Goal: Task Accomplishment & Management: Manage account settings

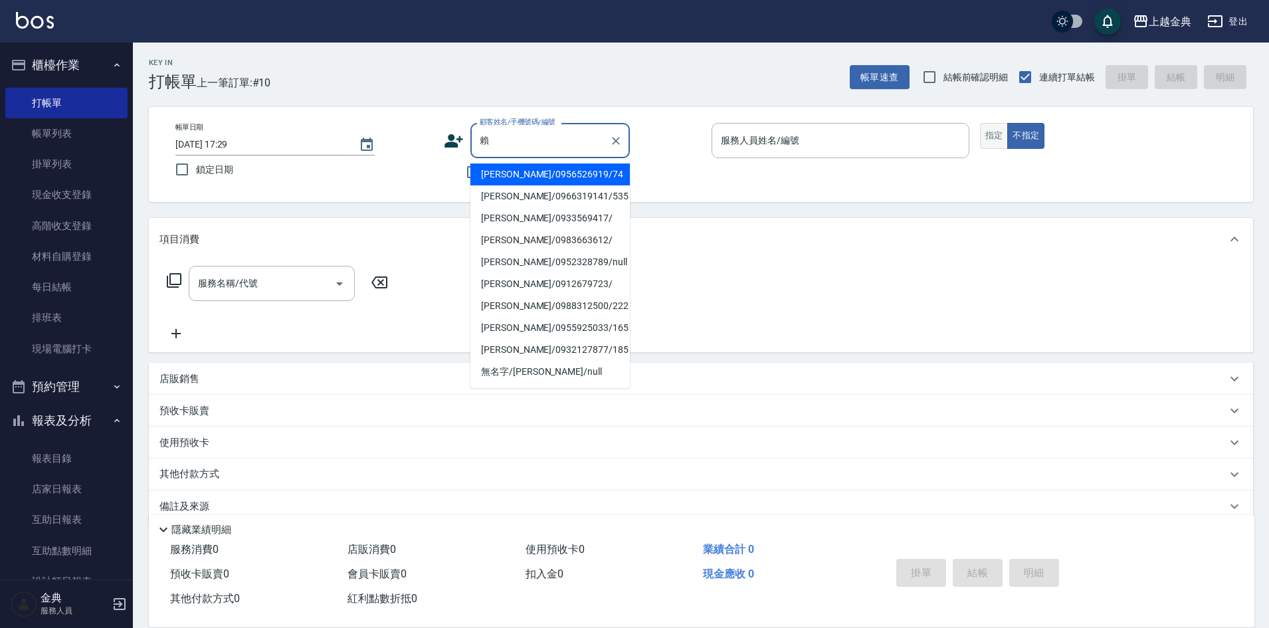
type input "賴"
click at [991, 134] on button "指定" at bounding box center [994, 136] width 29 height 26
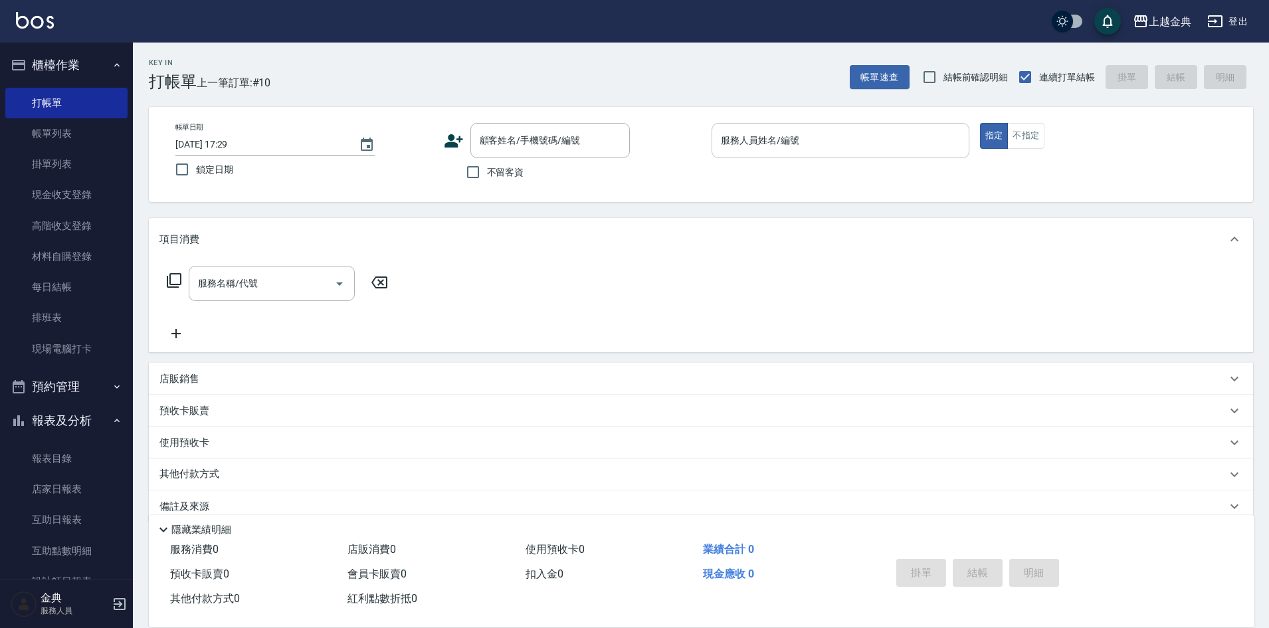
click at [926, 142] on input "服務人員姓名/編號" at bounding box center [841, 140] width 246 height 23
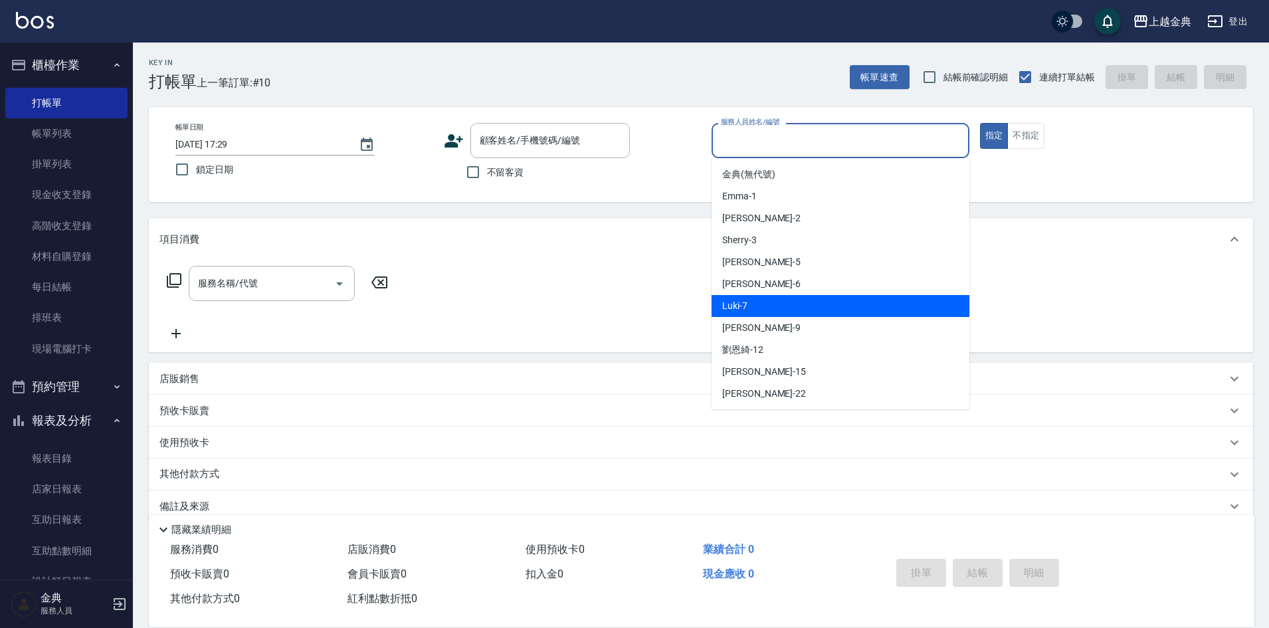
click at [832, 293] on div "[PERSON_NAME] -6" at bounding box center [841, 284] width 258 height 22
type input "[PERSON_NAME]-6"
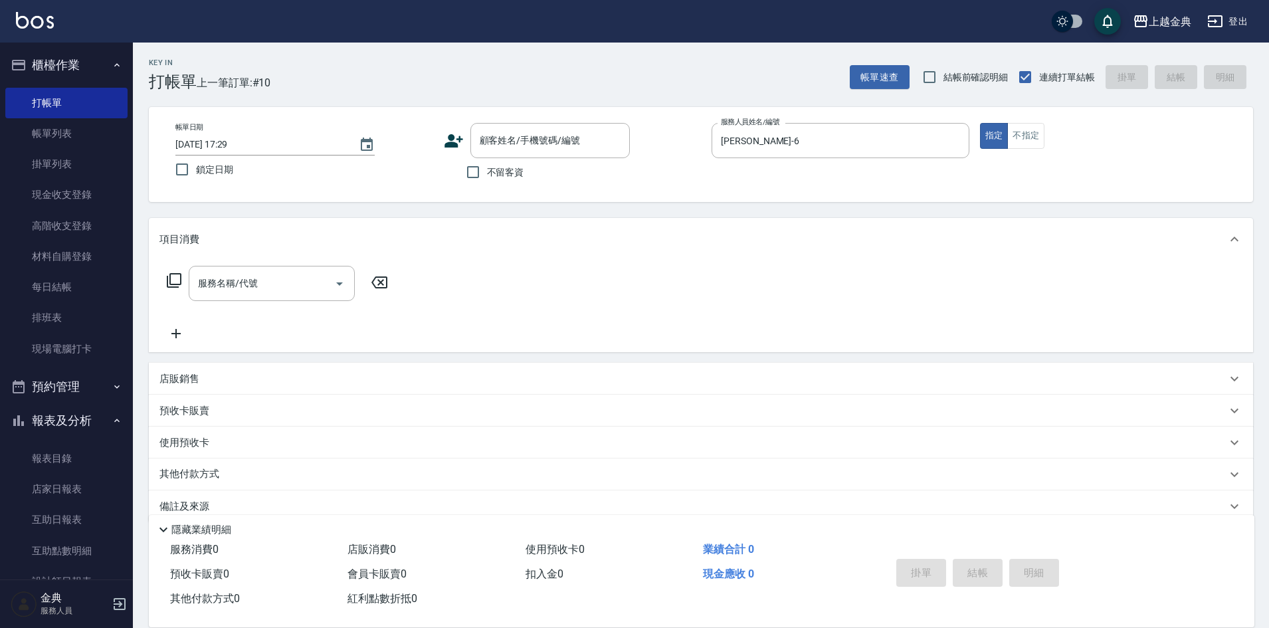
click at [488, 170] on span "不留客資" at bounding box center [505, 172] width 37 height 14
click at [487, 170] on input "不留客資" at bounding box center [473, 172] width 28 height 28
checkbox input "true"
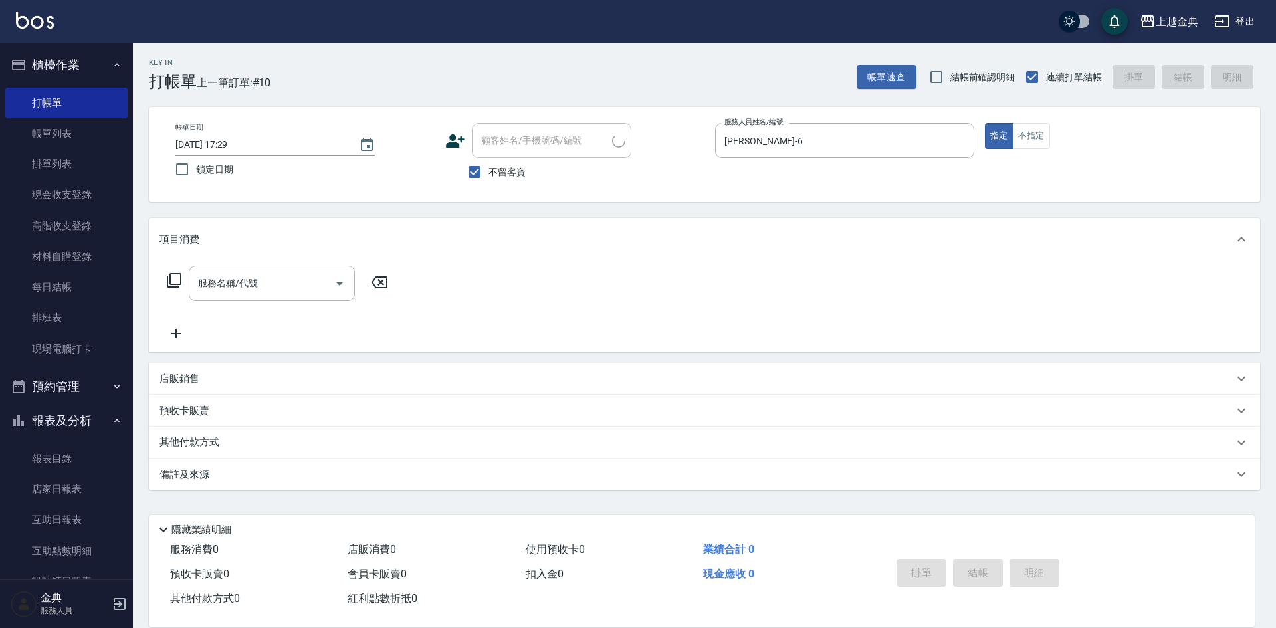
click at [166, 280] on icon at bounding box center [174, 280] width 16 height 16
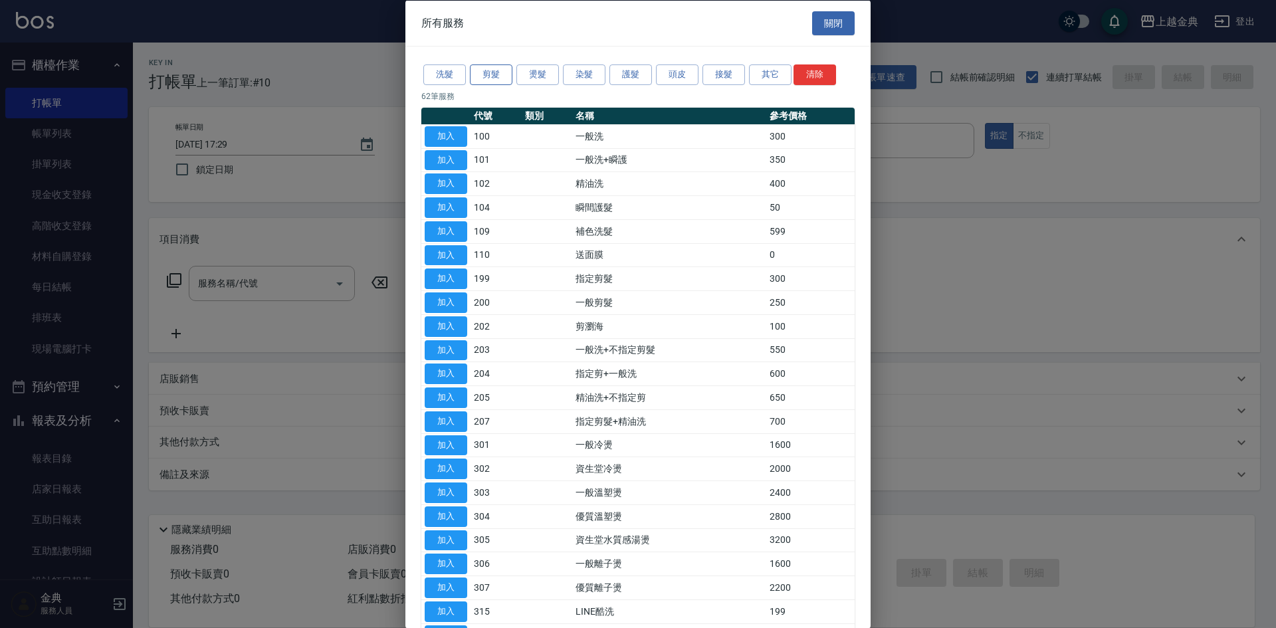
click at [486, 78] on button "剪髮" at bounding box center [491, 74] width 43 height 21
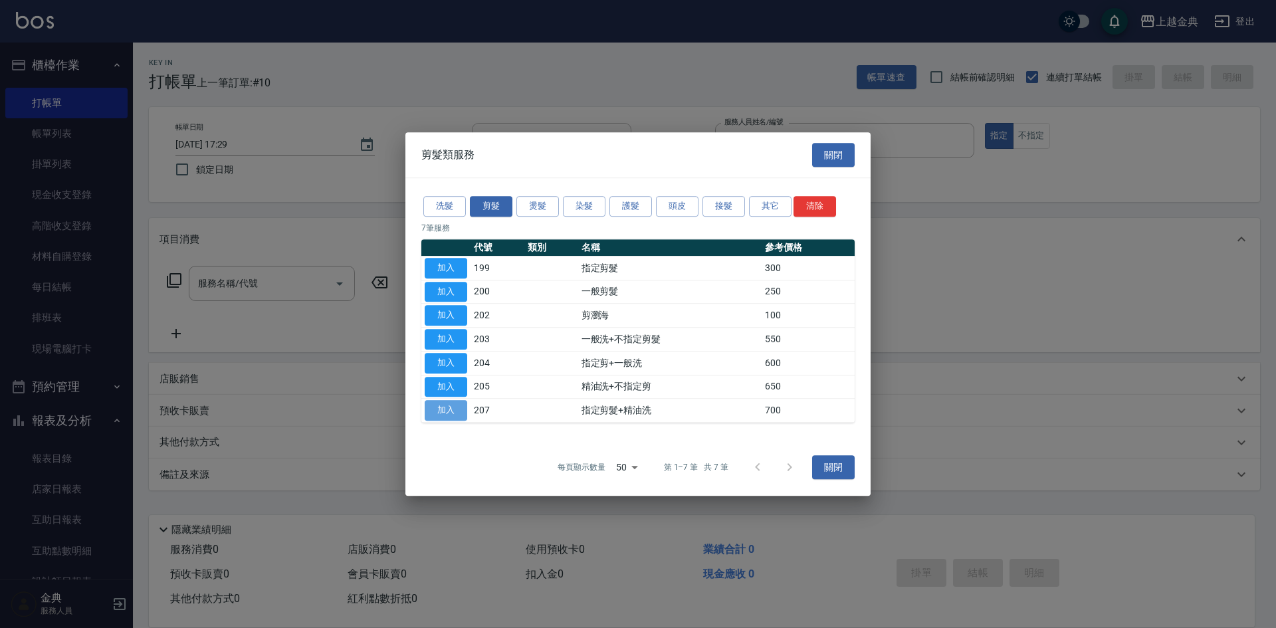
click at [444, 407] on button "加入" at bounding box center [446, 410] width 43 height 21
type input "指定剪髮+精油洗(207)"
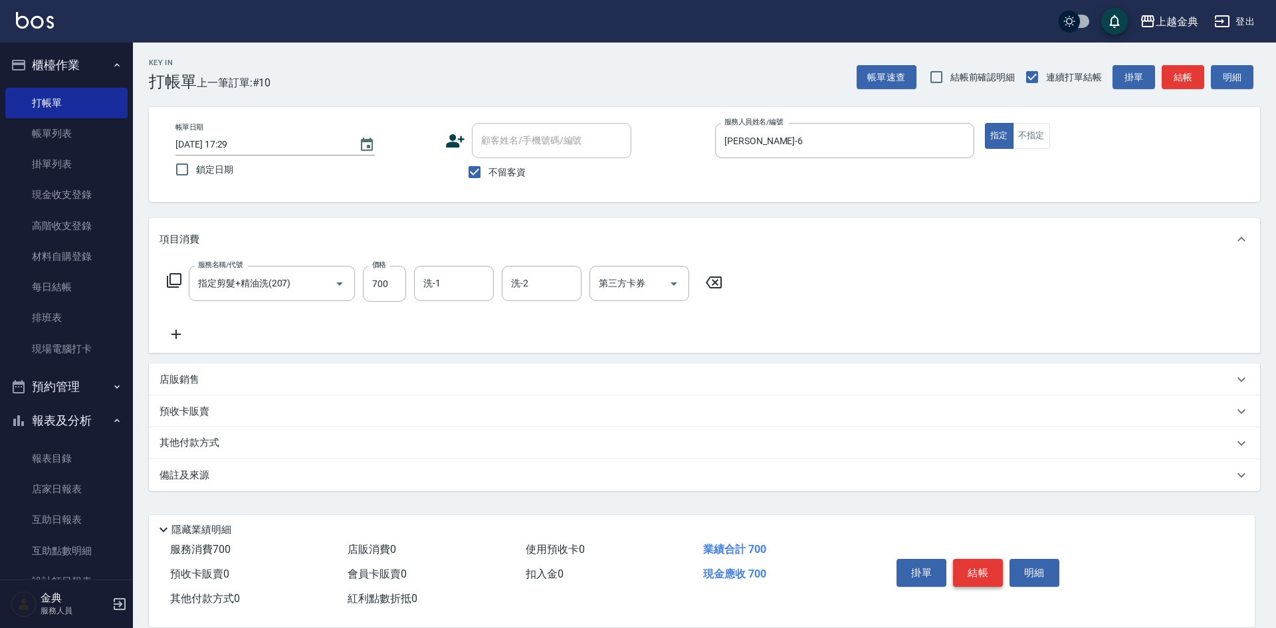
click at [982, 567] on button "結帳" at bounding box center [978, 573] width 50 height 28
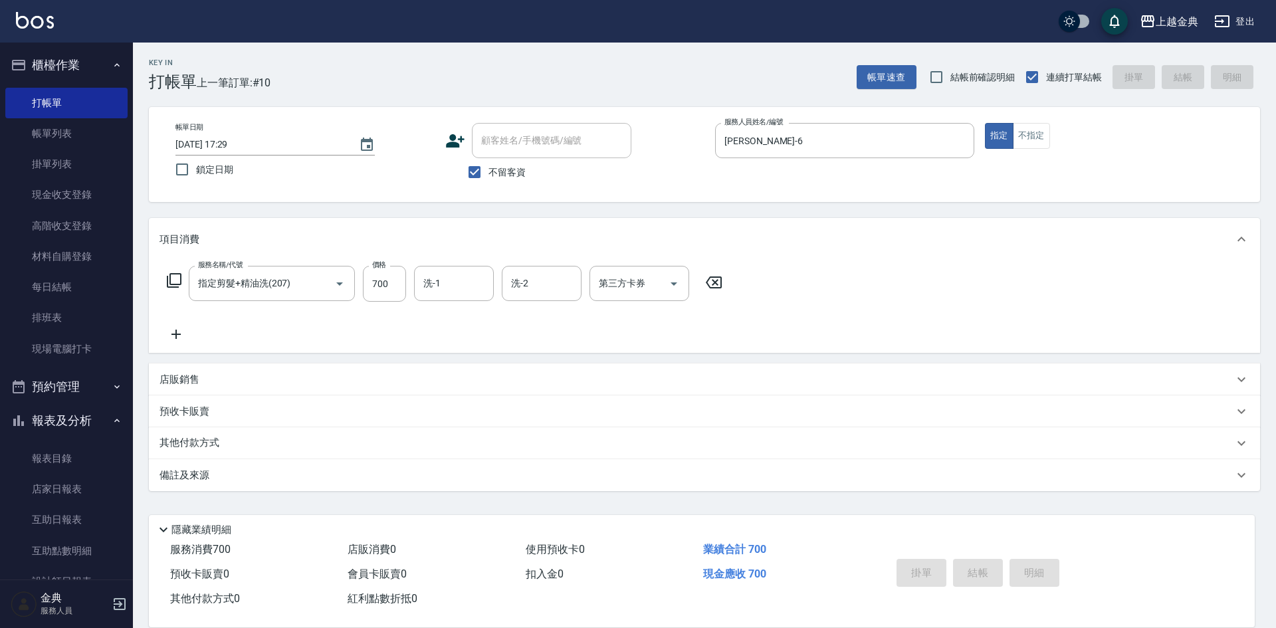
type input "[DATE] 18:43"
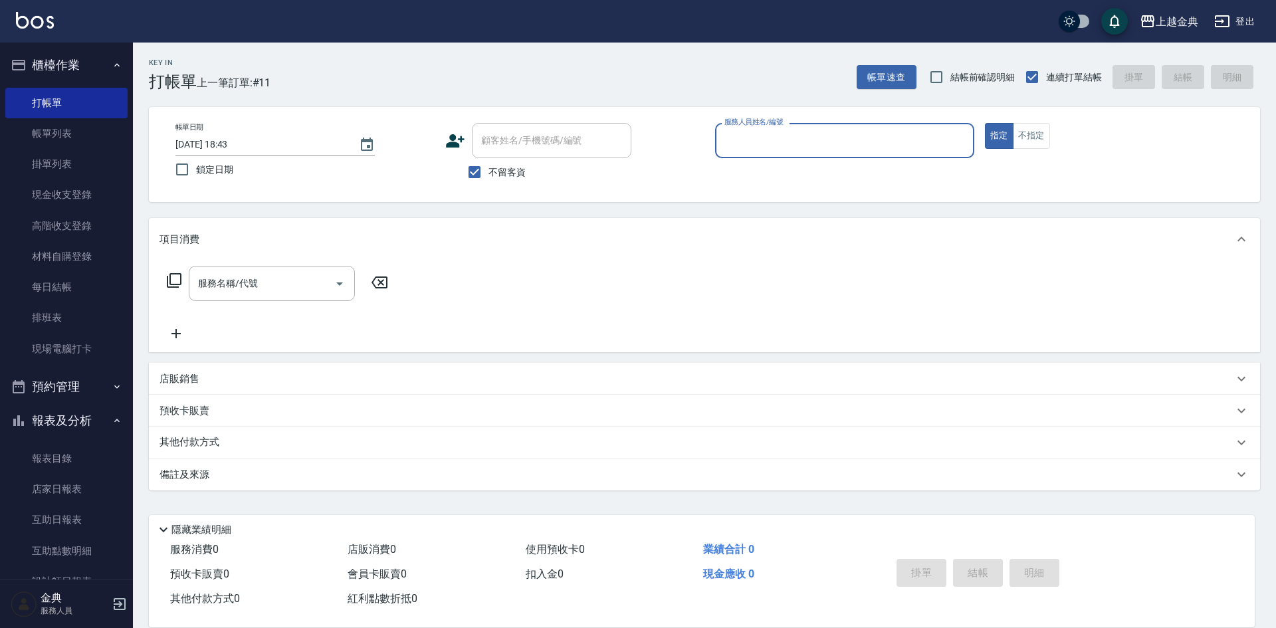
drag, startPoint x: 824, startPoint y: 133, endPoint x: 824, endPoint y: 146, distance: 12.6
click at [824, 140] on input "服務人員姓名/編號" at bounding box center [844, 140] width 247 height 23
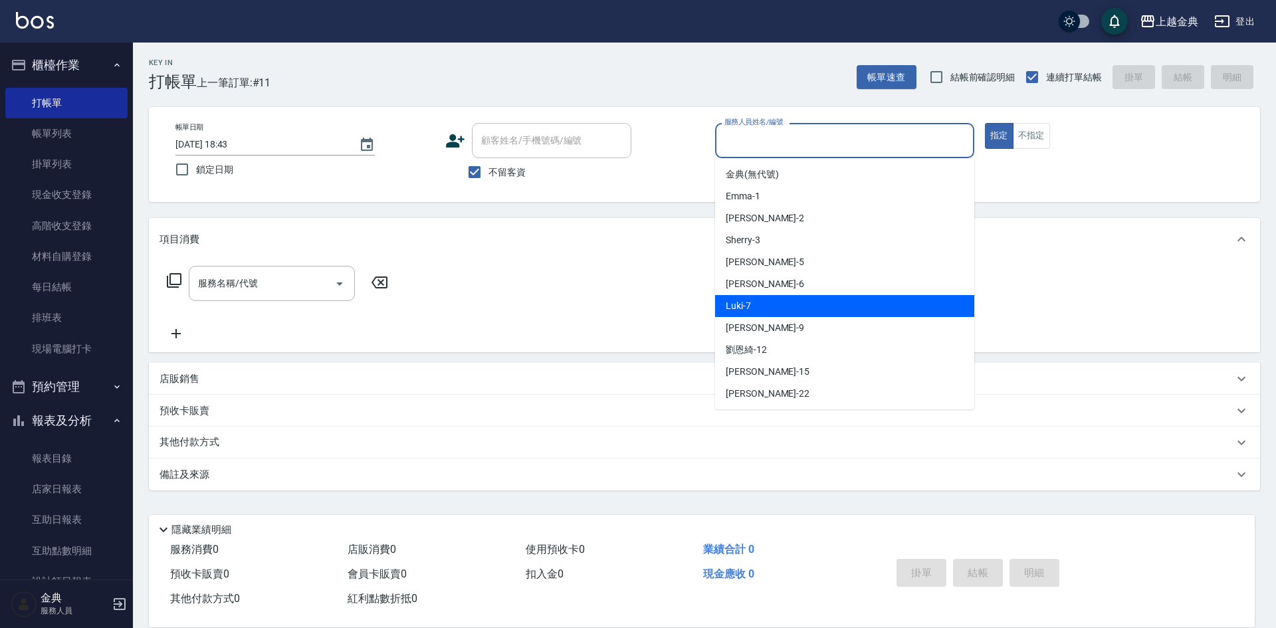
click at [791, 304] on div "Luki -7" at bounding box center [844, 306] width 259 height 22
type input "Luki-7"
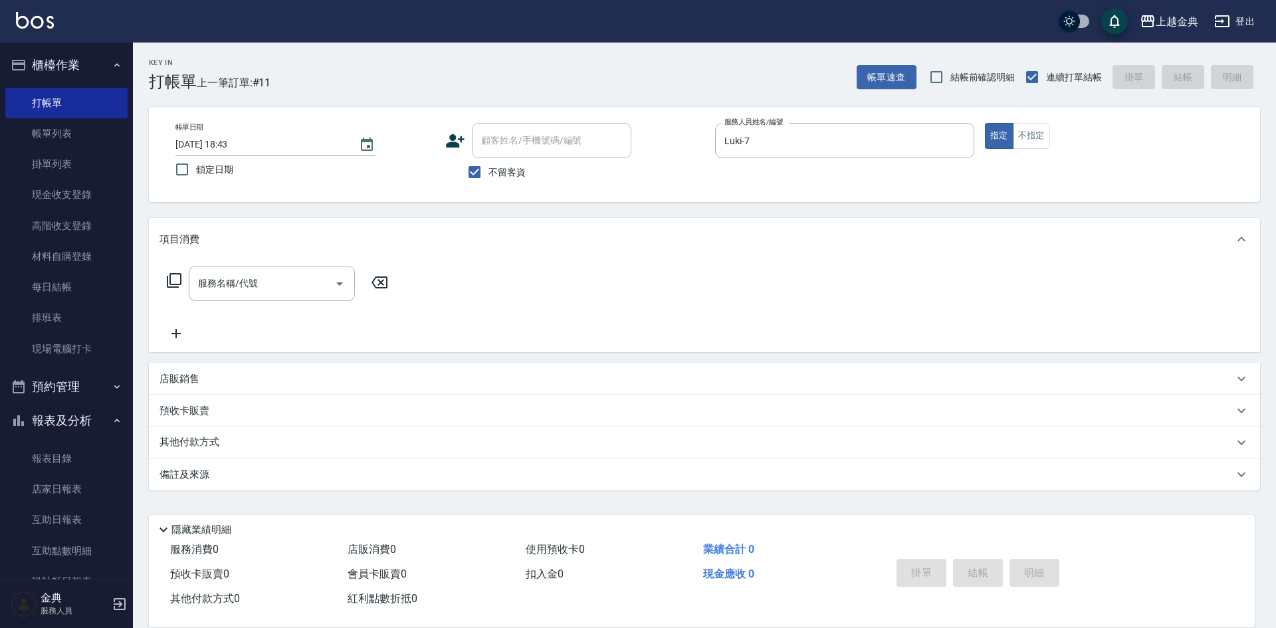
click at [175, 284] on icon at bounding box center [174, 280] width 16 height 16
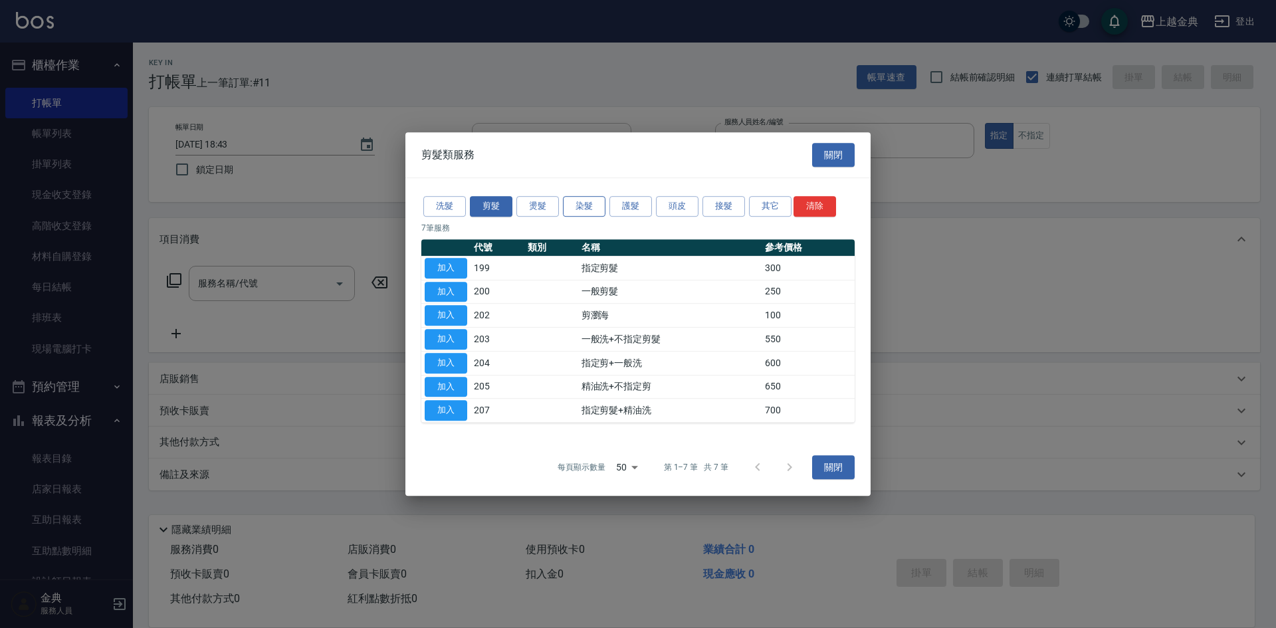
click at [580, 209] on button "染髮" at bounding box center [584, 206] width 43 height 21
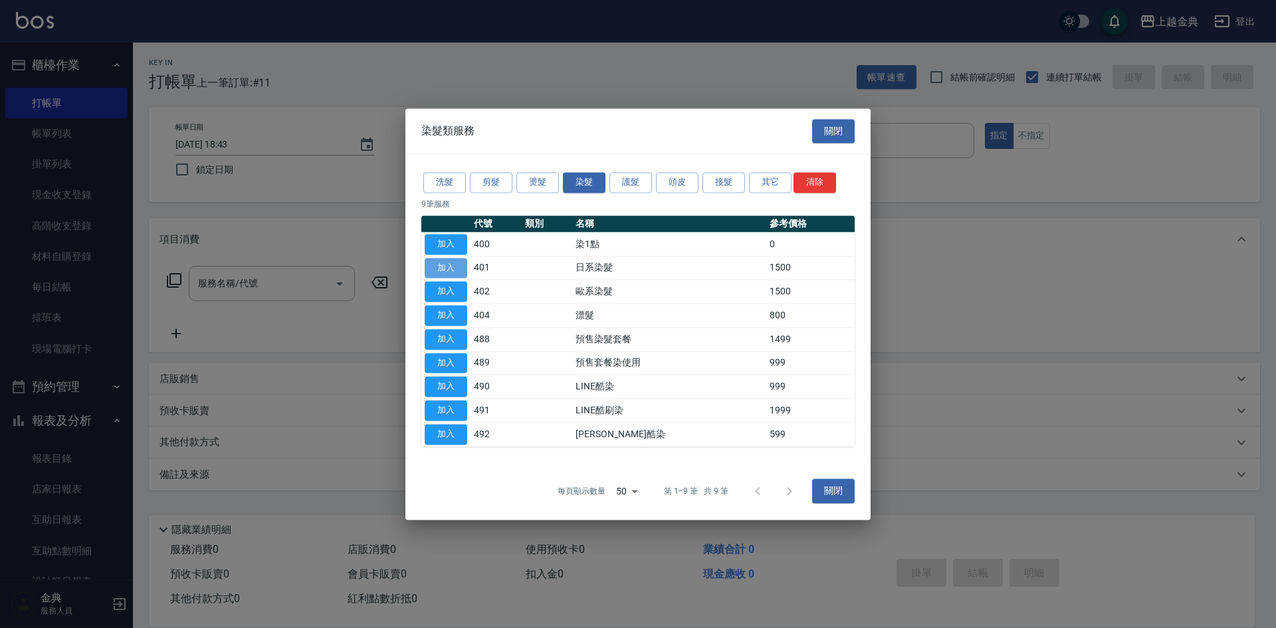
click at [444, 262] on button "加入" at bounding box center [446, 268] width 43 height 21
type input "日系染髮(401)"
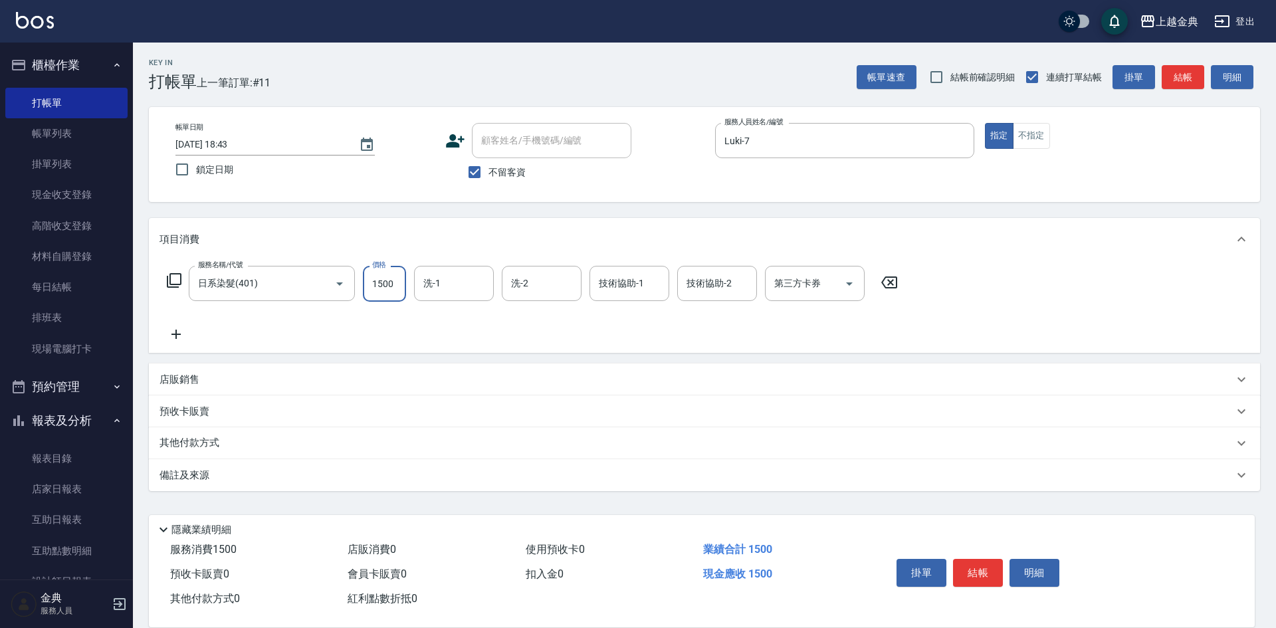
click at [379, 289] on input "1500" at bounding box center [384, 284] width 43 height 36
type input "1790"
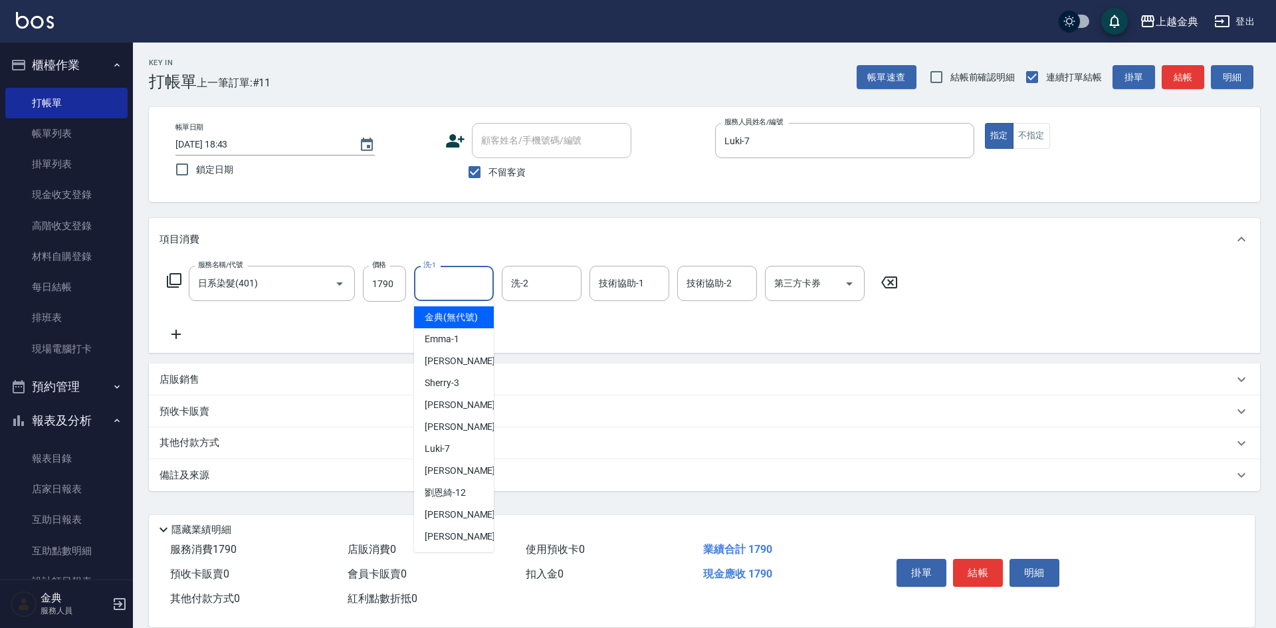
click at [447, 282] on input "洗-1" at bounding box center [454, 283] width 68 height 23
click at [453, 544] on div "[PERSON_NAME] -22" at bounding box center [454, 537] width 80 height 22
type input "[PERSON_NAME]-22"
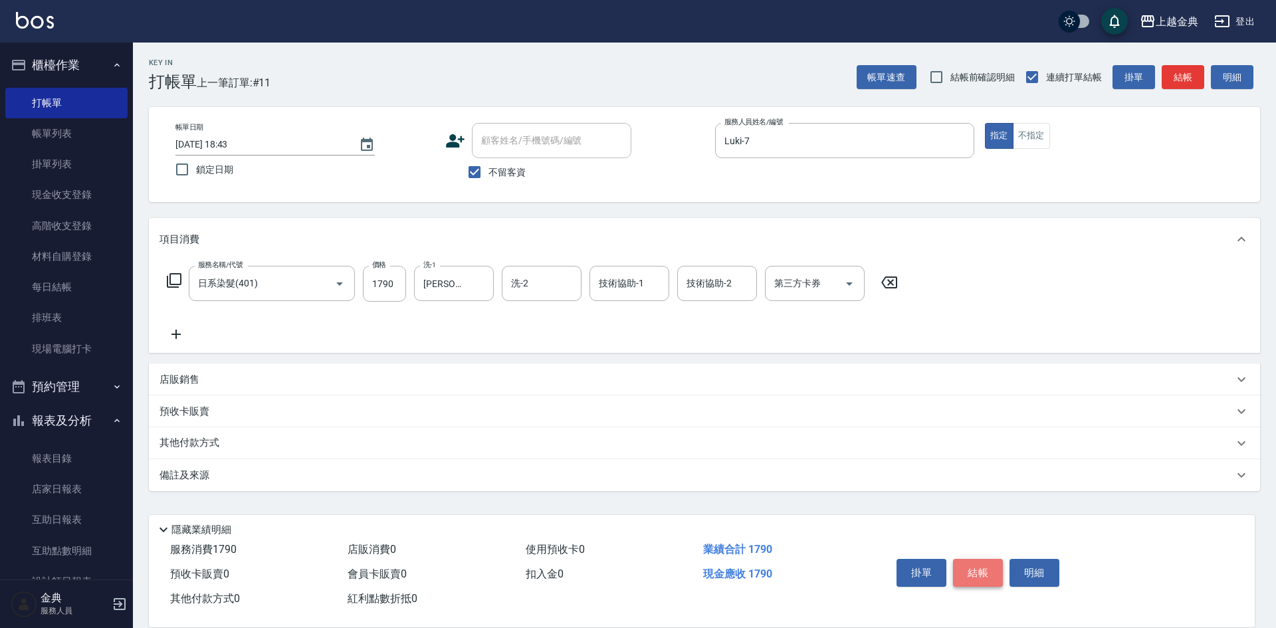
click at [974, 561] on button "結帳" at bounding box center [978, 573] width 50 height 28
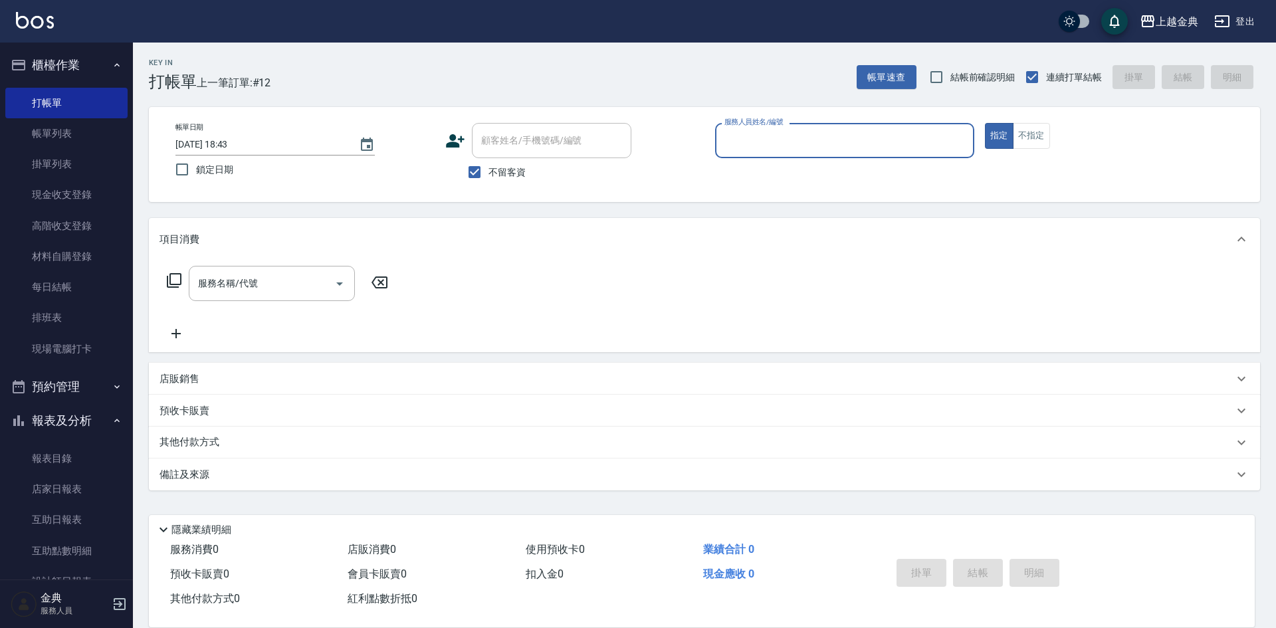
click at [842, 140] on input "服務人員姓名/編號" at bounding box center [844, 140] width 247 height 23
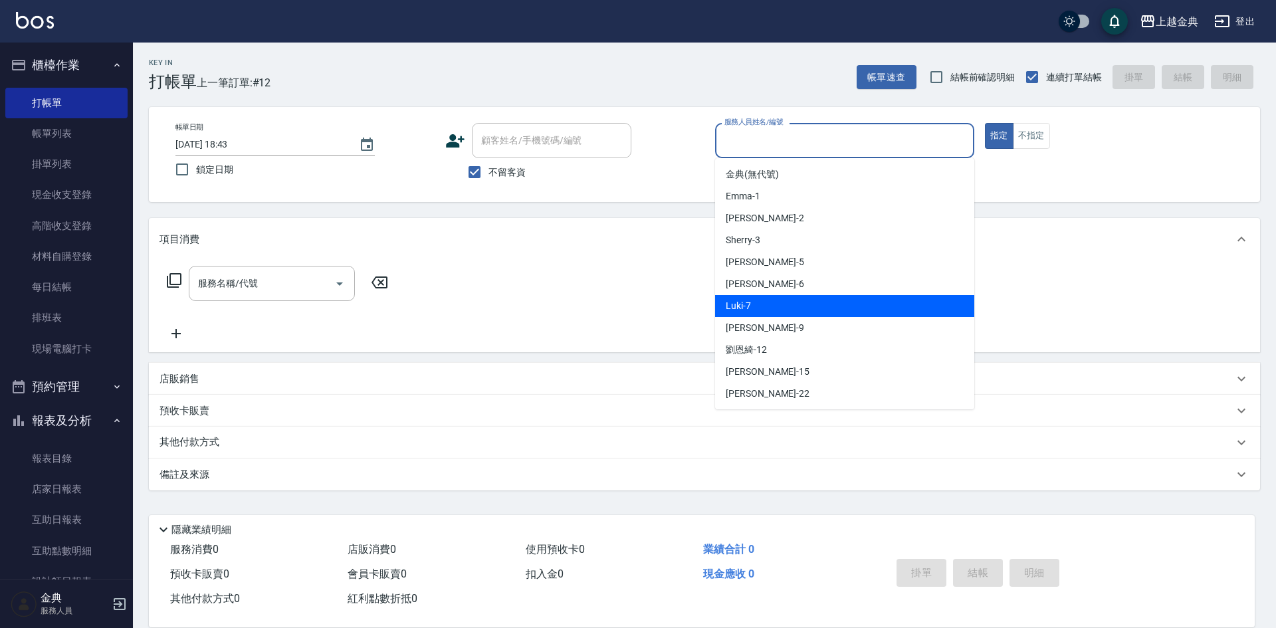
click at [792, 310] on div "Luki -7" at bounding box center [844, 306] width 259 height 22
type input "Luki-7"
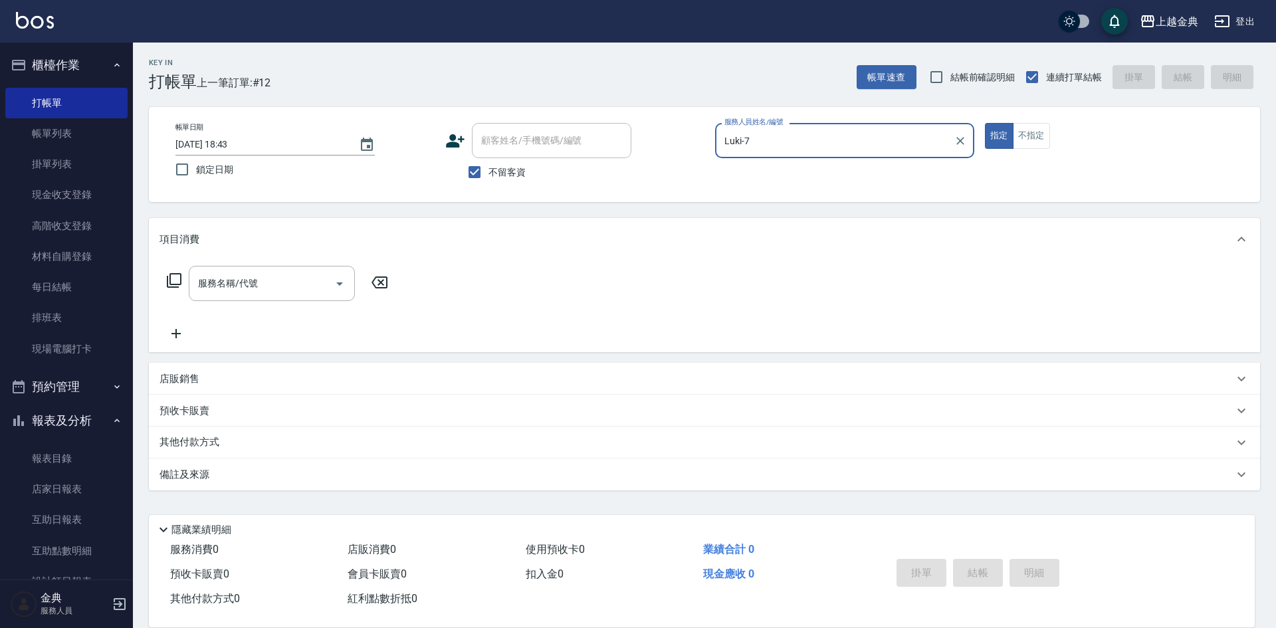
drag, startPoint x: 191, startPoint y: 276, endPoint x: 182, endPoint y: 280, distance: 10.4
click at [191, 275] on div "服務名稱/代號" at bounding box center [272, 283] width 166 height 35
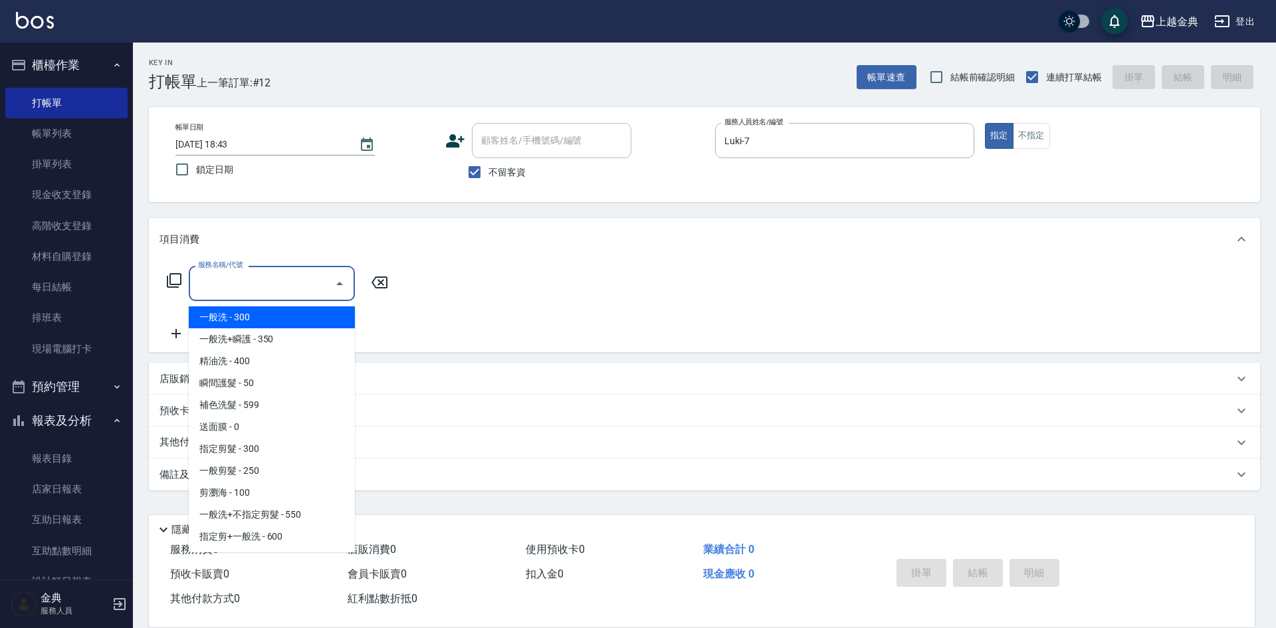
click at [168, 284] on icon at bounding box center [174, 280] width 15 height 15
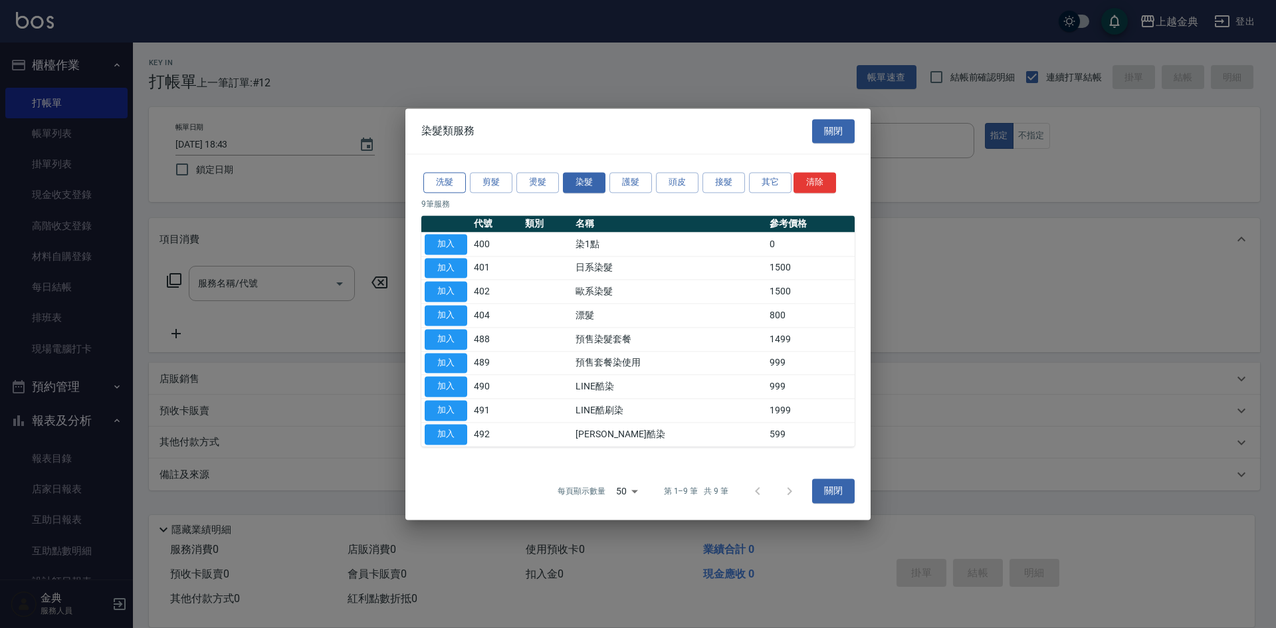
click at [453, 185] on button "洗髮" at bounding box center [444, 182] width 43 height 21
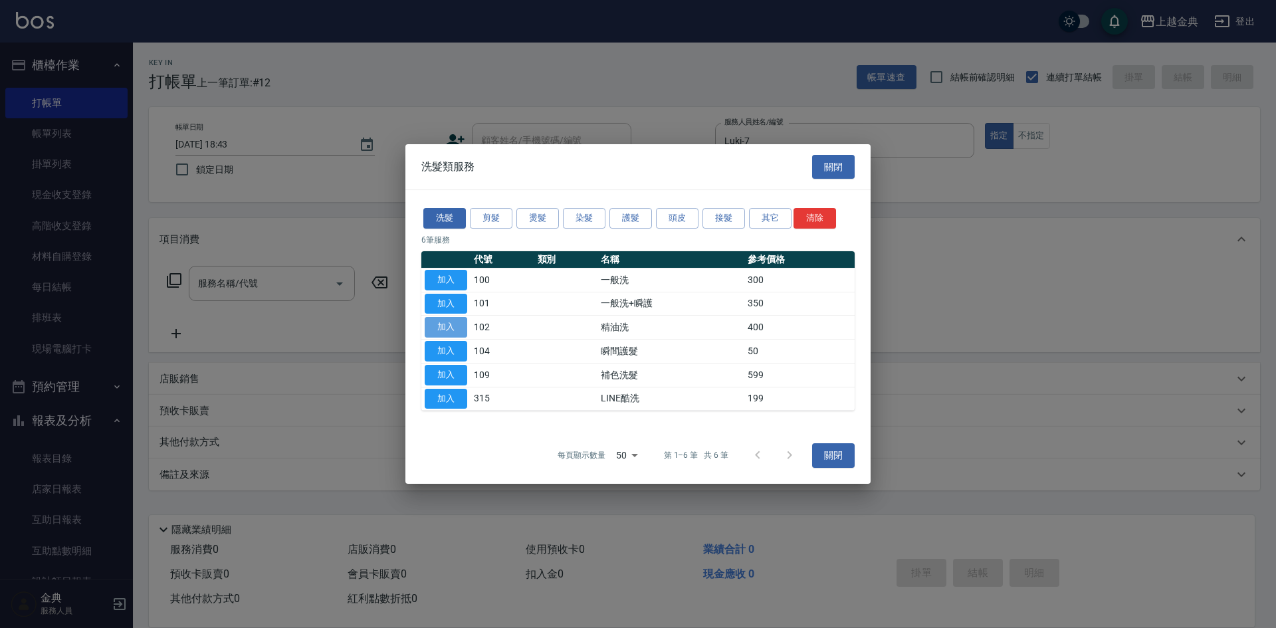
click at [448, 337] on button "加入" at bounding box center [446, 327] width 43 height 21
type input "精油洗(102)"
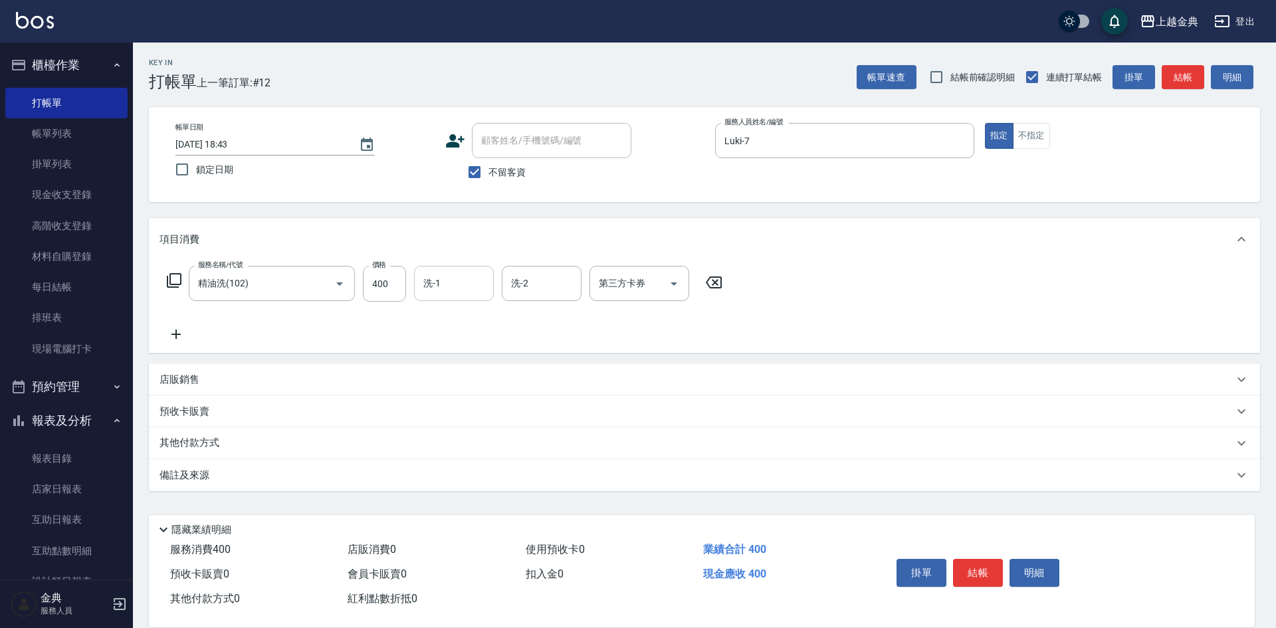
click at [427, 283] on input "洗-1" at bounding box center [454, 283] width 68 height 23
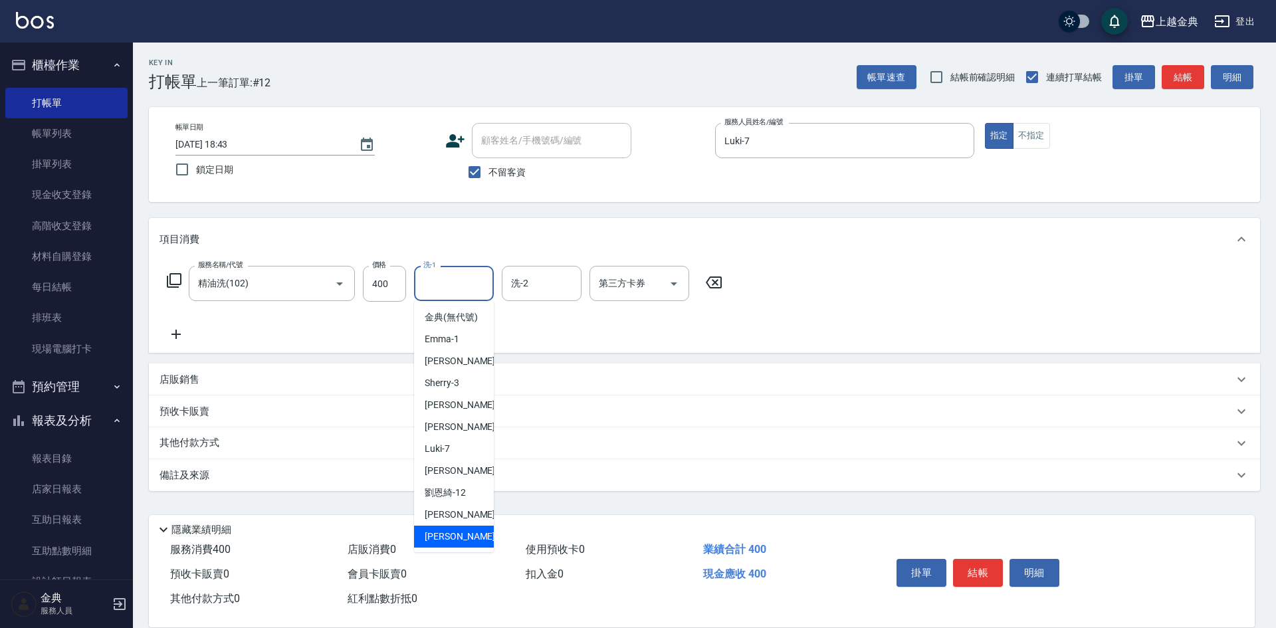
click at [431, 543] on span "[PERSON_NAME] -22" at bounding box center [467, 537] width 84 height 14
type input "[PERSON_NAME]-22"
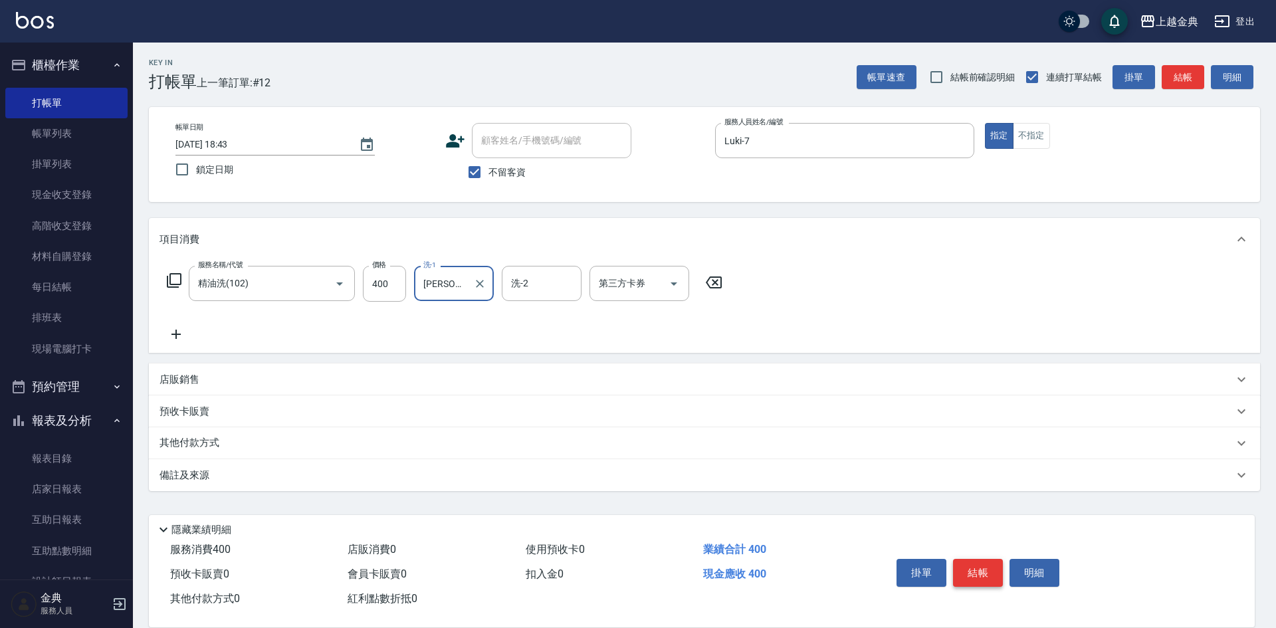
click at [979, 564] on button "結帳" at bounding box center [978, 573] width 50 height 28
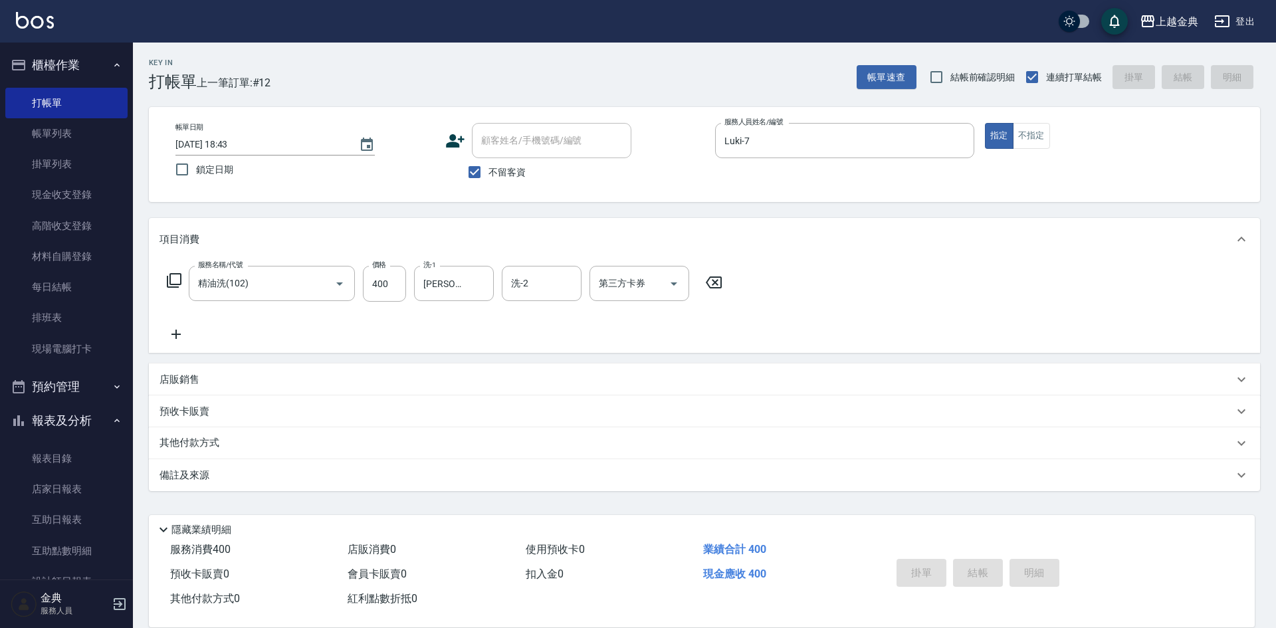
type input "[DATE] 18:44"
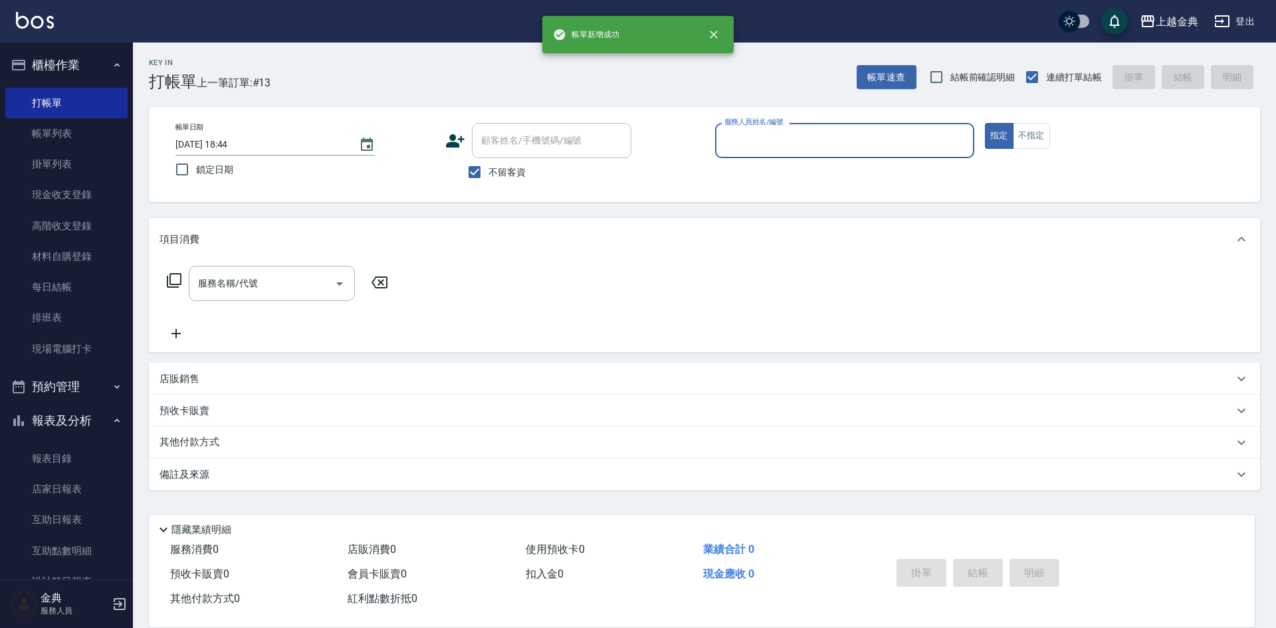
click at [767, 139] on input "服務人員姓名/編號" at bounding box center [844, 140] width 247 height 23
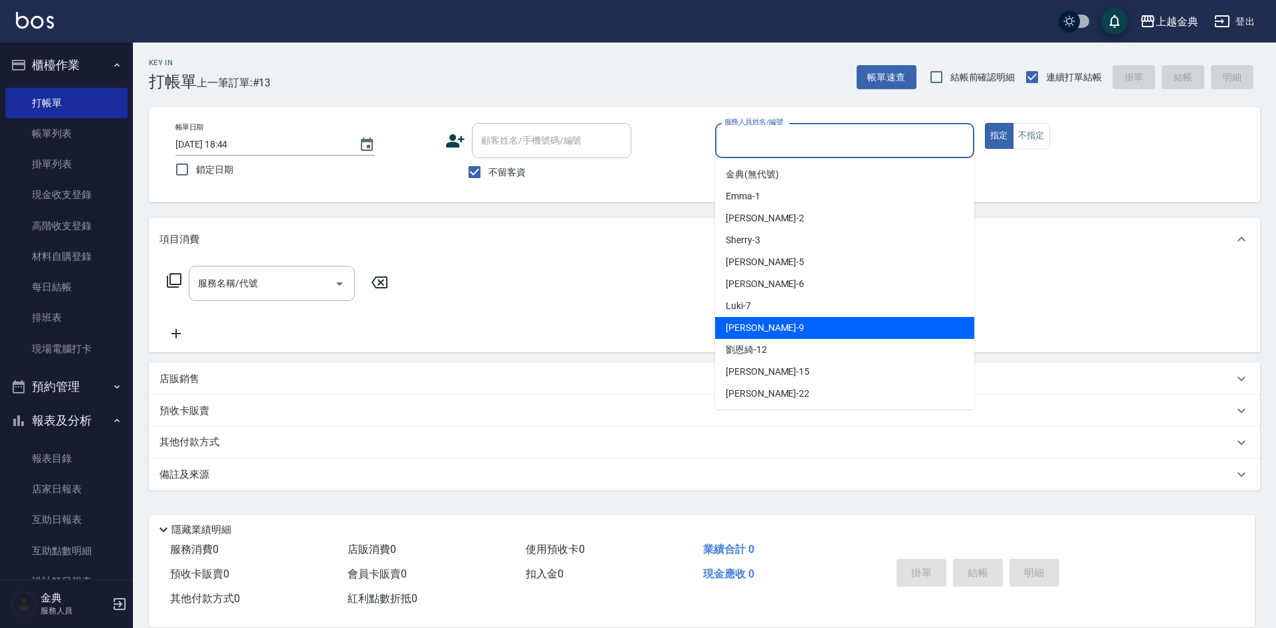
click at [771, 337] on div "[PERSON_NAME] -9" at bounding box center [844, 328] width 259 height 22
type input "[PERSON_NAME]-9"
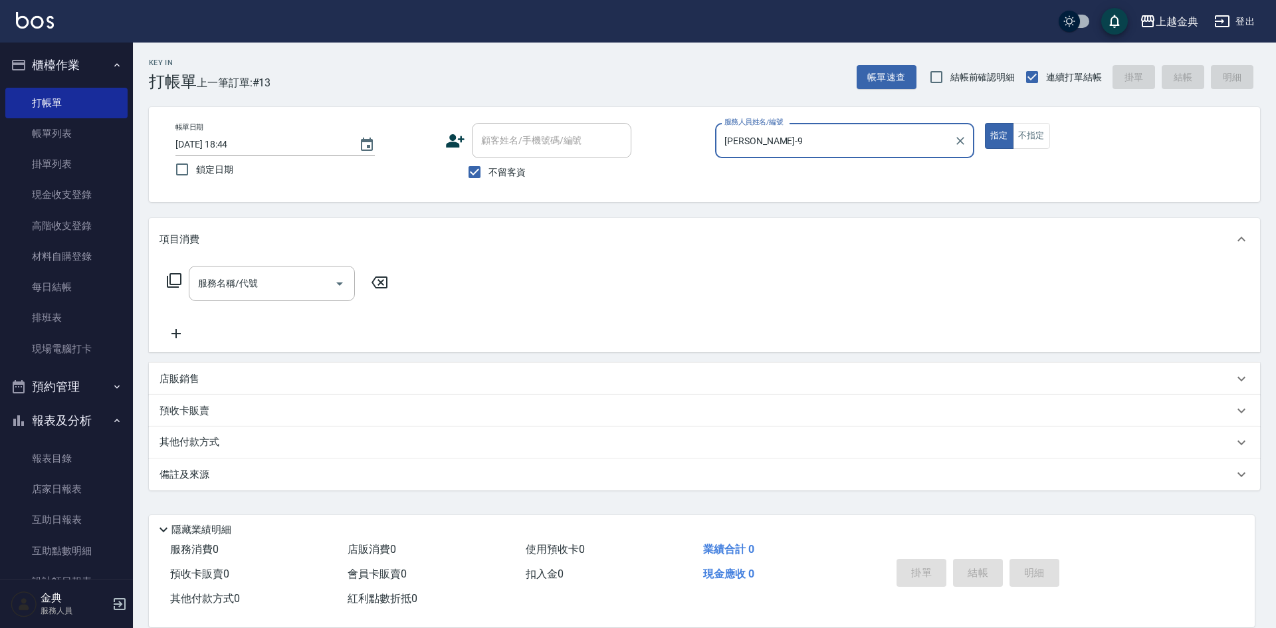
click at [176, 280] on icon at bounding box center [174, 280] width 16 height 16
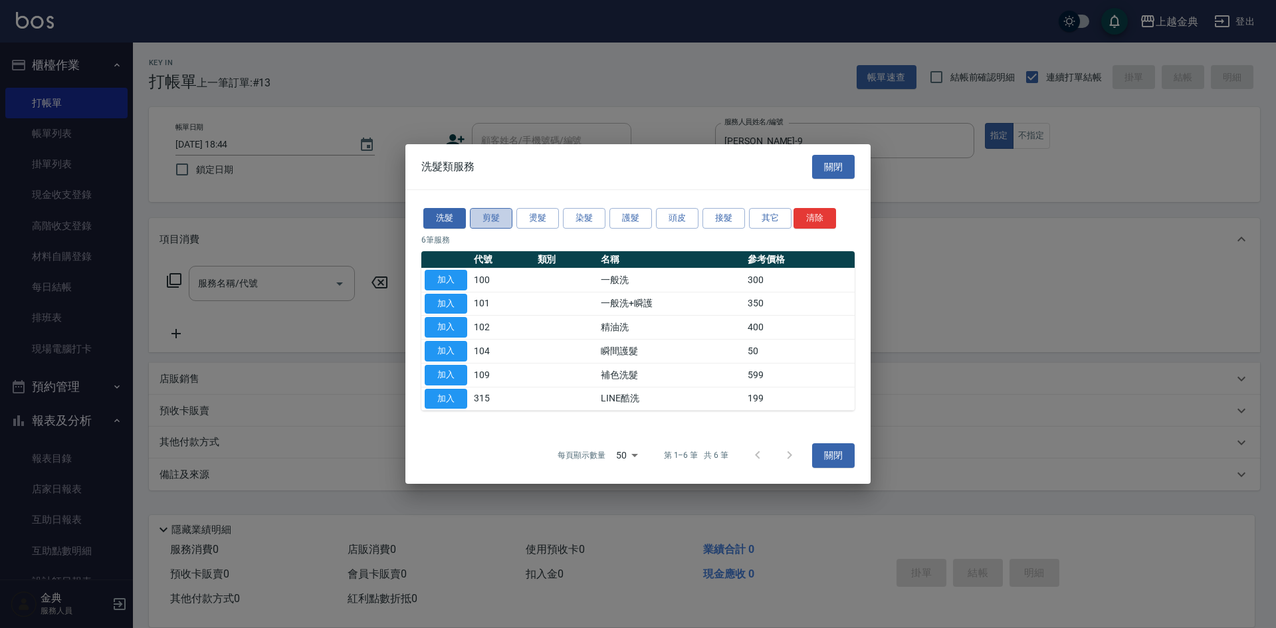
click at [504, 214] on button "剪髮" at bounding box center [491, 218] width 43 height 21
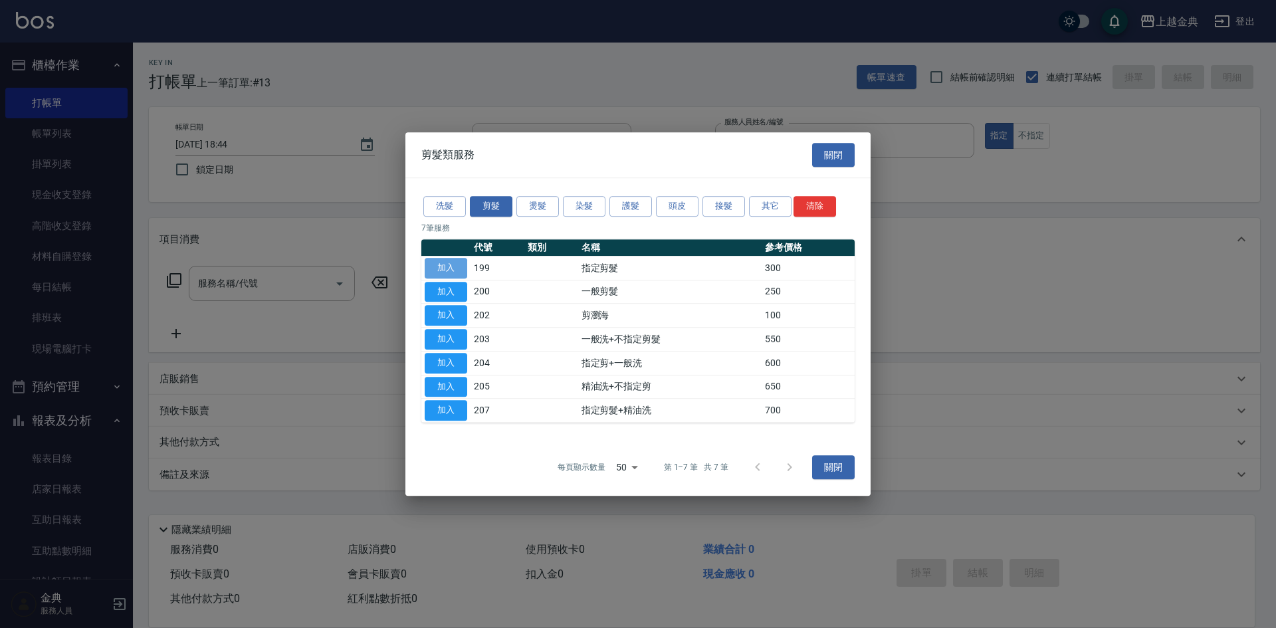
click at [461, 265] on button "加入" at bounding box center [446, 268] width 43 height 21
type input "指定剪髮(199)"
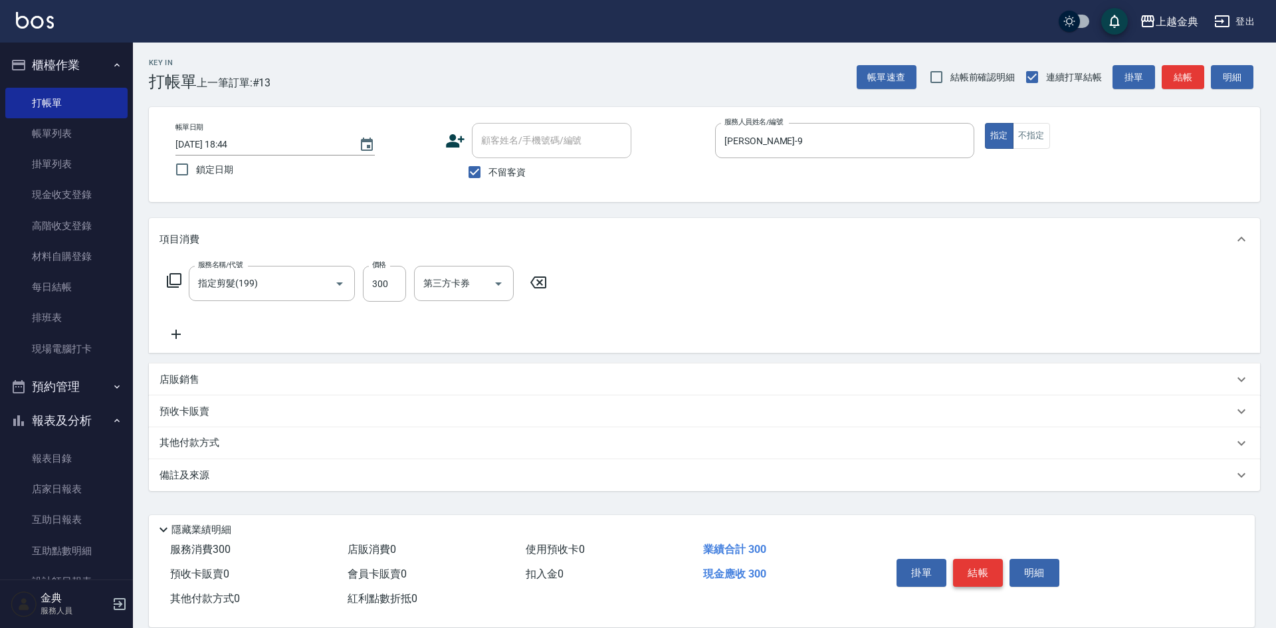
click at [978, 563] on button "結帳" at bounding box center [978, 573] width 50 height 28
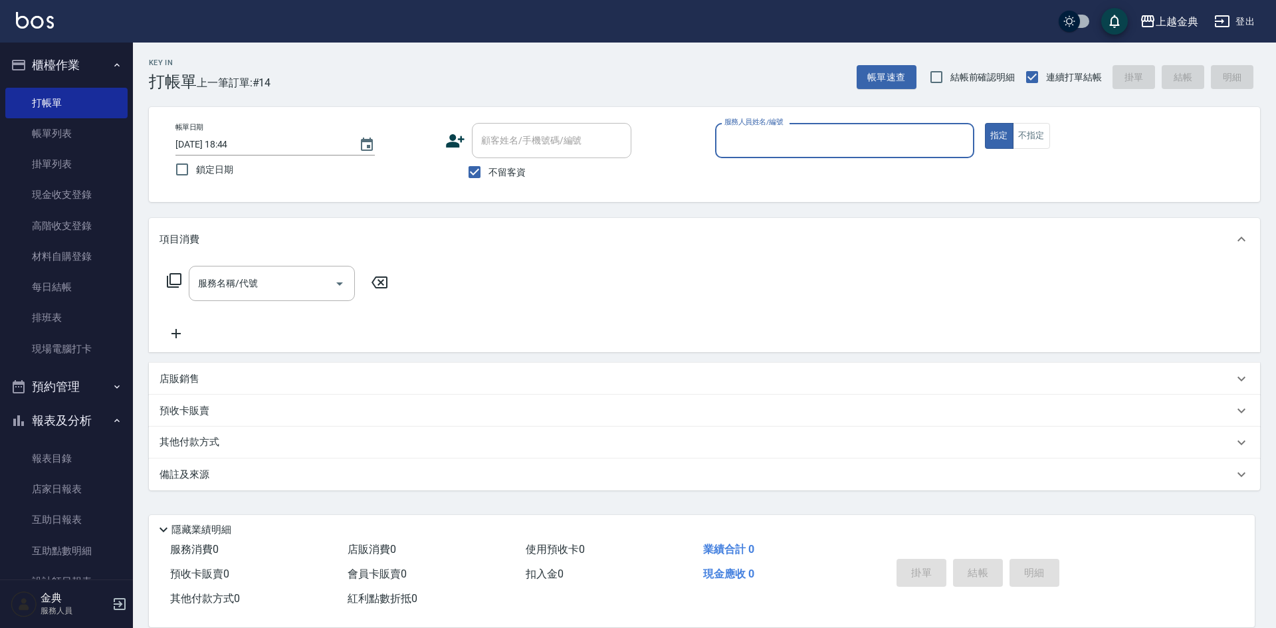
click at [884, 158] on div "服務人員姓名/編號" at bounding box center [844, 140] width 259 height 35
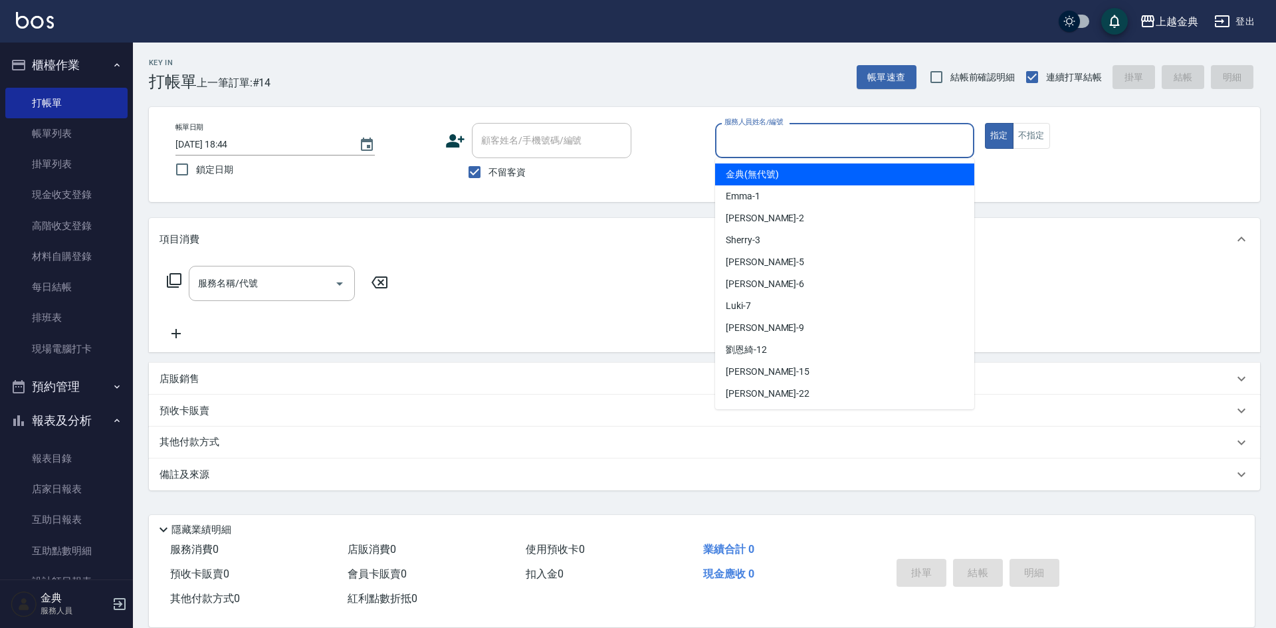
click at [877, 144] on input "服務人員姓名/編號" at bounding box center [844, 140] width 247 height 23
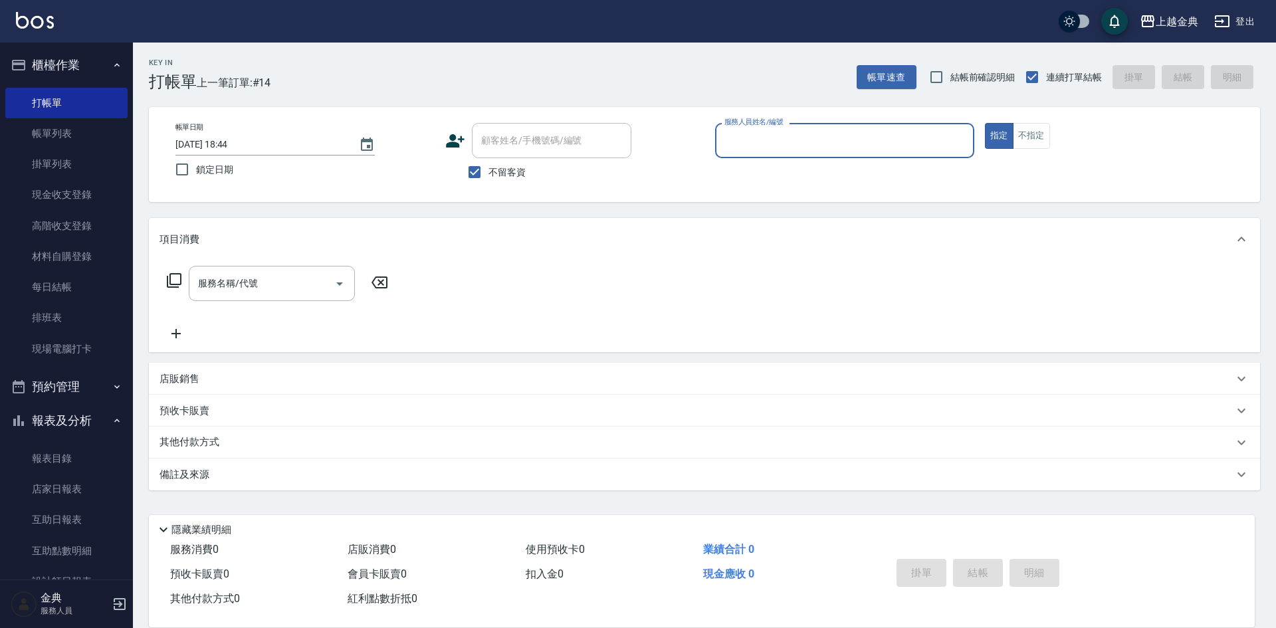
click at [826, 94] on div "Key In 打帳單 上一筆訂單:#14 帳單速查 結帳前確認明細 連續打單結帳 掛單 結帳 明細 帳單日期 [DATE] 18:44 鎖定日期 顧客姓名/手…" at bounding box center [704, 330] width 1143 height 575
click at [836, 139] on input "服務人員姓名/編號" at bounding box center [844, 140] width 247 height 23
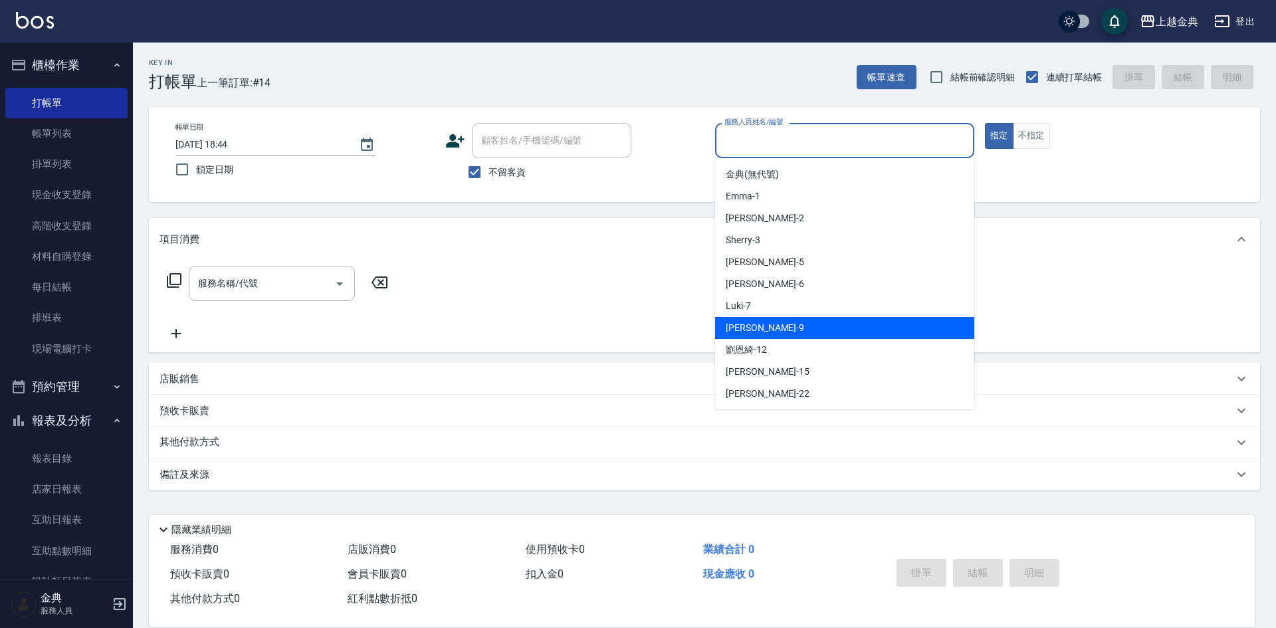
click at [797, 320] on div "[PERSON_NAME] -9" at bounding box center [844, 328] width 259 height 22
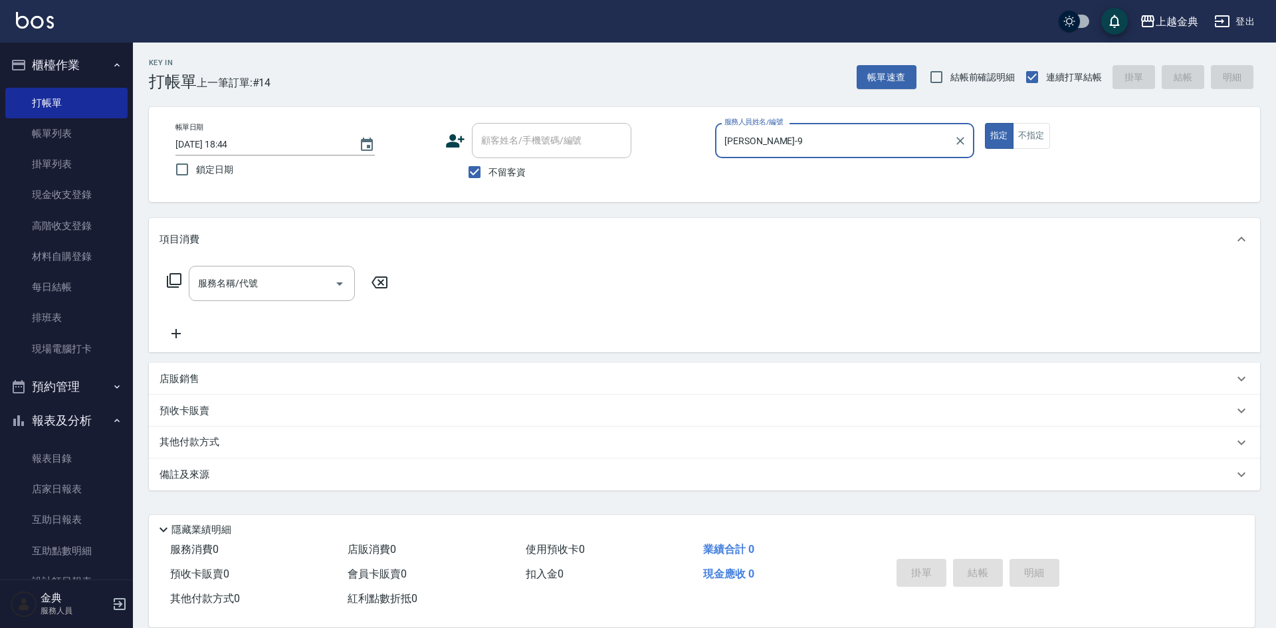
click at [782, 143] on input "[PERSON_NAME]-9" at bounding box center [834, 140] width 227 height 23
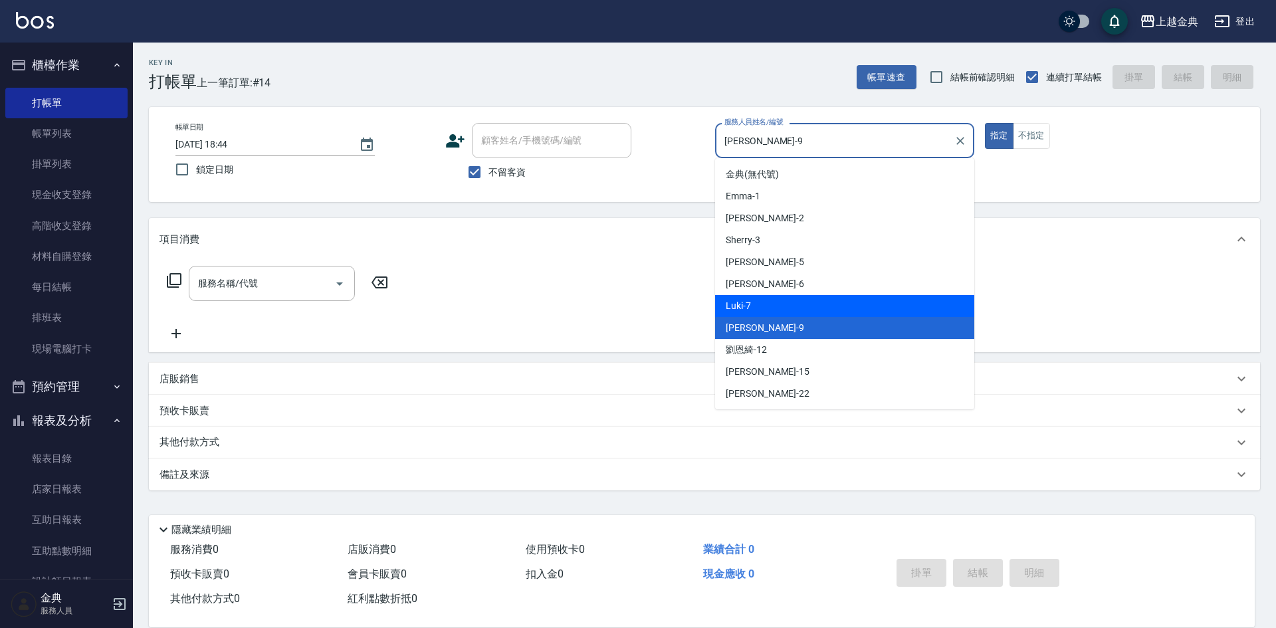
click at [785, 305] on div "Luki -7" at bounding box center [844, 306] width 259 height 22
type input "Luki-7"
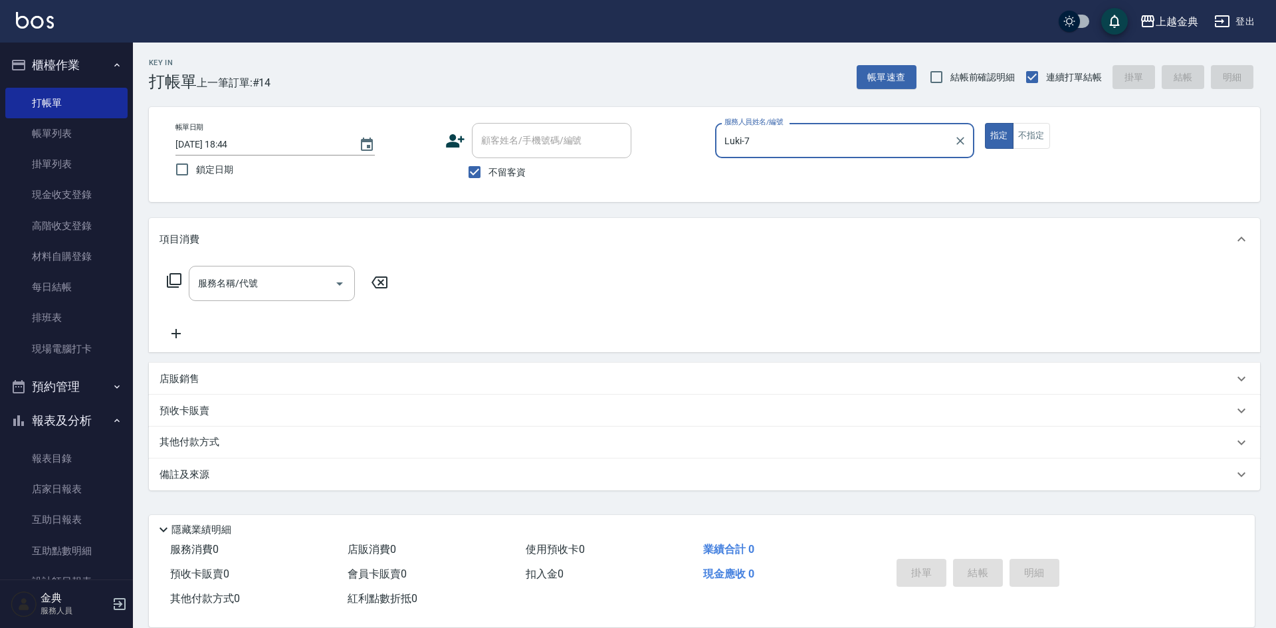
click at [167, 277] on icon at bounding box center [174, 280] width 15 height 15
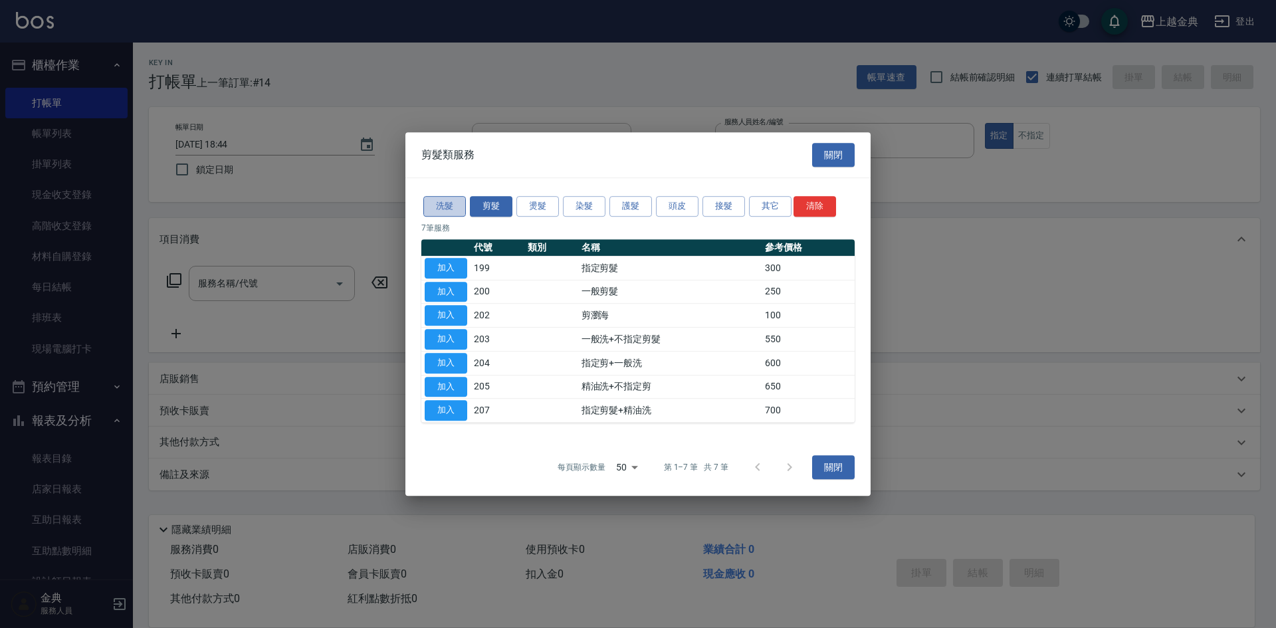
click at [442, 208] on button "洗髮" at bounding box center [444, 206] width 43 height 21
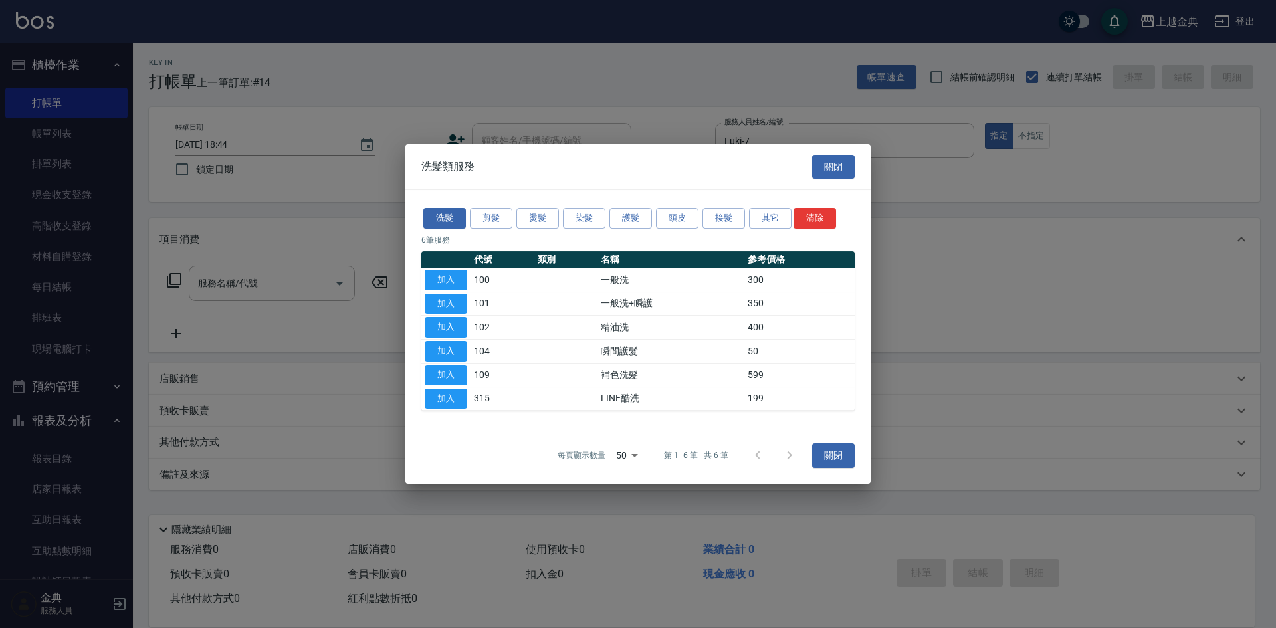
click at [441, 328] on button "加入" at bounding box center [446, 327] width 43 height 21
type input "精油洗(102)"
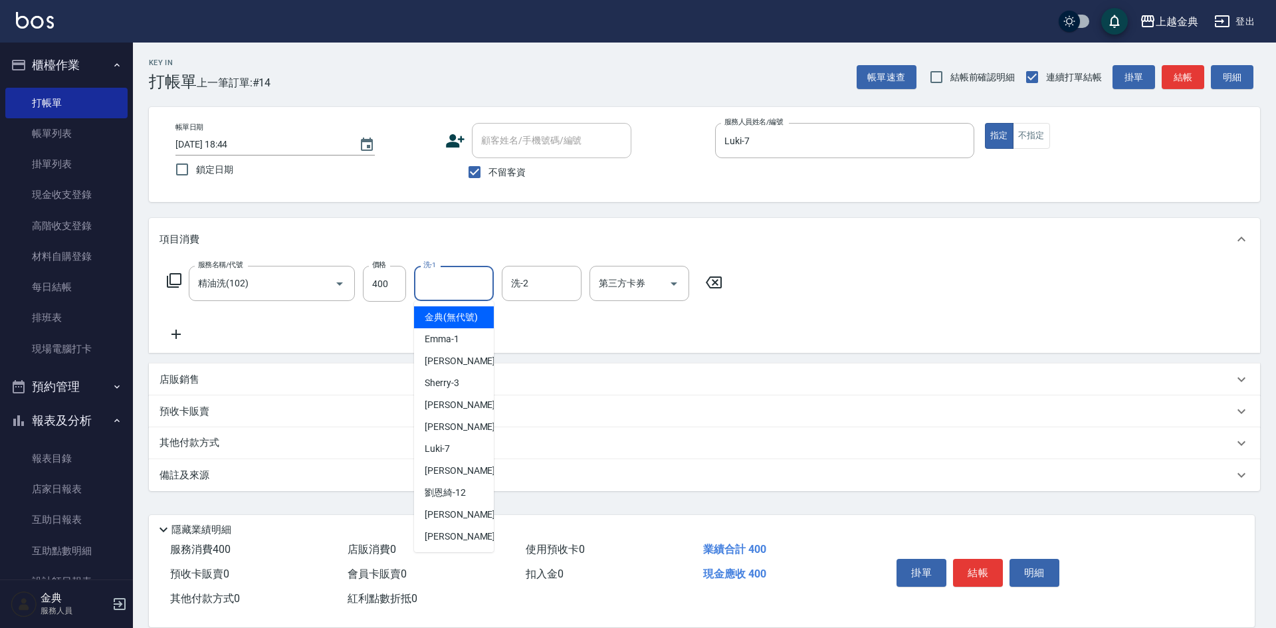
click at [458, 273] on input "洗-1" at bounding box center [454, 283] width 68 height 23
click at [444, 542] on div "[PERSON_NAME] -22" at bounding box center [454, 537] width 80 height 22
type input "[PERSON_NAME]-22"
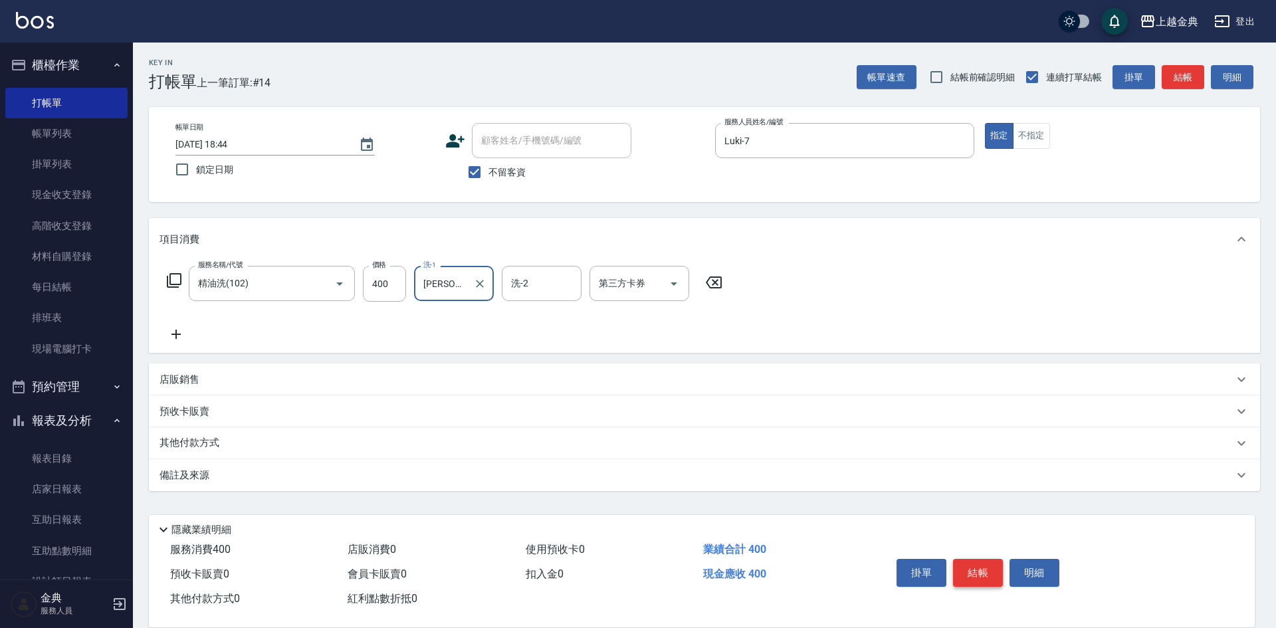
click at [975, 560] on button "結帳" at bounding box center [978, 573] width 50 height 28
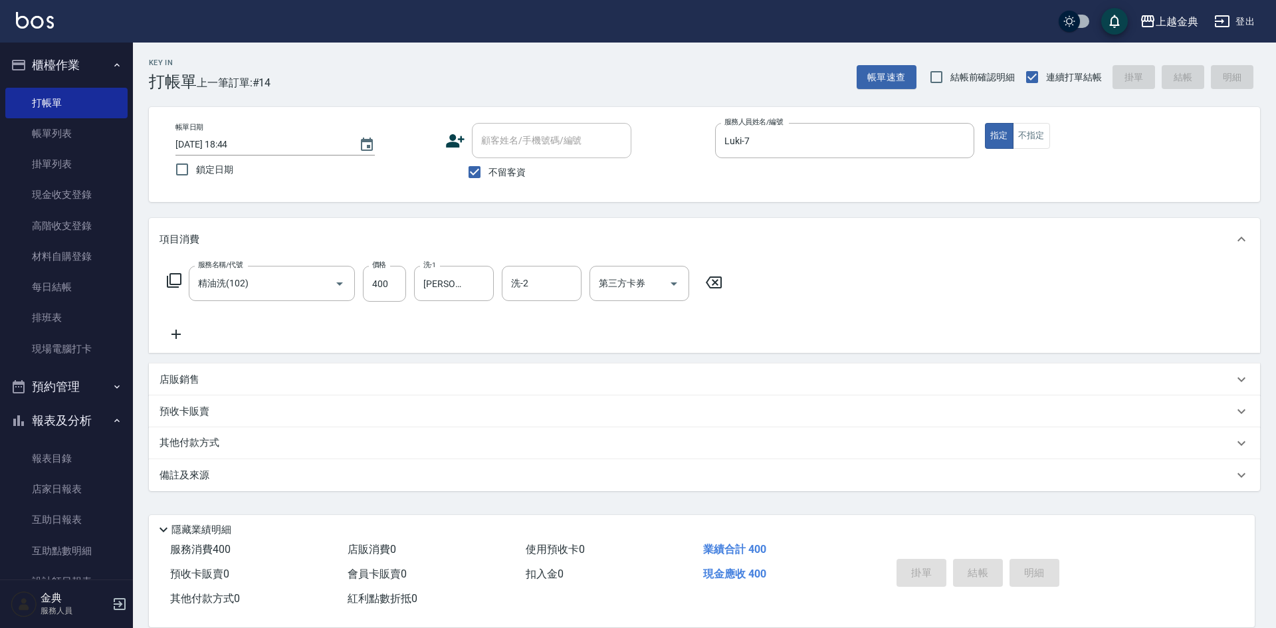
type input "[DATE] 18:45"
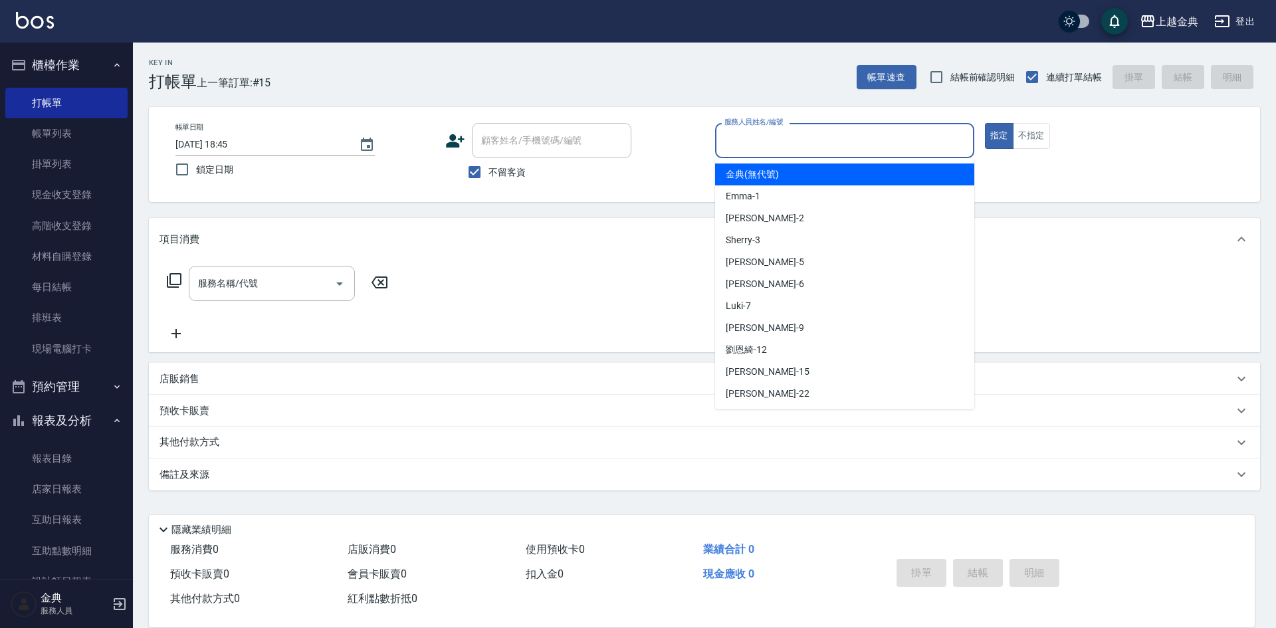
click at [802, 144] on input "服務人員姓名/編號" at bounding box center [844, 140] width 247 height 23
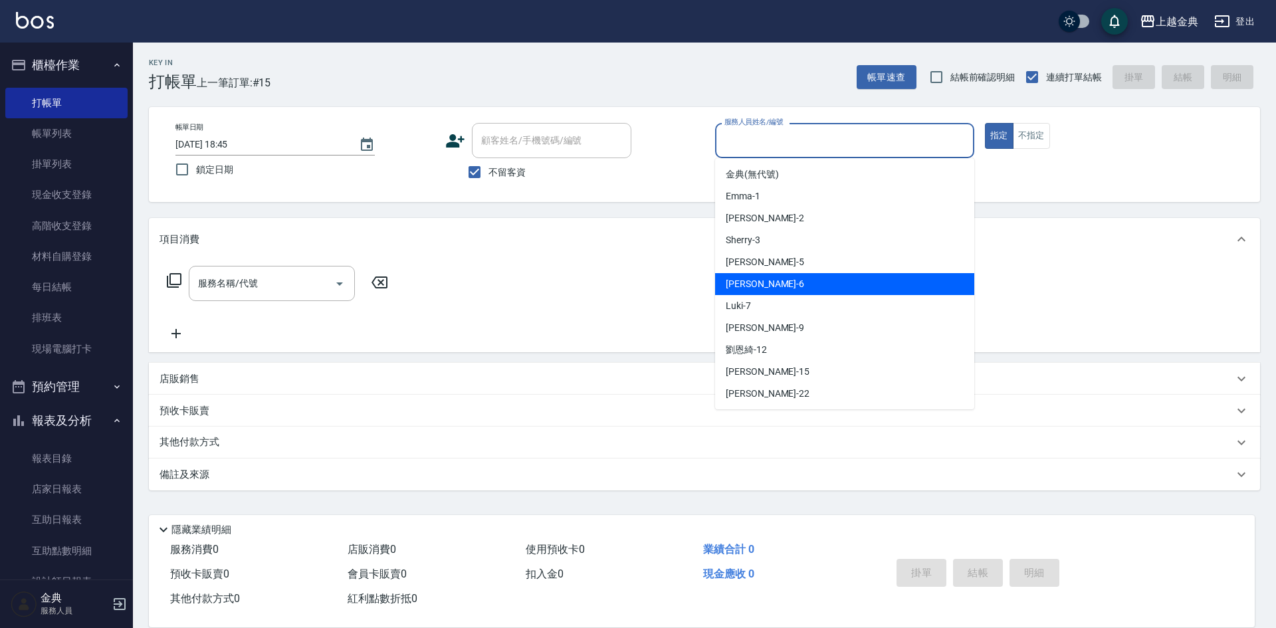
click at [769, 291] on div "[PERSON_NAME] -6" at bounding box center [844, 284] width 259 height 22
type input "[PERSON_NAME]-6"
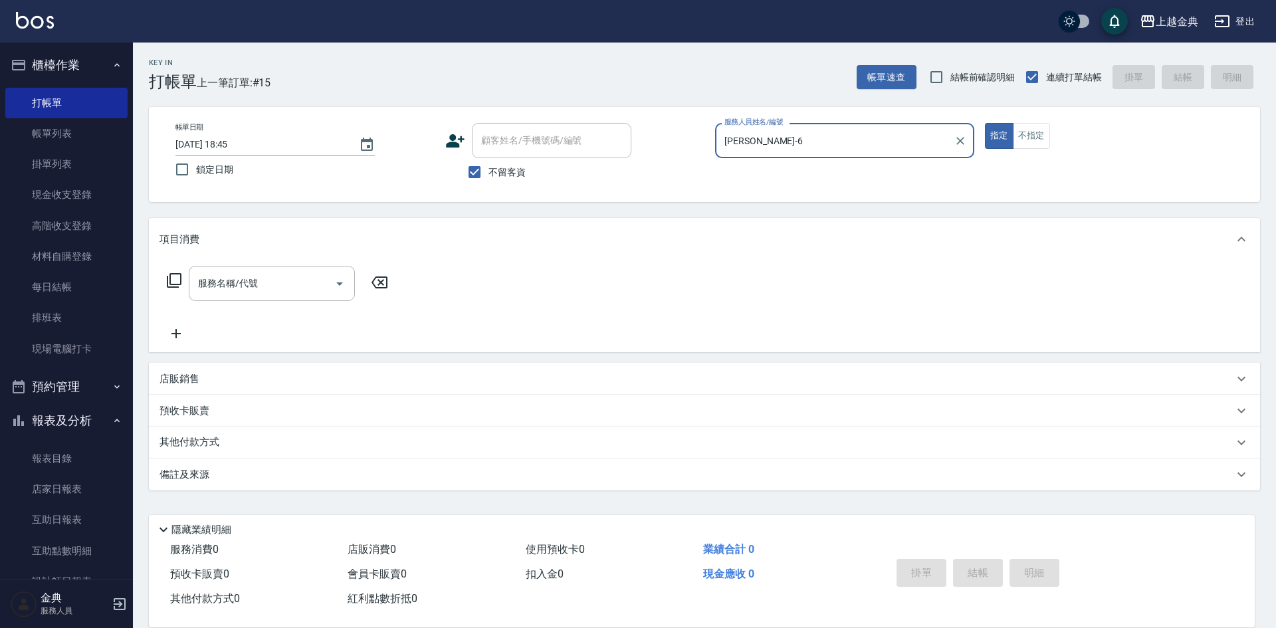
click at [169, 281] on icon at bounding box center [174, 280] width 15 height 15
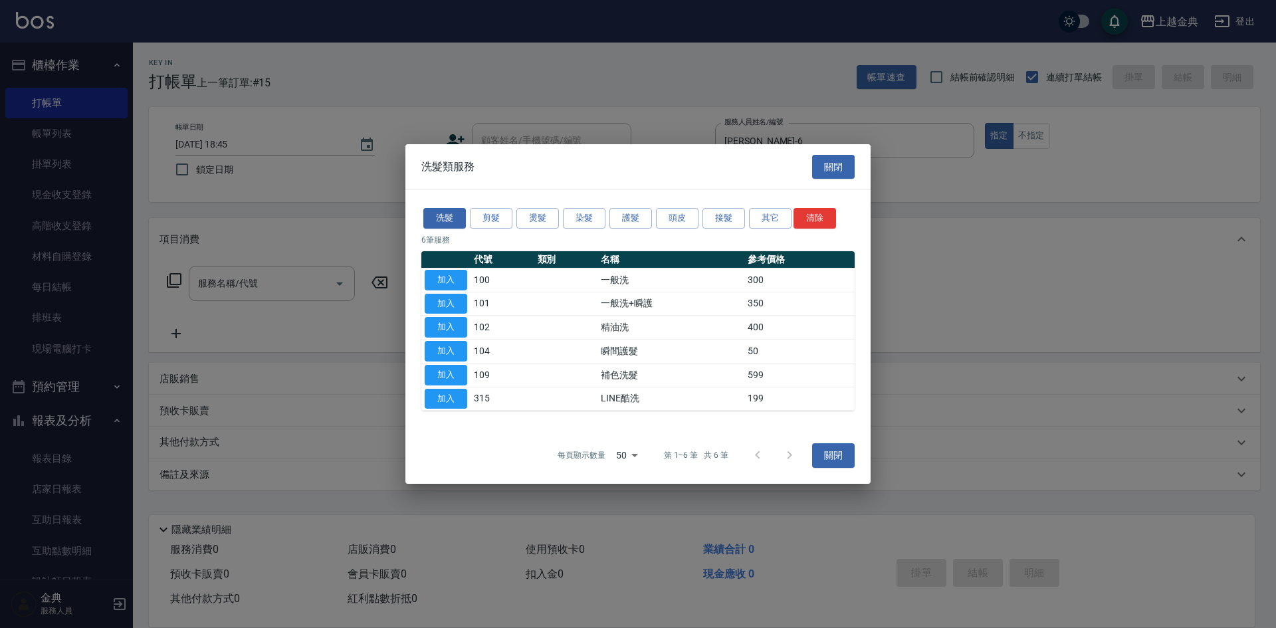
click at [469, 221] on div "洗髮 剪髮 燙髮 染髮 護髮 頭皮 接髮 其它 清除" at bounding box center [637, 218] width 433 height 25
click at [488, 220] on button "剪髮" at bounding box center [491, 218] width 43 height 21
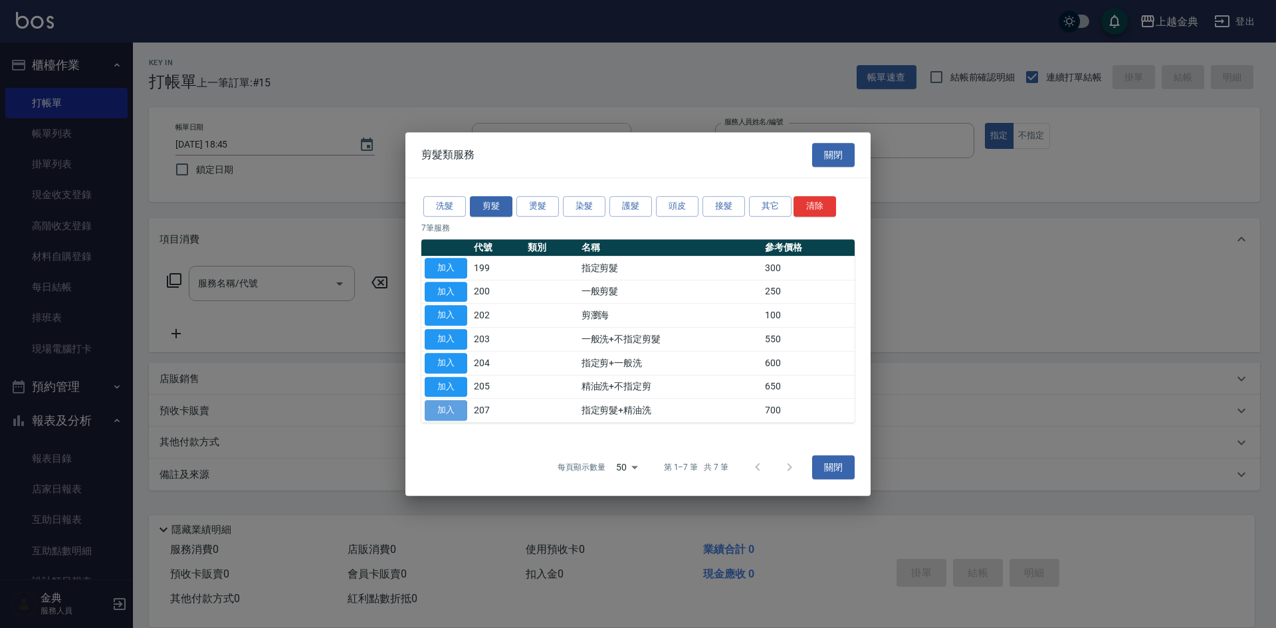
click at [441, 413] on button "加入" at bounding box center [446, 410] width 43 height 21
type input "指定剪髮+精油洗(207)"
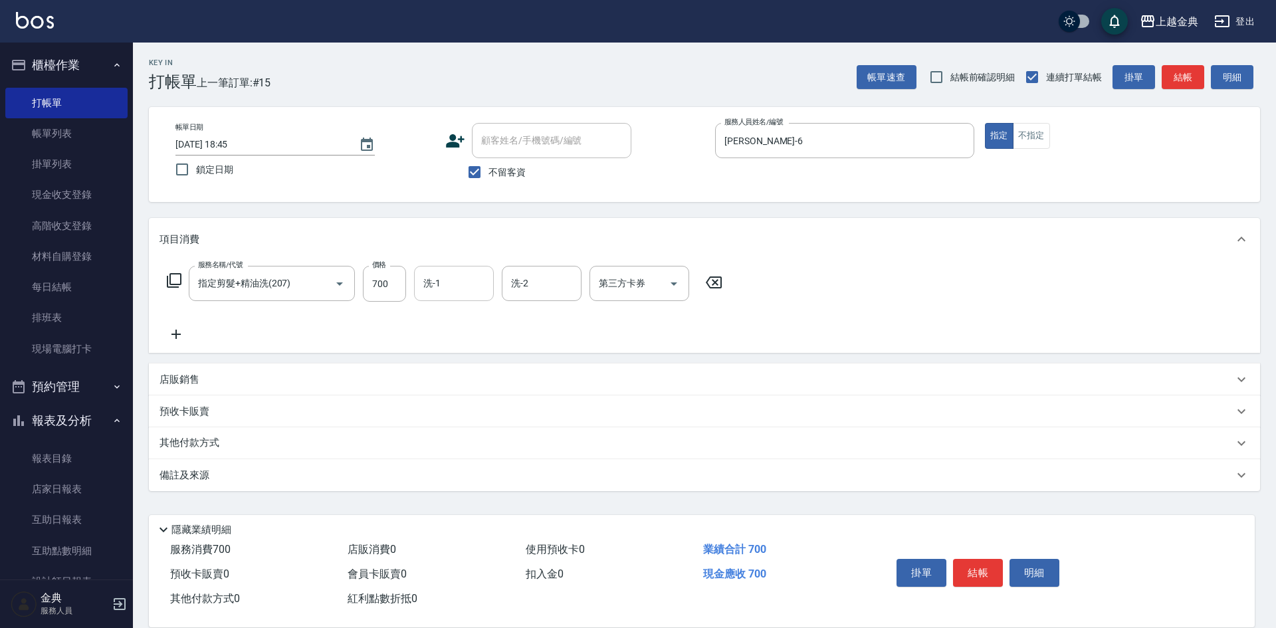
click at [437, 276] on div "洗-1 洗-1" at bounding box center [454, 283] width 80 height 35
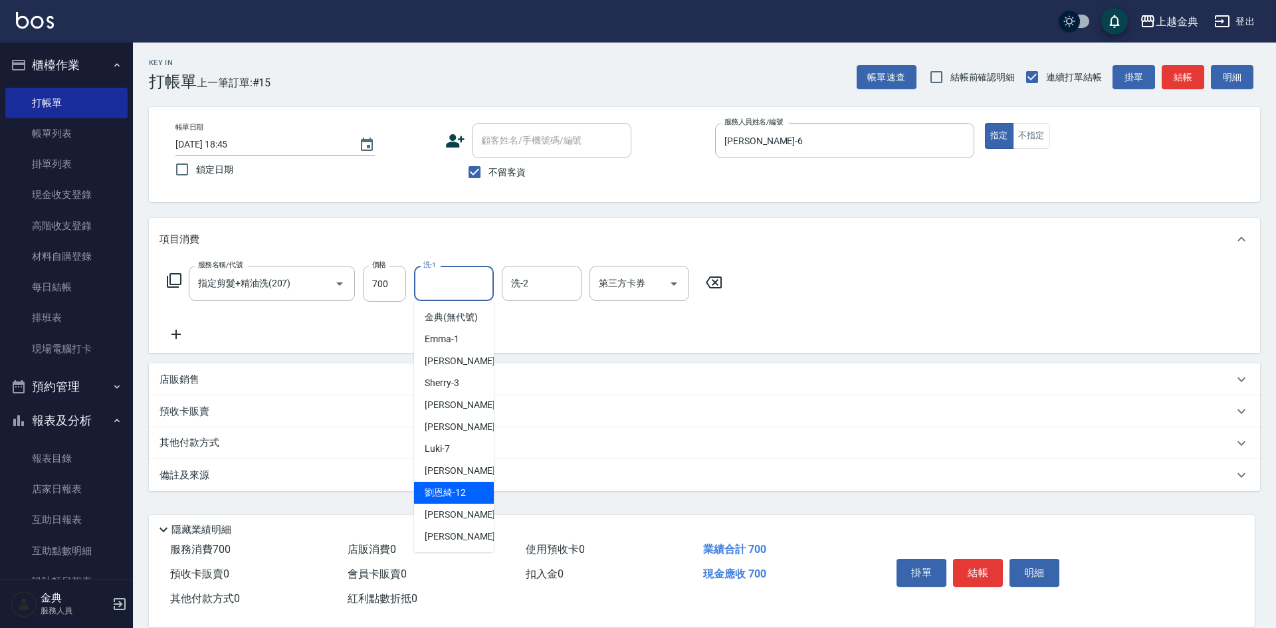
click at [459, 500] on span "[PERSON_NAME]-12" at bounding box center [445, 493] width 41 height 14
type input "[PERSON_NAME]-12"
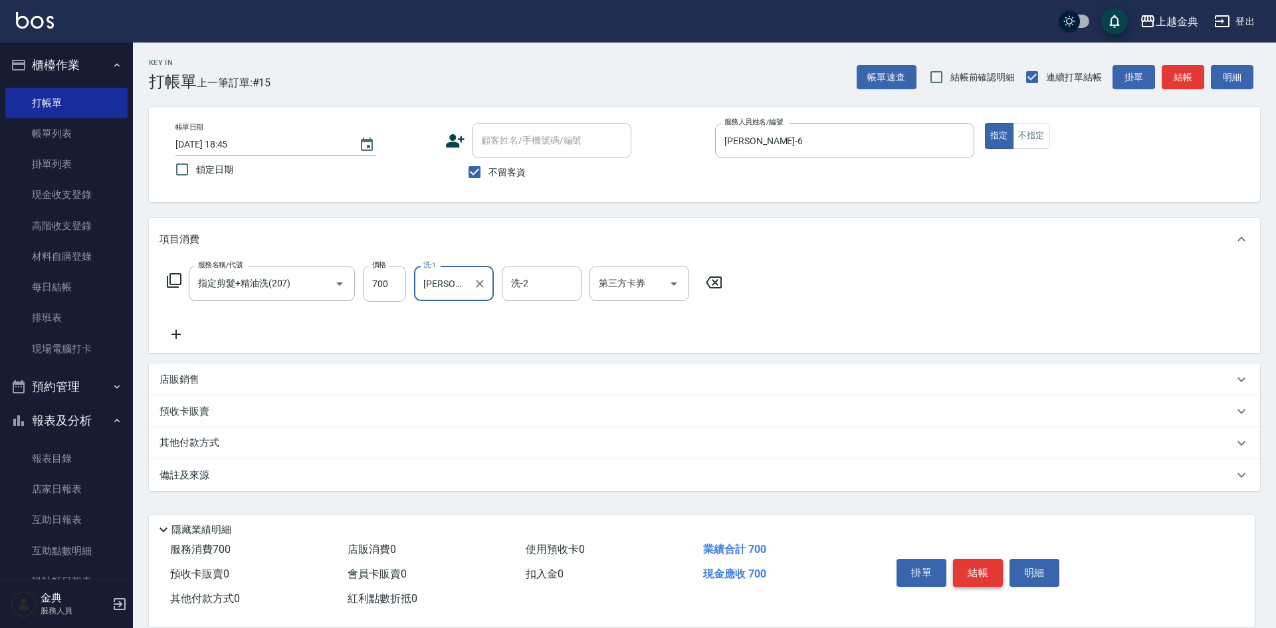
click at [973, 559] on button "結帳" at bounding box center [978, 573] width 50 height 28
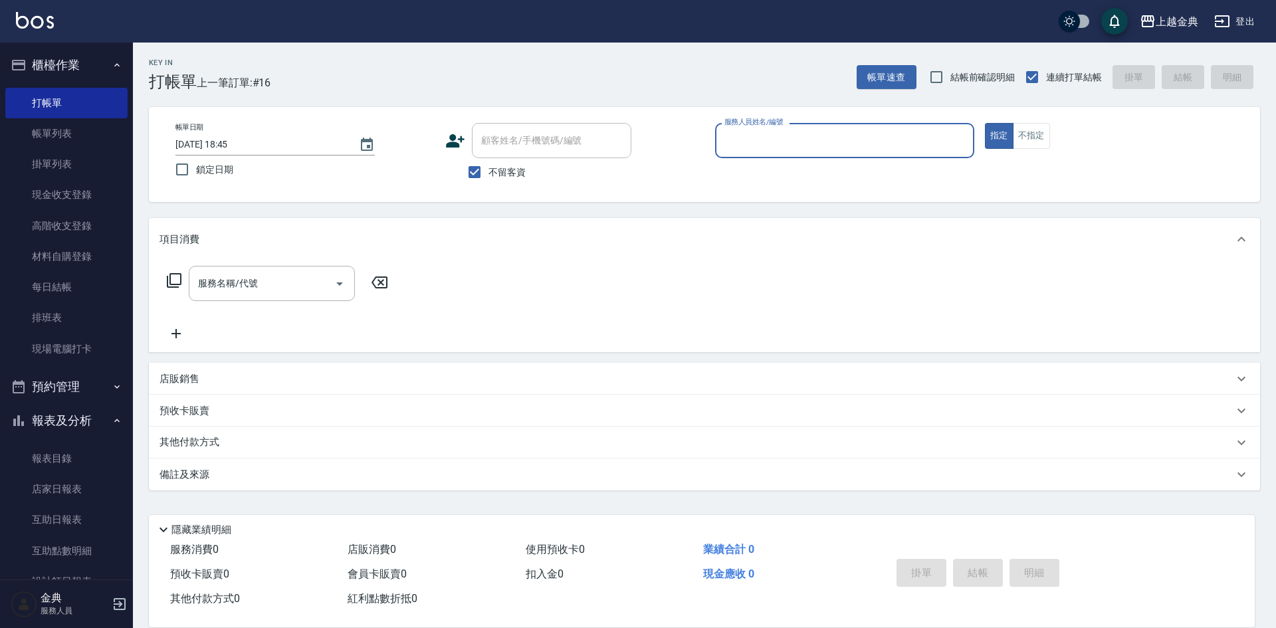
click at [1019, 122] on div "帳單日期 [DATE] 18:45 鎖定日期 顧客姓名/手機號碼/編號 顧客姓名/手機號碼/編號 不留客資 服務人員姓名/編號 服務人員姓名/編號 指定 不指定" at bounding box center [704, 154] width 1111 height 95
drag, startPoint x: 1019, startPoint y: 128, endPoint x: 1015, endPoint y: 146, distance: 17.9
click at [1020, 129] on button "不指定" at bounding box center [1031, 136] width 37 height 26
click at [773, 123] on label "服務人員姓名/編號" at bounding box center [753, 122] width 58 height 10
click at [773, 129] on input "服務人員姓名/編號" at bounding box center [844, 140] width 247 height 23
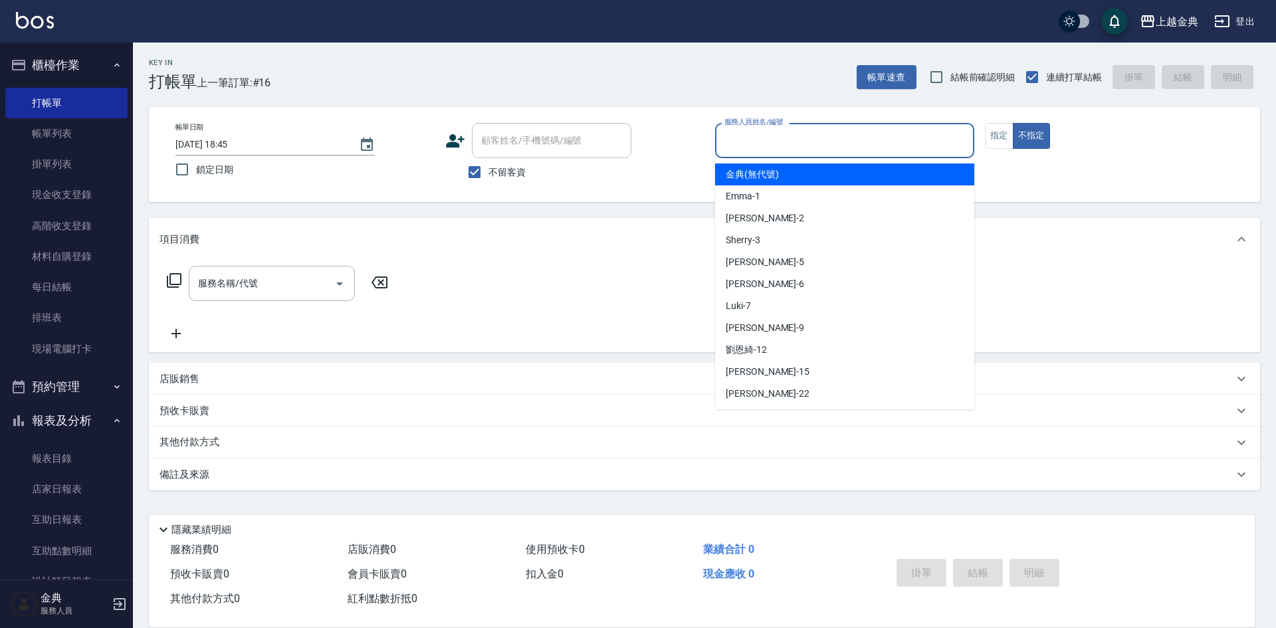
click at [769, 132] on input "服務人員姓名/編號" at bounding box center [844, 140] width 247 height 23
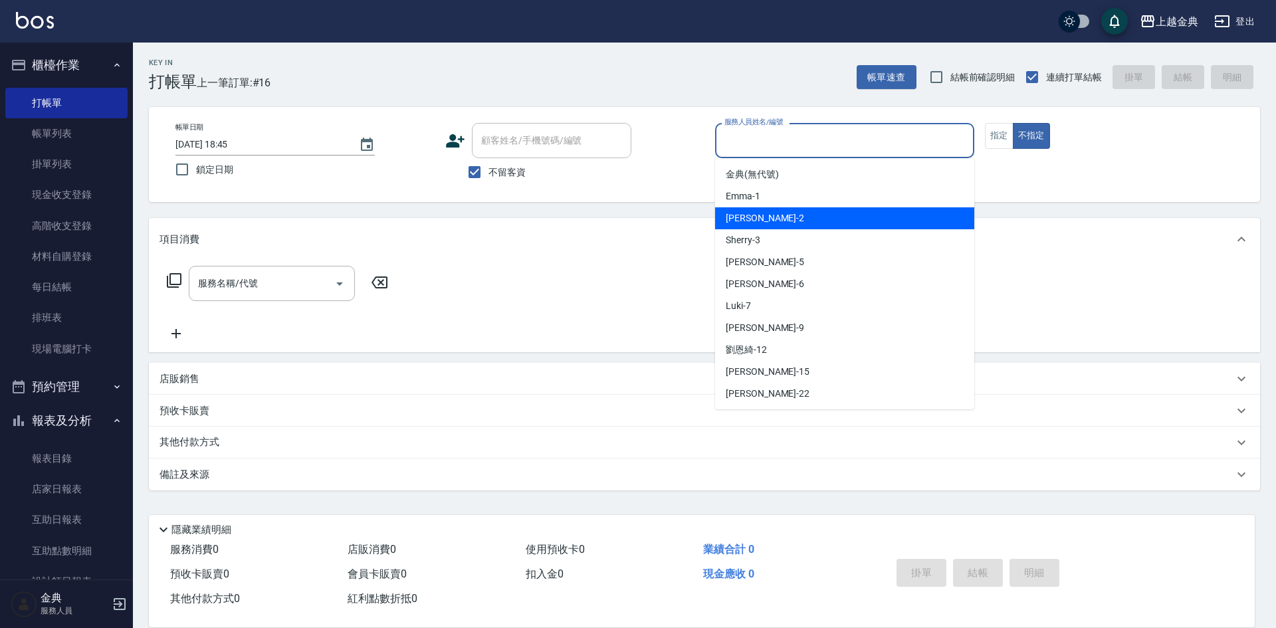
click at [763, 213] on div "Cindy -2" at bounding box center [844, 218] width 259 height 22
type input "Cindy-2"
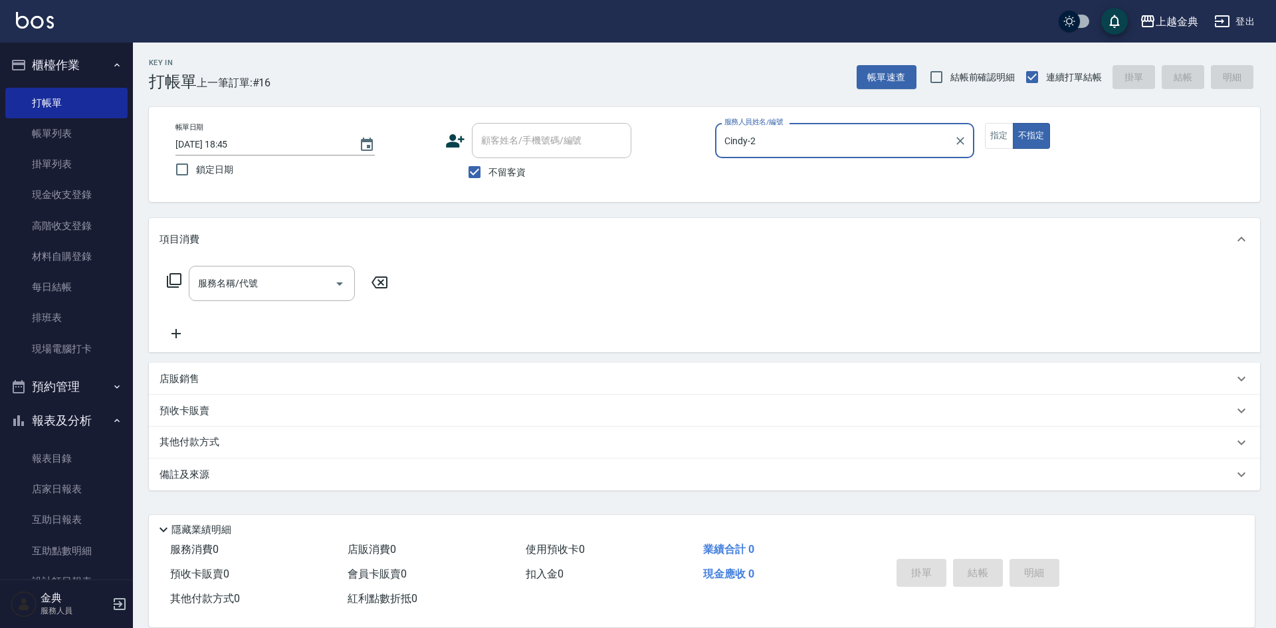
click at [177, 284] on icon at bounding box center [174, 280] width 16 height 16
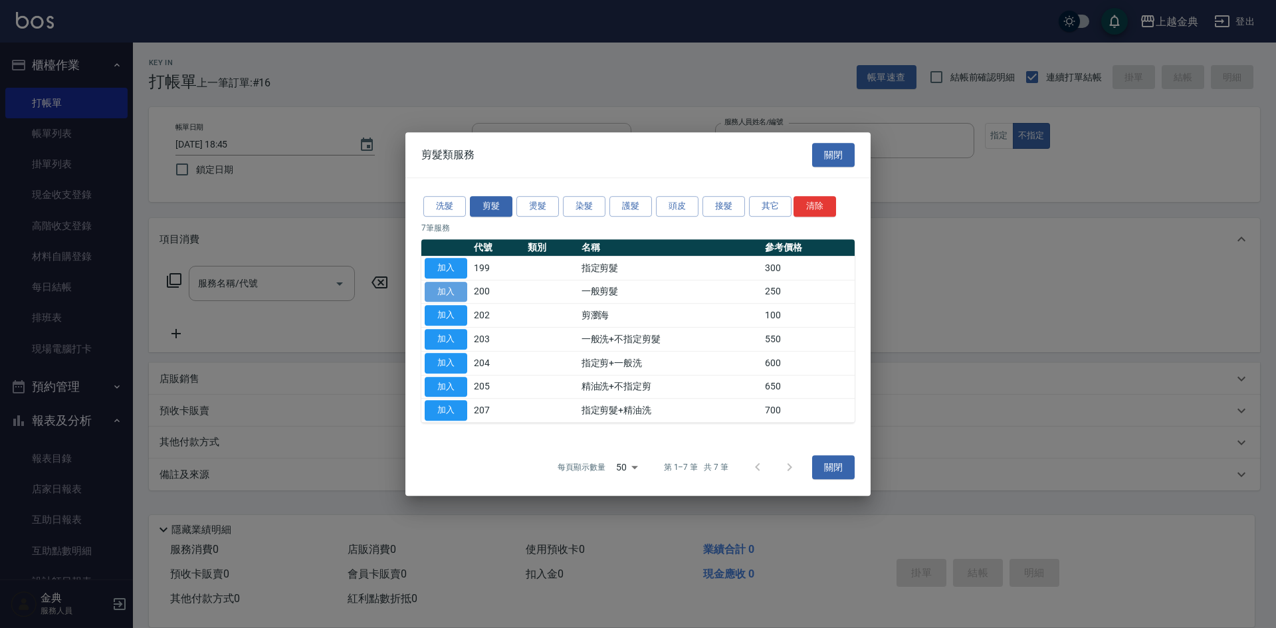
click at [444, 294] on button "加入" at bounding box center [446, 292] width 43 height 21
type input "一般剪髮(200)"
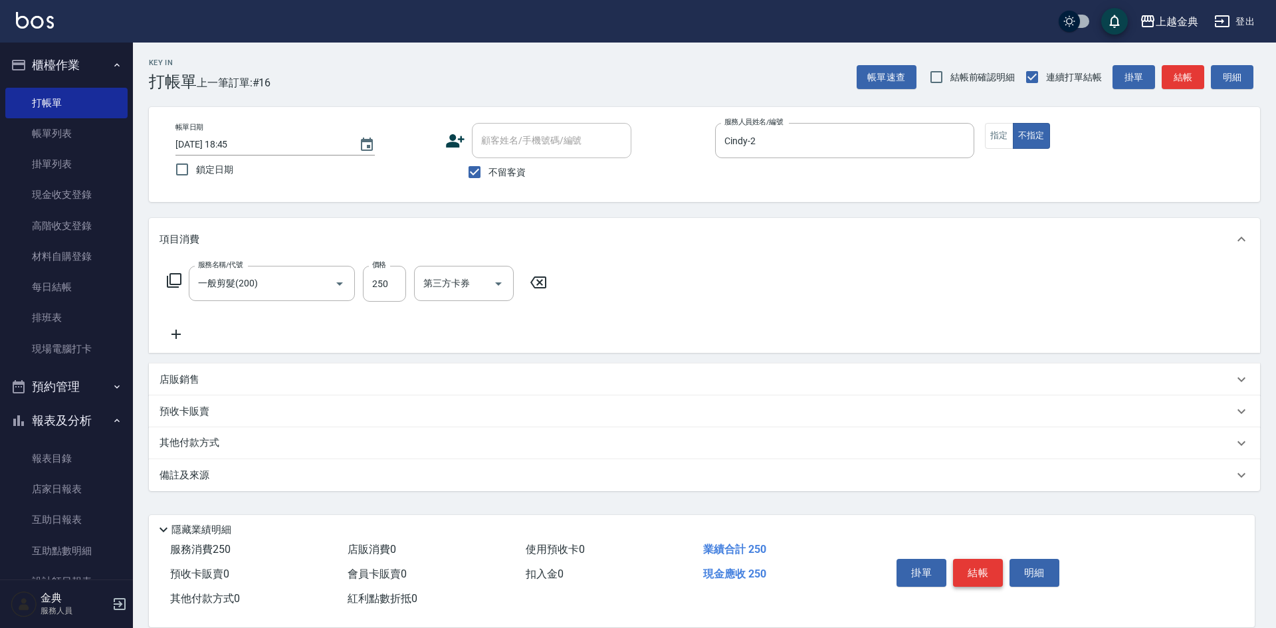
click at [986, 573] on button "結帳" at bounding box center [978, 573] width 50 height 28
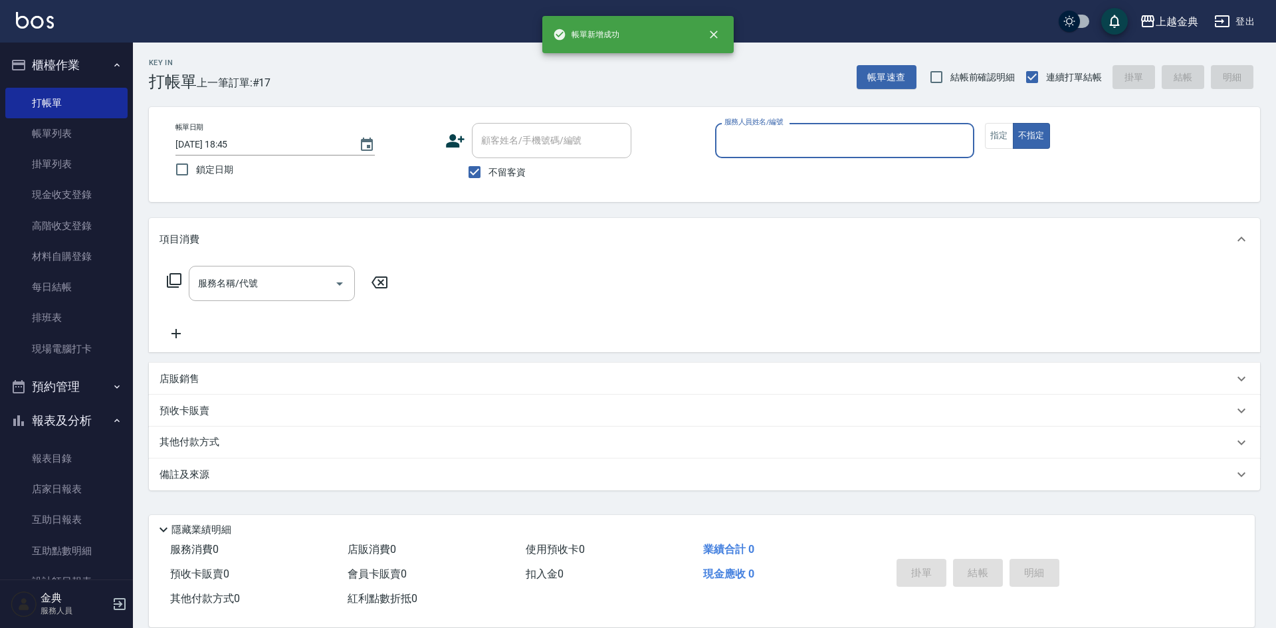
click at [826, 134] on input "服務人員姓名/編號" at bounding box center [844, 140] width 247 height 23
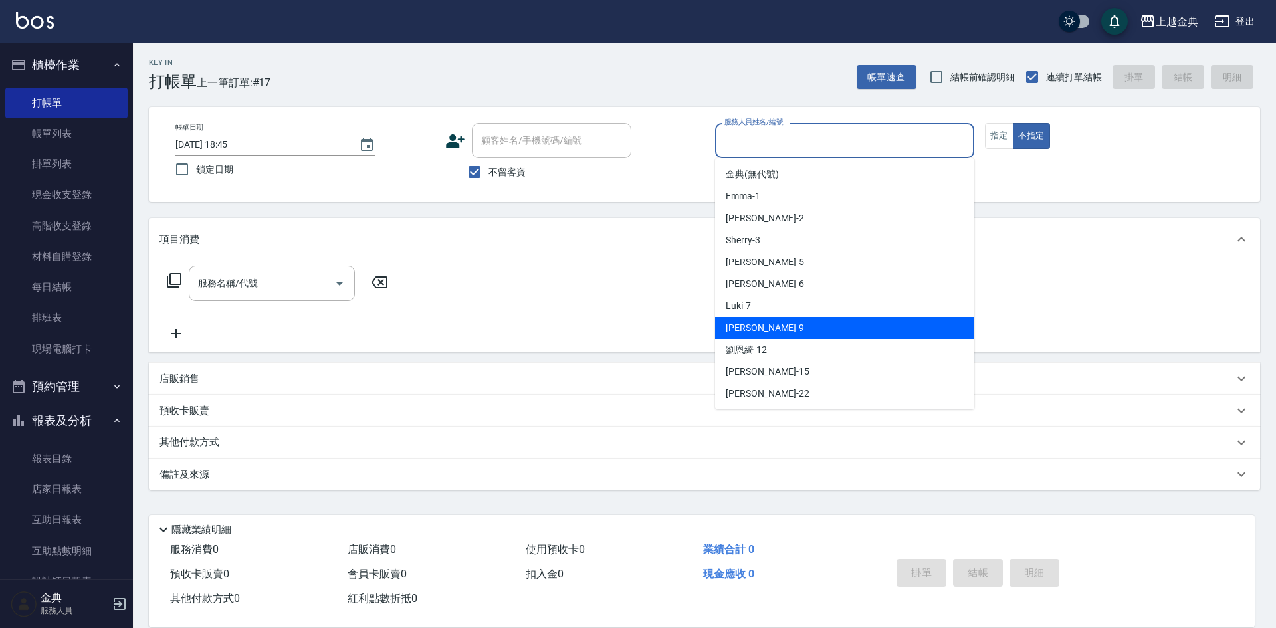
click at [792, 322] on div "[PERSON_NAME] -9" at bounding box center [844, 328] width 259 height 22
type input "[PERSON_NAME]-9"
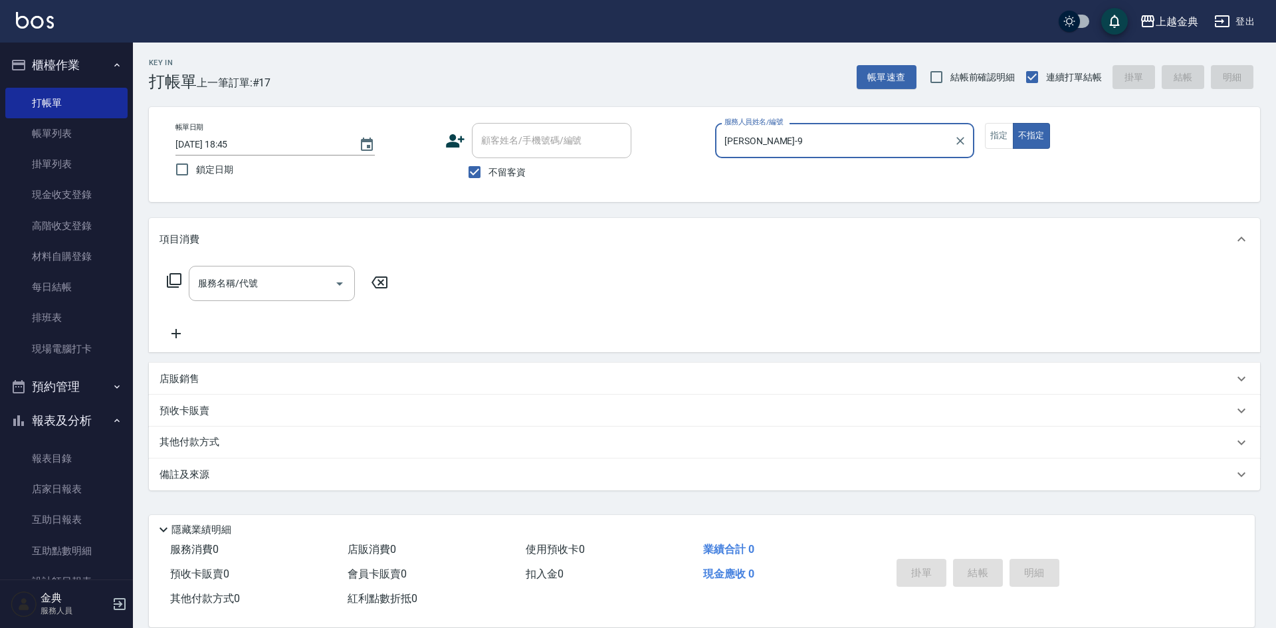
click at [175, 275] on icon at bounding box center [174, 280] width 16 height 16
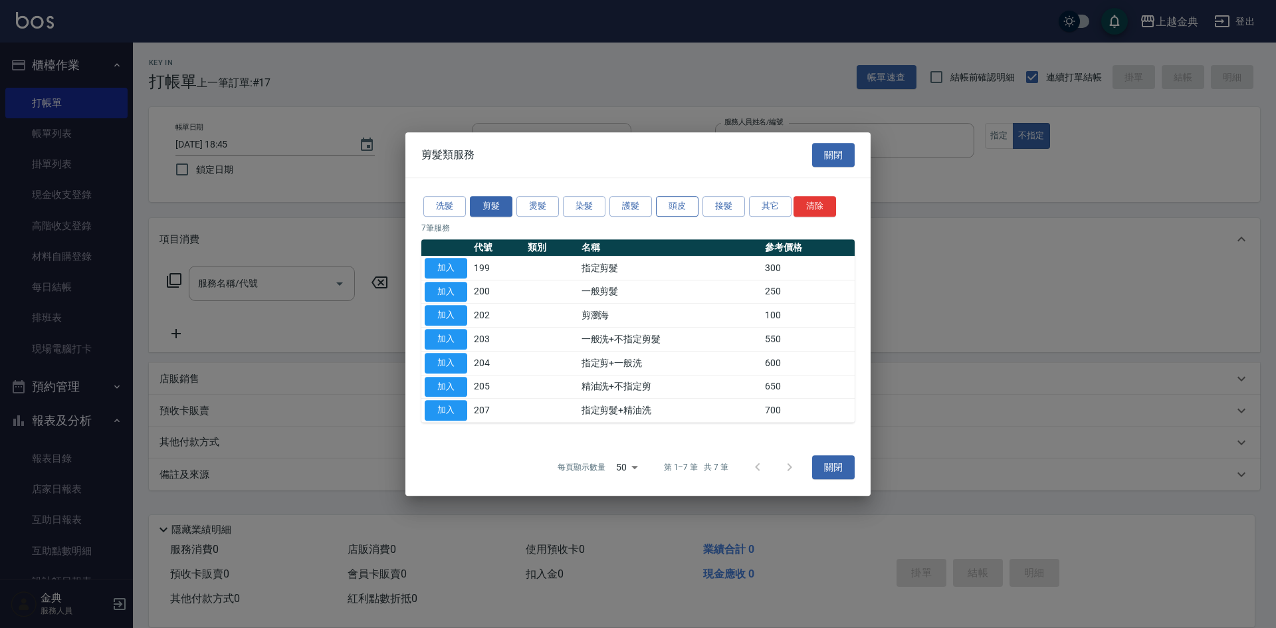
click at [676, 204] on button "頭皮" at bounding box center [677, 206] width 43 height 21
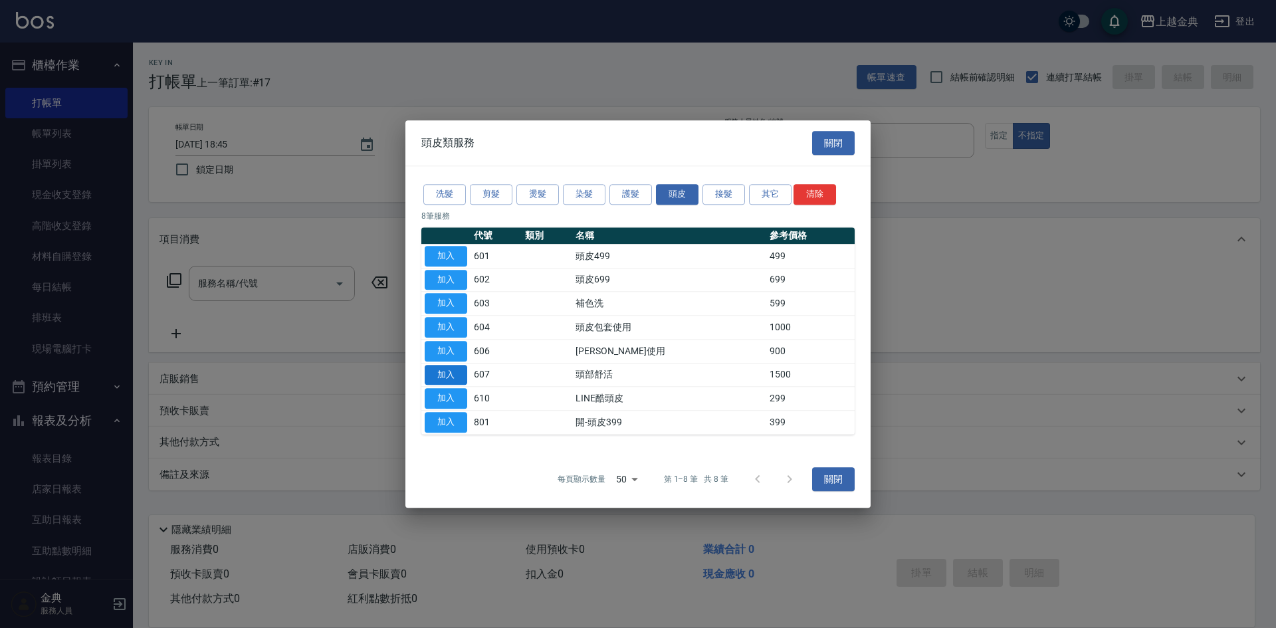
click at [449, 375] on button "加入" at bounding box center [446, 375] width 43 height 21
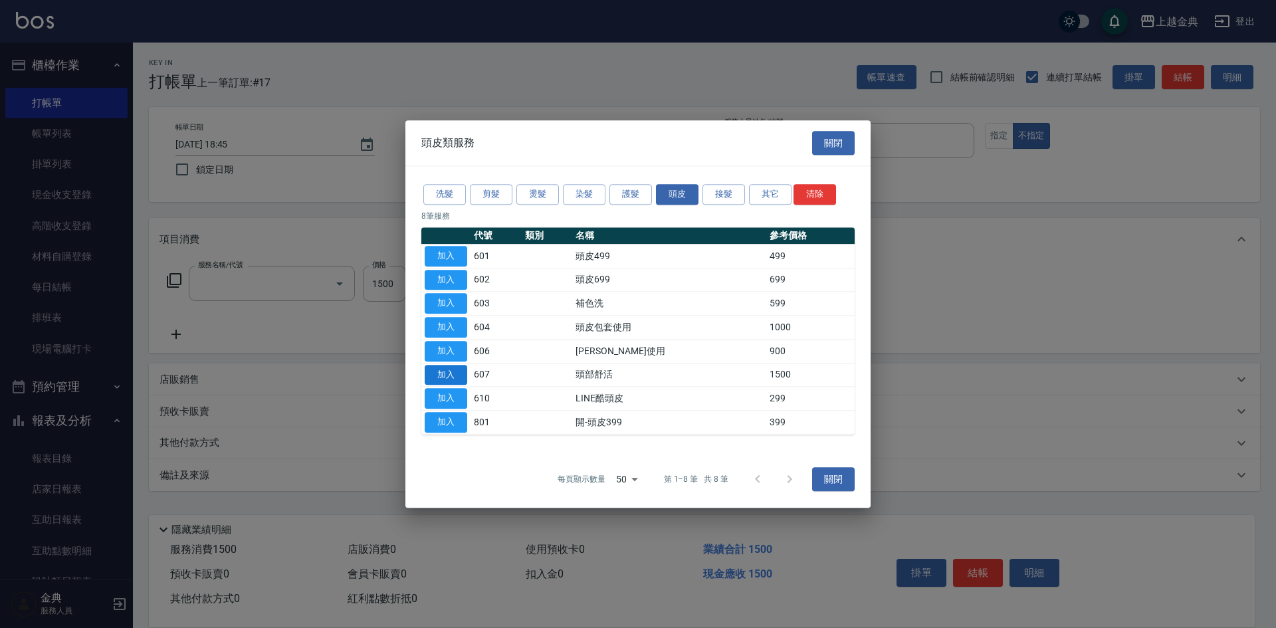
type input "頭部舒活(607)"
click at [449, 375] on div "店販銷售" at bounding box center [696, 380] width 1074 height 14
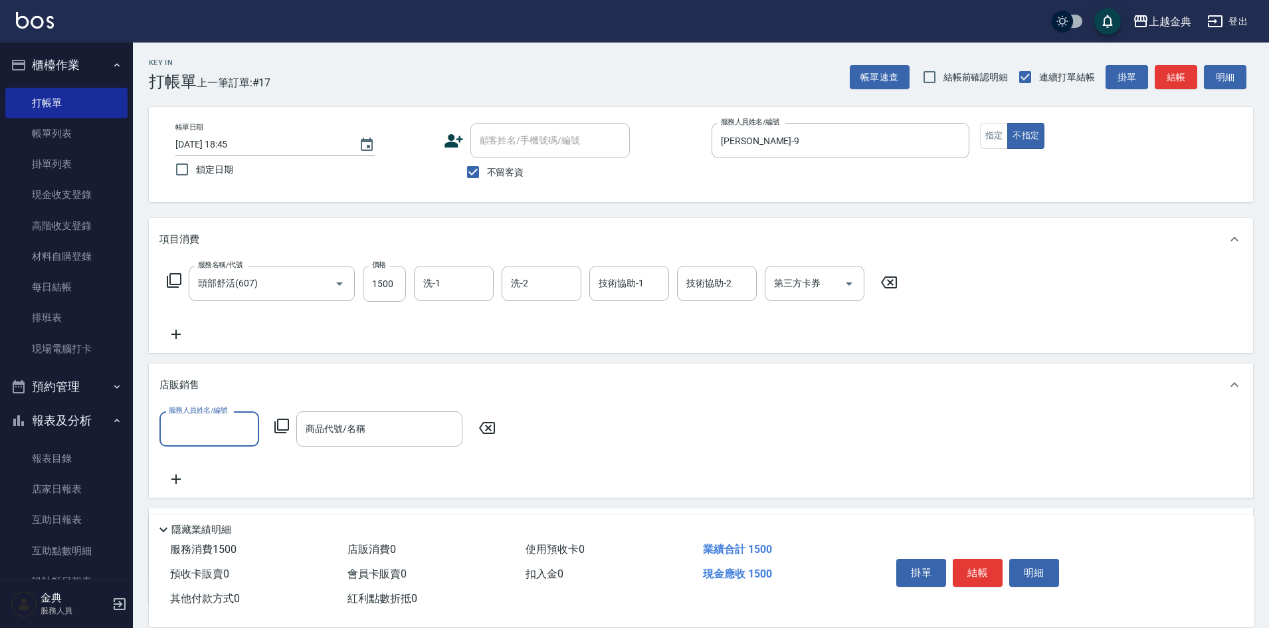
click at [173, 282] on icon at bounding box center [174, 280] width 16 height 16
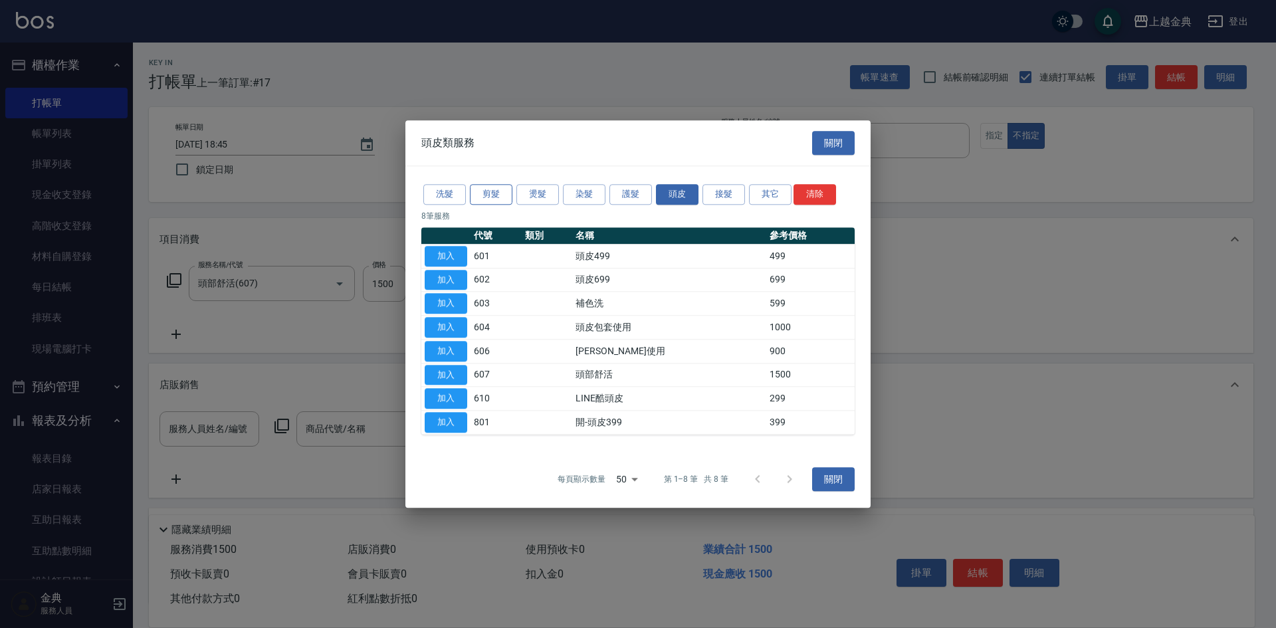
click at [486, 200] on button "剪髮" at bounding box center [491, 194] width 43 height 21
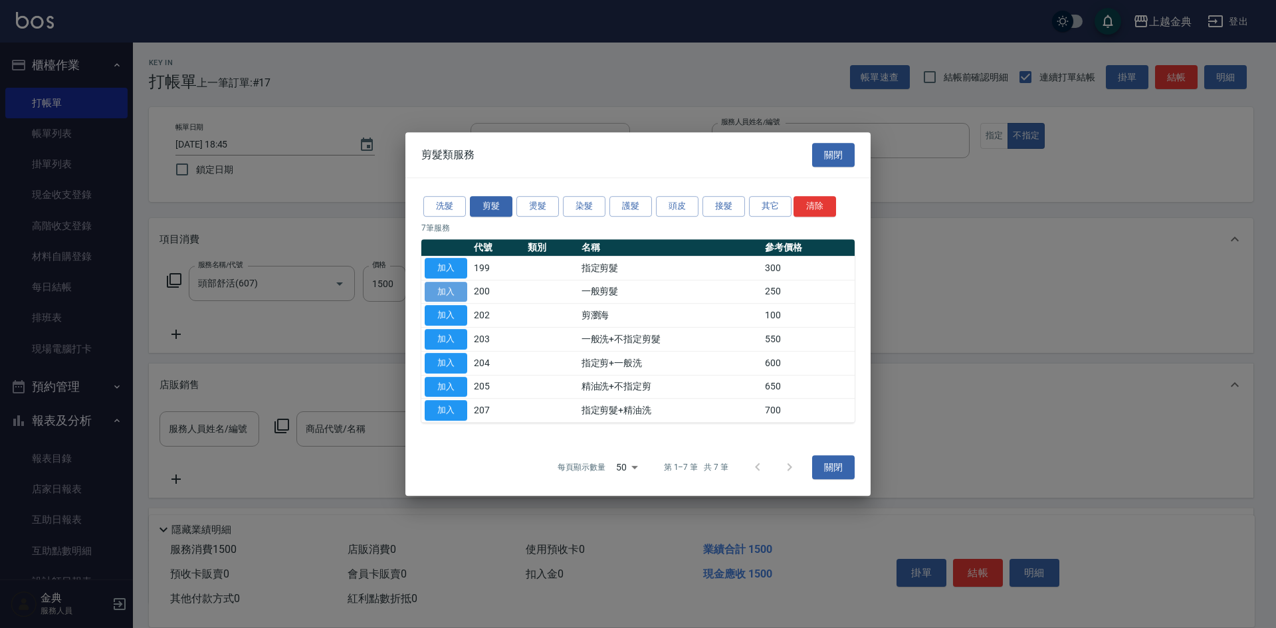
click at [432, 298] on button "加入" at bounding box center [446, 292] width 43 height 21
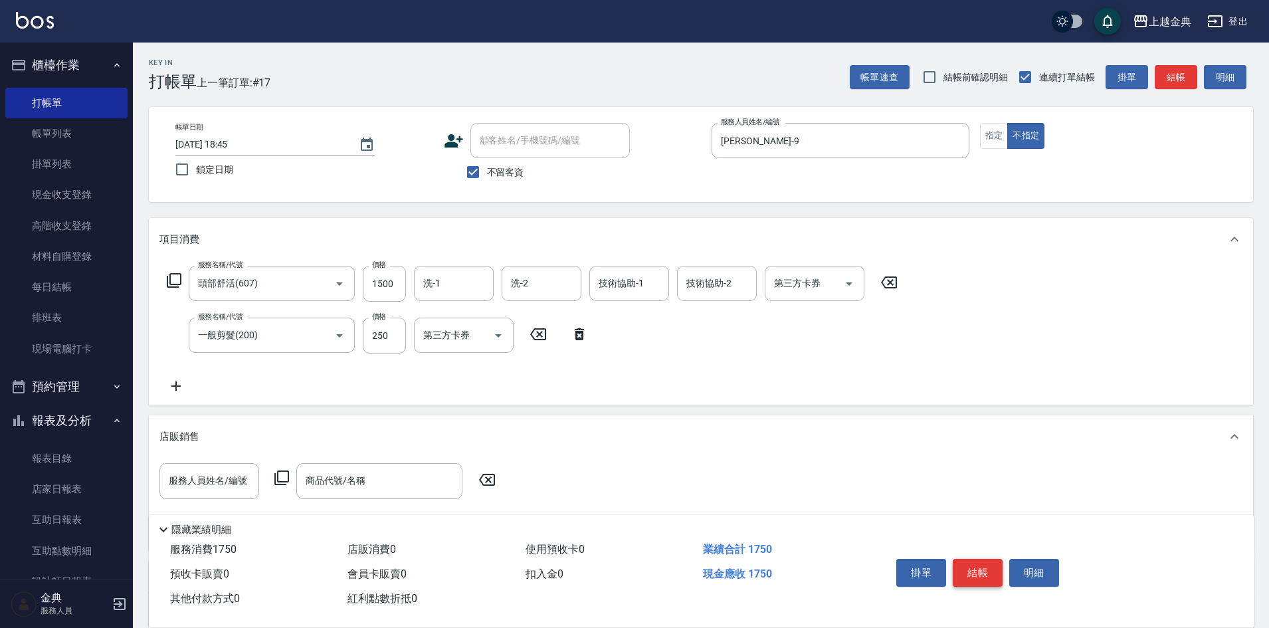
click at [971, 563] on button "結帳" at bounding box center [978, 573] width 50 height 28
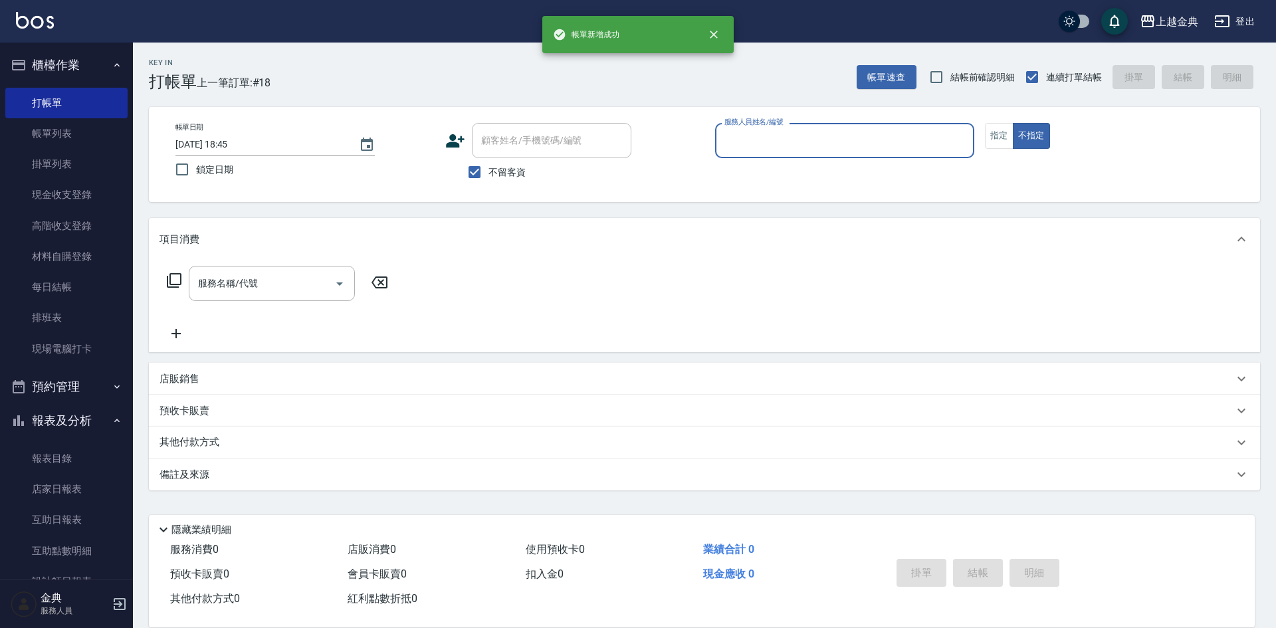
click at [807, 140] on input "服務人員姓名/編號" at bounding box center [844, 140] width 247 height 23
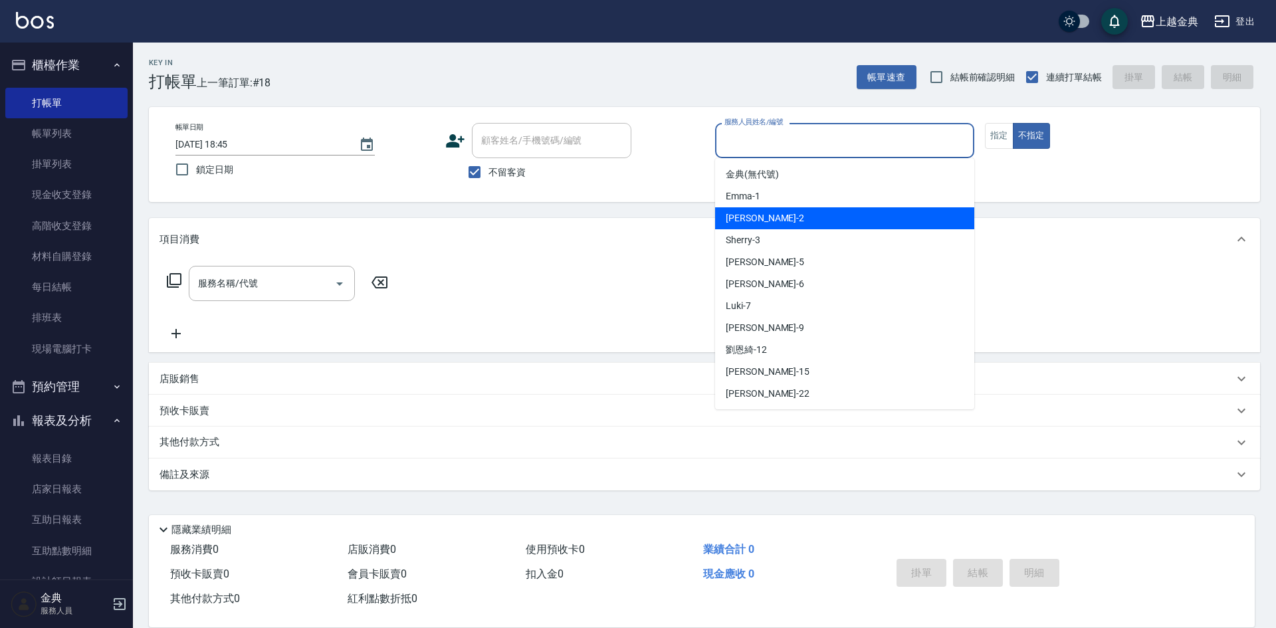
click at [811, 228] on div "Cindy -2" at bounding box center [844, 218] width 259 height 22
type input "Cindy-2"
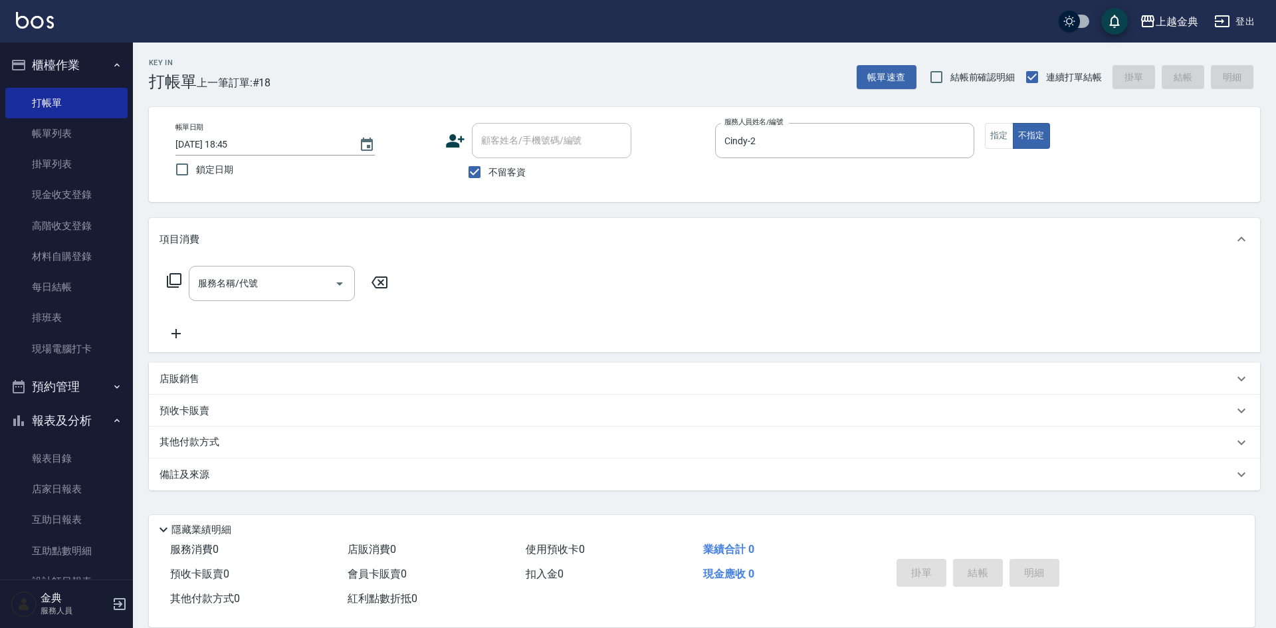
click at [170, 278] on icon at bounding box center [174, 280] width 15 height 15
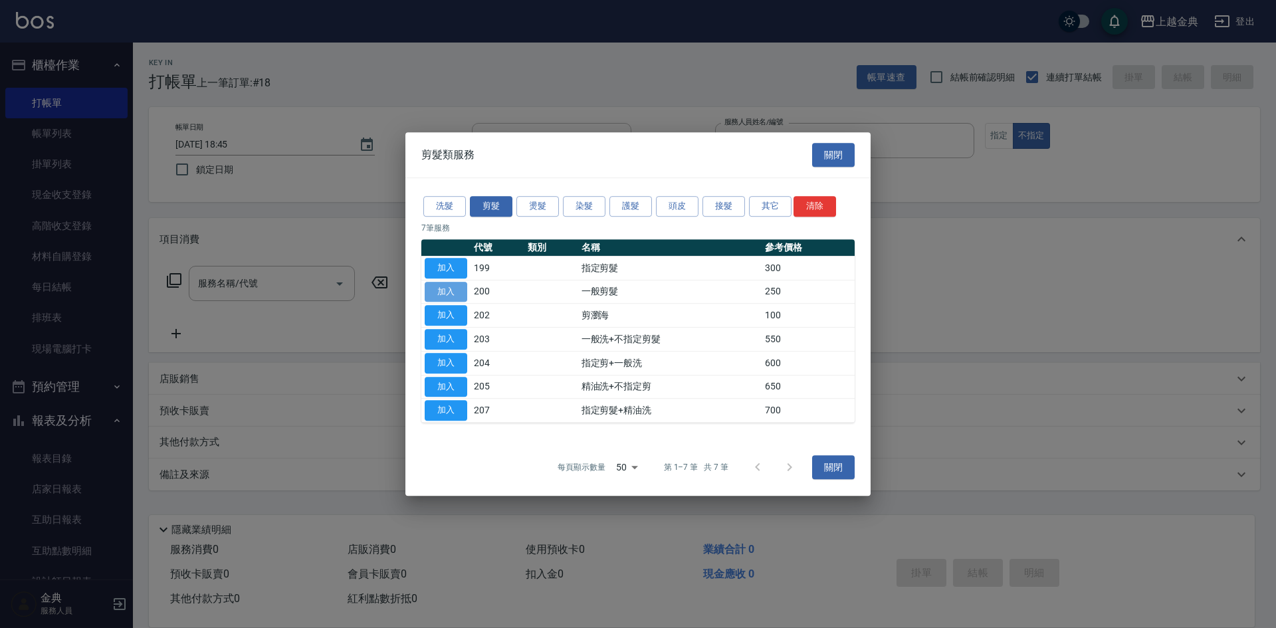
click at [435, 292] on button "加入" at bounding box center [446, 292] width 43 height 21
type input "一般剪髮(200)"
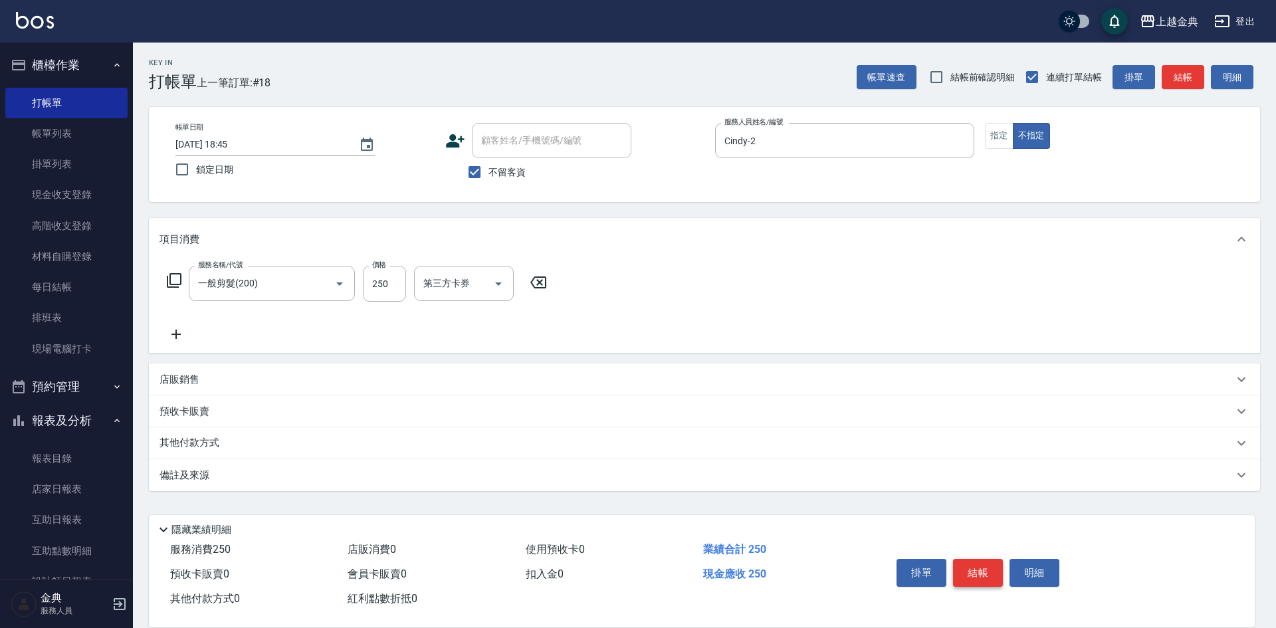
click at [982, 559] on button "結帳" at bounding box center [978, 573] width 50 height 28
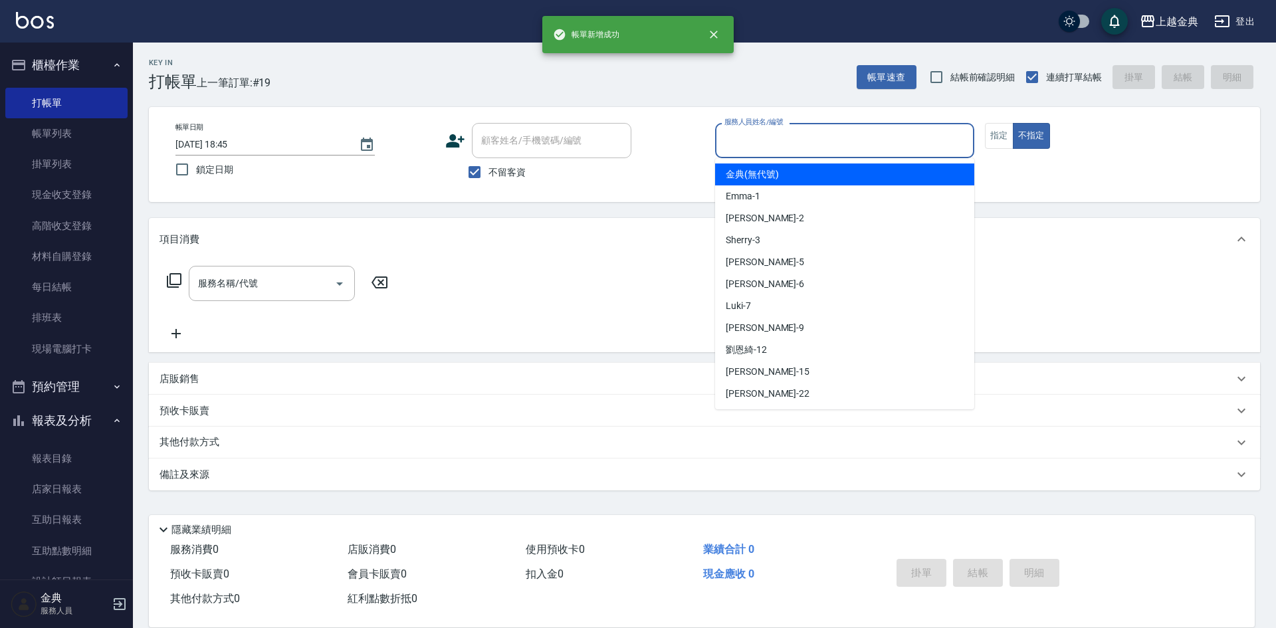
click at [784, 147] on input "服務人員姓名/編號" at bounding box center [844, 140] width 247 height 23
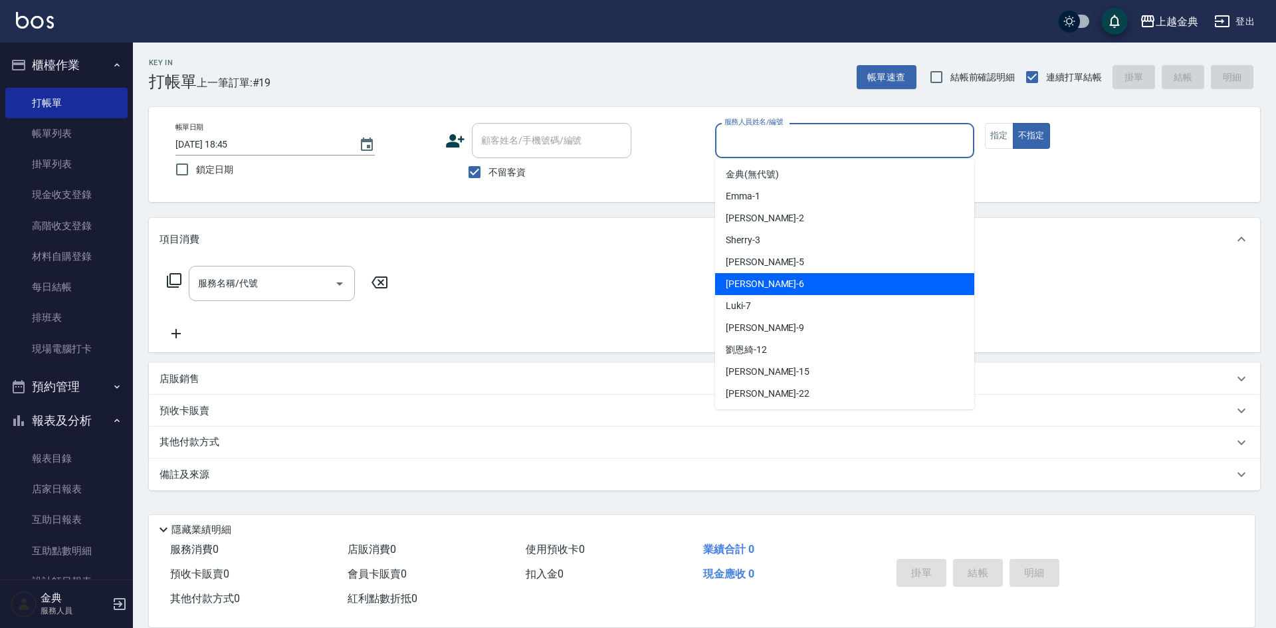
click at [789, 285] on div "[PERSON_NAME] -6" at bounding box center [844, 284] width 259 height 22
type input "[PERSON_NAME]-6"
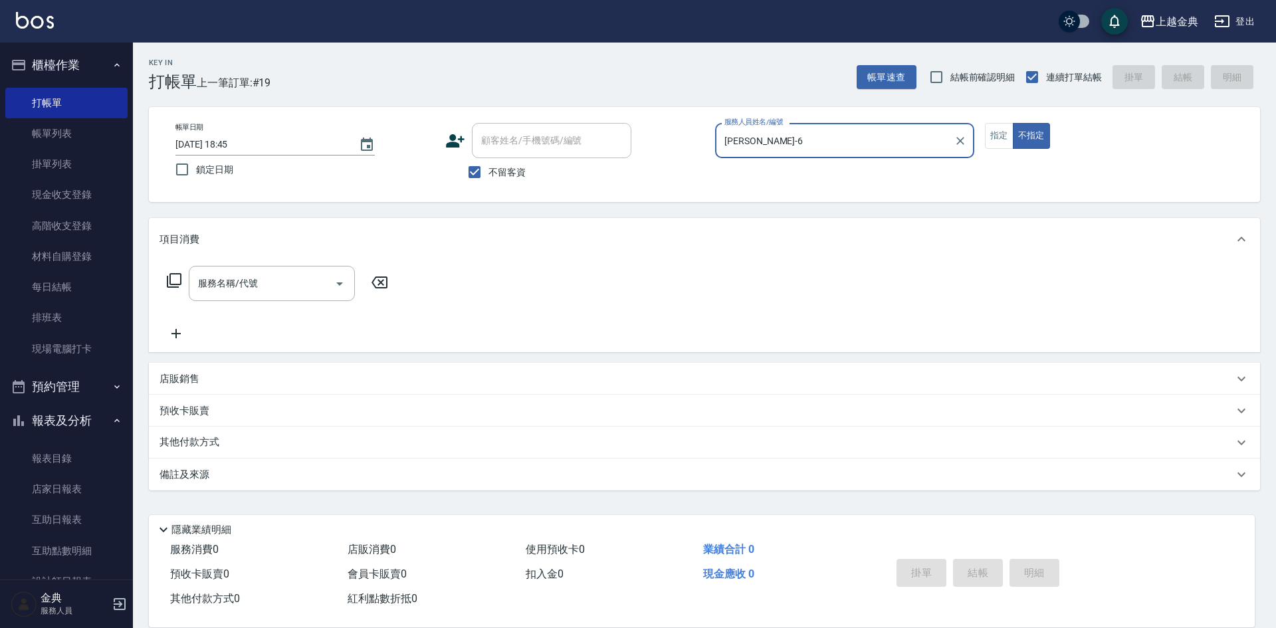
click at [177, 276] on icon at bounding box center [174, 280] width 16 height 16
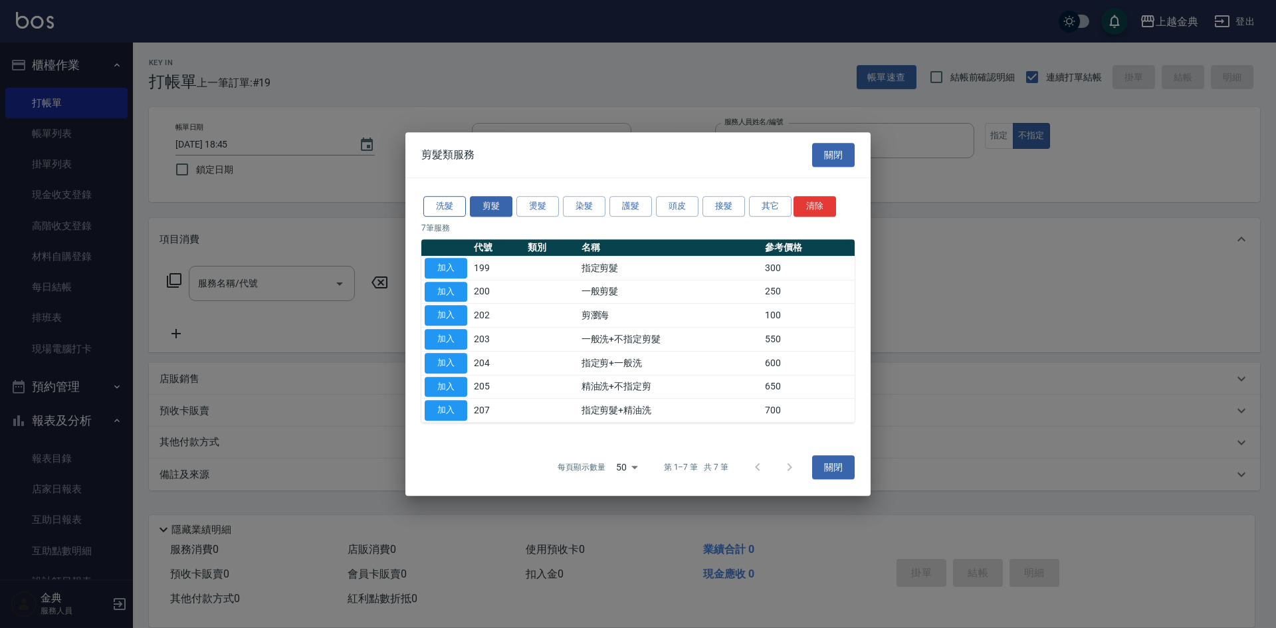
click at [437, 210] on button "洗髮" at bounding box center [444, 206] width 43 height 21
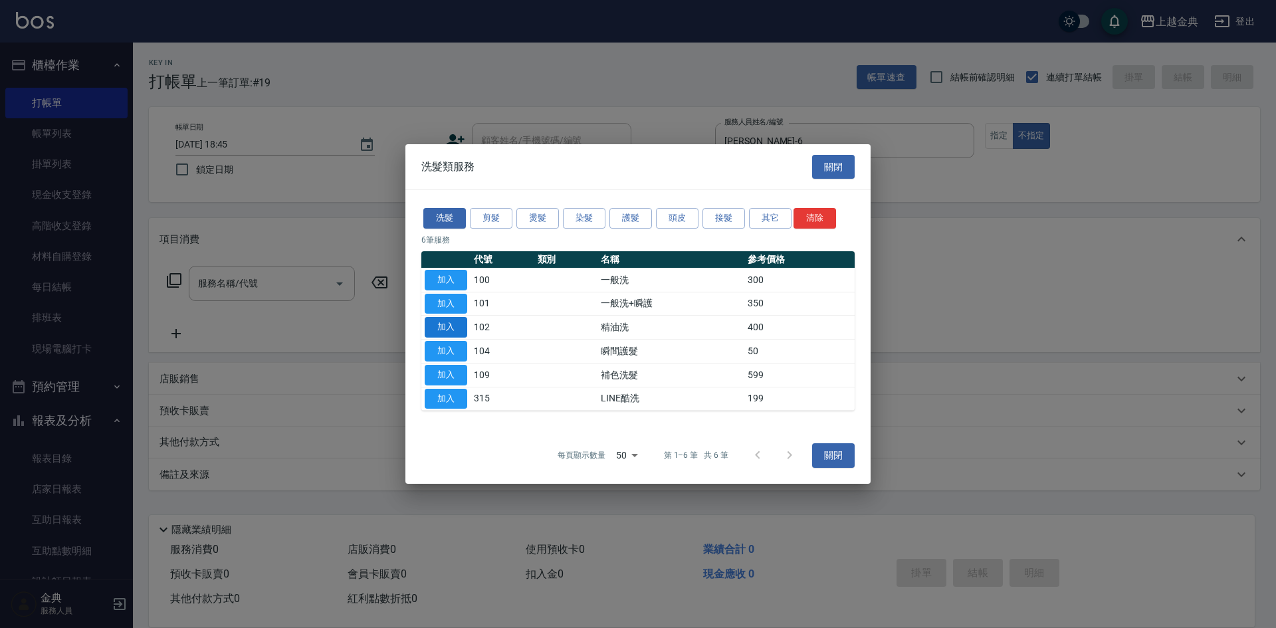
click at [461, 327] on button "加入" at bounding box center [446, 327] width 43 height 21
type input "精油洗(102)"
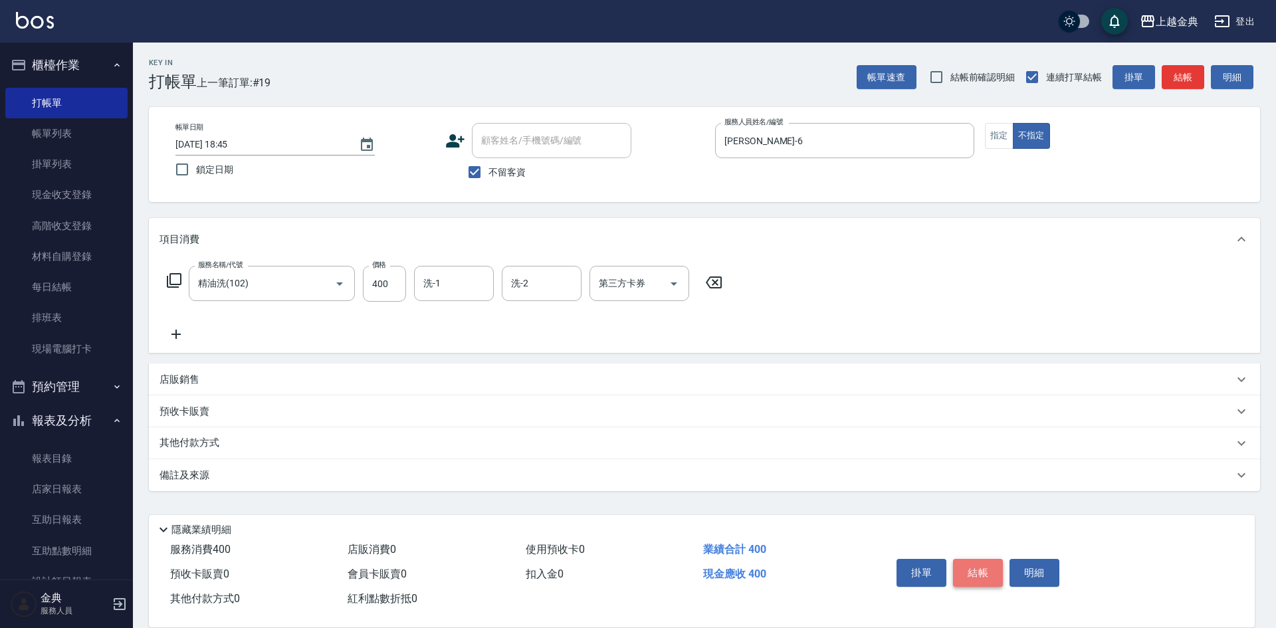
click at [983, 565] on button "結帳" at bounding box center [978, 573] width 50 height 28
type input "[DATE] 18:46"
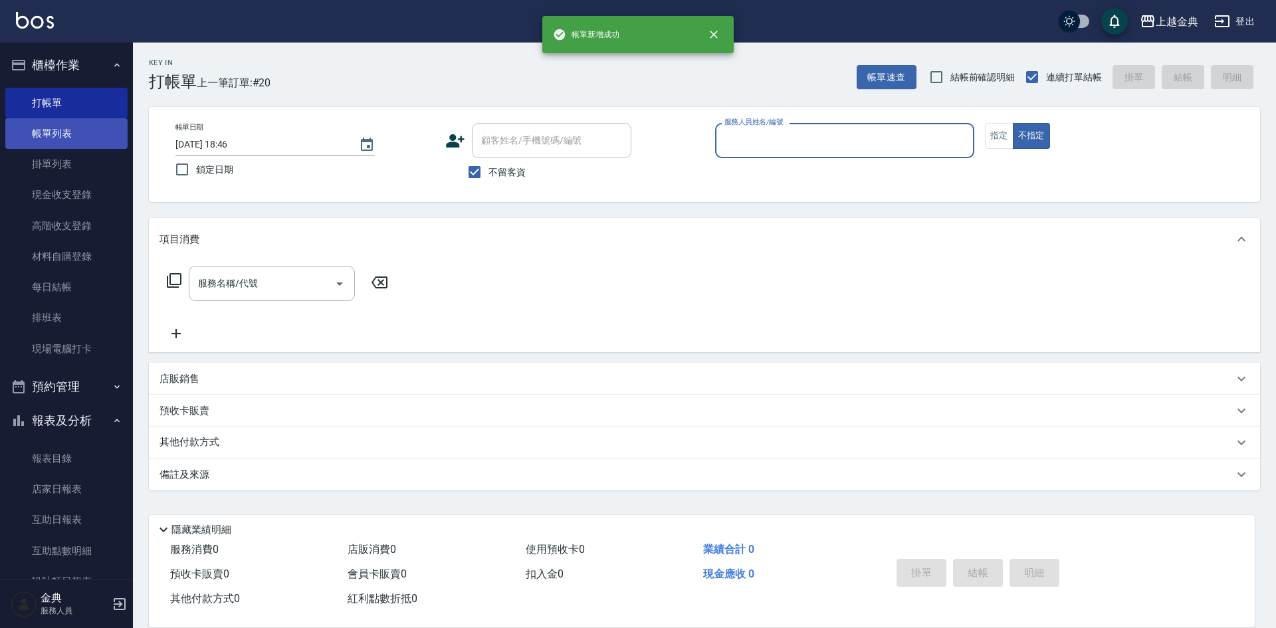
click at [103, 138] on link "帳單列表" at bounding box center [66, 133] width 122 height 31
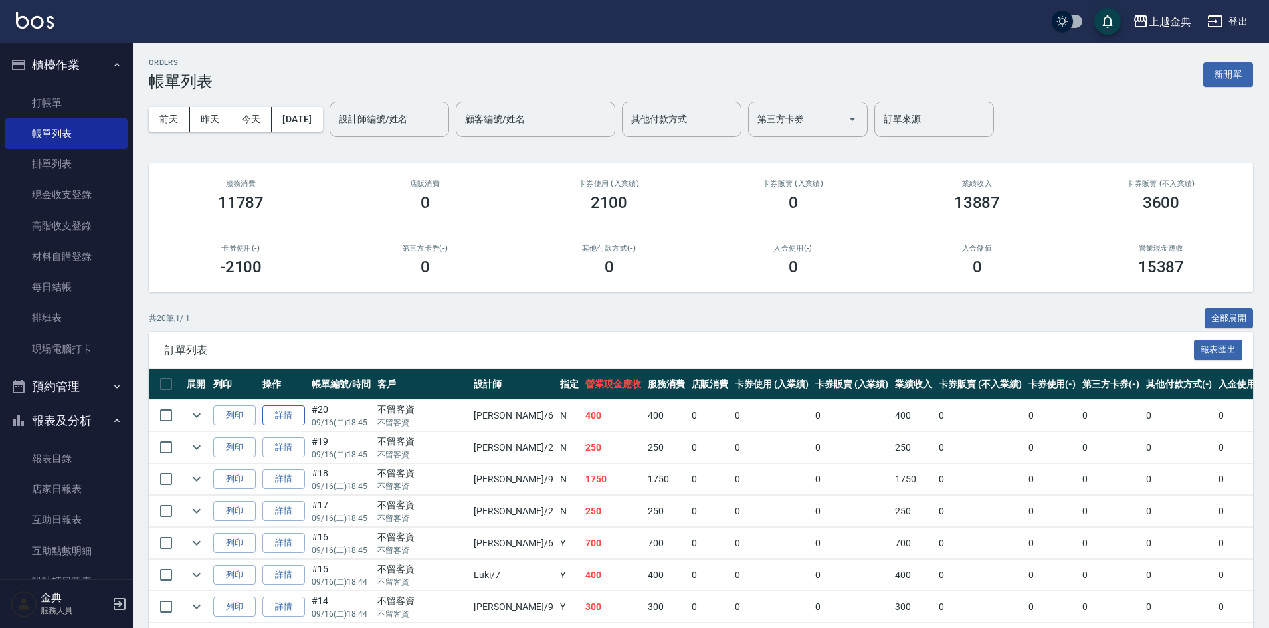
click at [298, 415] on link "詳情" at bounding box center [283, 415] width 43 height 21
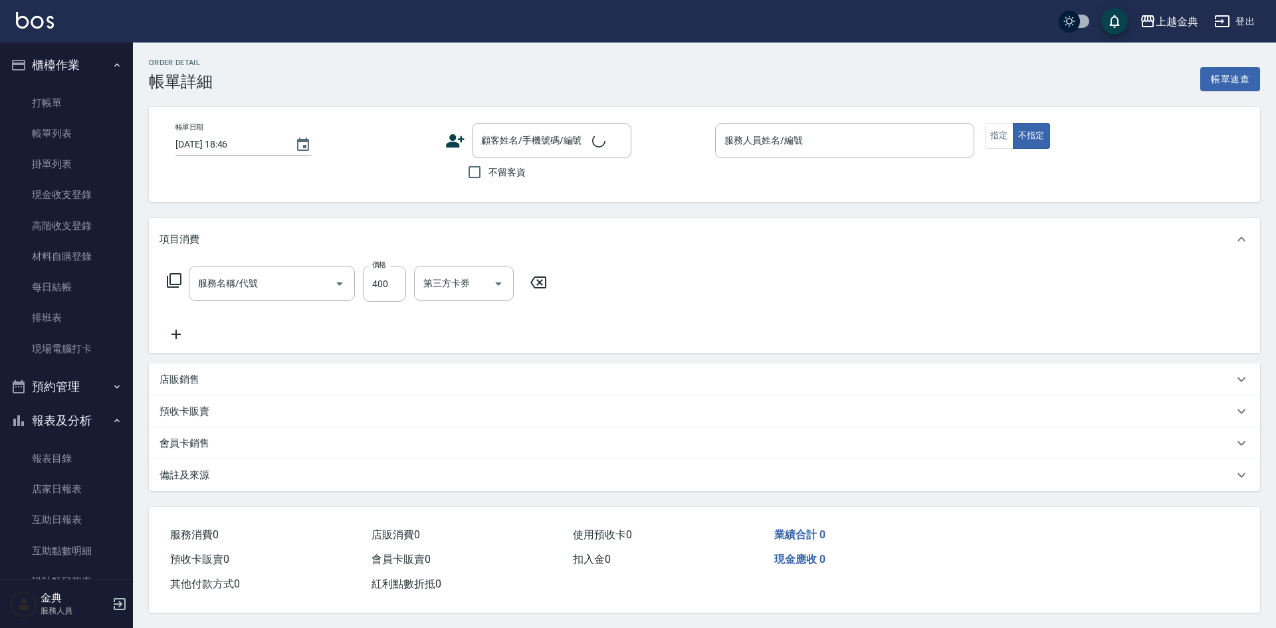
type input "[DATE] 18:45"
checkbox input "true"
type input "[PERSON_NAME]-6"
type input "精油洗(102)"
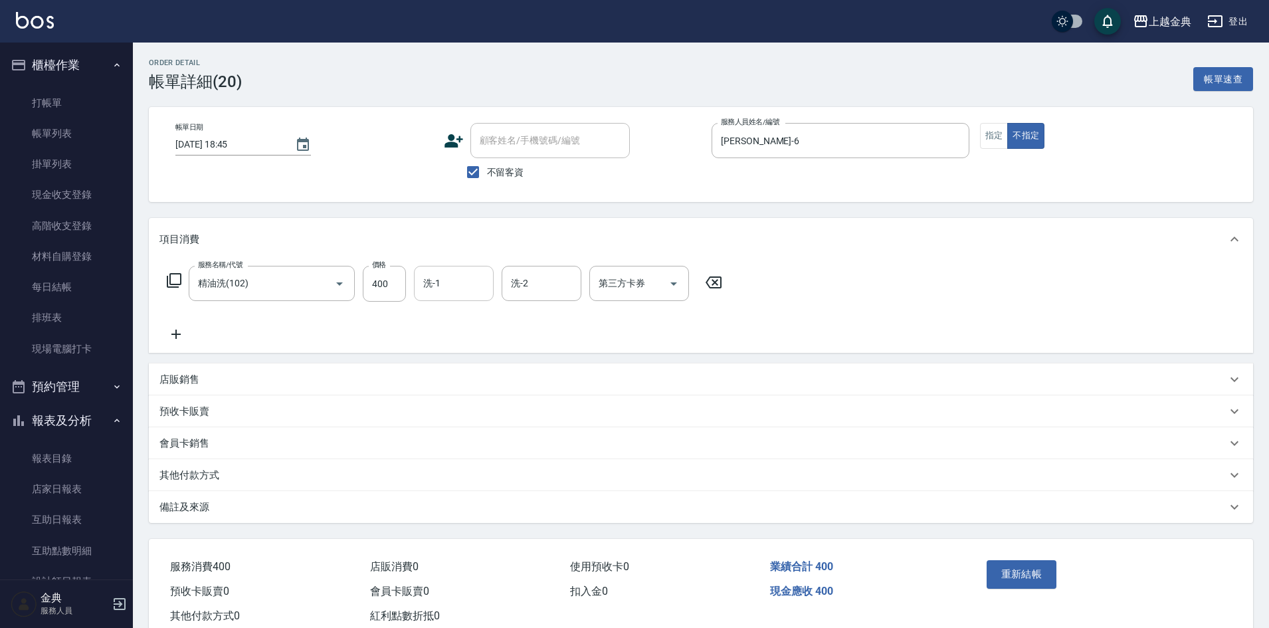
click at [448, 276] on input "洗-1" at bounding box center [454, 283] width 68 height 23
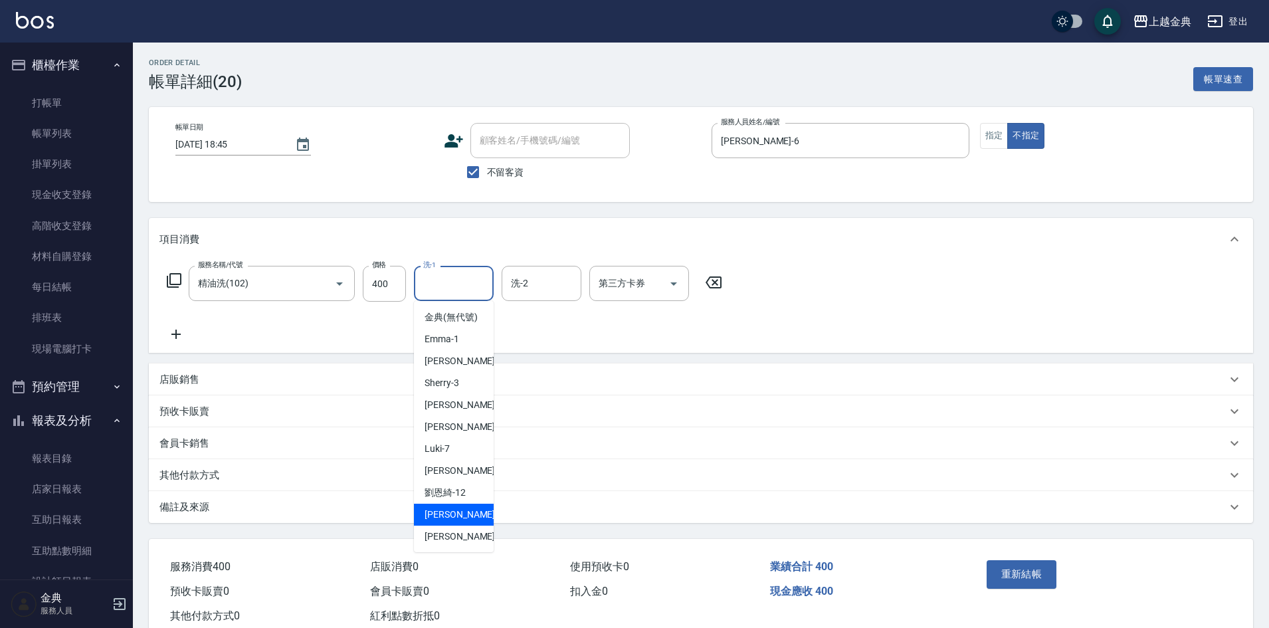
click at [477, 519] on div "[PERSON_NAME] -15" at bounding box center [454, 515] width 80 height 22
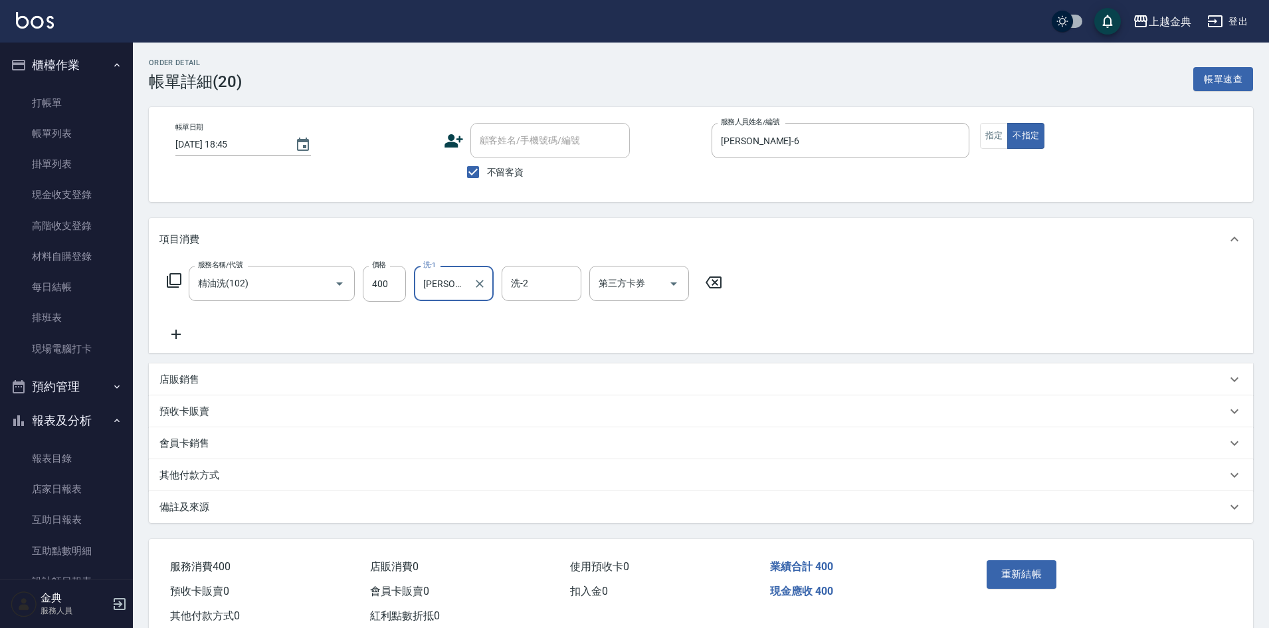
click at [439, 280] on input "[PERSON_NAME]-15" at bounding box center [444, 283] width 48 height 23
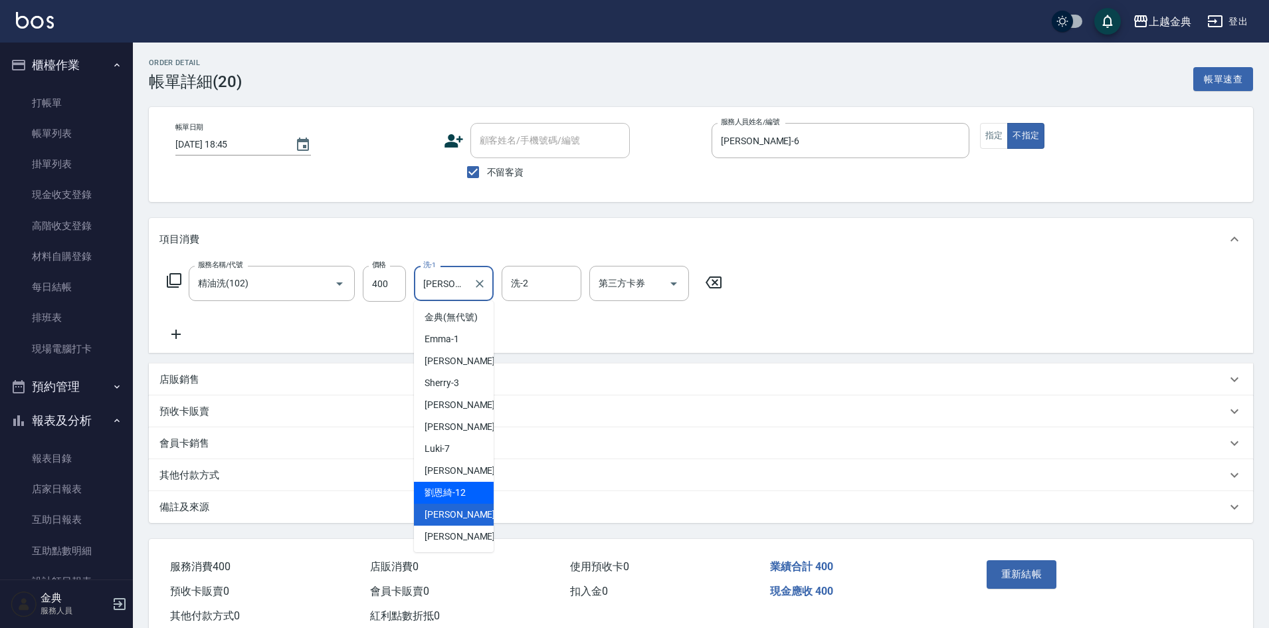
click at [466, 504] on div "[PERSON_NAME]-12" at bounding box center [454, 493] width 80 height 22
type input "[PERSON_NAME]-12"
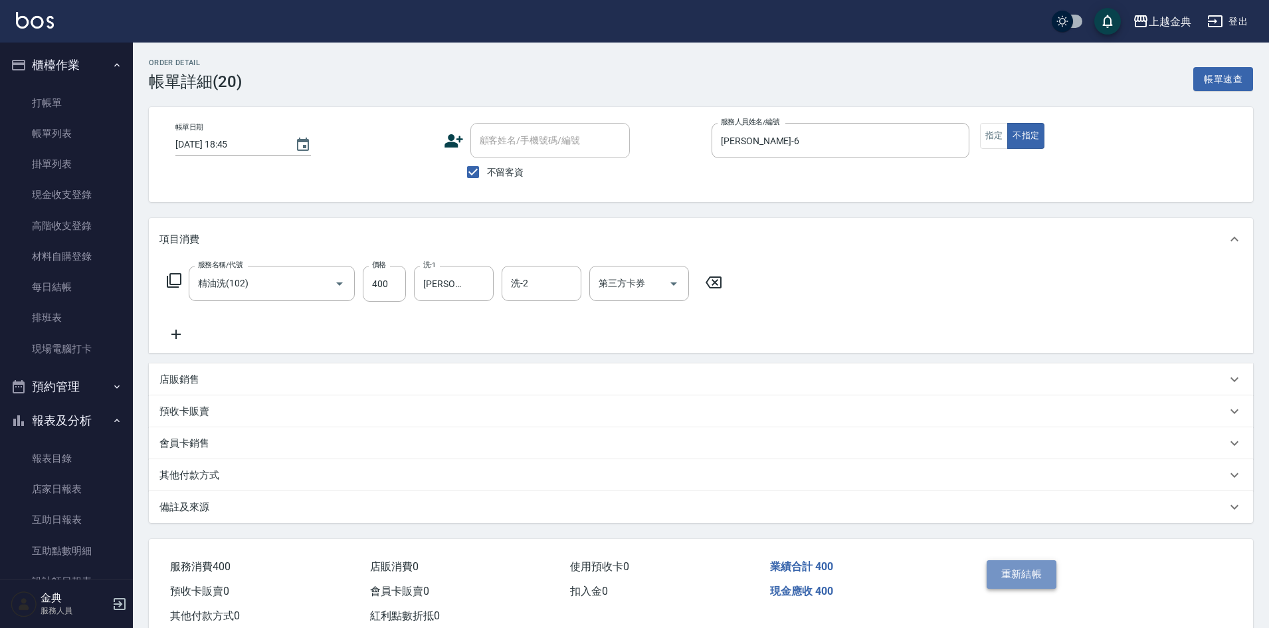
click at [1029, 567] on button "重新結帳" at bounding box center [1022, 574] width 70 height 28
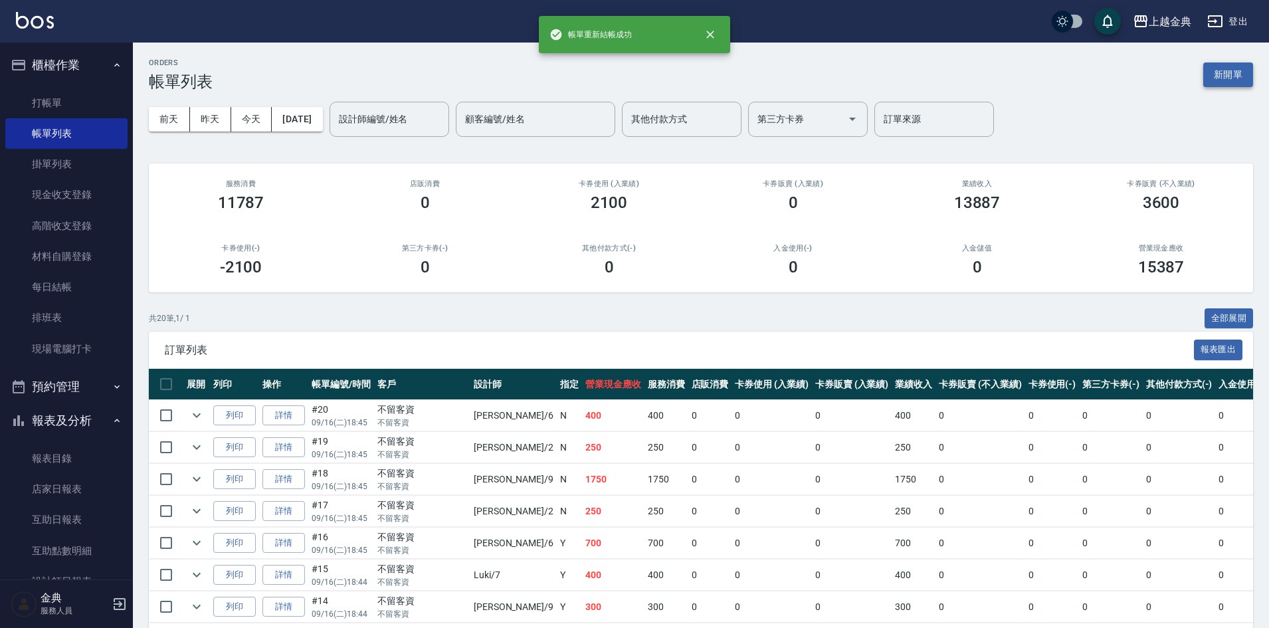
click at [1234, 68] on button "新開單" at bounding box center [1228, 74] width 50 height 25
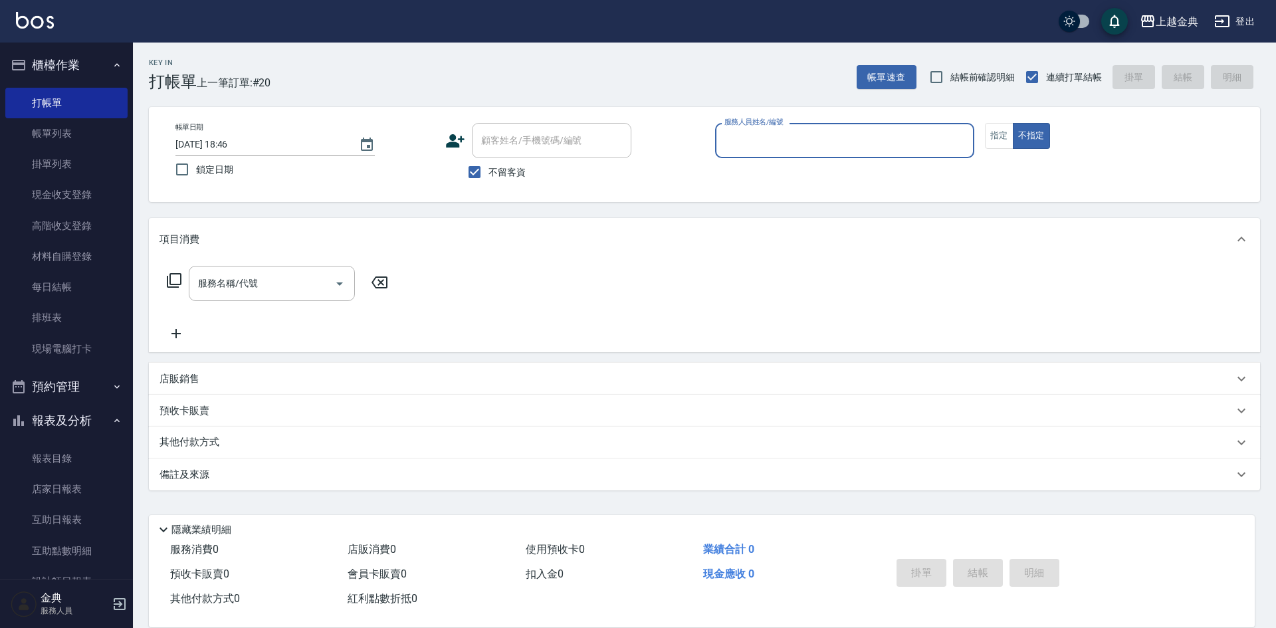
click at [766, 139] on input "服務人員姓名/編號" at bounding box center [844, 140] width 247 height 23
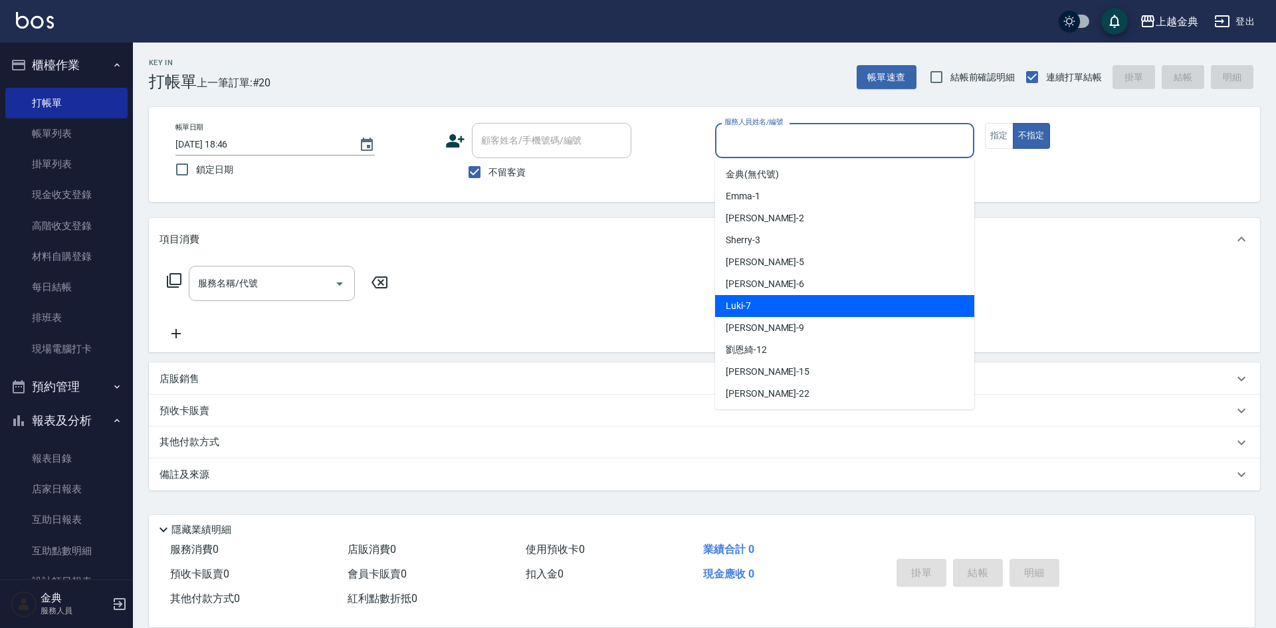
click at [752, 314] on div "Luki -7" at bounding box center [844, 306] width 259 height 22
type input "Luki-7"
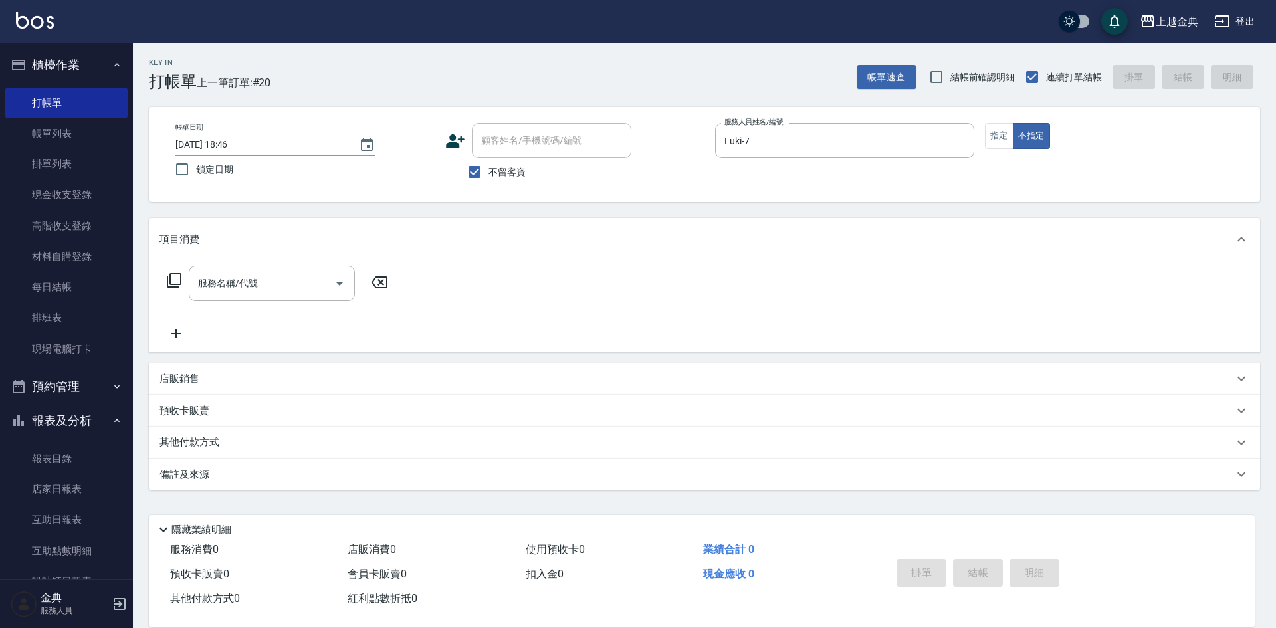
click at [173, 276] on icon at bounding box center [174, 280] width 16 height 16
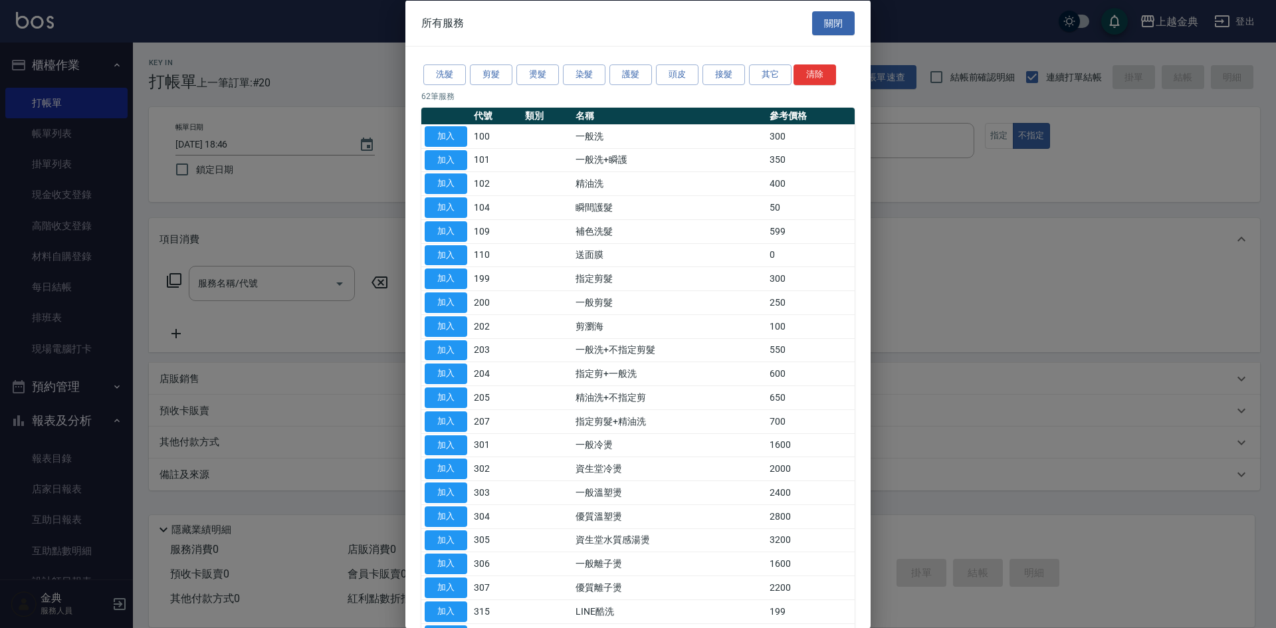
click at [672, 90] on p "62 筆服務" at bounding box center [637, 96] width 433 height 12
click at [676, 76] on button "頭皮" at bounding box center [677, 74] width 43 height 21
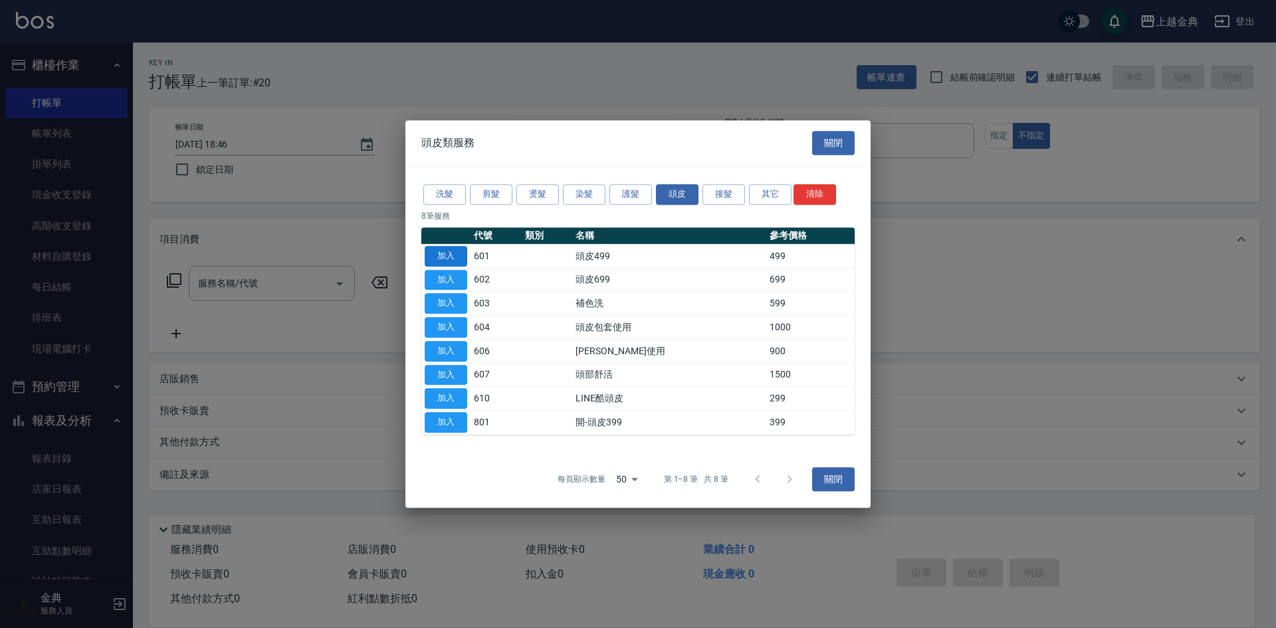
click at [439, 257] on button "加入" at bounding box center [446, 256] width 43 height 21
type input "頭皮499(601)"
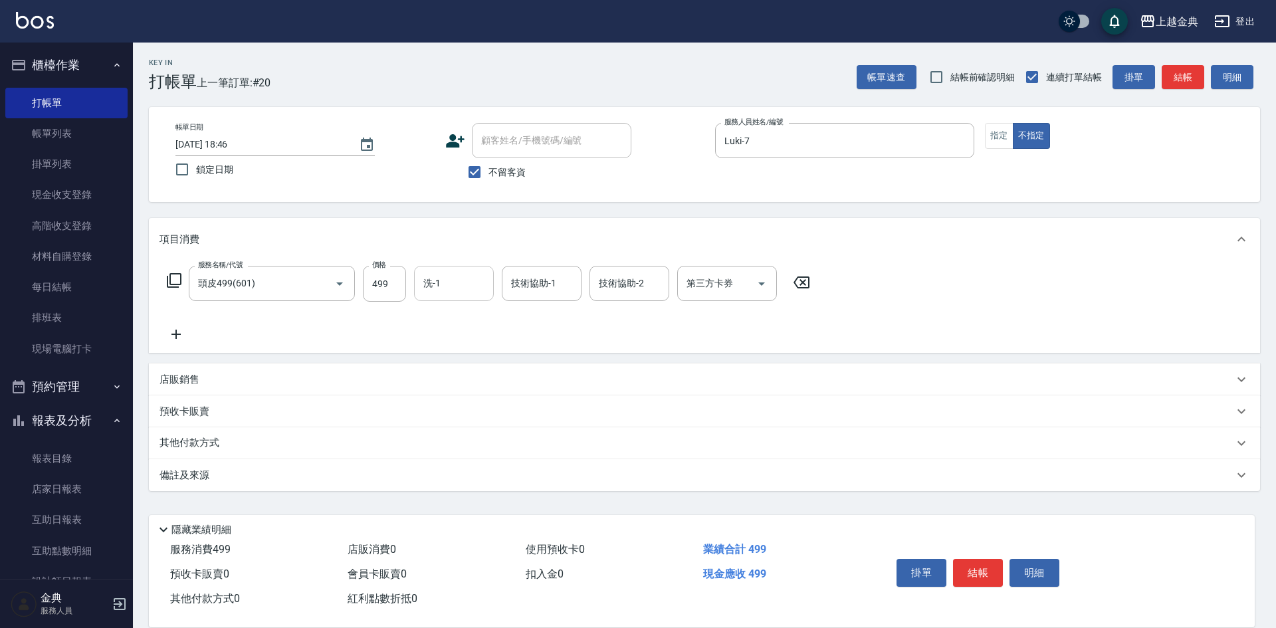
click at [472, 281] on input "洗-1" at bounding box center [454, 283] width 68 height 23
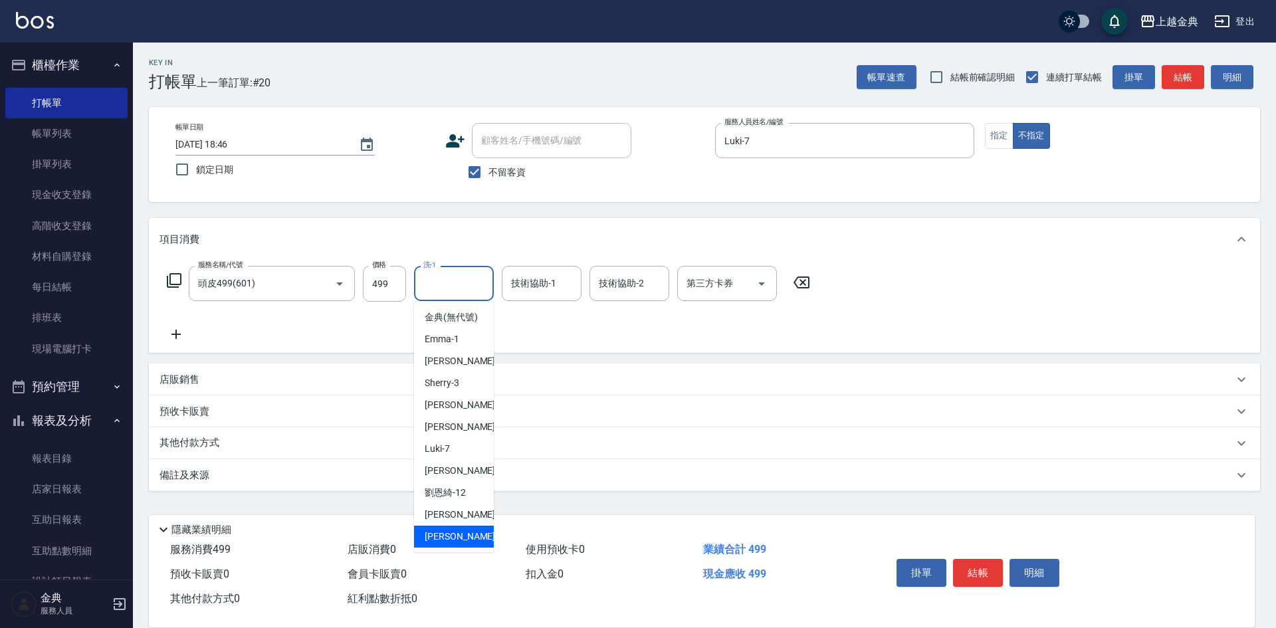
click at [466, 547] on div "[PERSON_NAME] -22" at bounding box center [454, 537] width 80 height 22
type input "[PERSON_NAME]-22"
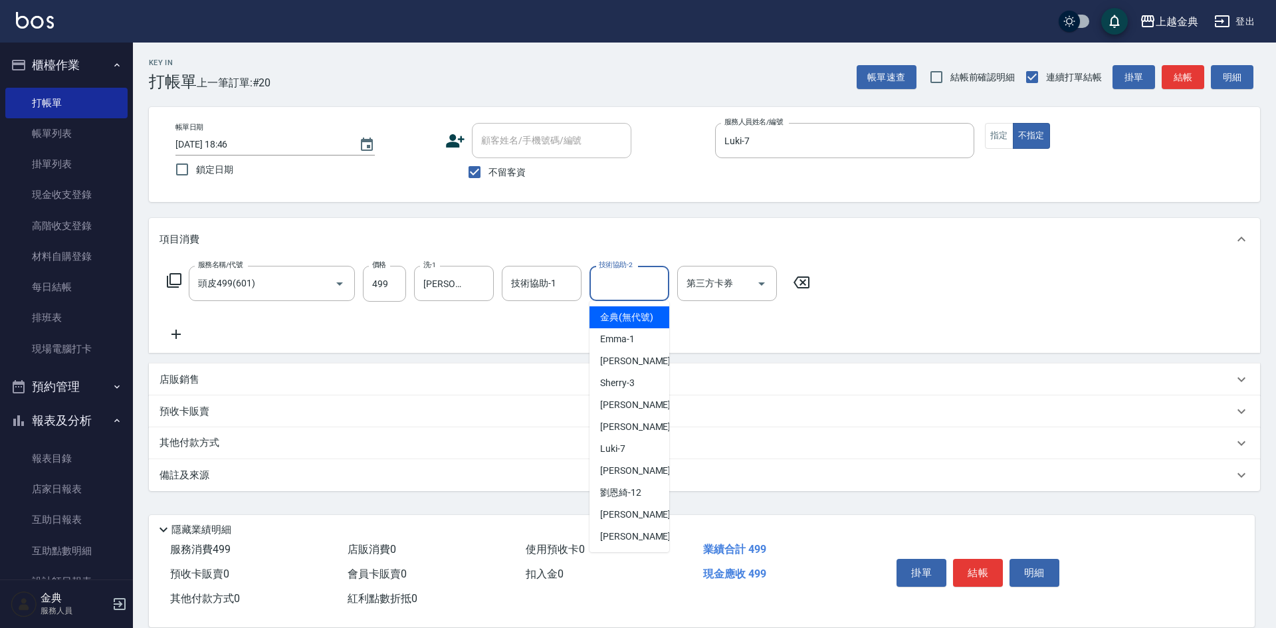
click at [608, 284] on input "技術協助-2" at bounding box center [629, 283] width 68 height 23
drag, startPoint x: 622, startPoint y: 545, endPoint x: 850, endPoint y: 553, distance: 228.7
click at [623, 543] on span "[PERSON_NAME] -22" at bounding box center [642, 537] width 84 height 14
type input "[PERSON_NAME]-22"
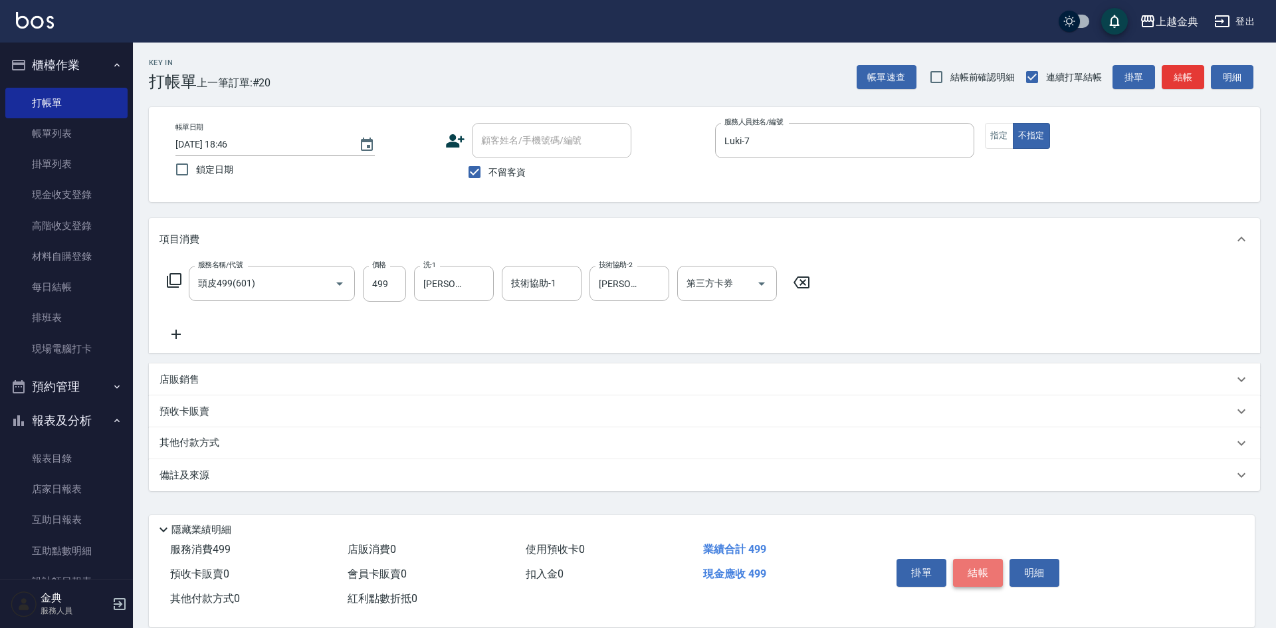
click at [979, 560] on button "結帳" at bounding box center [978, 573] width 50 height 28
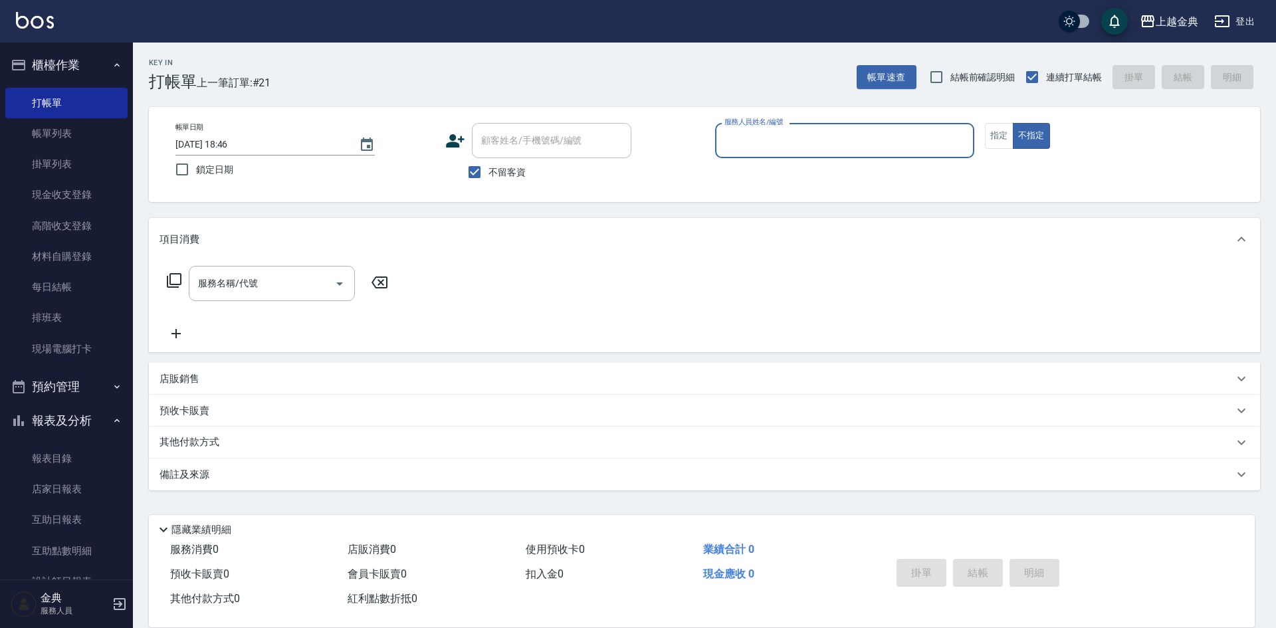
click at [859, 133] on input "服務人員姓名/編號" at bounding box center [844, 140] width 247 height 23
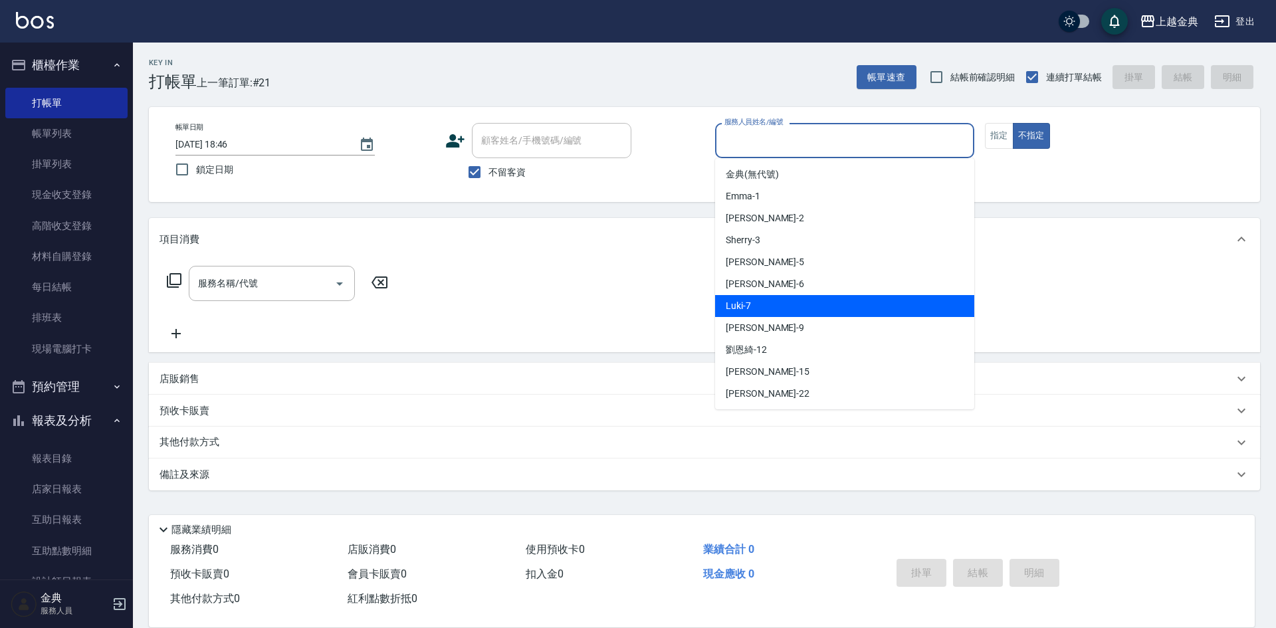
click at [831, 304] on div "Luki -7" at bounding box center [844, 306] width 259 height 22
type input "Luki-7"
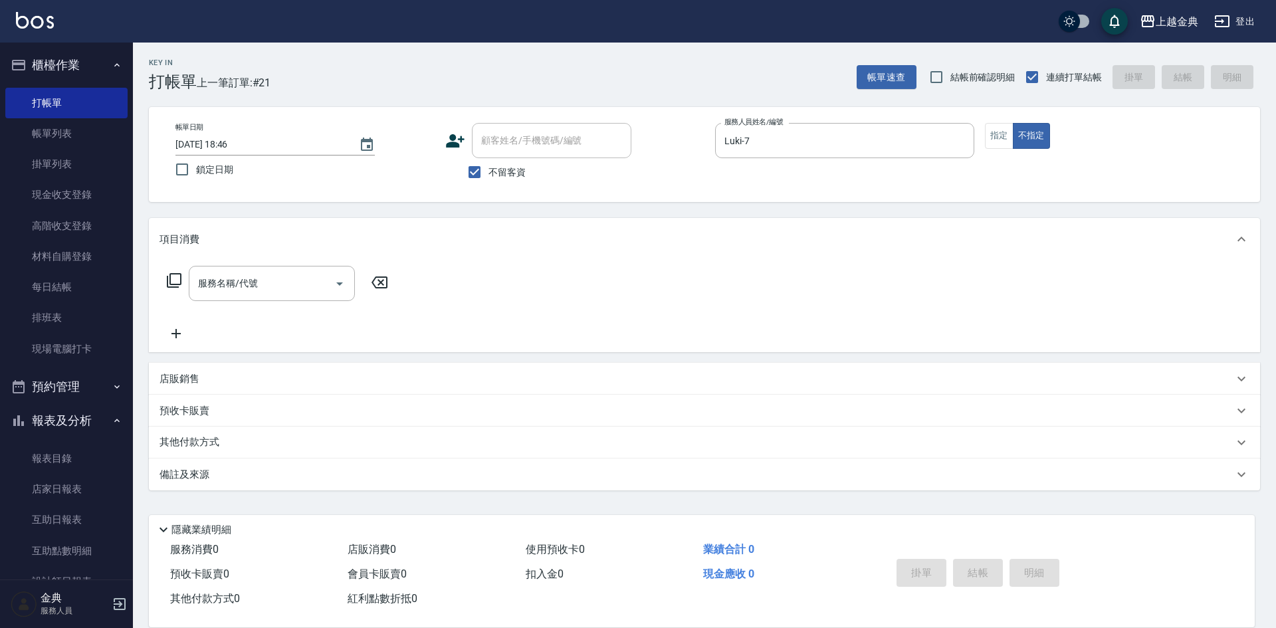
click at [173, 281] on icon at bounding box center [174, 280] width 16 height 16
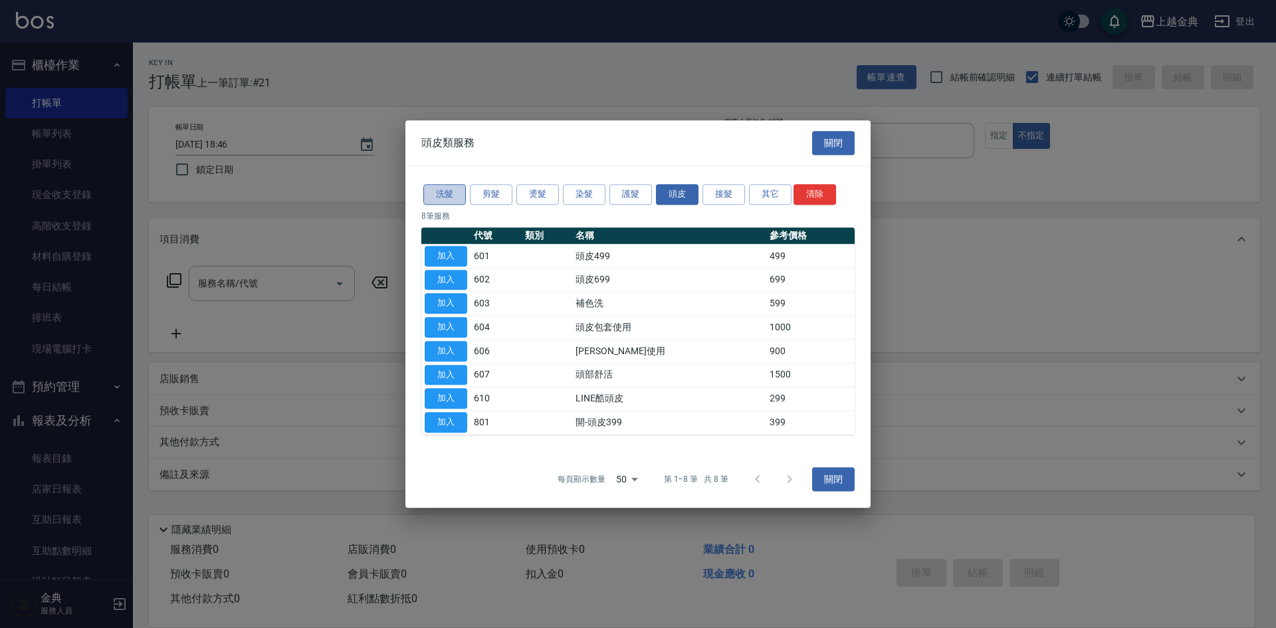
click at [450, 193] on button "洗髮" at bounding box center [444, 194] width 43 height 21
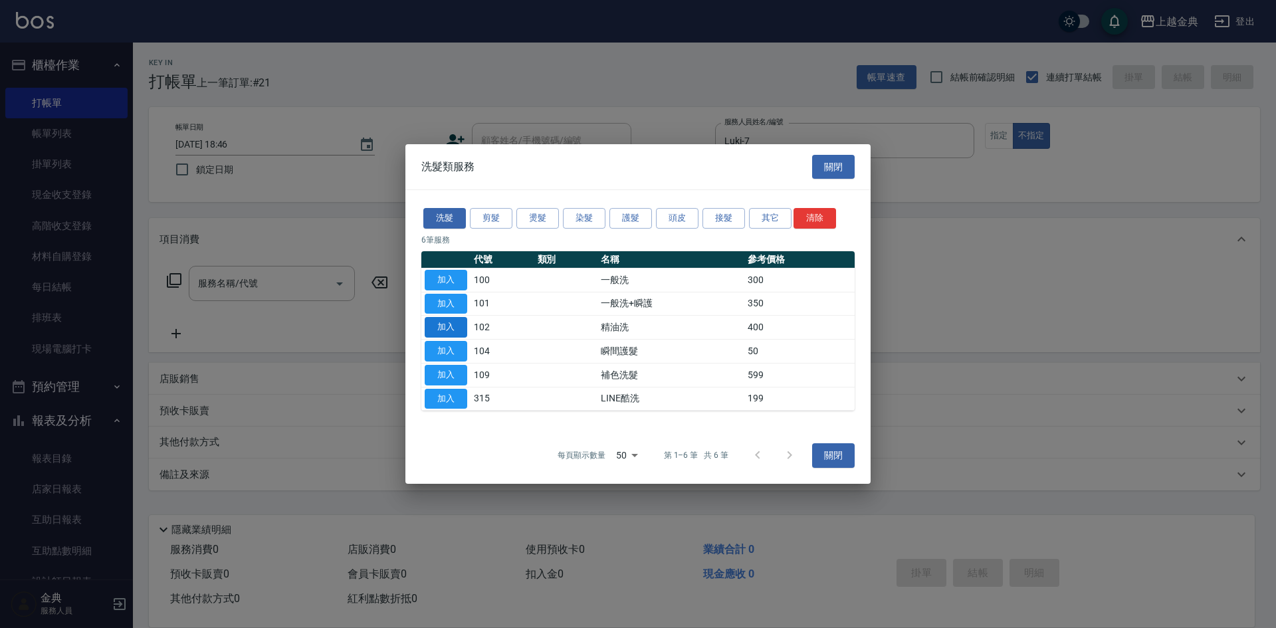
click at [442, 322] on button "加入" at bounding box center [446, 327] width 43 height 21
type input "精油洗(102)"
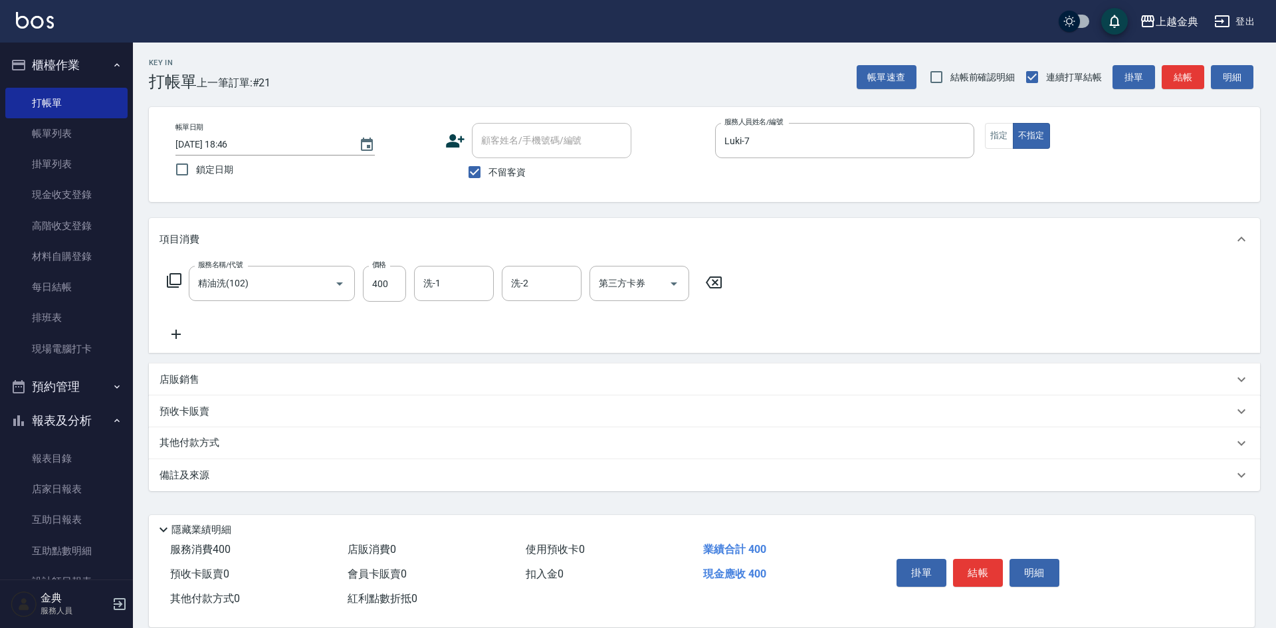
click at [184, 388] on div "店販銷售" at bounding box center [704, 379] width 1111 height 32
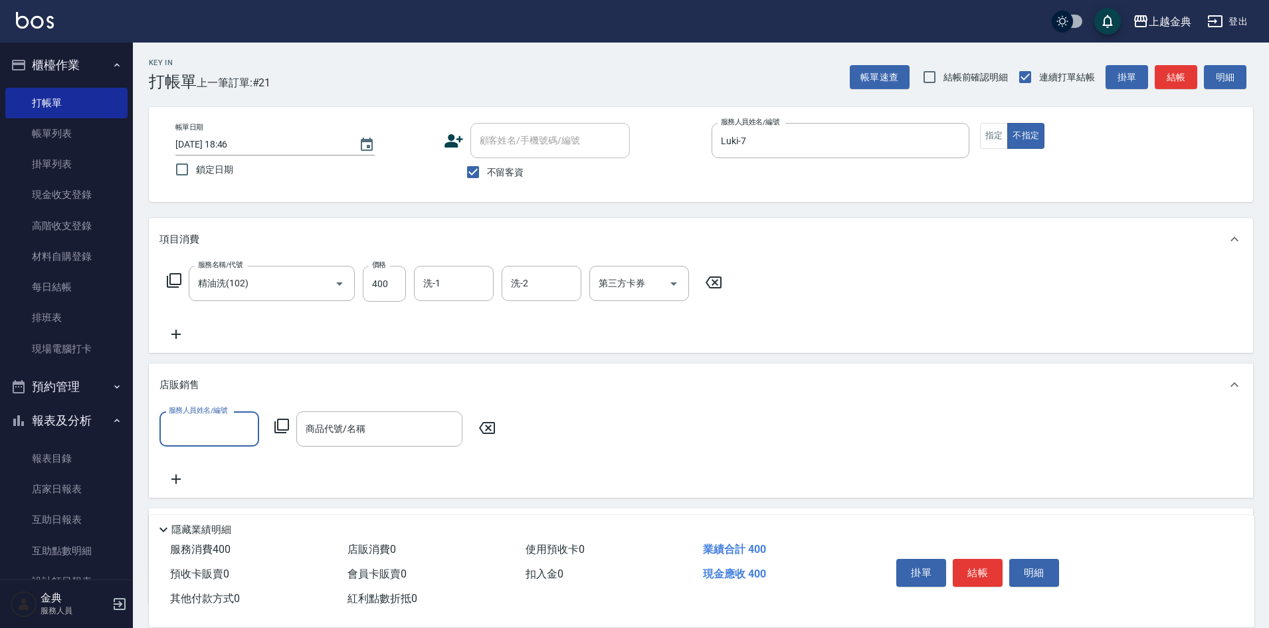
click at [191, 421] on input "服務人員姓名/編號" at bounding box center [209, 428] width 88 height 23
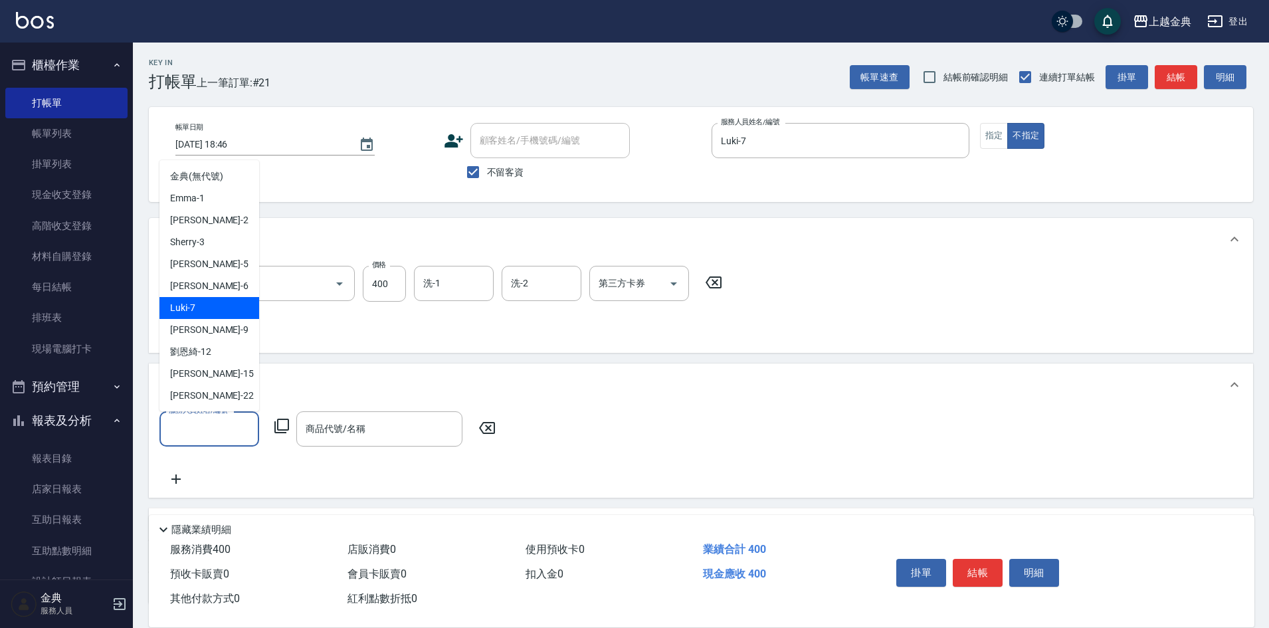
click at [209, 312] on div "Luki -7" at bounding box center [209, 308] width 100 height 22
type input "Luki-7"
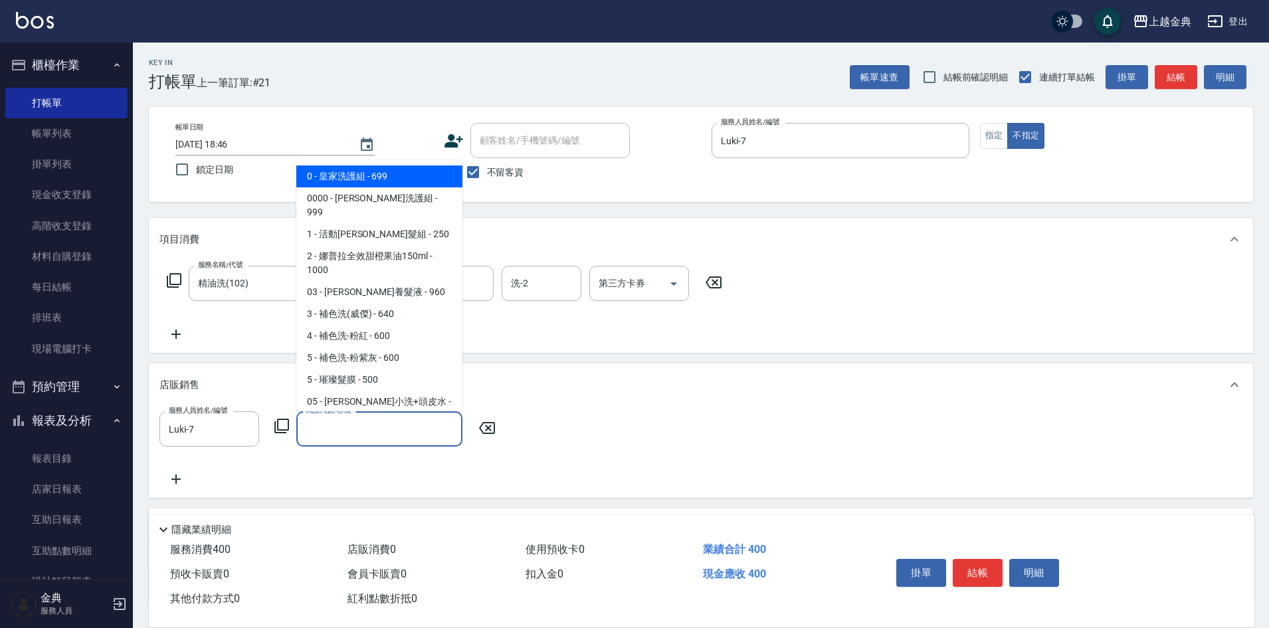
click at [357, 426] on div "商品代號/名稱 商品代號/名稱" at bounding box center [379, 428] width 166 height 35
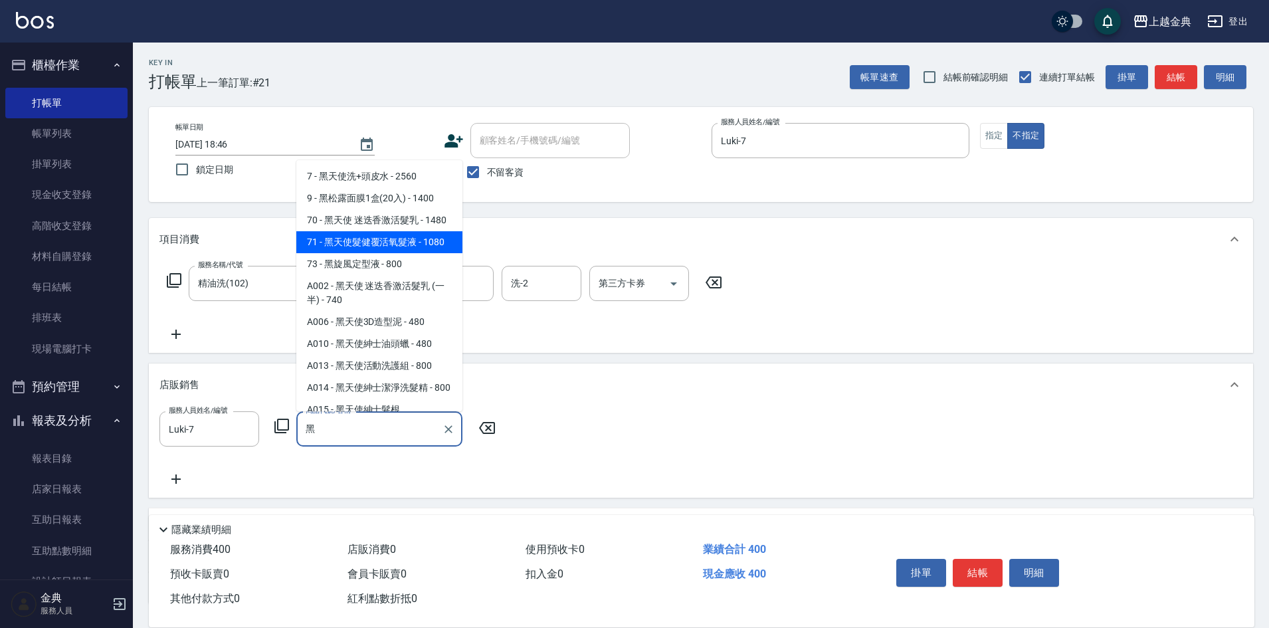
click at [431, 253] on span "71 - 黑天使髮健覆活氧髮液 - 1080" at bounding box center [379, 242] width 166 height 22
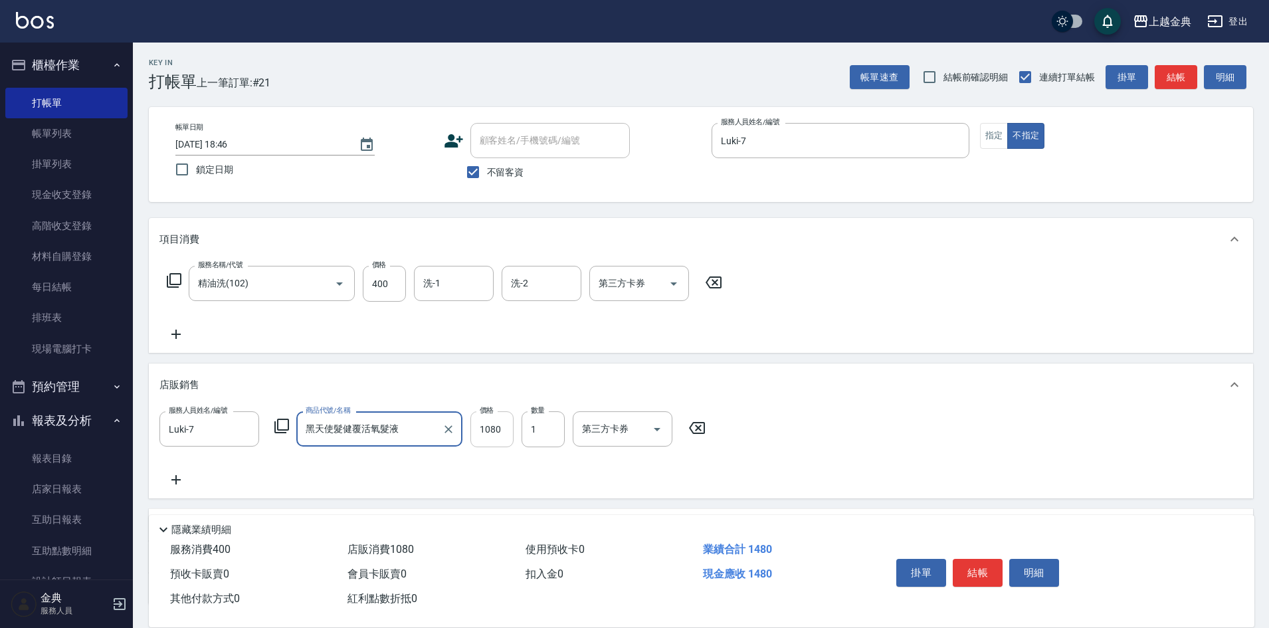
type input "黑天使髮健覆活氧髮液"
click at [486, 431] on input "1080" at bounding box center [491, 429] width 43 height 36
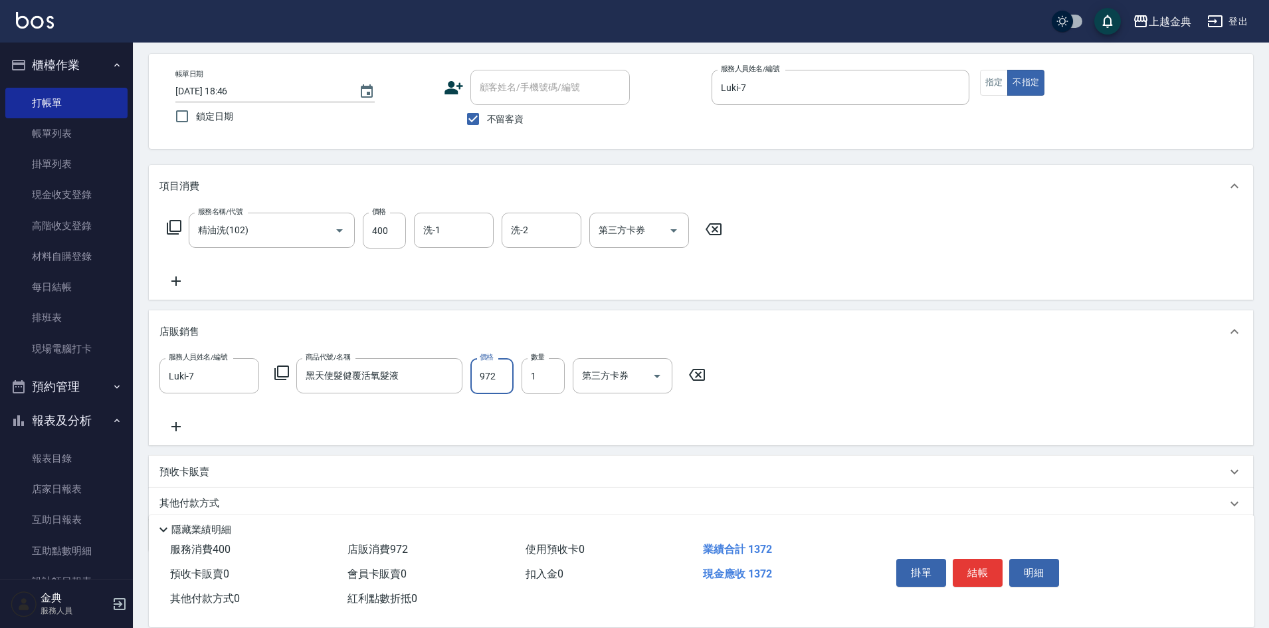
scroll to position [104, 0]
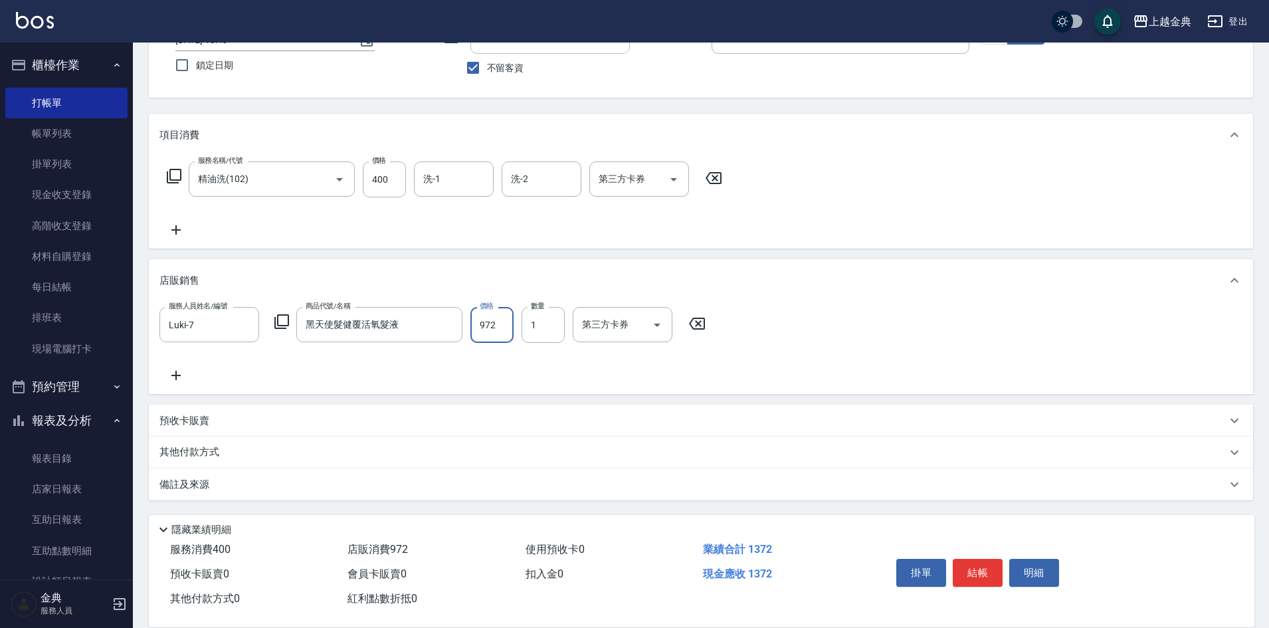
type input "972"
click at [191, 423] on p "預收卡販賣" at bounding box center [184, 421] width 50 height 14
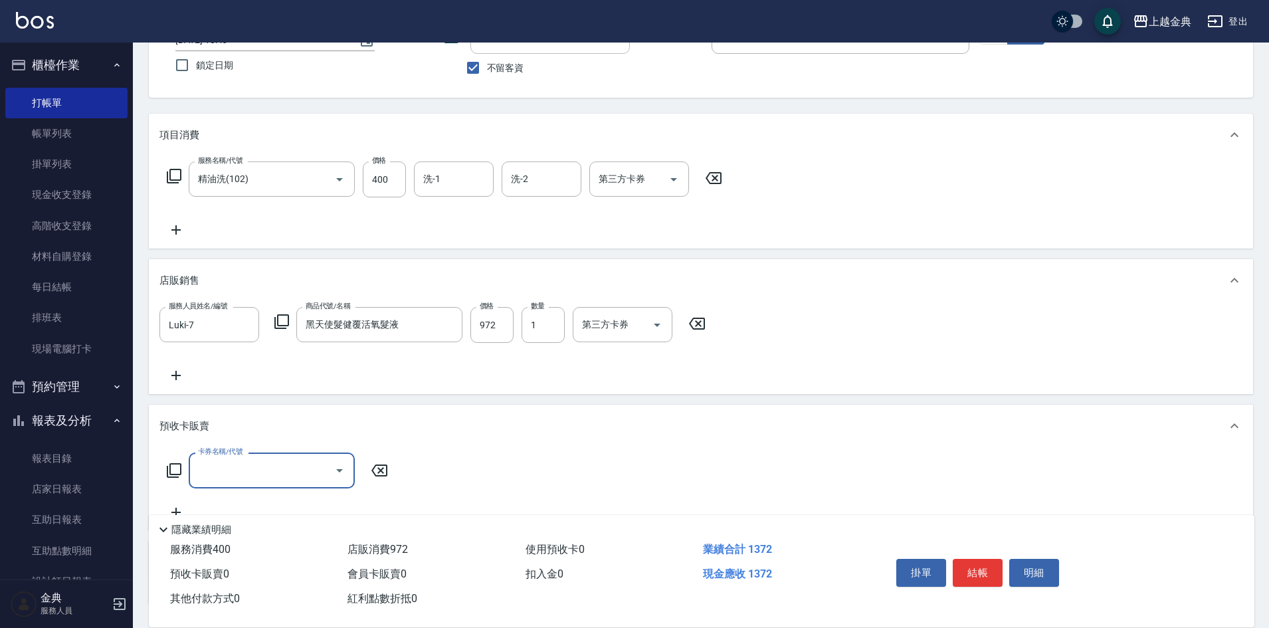
scroll to position [0, 0]
click at [165, 469] on div "卡券名稱/代號 卡券名稱/代號" at bounding box center [277, 469] width 237 height 35
click at [172, 469] on icon at bounding box center [174, 470] width 16 height 16
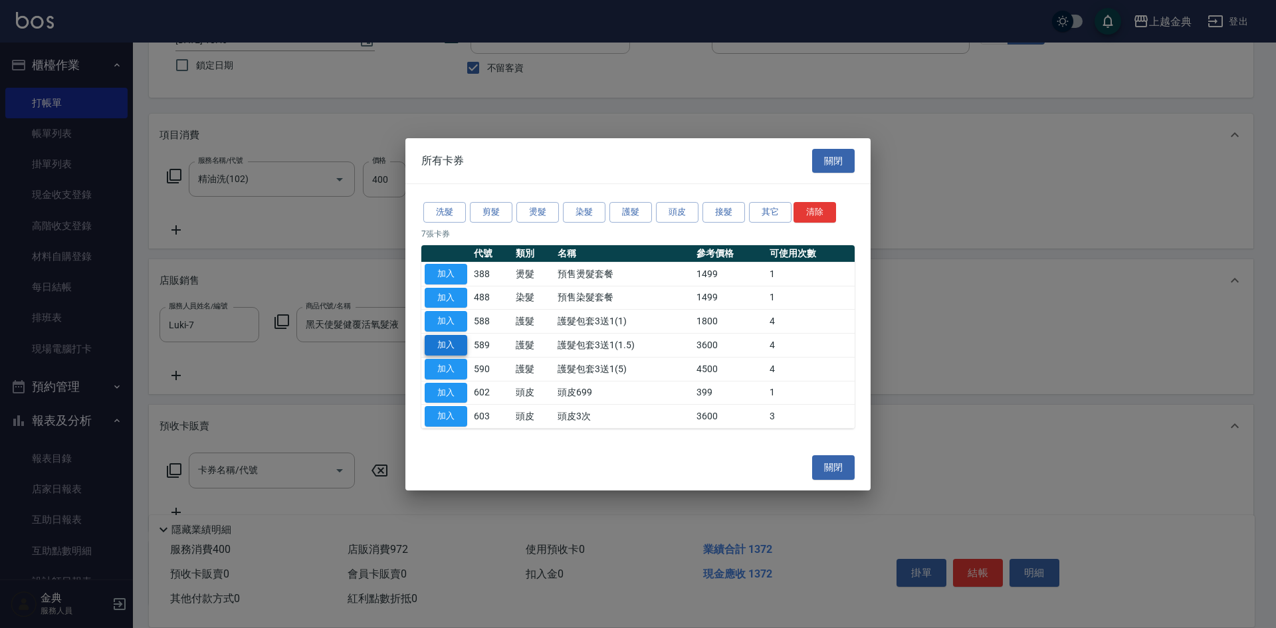
click at [452, 345] on button "加入" at bounding box center [446, 345] width 43 height 21
type input "護髮包套3送1(1.5)(589)"
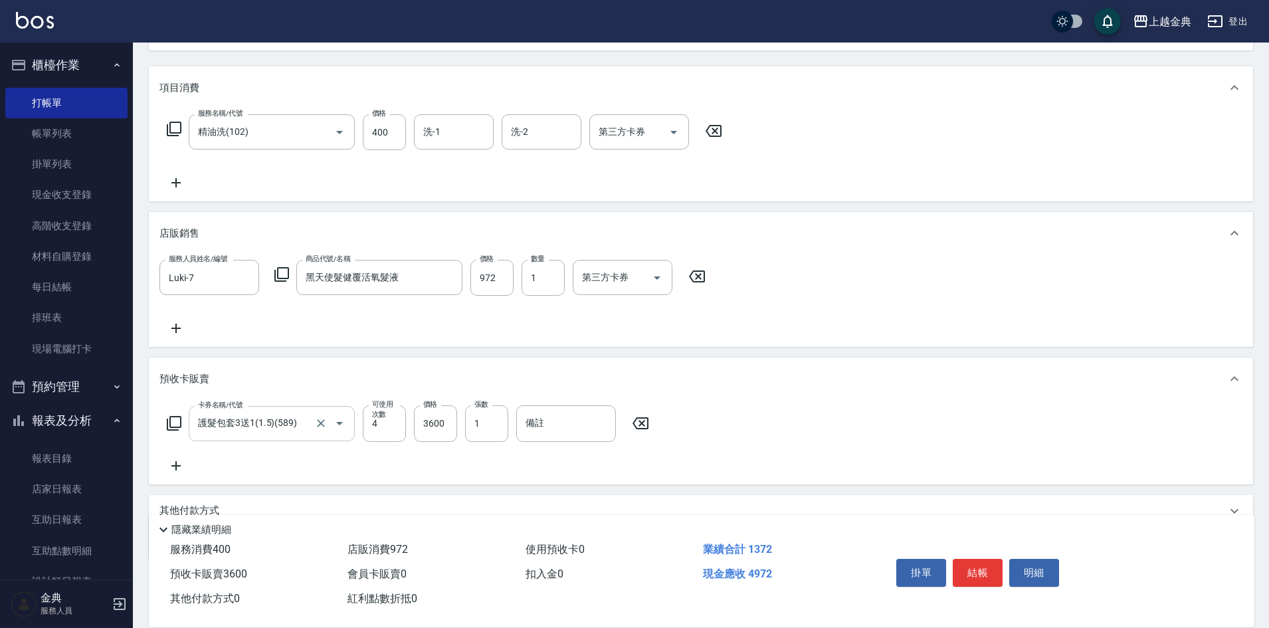
scroll to position [210, 0]
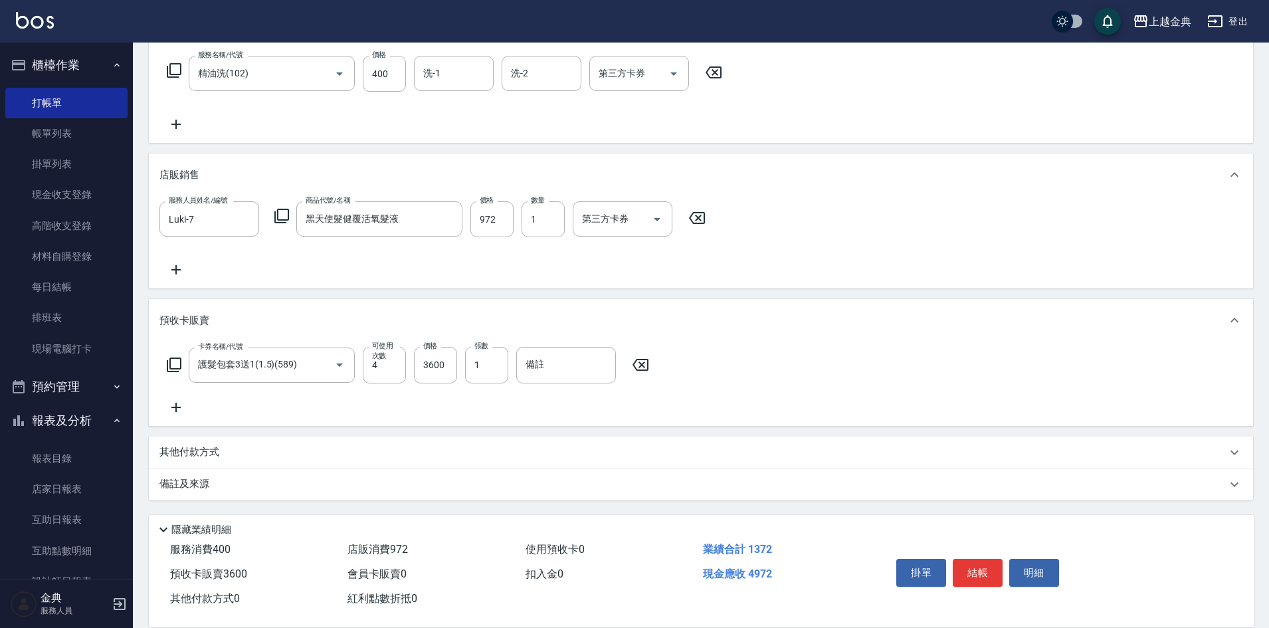
click at [227, 458] on div "其他付款方式" at bounding box center [692, 452] width 1067 height 15
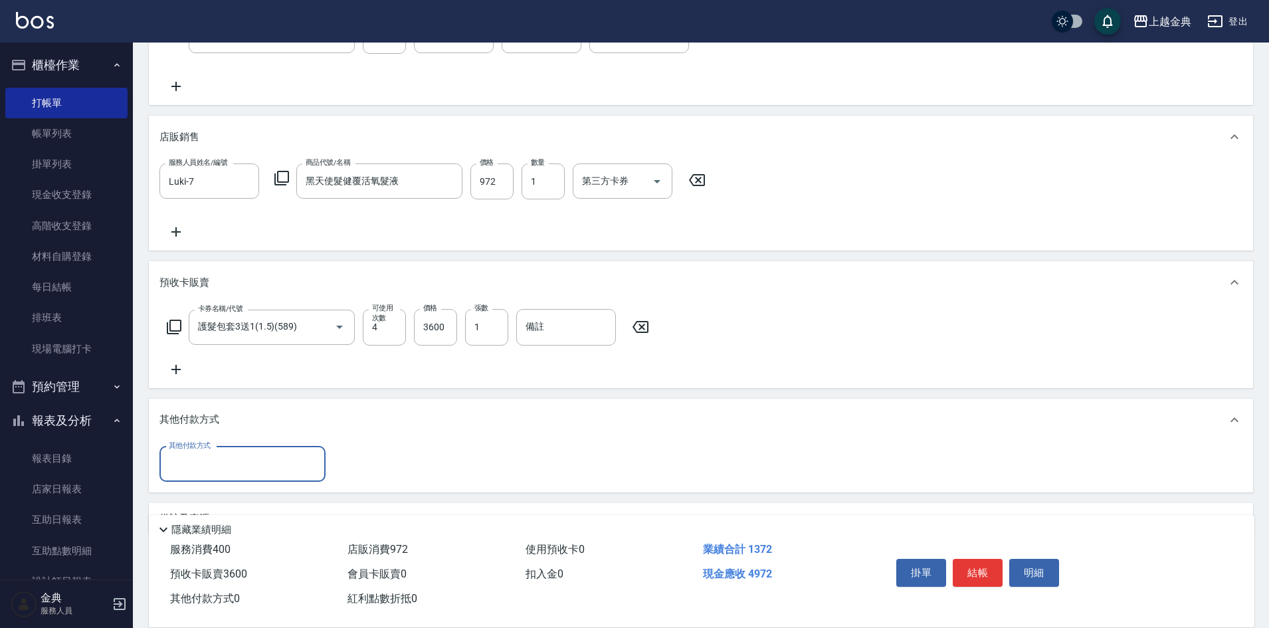
scroll to position [282, 0]
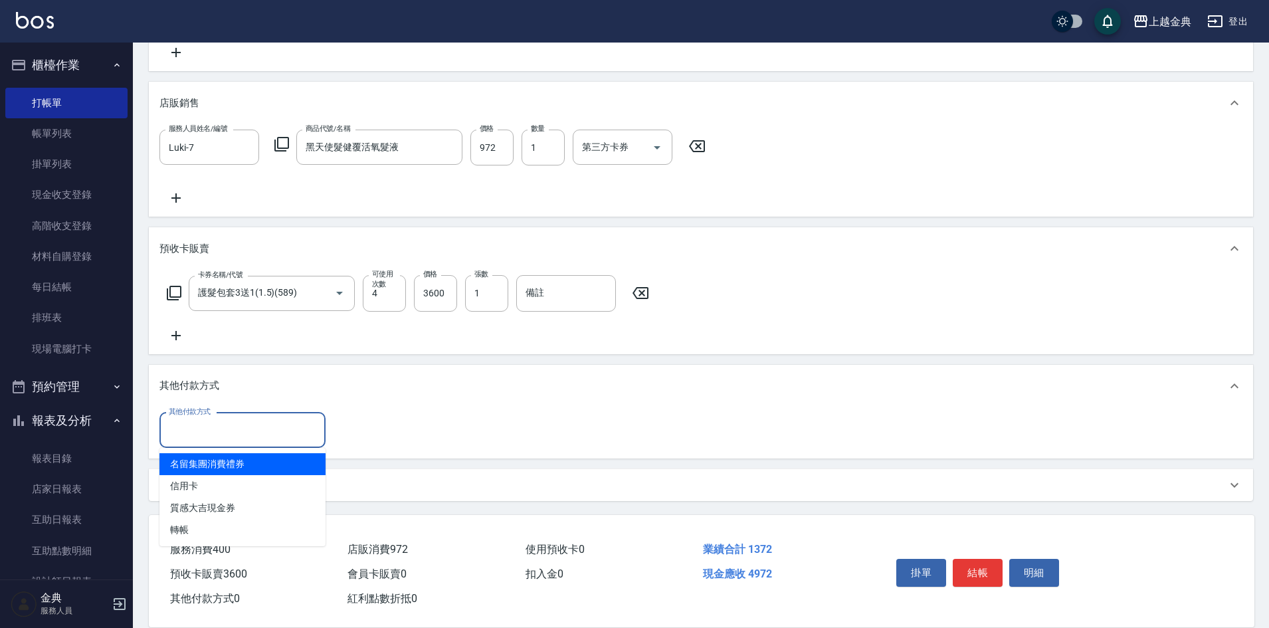
click at [198, 429] on input "其他付款方式" at bounding box center [242, 430] width 154 height 23
click at [209, 486] on span "信用卡" at bounding box center [242, 486] width 166 height 22
type input "信用卡"
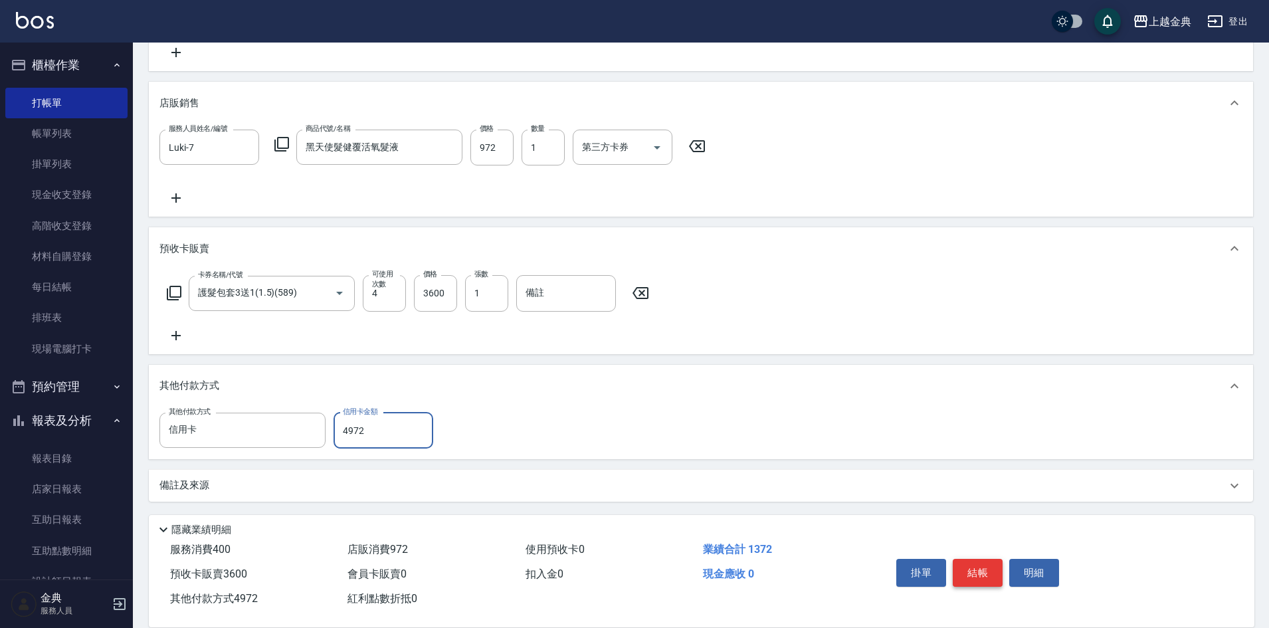
type input "4972"
click at [987, 559] on button "結帳" at bounding box center [978, 573] width 50 height 28
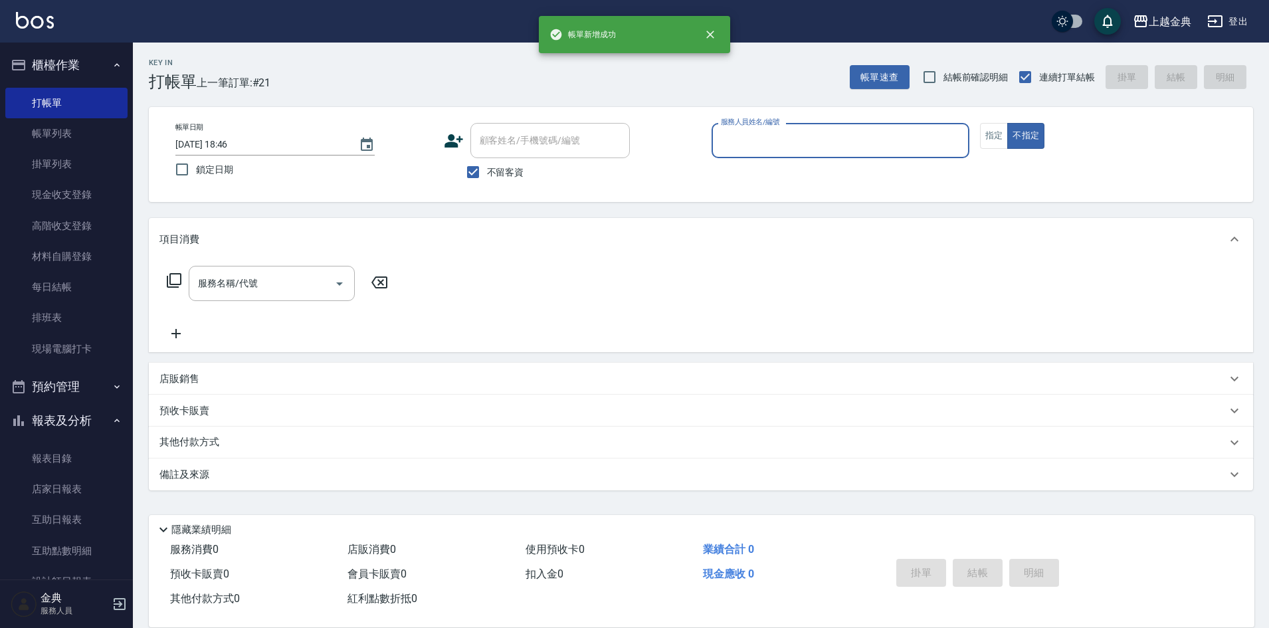
scroll to position [0, 0]
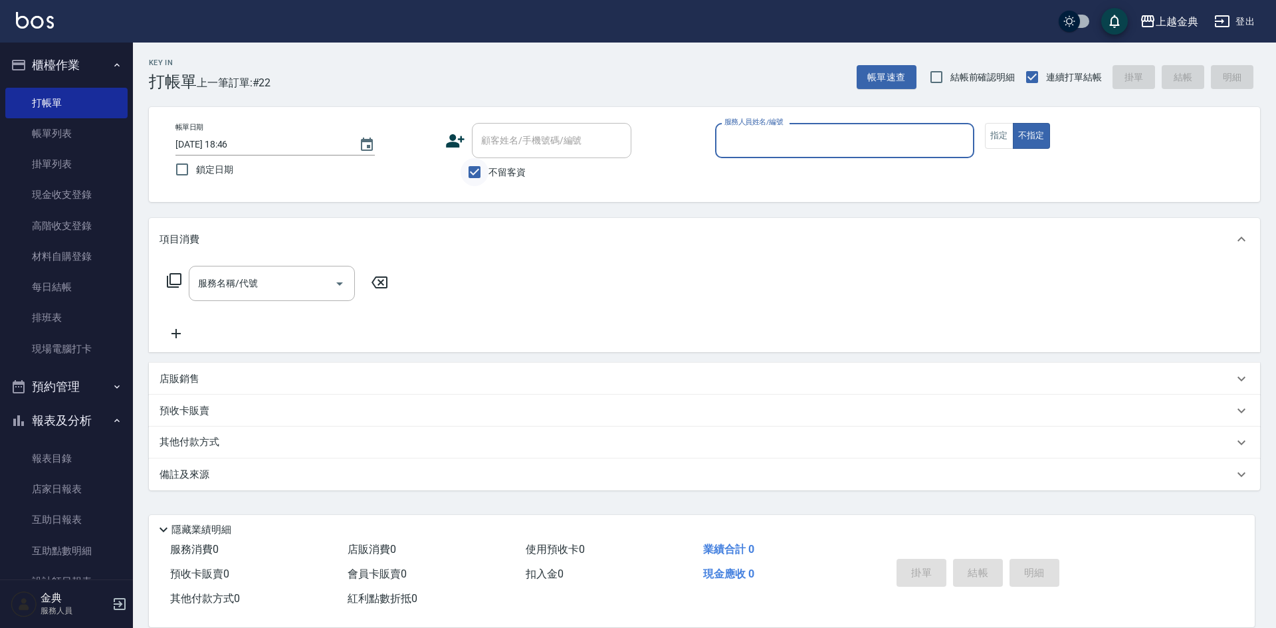
click at [484, 167] on input "不留客資" at bounding box center [474, 172] width 28 height 28
checkbox input "false"
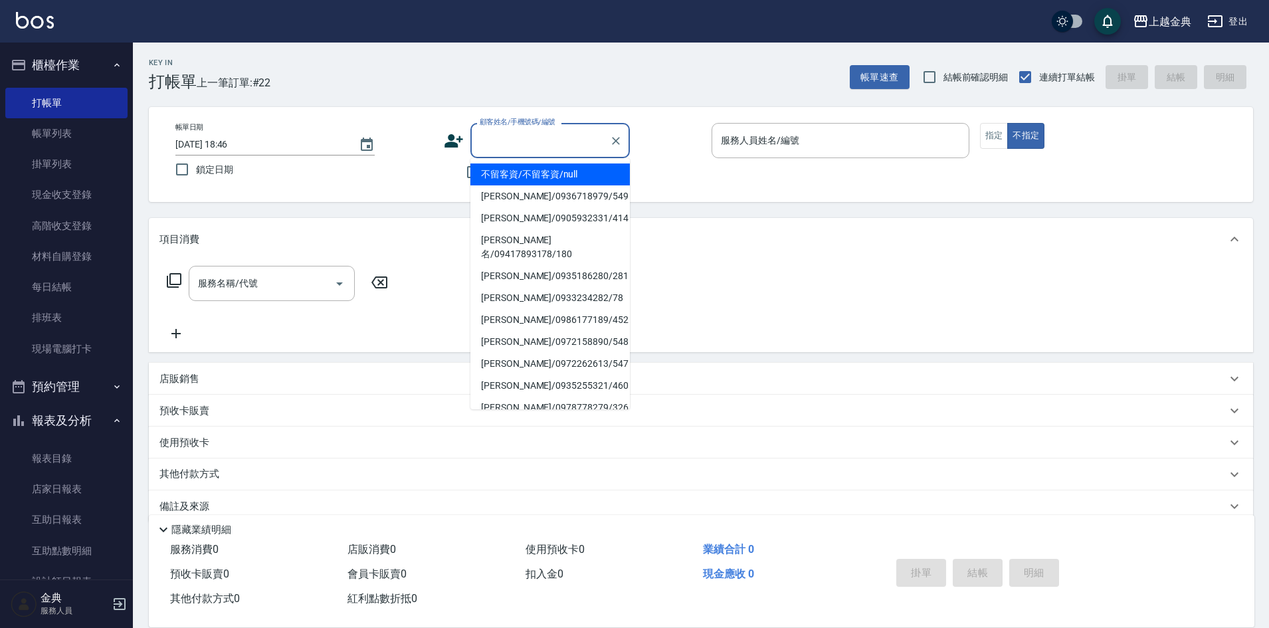
click at [518, 140] on input "顧客姓名/手機號碼/編號" at bounding box center [540, 140] width 128 height 23
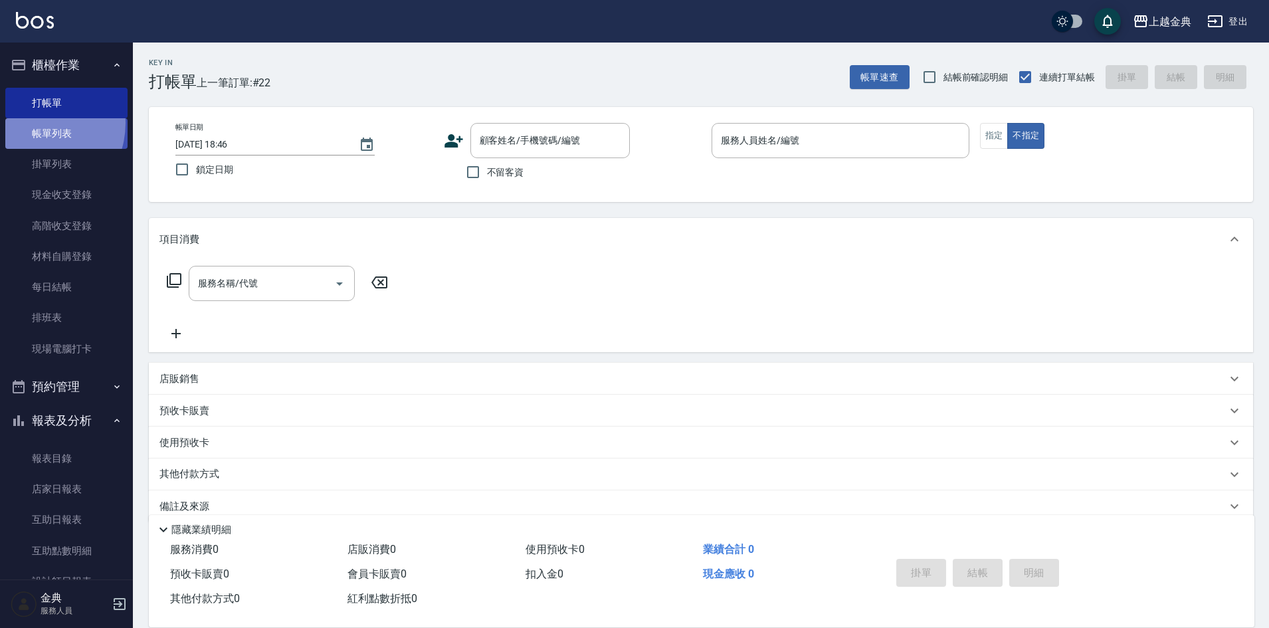
click at [33, 123] on link "帳單列表" at bounding box center [66, 133] width 122 height 31
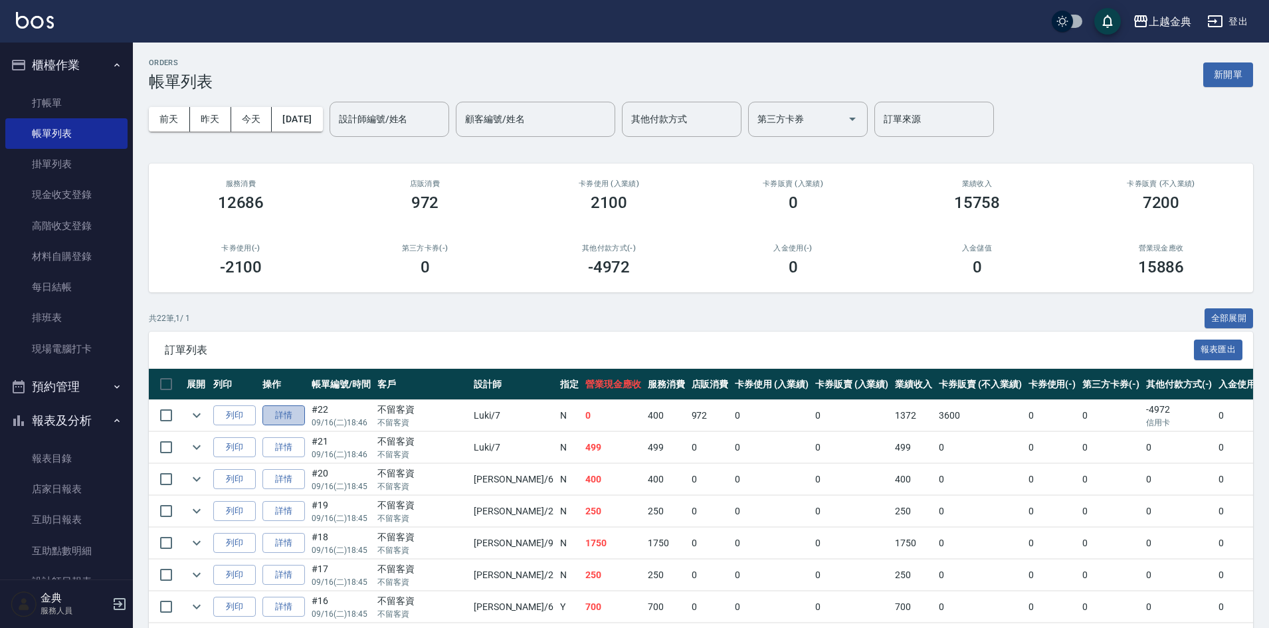
click at [286, 421] on link "詳情" at bounding box center [283, 415] width 43 height 21
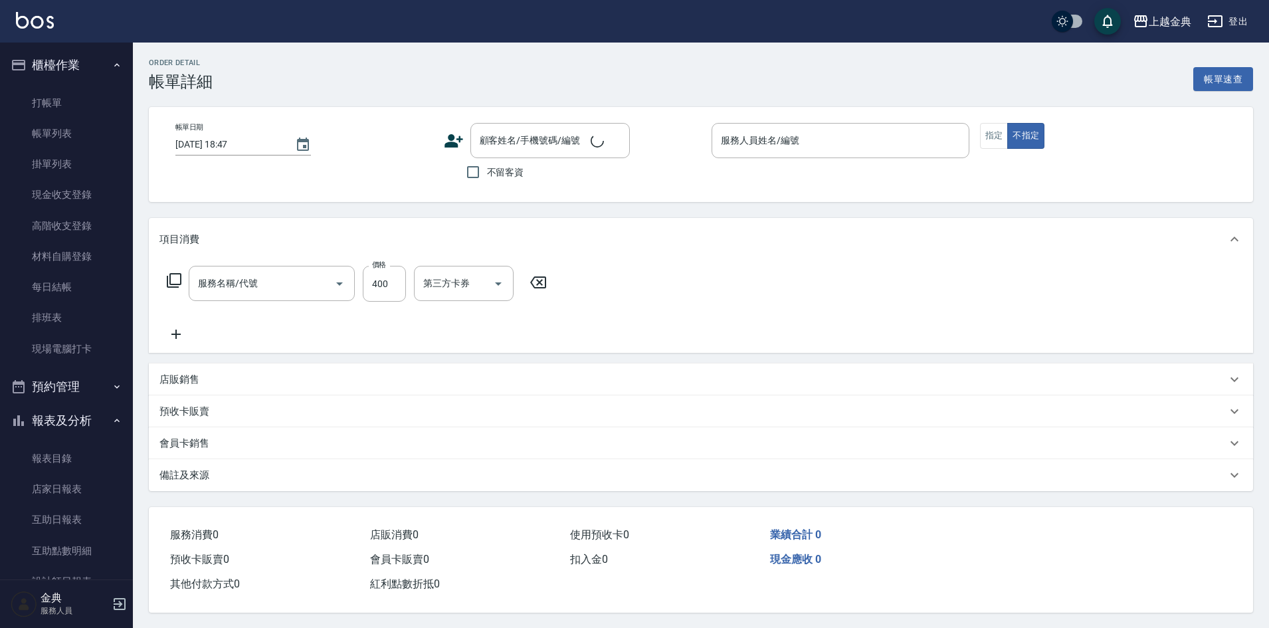
type input "[DATE] 18:46"
checkbox input "true"
type input "Luki-7"
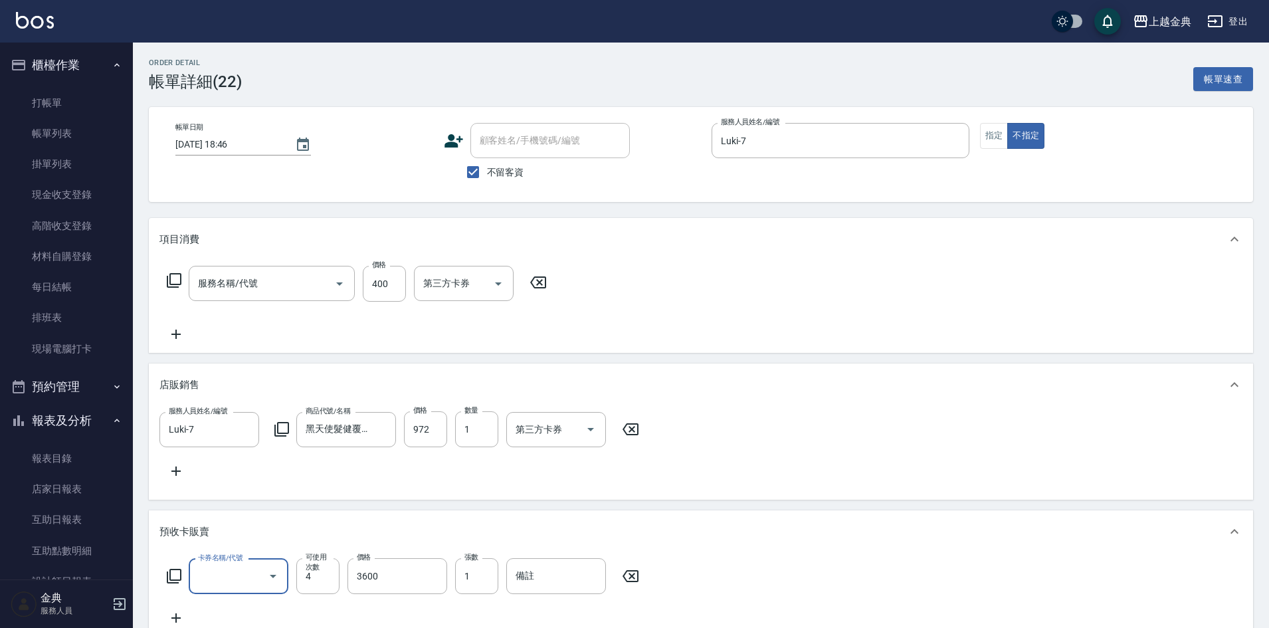
scroll to position [23, 0]
type input "精油洗(102)"
type input "護髮包套3送1(1.5)(589)"
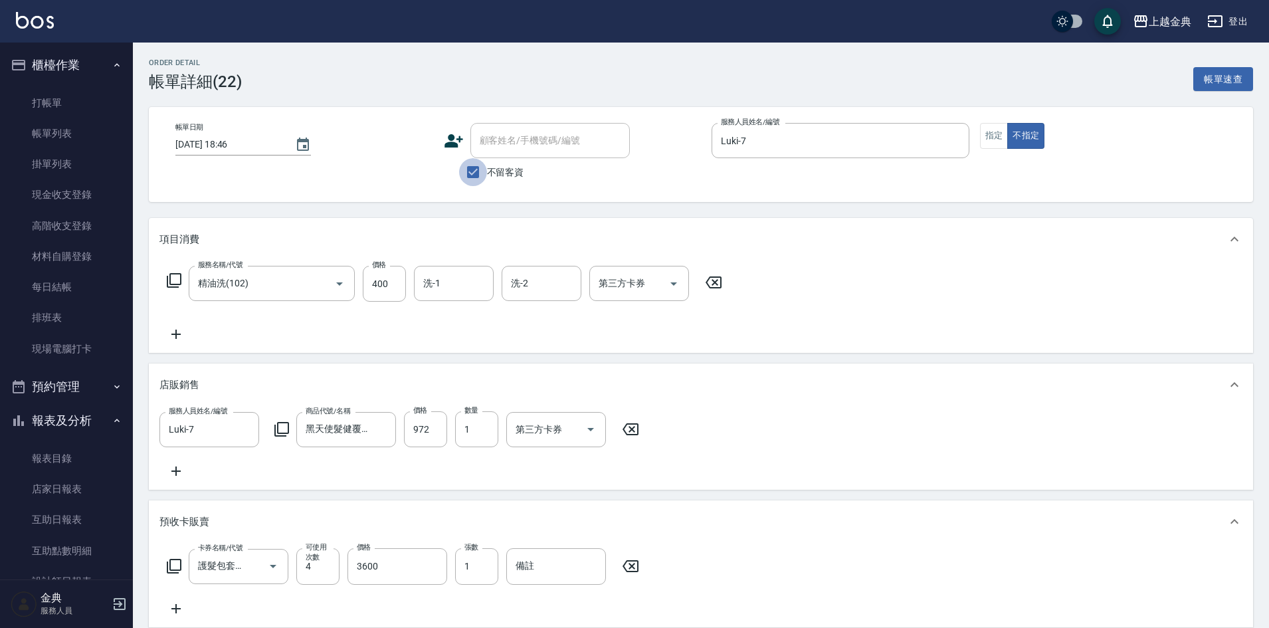
click at [476, 163] on input "不留客資" at bounding box center [473, 172] width 28 height 28
checkbox input "false"
click at [520, 143] on input "顧客姓名/手機號碼/編號" at bounding box center [540, 140] width 128 height 23
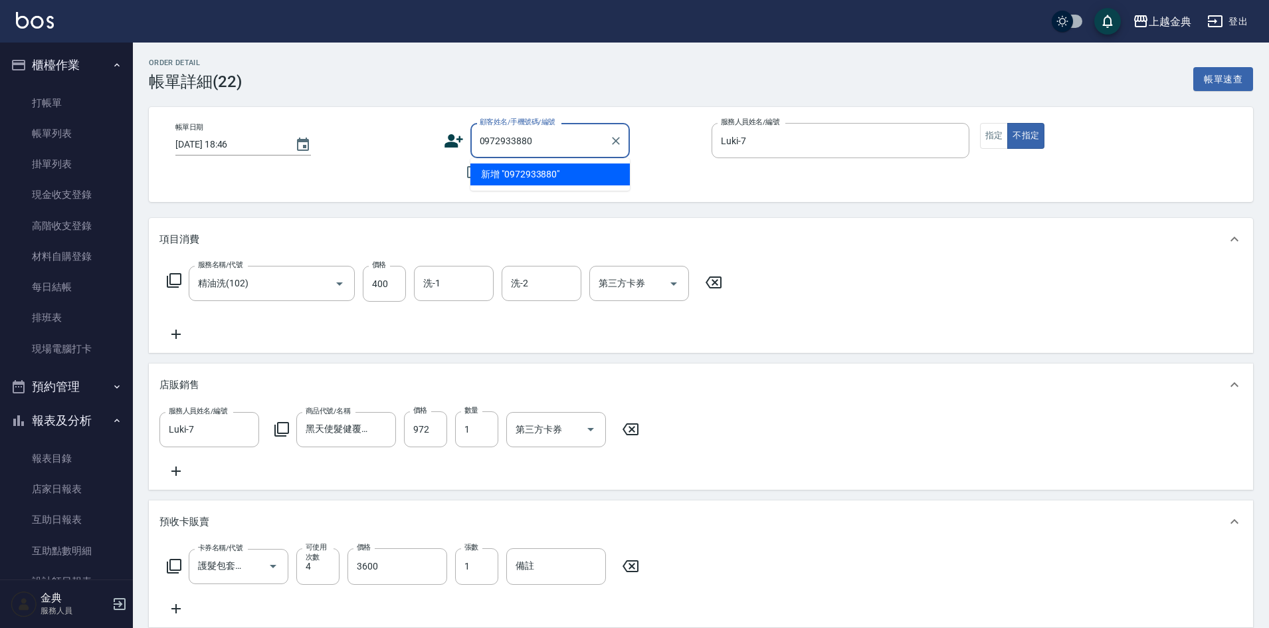
click at [514, 177] on li "新增 "0972933880"" at bounding box center [549, 174] width 159 height 22
type input "0972933880"
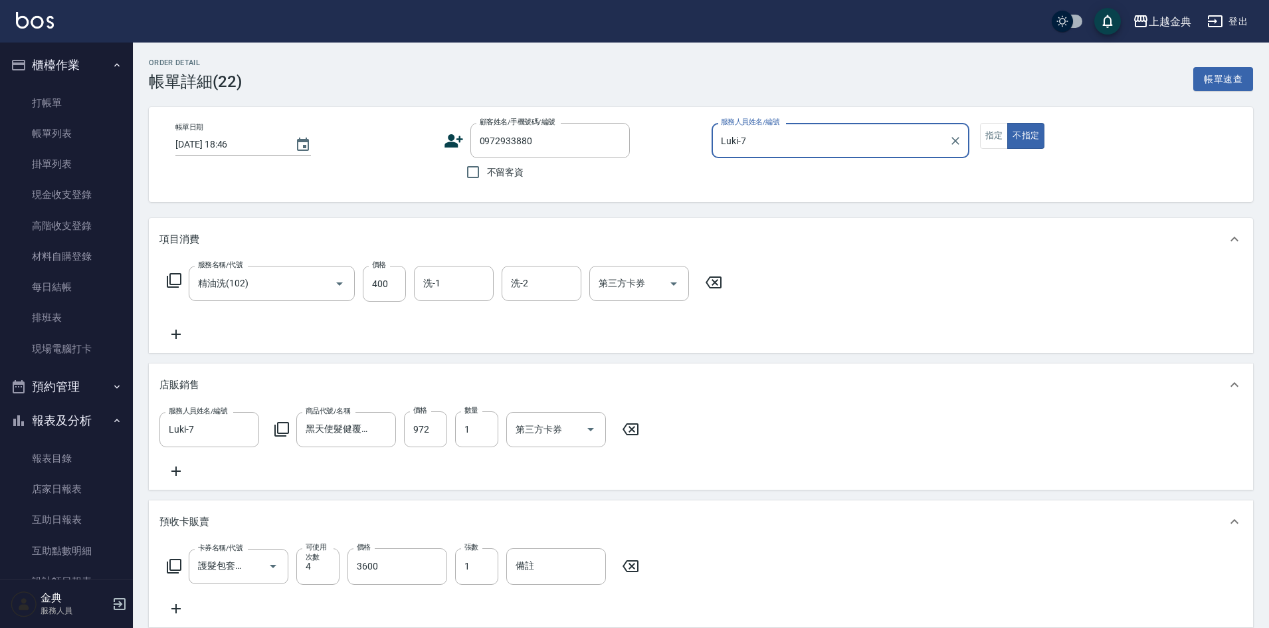
click at [452, 138] on icon at bounding box center [453, 140] width 19 height 13
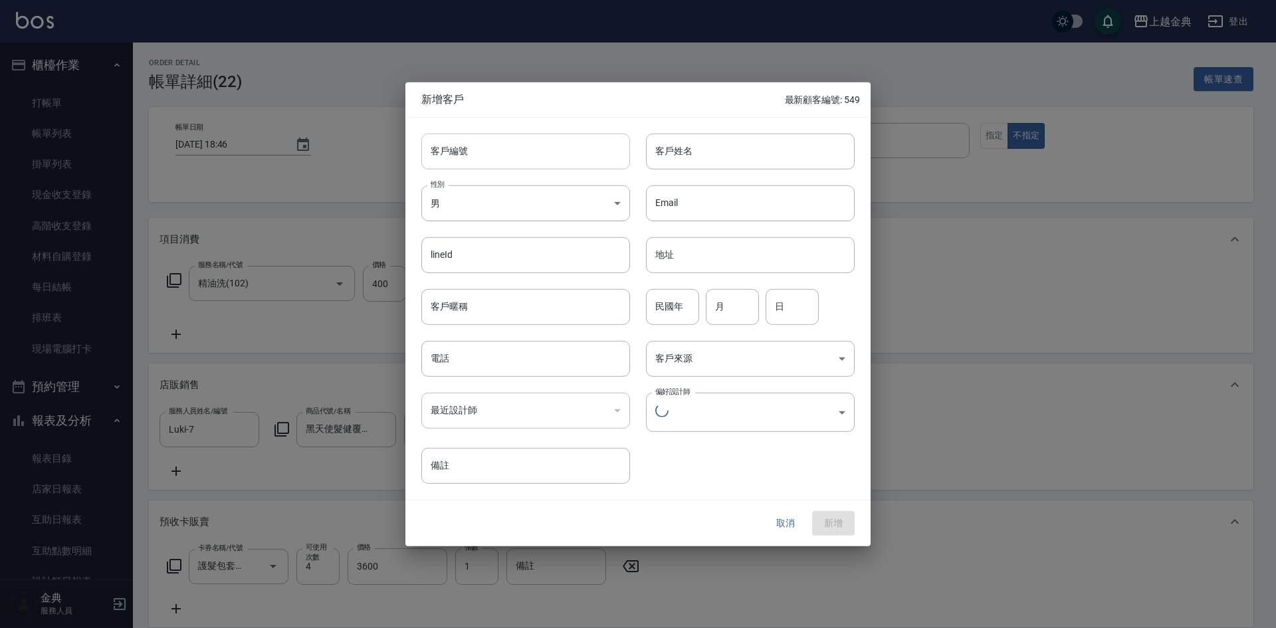
type input "0972933880"
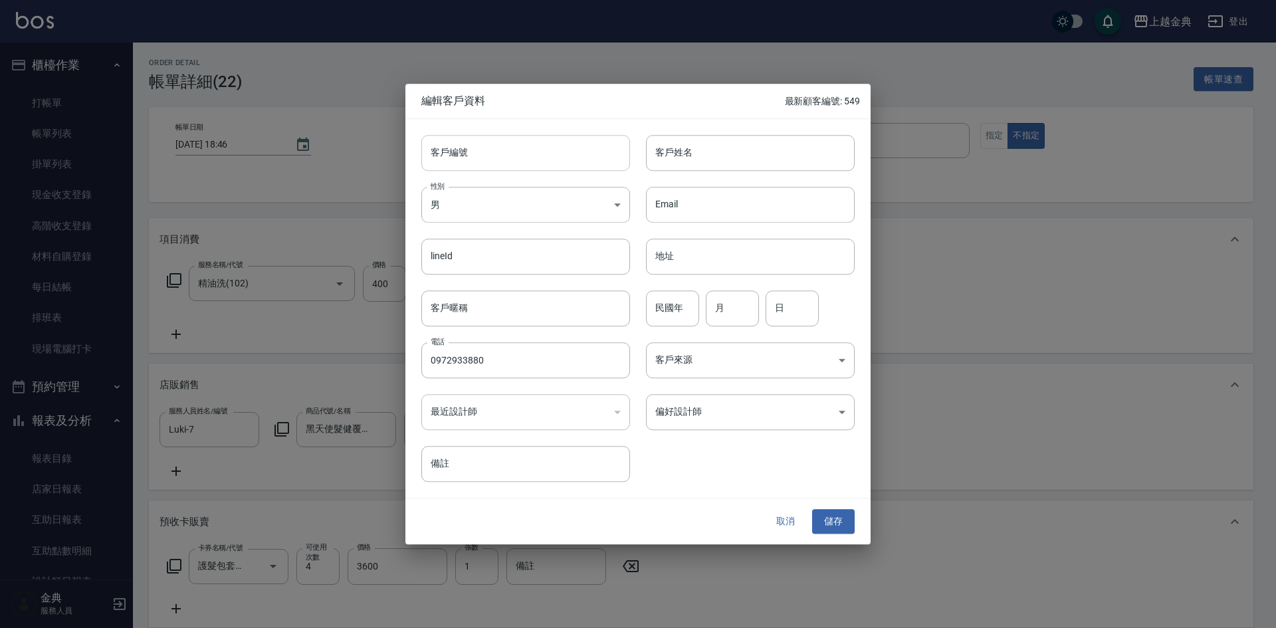
type input "/0972933880/null"
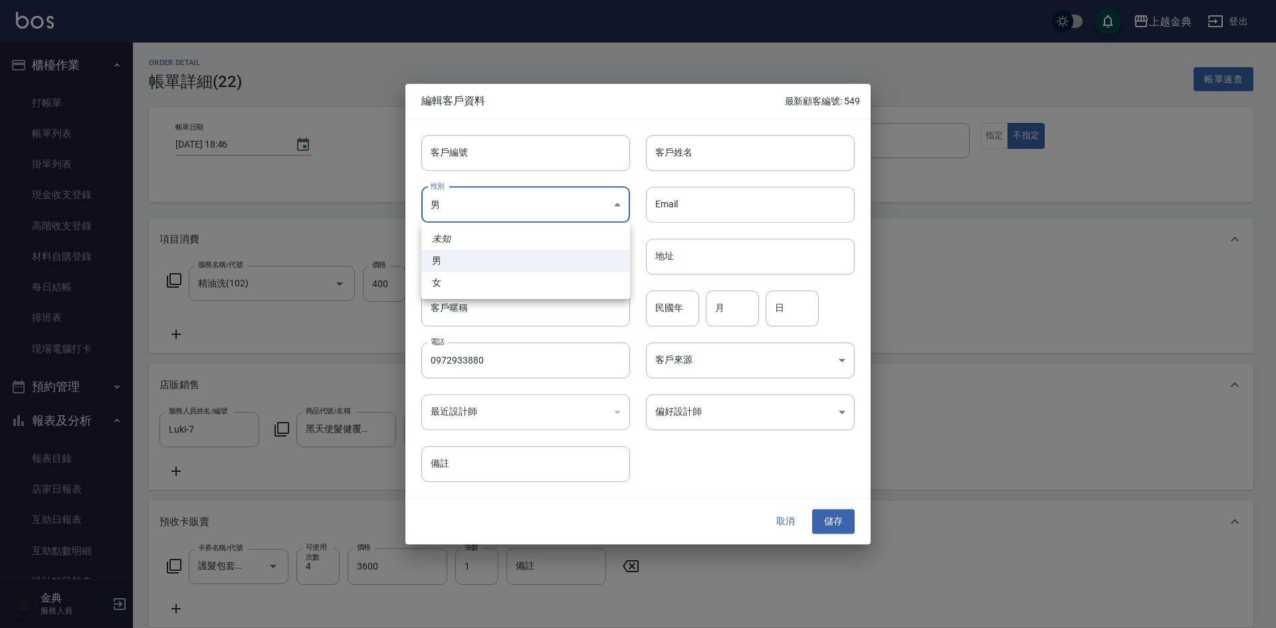
click at [494, 189] on body "上越金典 登出 櫃檯作業 打帳單 帳單列表 掛單列表 現金收支登錄 高階收支登錄 材料自購登錄 每日結帳 排班表 現場電腦打卡 預約管理 預約管理 單日預約紀…" at bounding box center [638, 513] width 1276 height 1027
click at [492, 286] on li "女" at bounding box center [525, 283] width 209 height 22
type input "[DEMOGRAPHIC_DATA]"
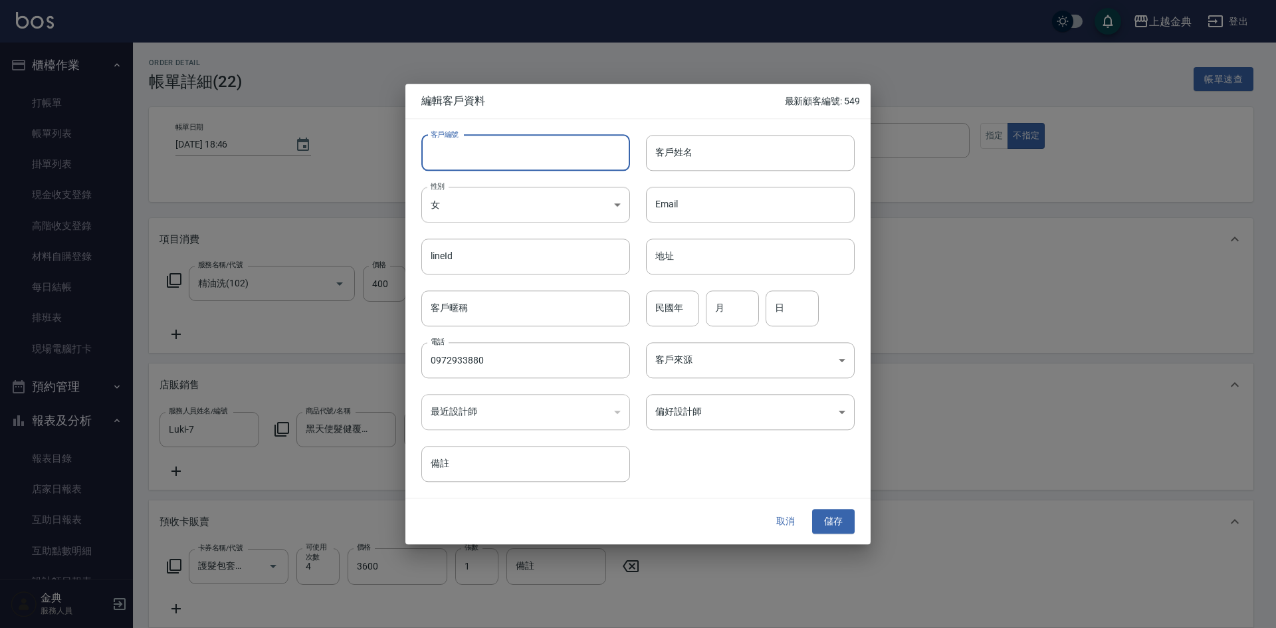
click at [531, 142] on input "客戶編號" at bounding box center [525, 153] width 209 height 36
type input "550"
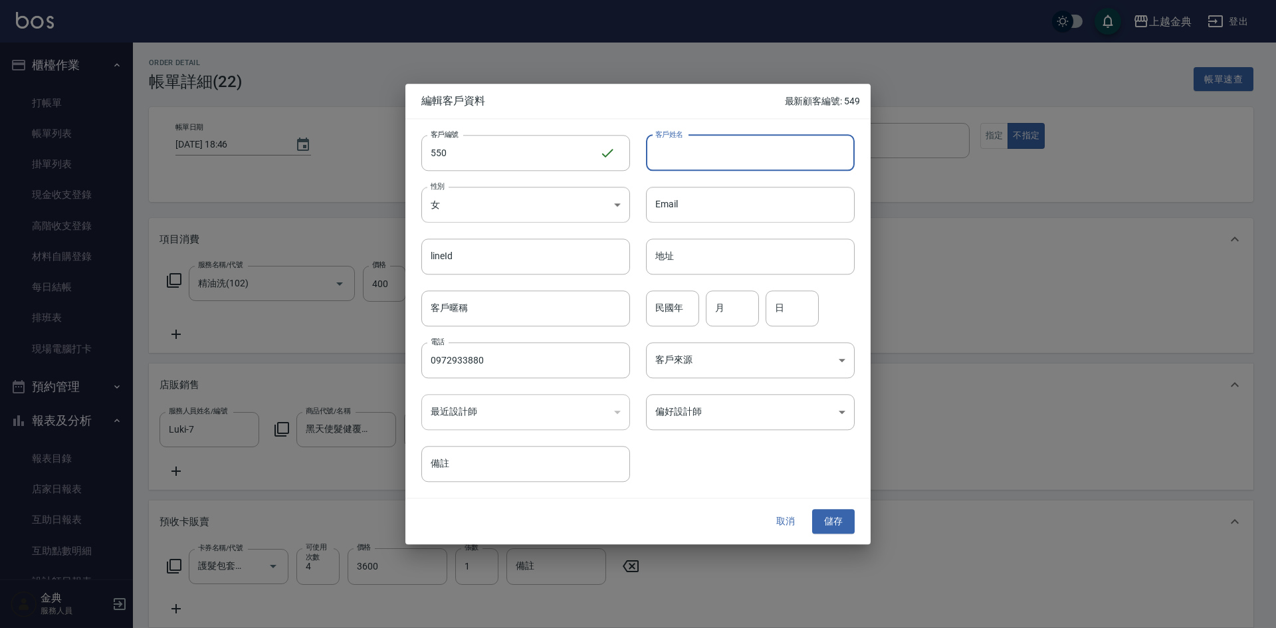
click at [742, 156] on input "客戶姓名" at bounding box center [750, 153] width 209 height 36
type input "[PERSON_NAME]"
click at [738, 306] on input "月" at bounding box center [732, 308] width 53 height 36
type input "12"
type input "29"
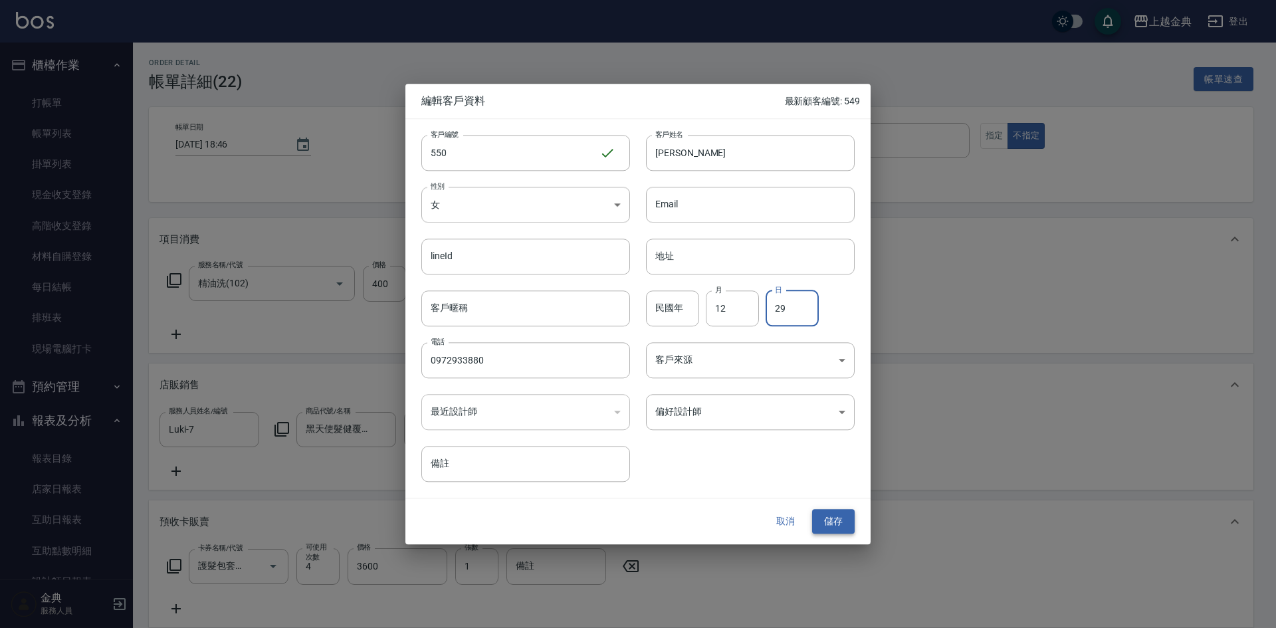
click at [846, 526] on button "儲存" at bounding box center [833, 522] width 43 height 25
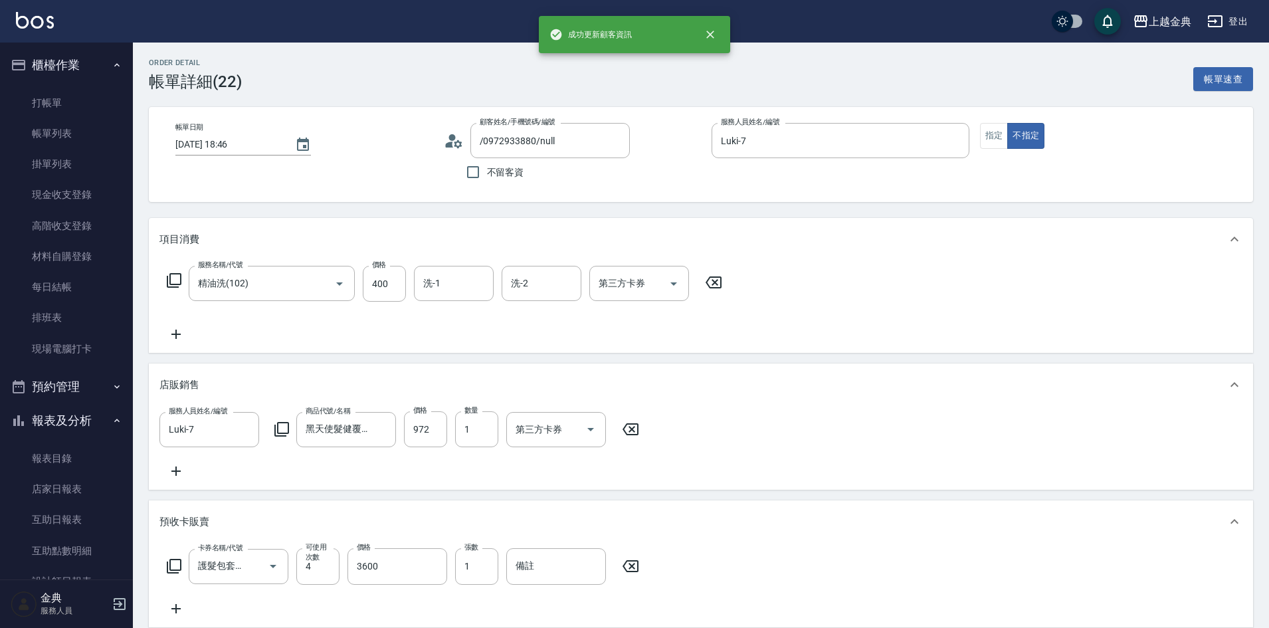
type input "[PERSON_NAME]/0972933880/550"
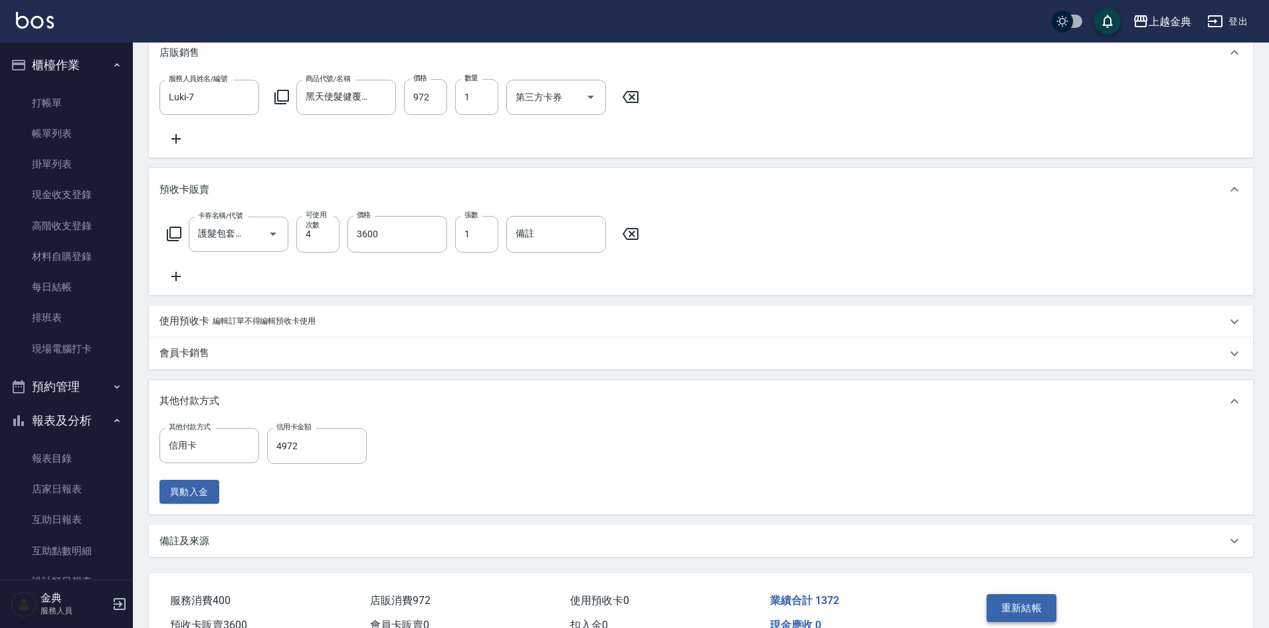
click at [1007, 618] on button "重新結帳" at bounding box center [1022, 608] width 70 height 28
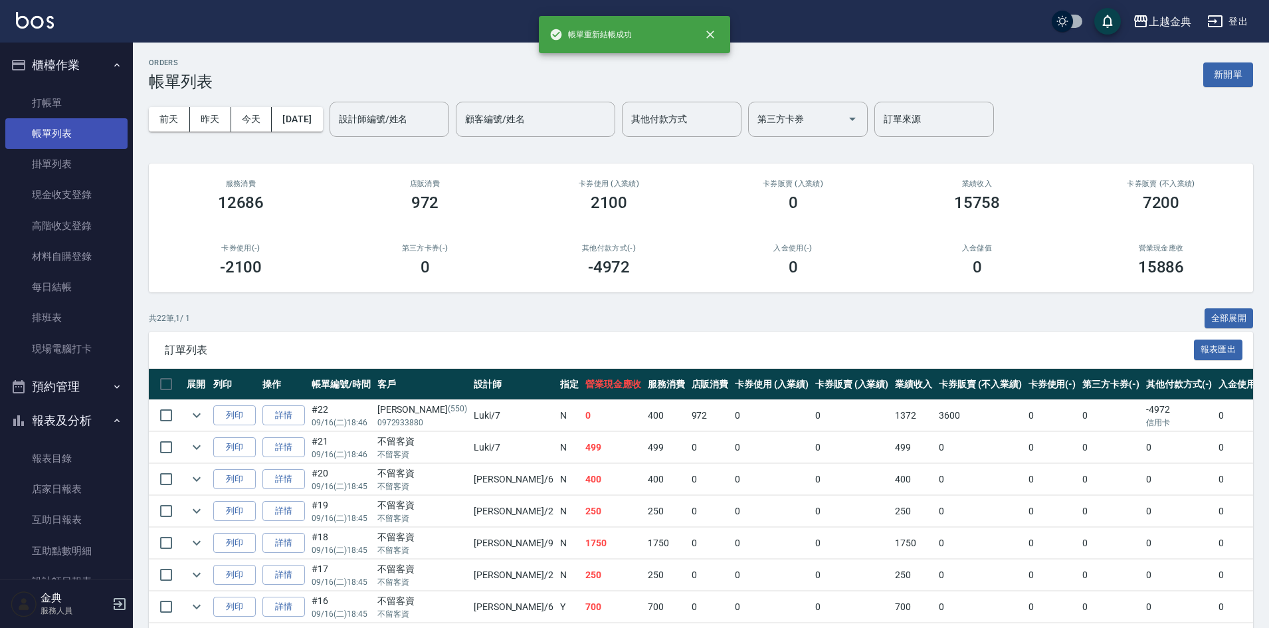
click at [60, 133] on link "帳單列表" at bounding box center [66, 133] width 122 height 31
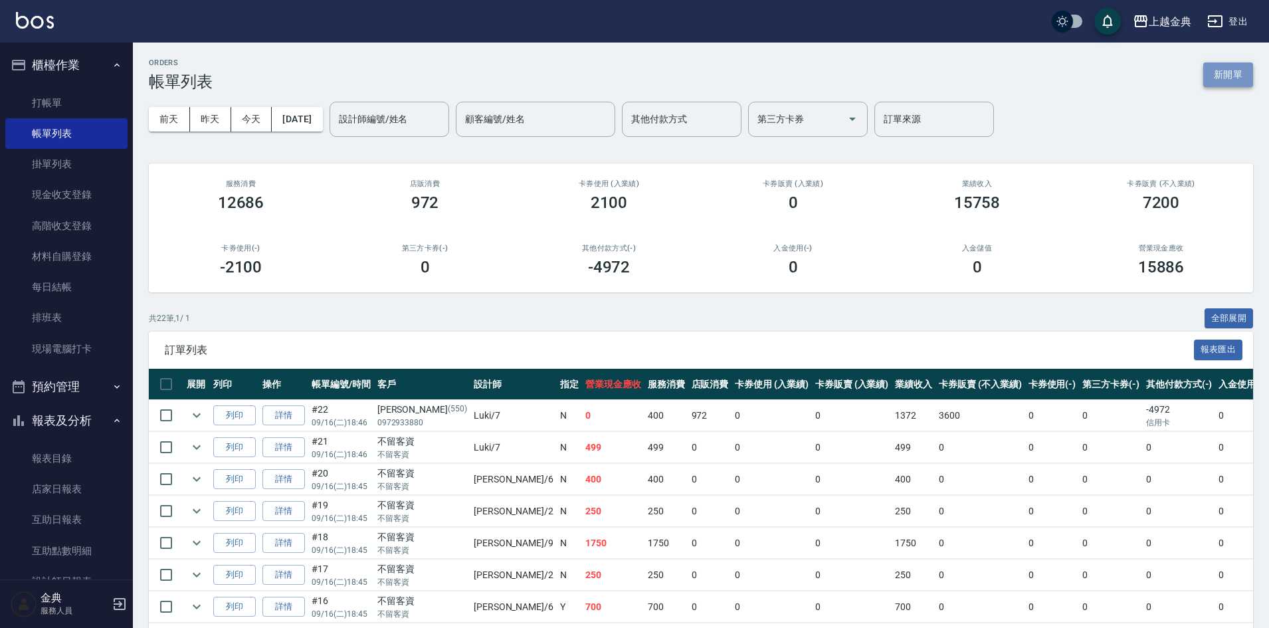
click at [1221, 68] on button "新開單" at bounding box center [1228, 74] width 50 height 25
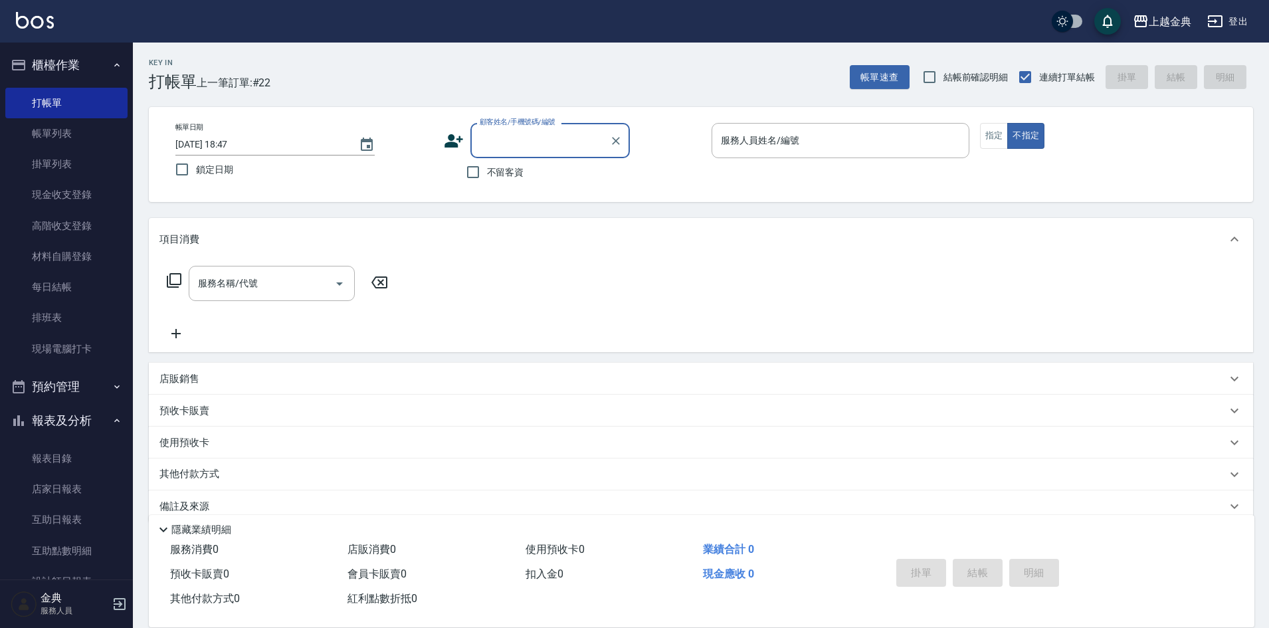
click at [547, 142] on input "顧客姓名/手機號碼/編號" at bounding box center [540, 140] width 128 height 23
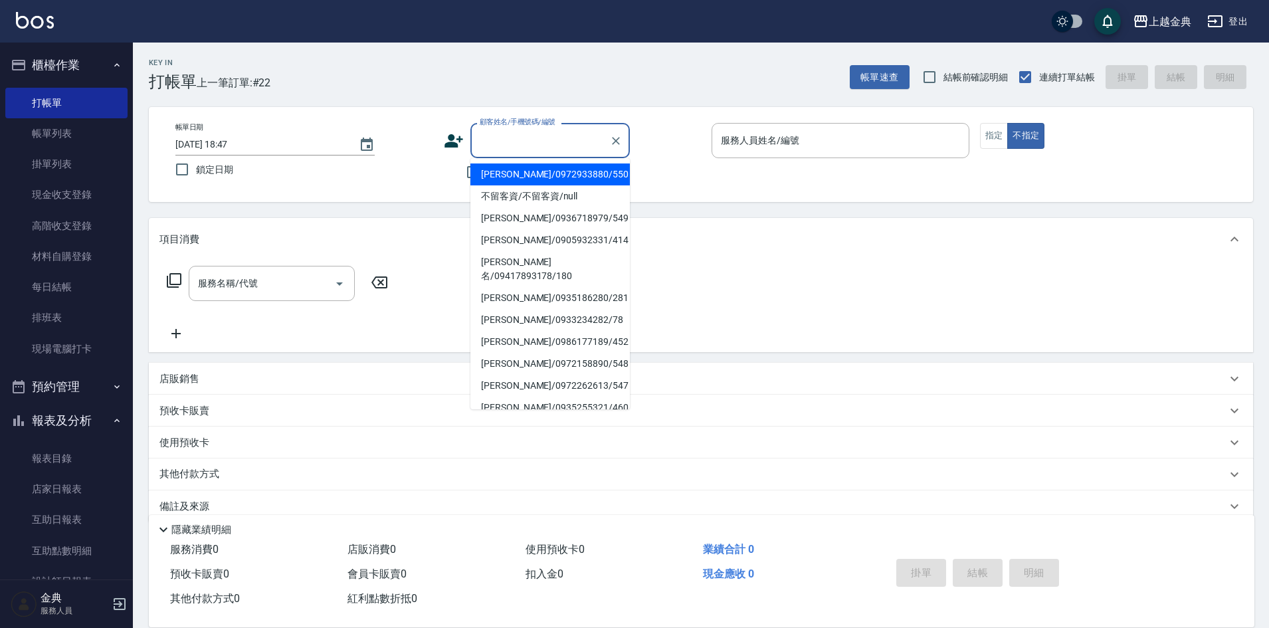
click at [549, 170] on li "[PERSON_NAME]/0972933880/550" at bounding box center [549, 174] width 159 height 22
type input "[PERSON_NAME]/0972933880/550"
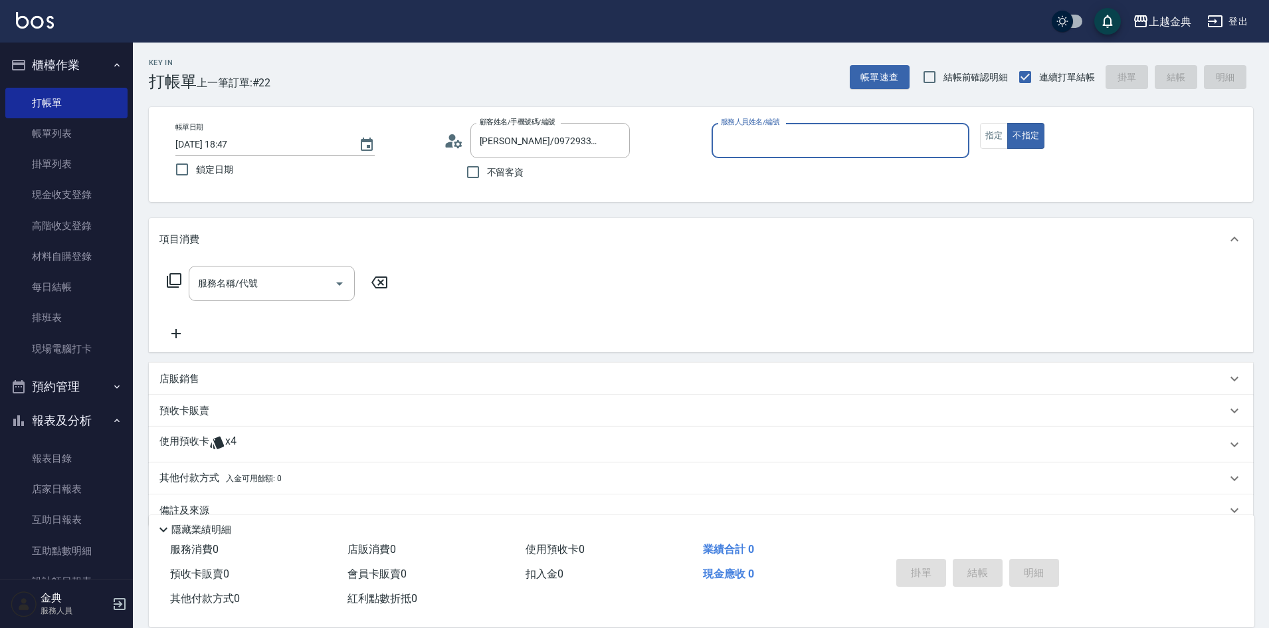
click at [810, 142] on input "服務人員姓名/編號" at bounding box center [841, 140] width 246 height 23
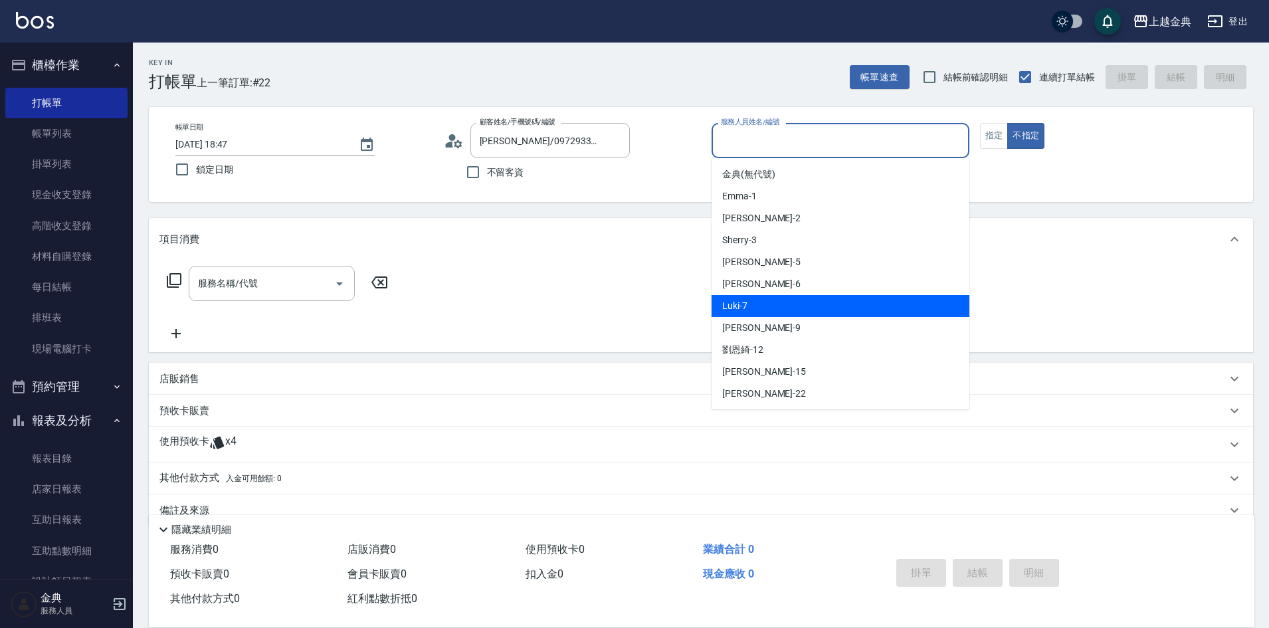
click at [797, 307] on div "Luki -7" at bounding box center [841, 306] width 258 height 22
type input "Luki-7"
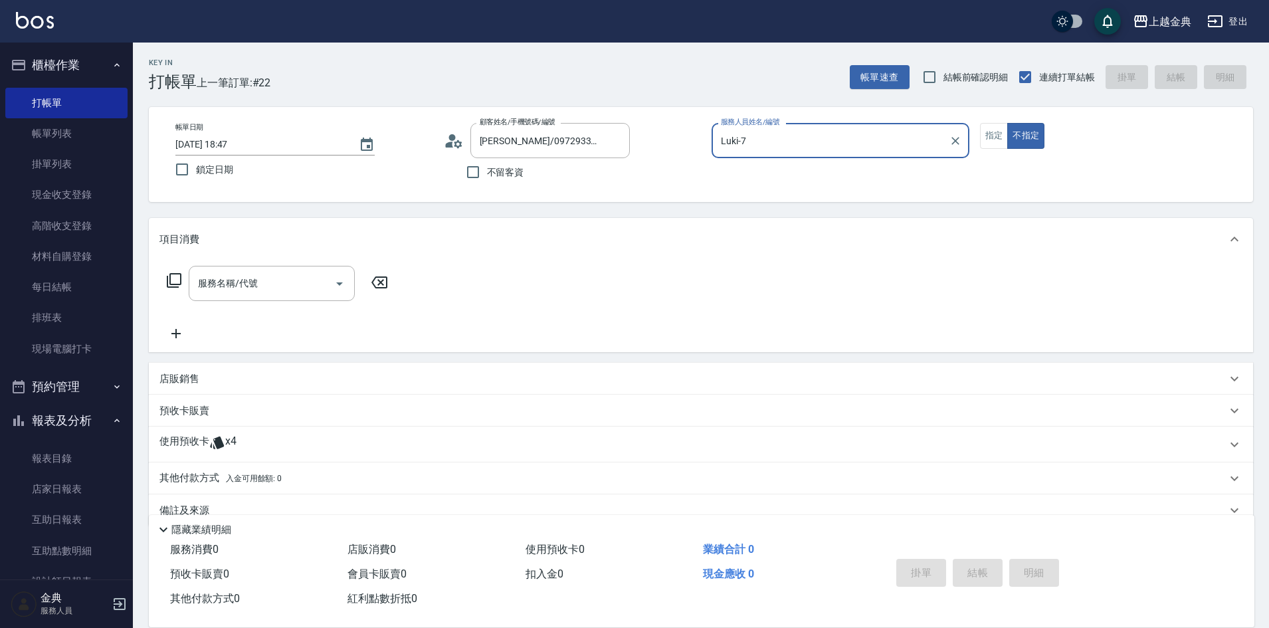
click at [221, 437] on icon at bounding box center [217, 443] width 16 height 16
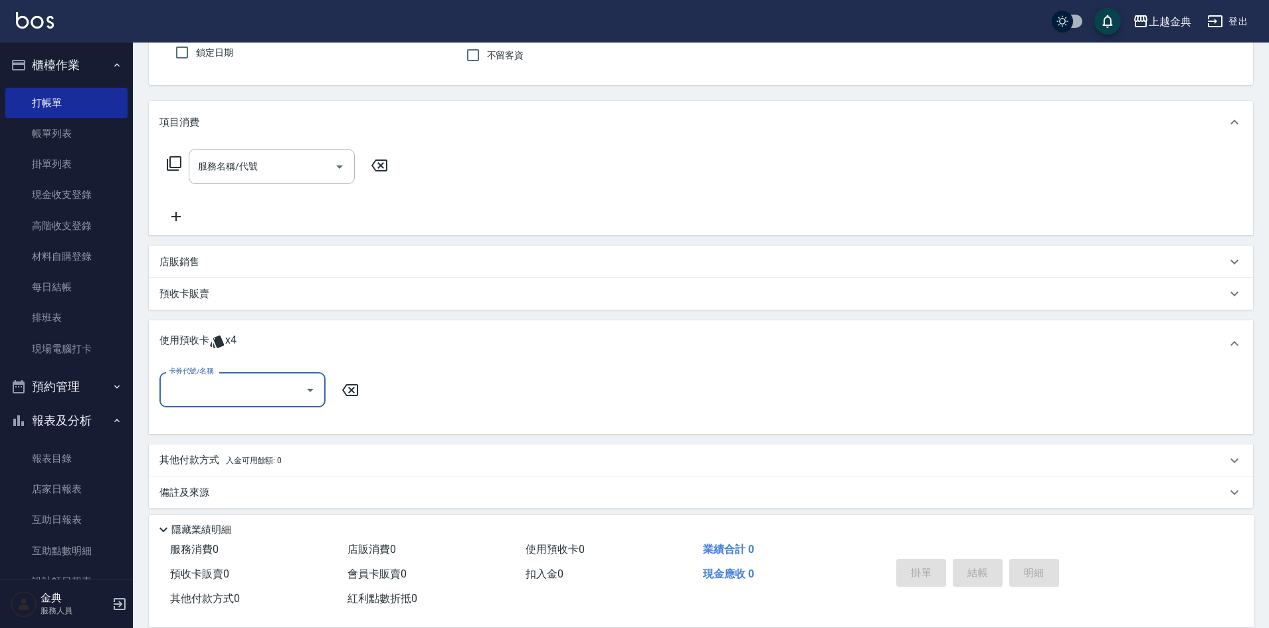
scroll to position [123, 0]
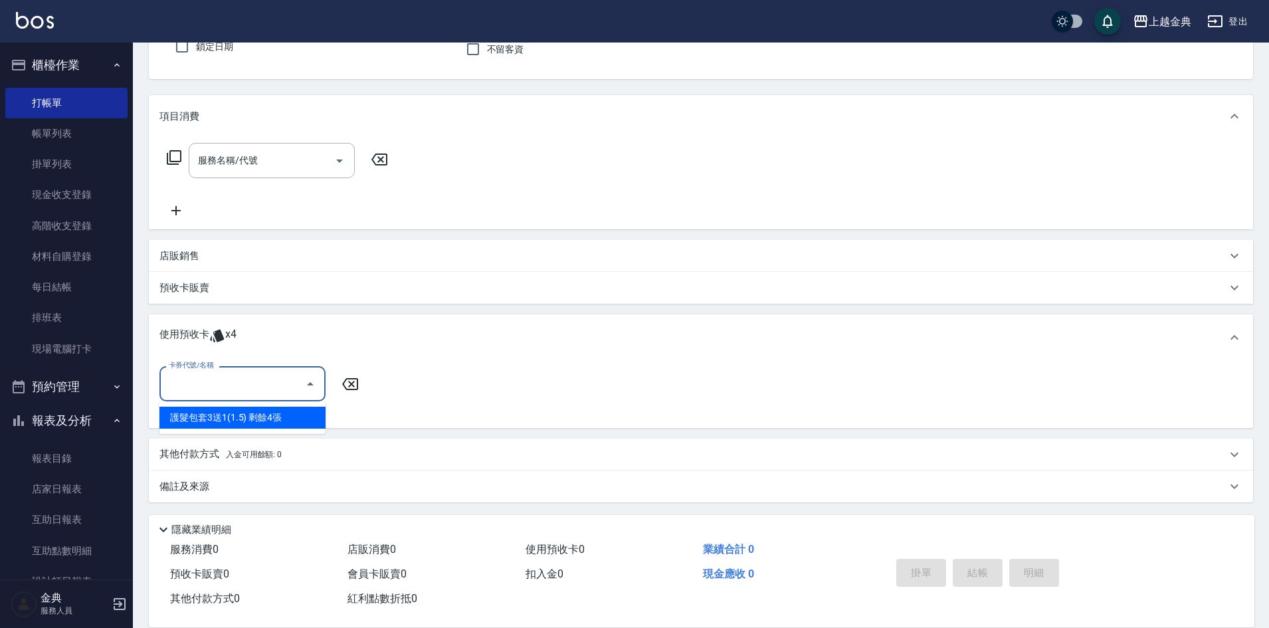
click at [220, 391] on input "卡券代號/名稱" at bounding box center [232, 383] width 134 height 23
drag, startPoint x: 225, startPoint y: 415, endPoint x: 314, endPoint y: 401, distance: 90.2
click at [227, 415] on div "護髮包套3送1(1.5) 剩餘4張" at bounding box center [242, 418] width 166 height 22
type input "護髮包套3送1(1.5)"
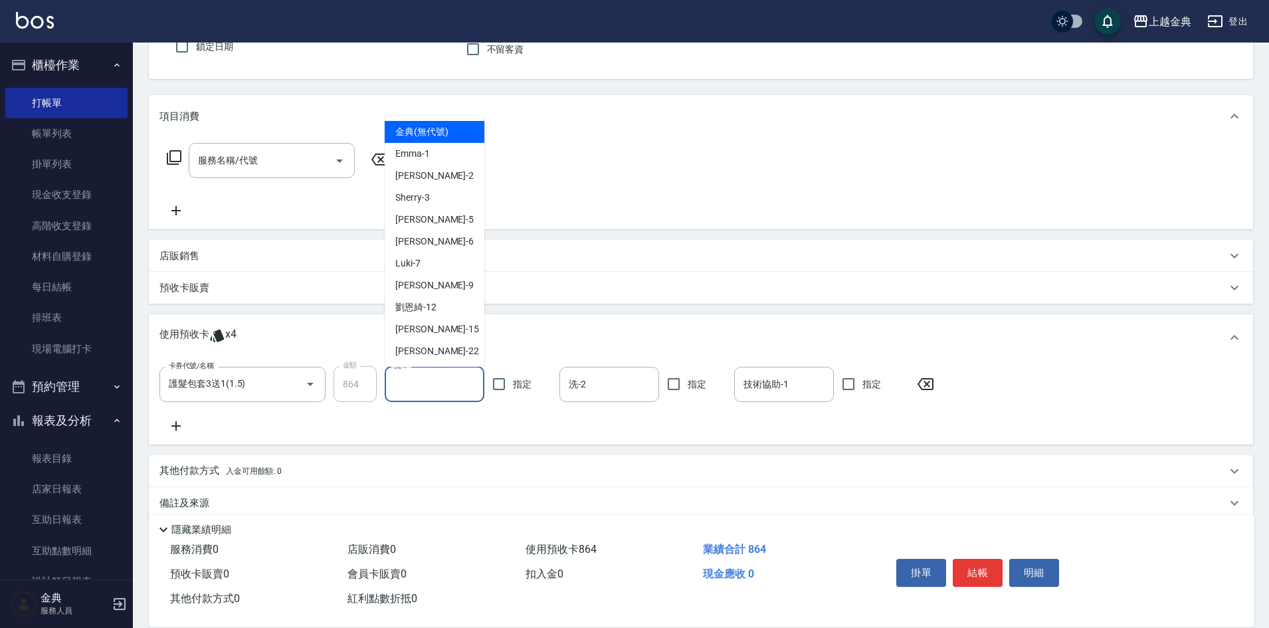
click at [457, 384] on input "洗-1" at bounding box center [435, 384] width 88 height 23
click at [460, 312] on div "[PERSON_NAME]-12" at bounding box center [435, 307] width 100 height 22
type input "[PERSON_NAME]-12"
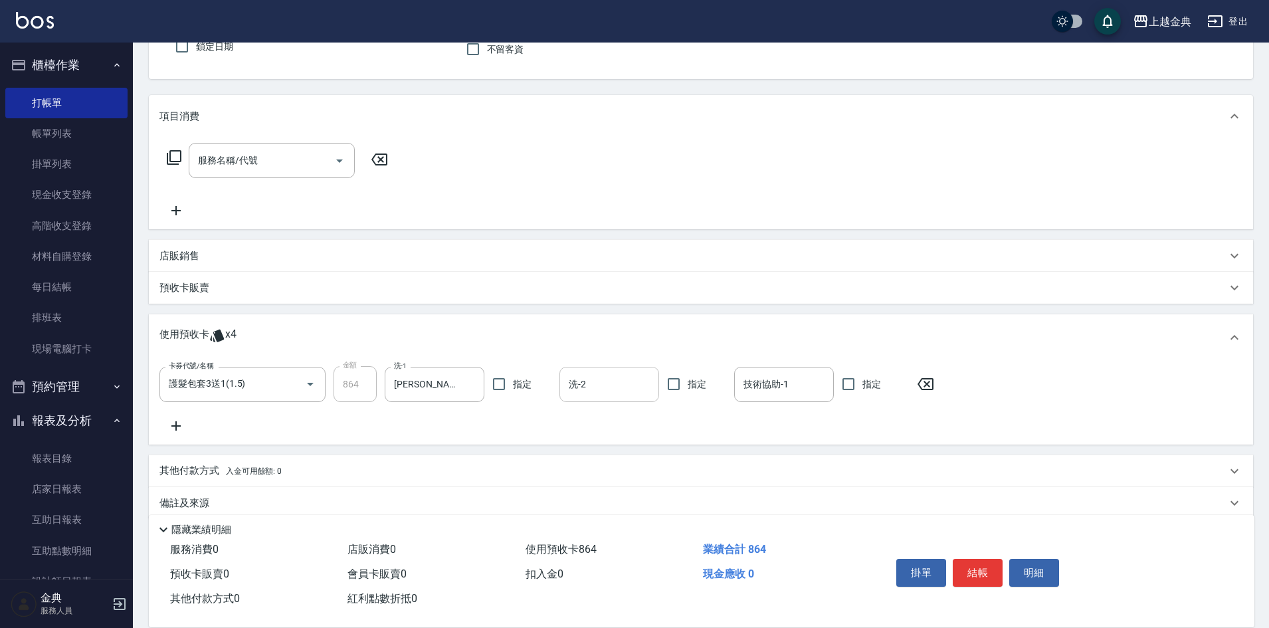
click at [579, 382] on input "洗-2" at bounding box center [609, 384] width 88 height 23
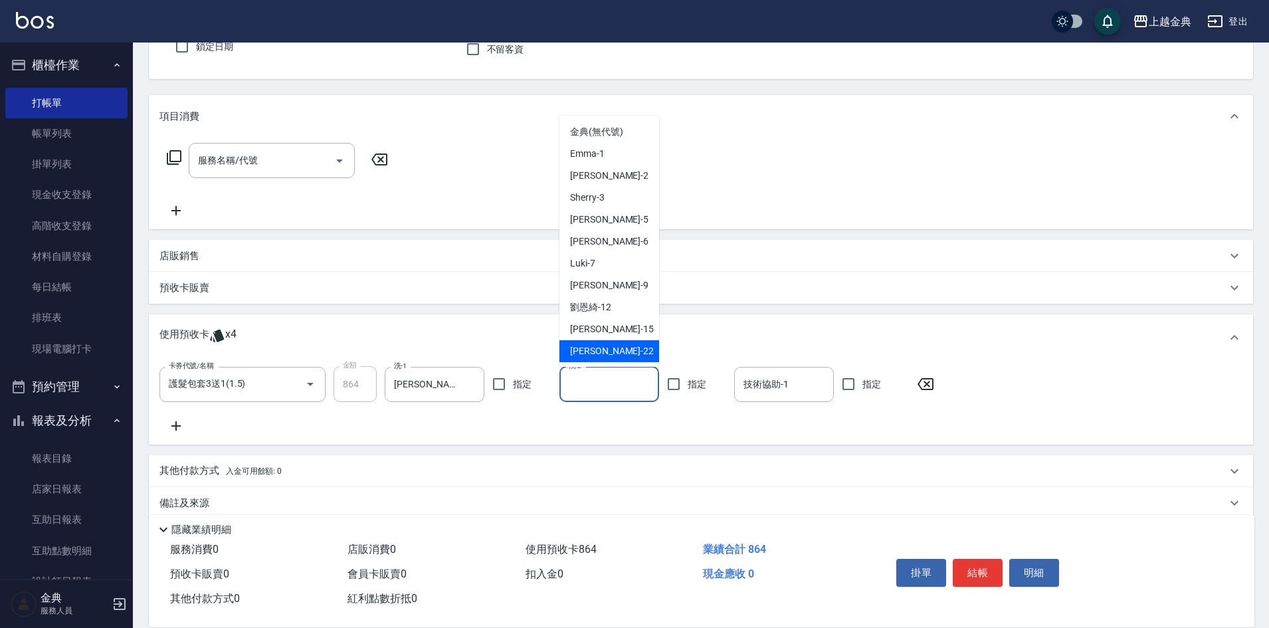
click at [584, 350] on span "[PERSON_NAME] -22" at bounding box center [612, 351] width 84 height 14
type input "[PERSON_NAME]-22"
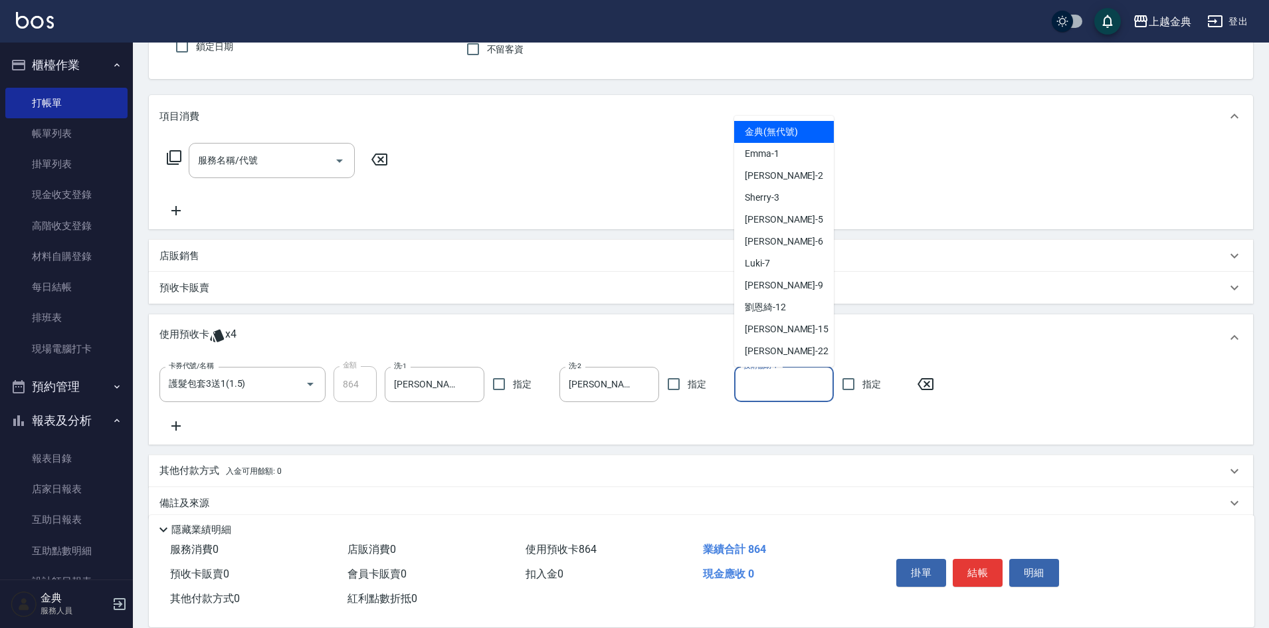
click at [812, 386] on input "技術協助-1" at bounding box center [784, 384] width 88 height 23
click at [808, 261] on div "Luki -7" at bounding box center [784, 263] width 100 height 22
type input "Luki-7"
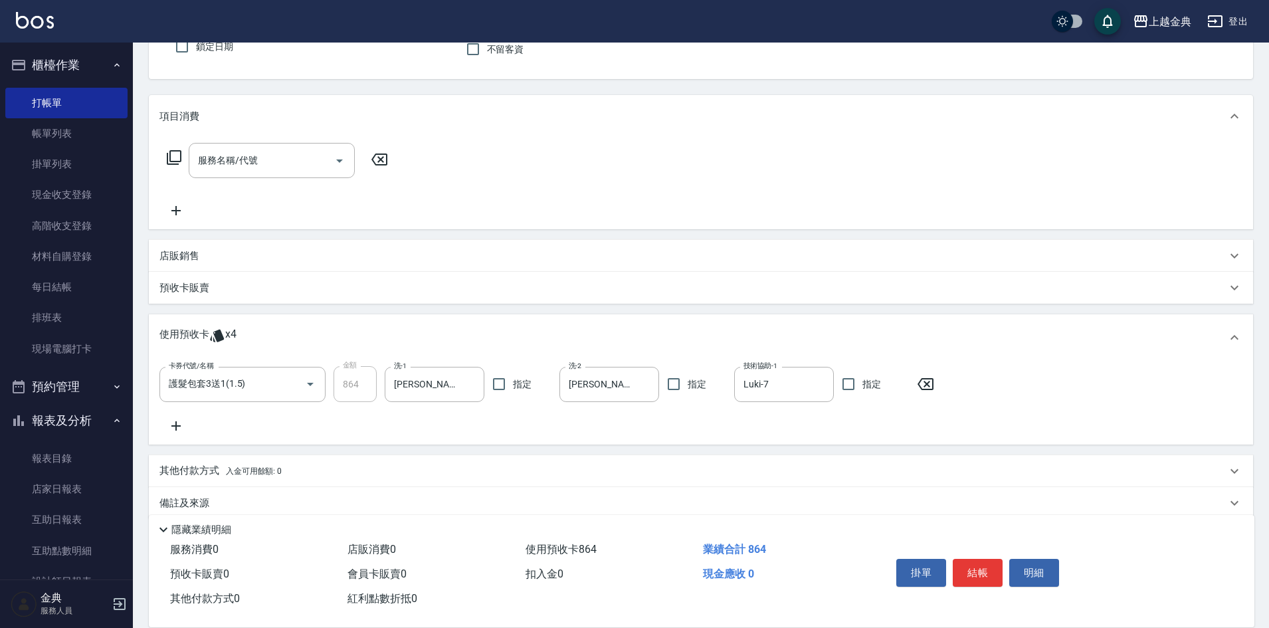
click at [972, 544] on div "掛單 結帳 明細" at bounding box center [1056, 575] width 363 height 74
click at [977, 559] on button "結帳" at bounding box center [978, 573] width 50 height 28
type input "[DATE] 18:48"
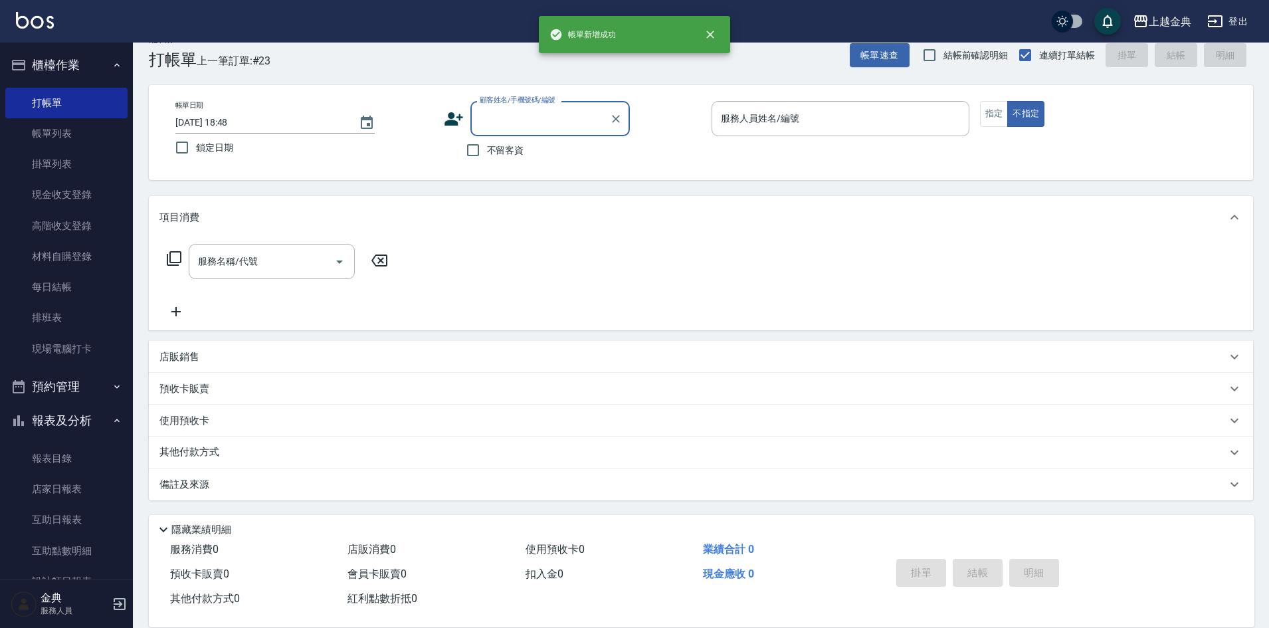
scroll to position [22, 0]
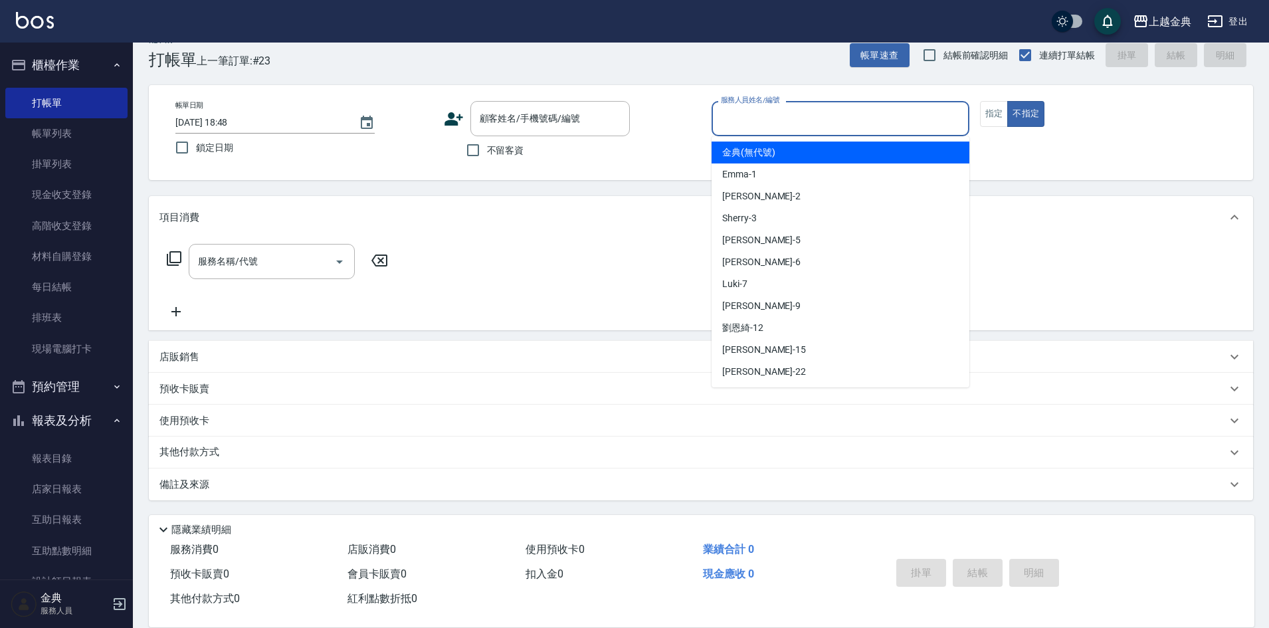
click at [779, 111] on input "服務人員姓名/編號" at bounding box center [841, 118] width 246 height 23
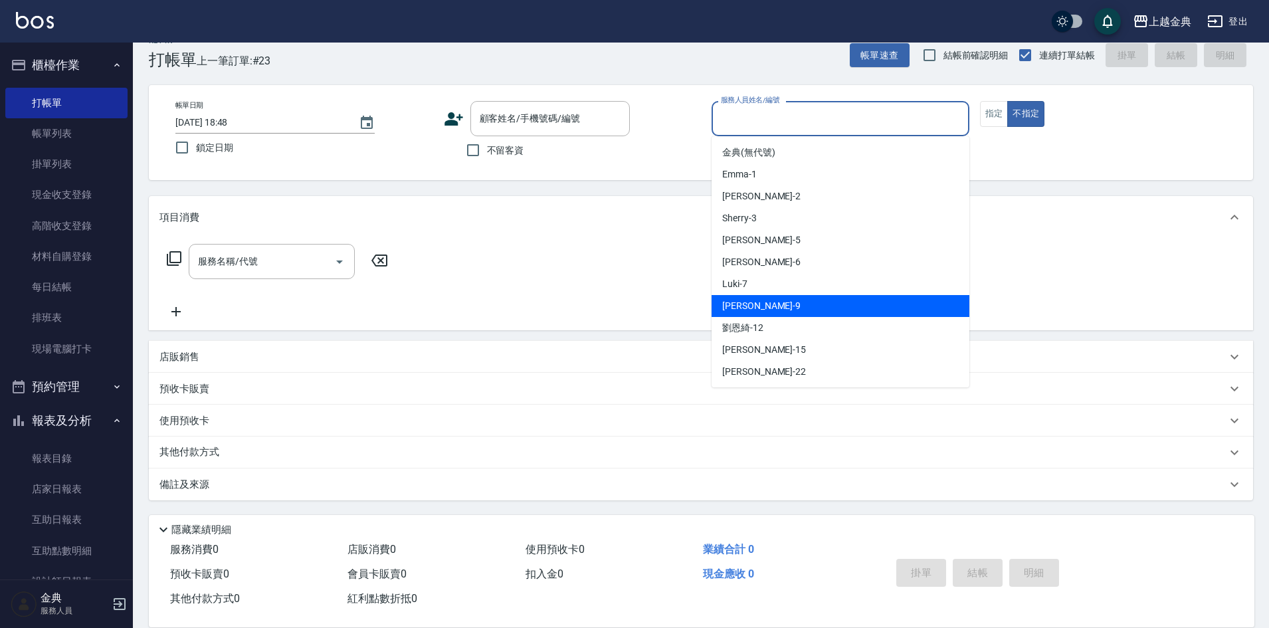
click at [789, 304] on div "[PERSON_NAME] -9" at bounding box center [841, 306] width 258 height 22
type input "[PERSON_NAME]-9"
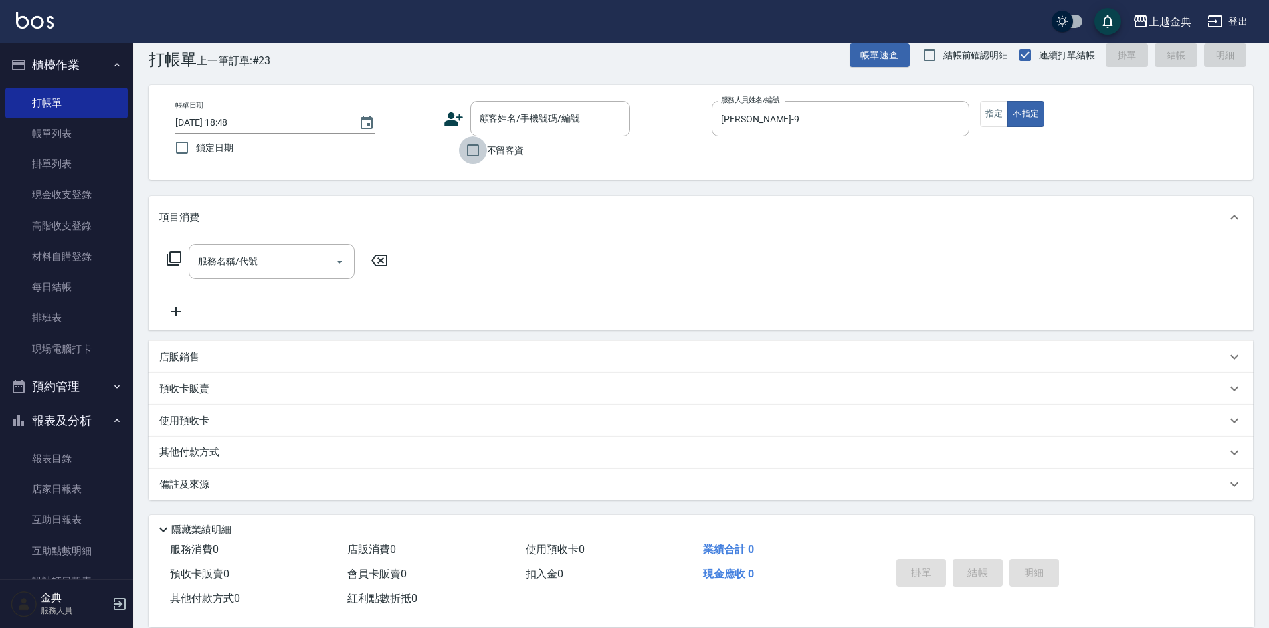
click at [475, 151] on input "不留客資" at bounding box center [473, 150] width 28 height 28
checkbox input "true"
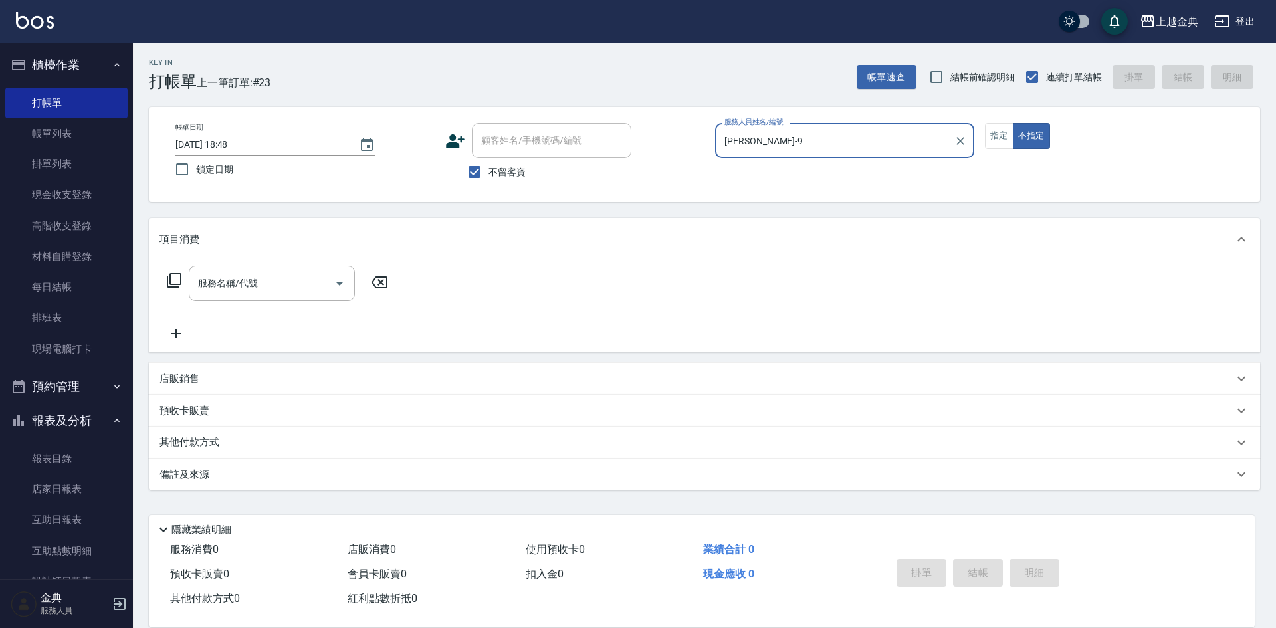
click at [174, 279] on icon at bounding box center [174, 280] width 16 height 16
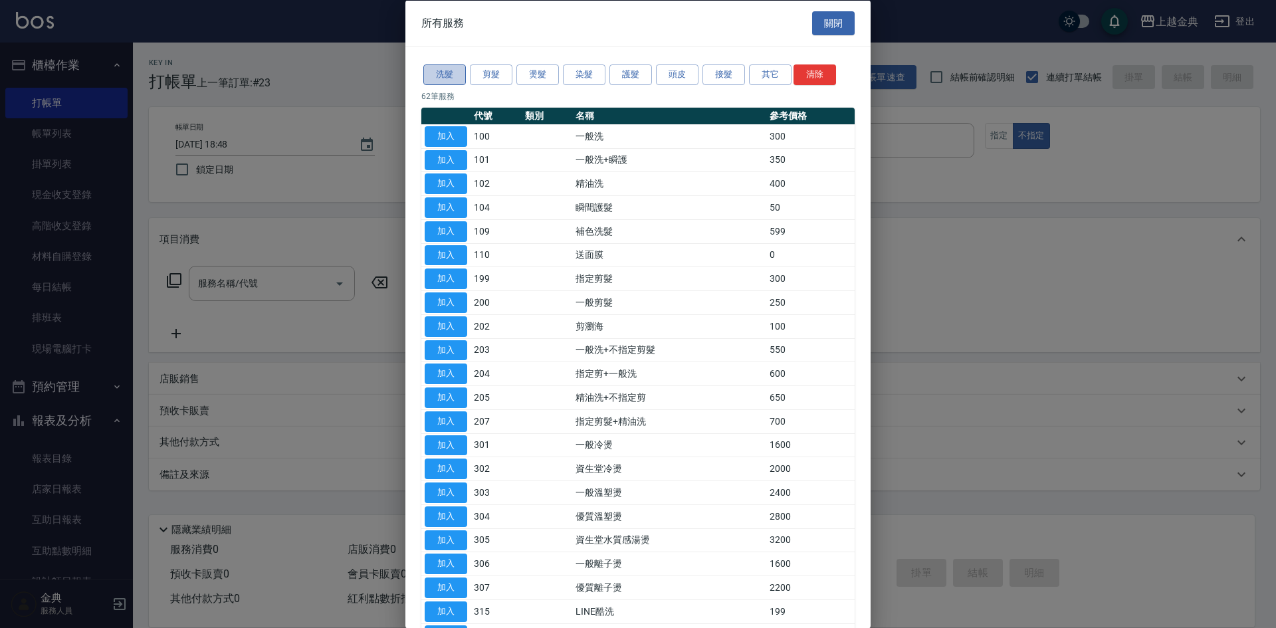
click at [448, 80] on button "洗髮" at bounding box center [444, 74] width 43 height 21
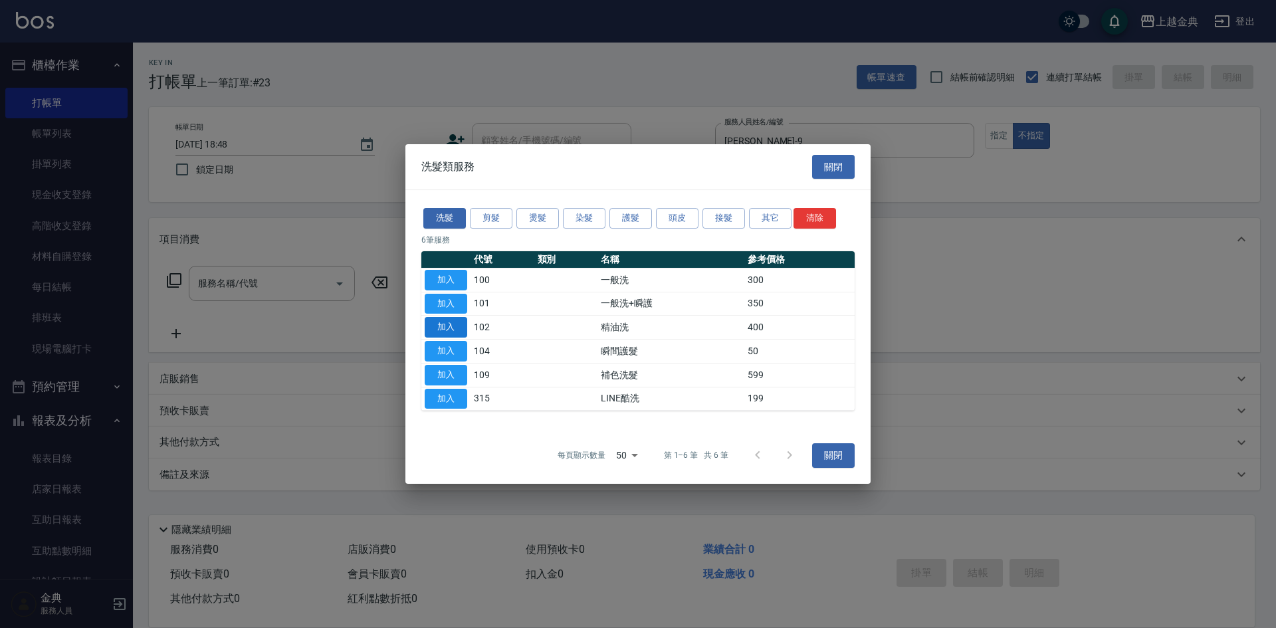
click at [451, 330] on button "加入" at bounding box center [446, 327] width 43 height 21
type input "精油洗(102)"
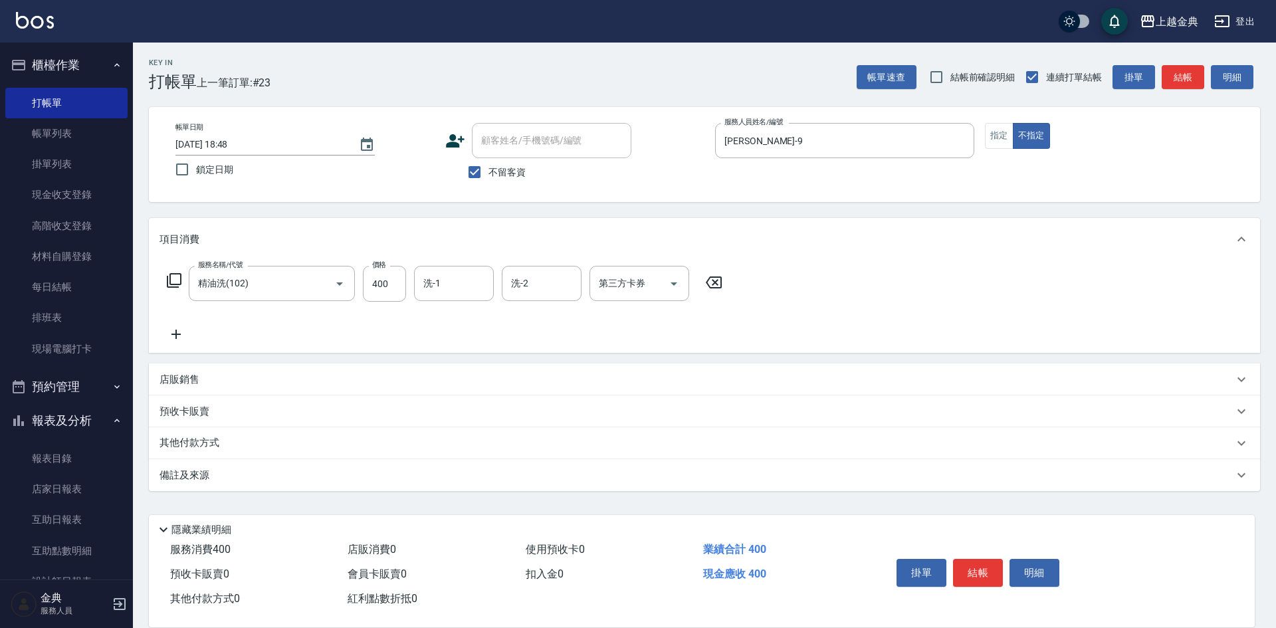
click at [177, 272] on icon at bounding box center [174, 280] width 16 height 16
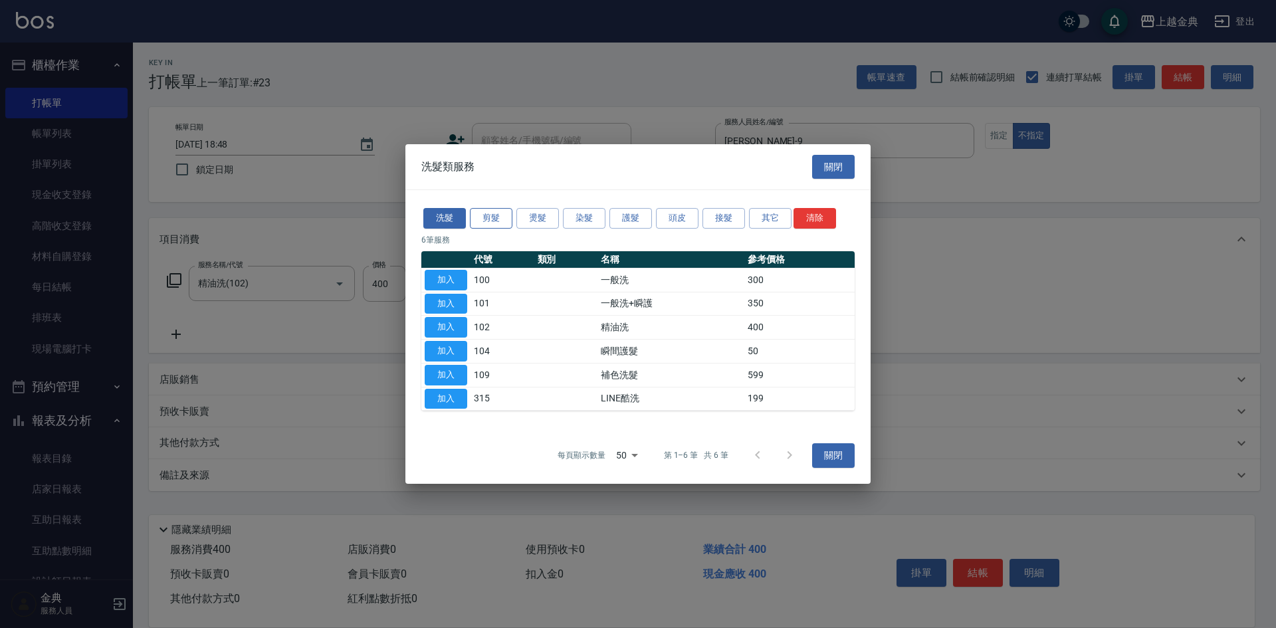
click at [504, 211] on button "剪髮" at bounding box center [491, 218] width 43 height 21
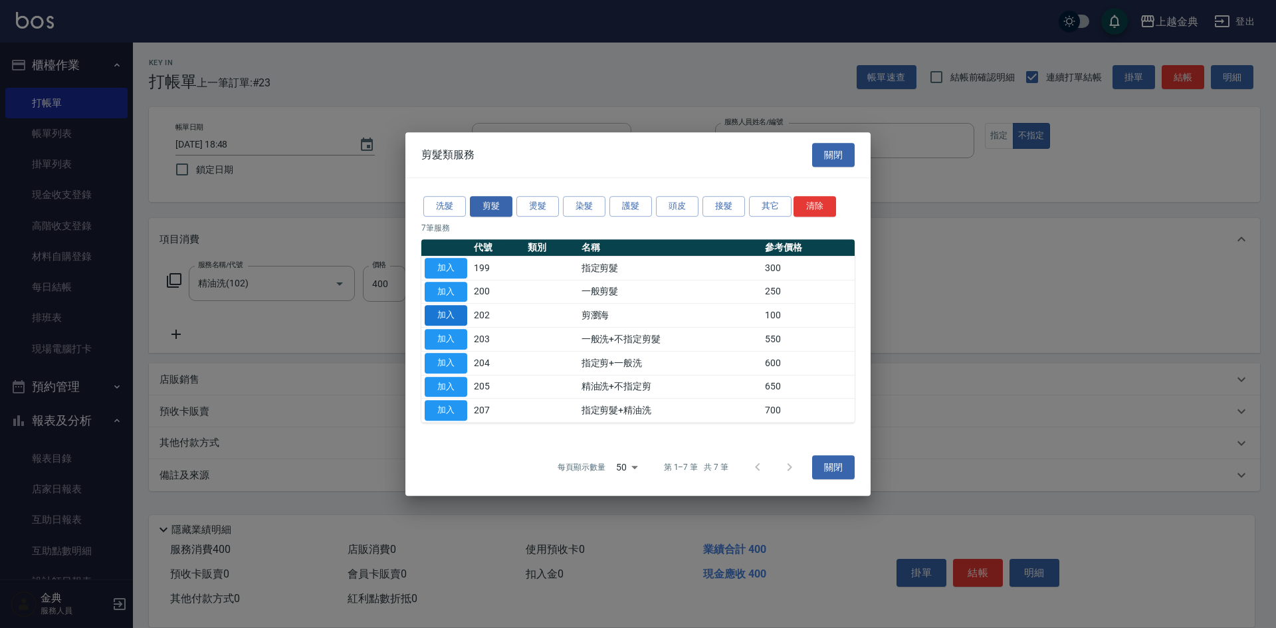
click at [443, 315] on button "加入" at bounding box center [446, 315] width 43 height 21
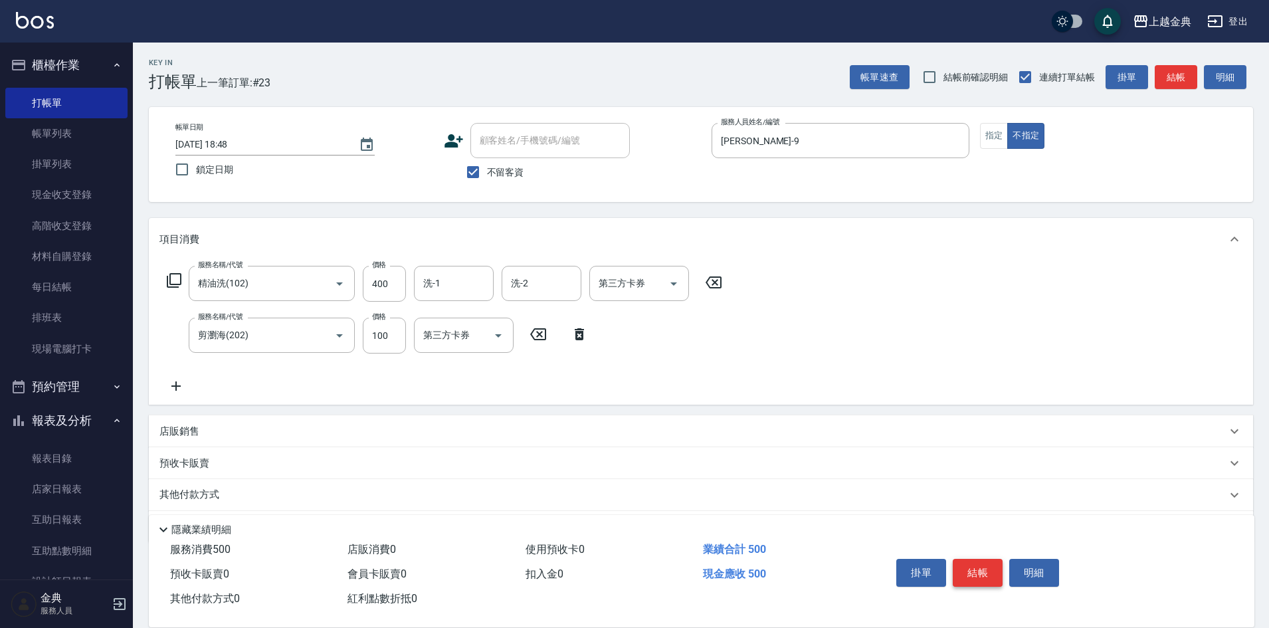
click at [962, 562] on button "結帳" at bounding box center [978, 573] width 50 height 28
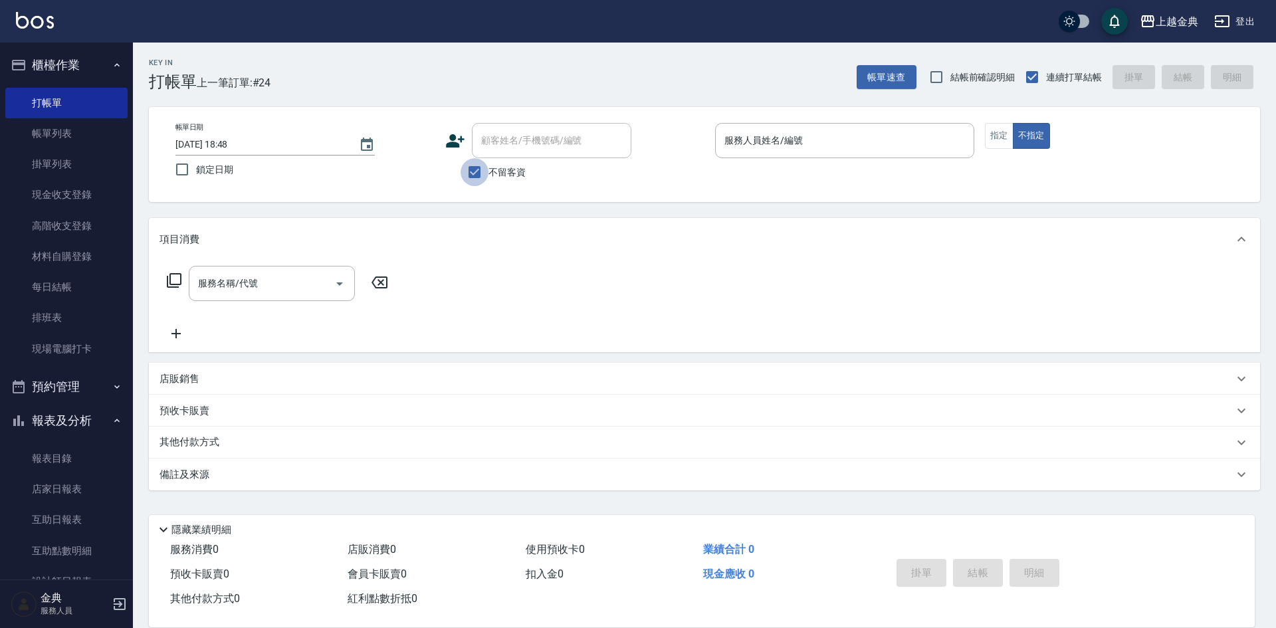
click at [478, 176] on input "不留客資" at bounding box center [474, 172] width 28 height 28
checkbox input "false"
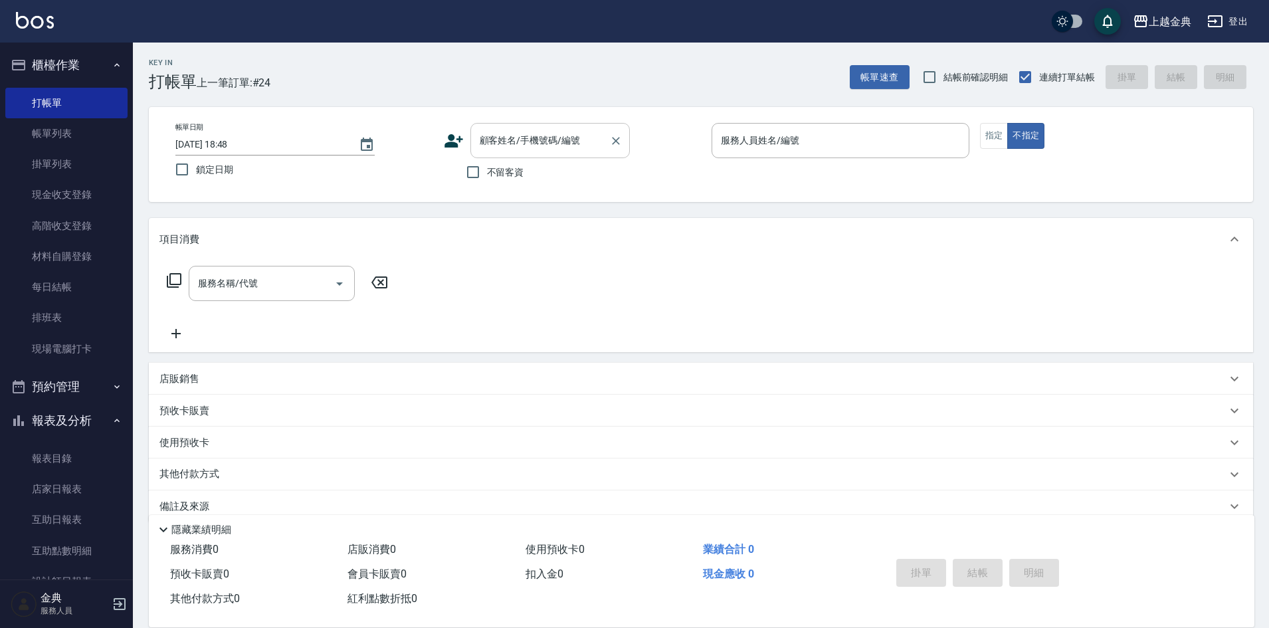
click at [505, 142] on input "顧客姓名/手機號碼/編號" at bounding box center [540, 140] width 128 height 23
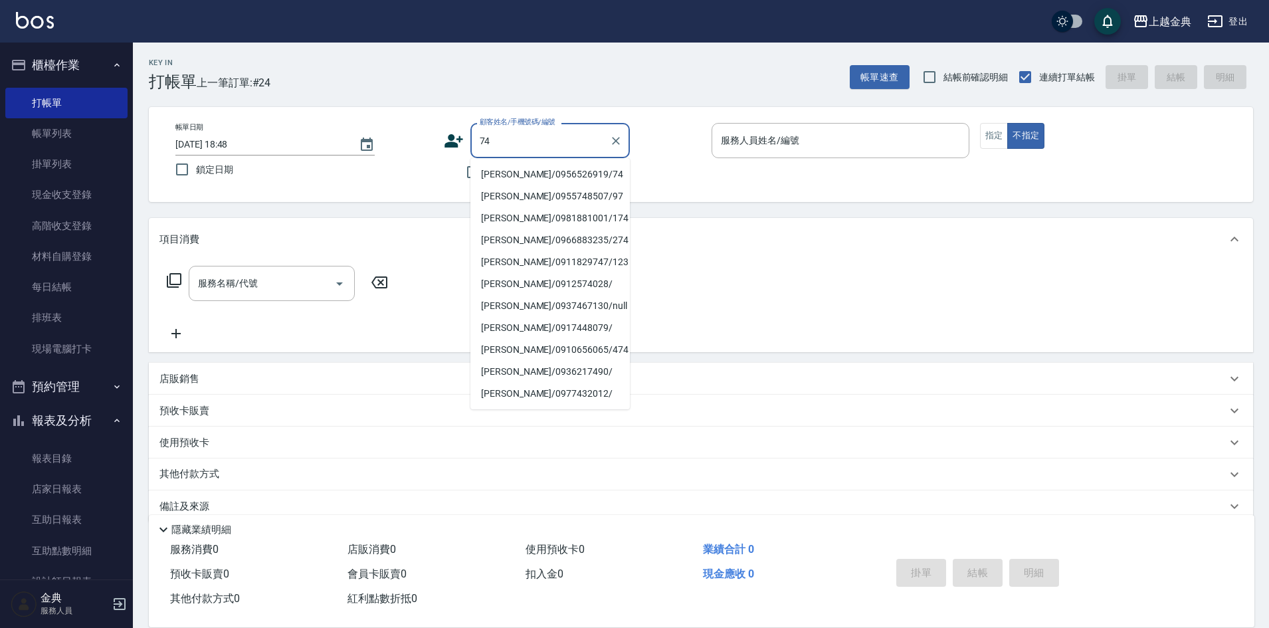
click at [528, 170] on li "[PERSON_NAME]/0956526919/74" at bounding box center [549, 174] width 159 height 22
type input "[PERSON_NAME]/0956526919/74"
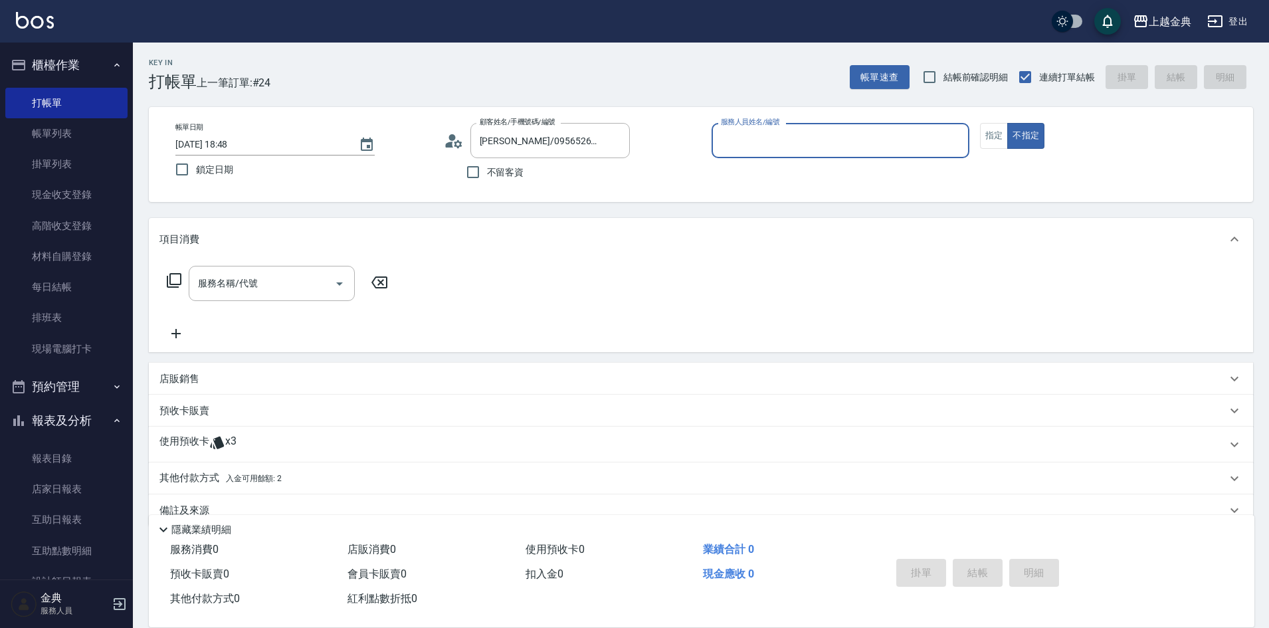
click at [734, 151] on input "服務人員姓名/編號" at bounding box center [841, 140] width 246 height 23
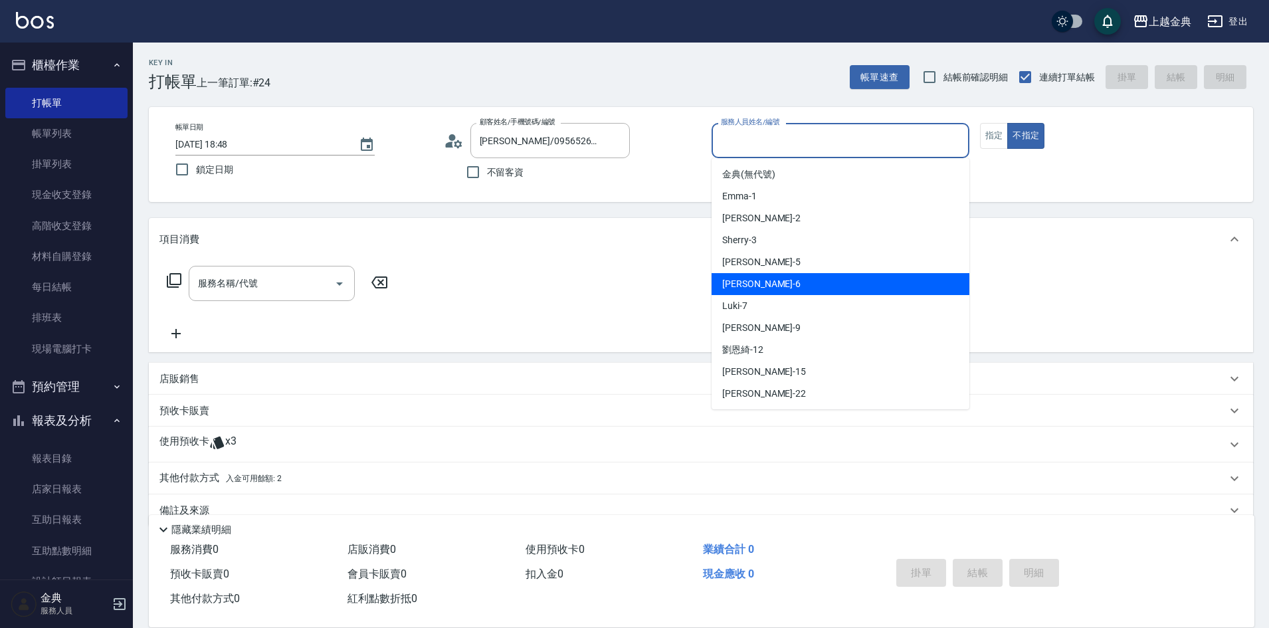
click at [758, 288] on div "[PERSON_NAME] -6" at bounding box center [841, 284] width 258 height 22
type input "[PERSON_NAME]-6"
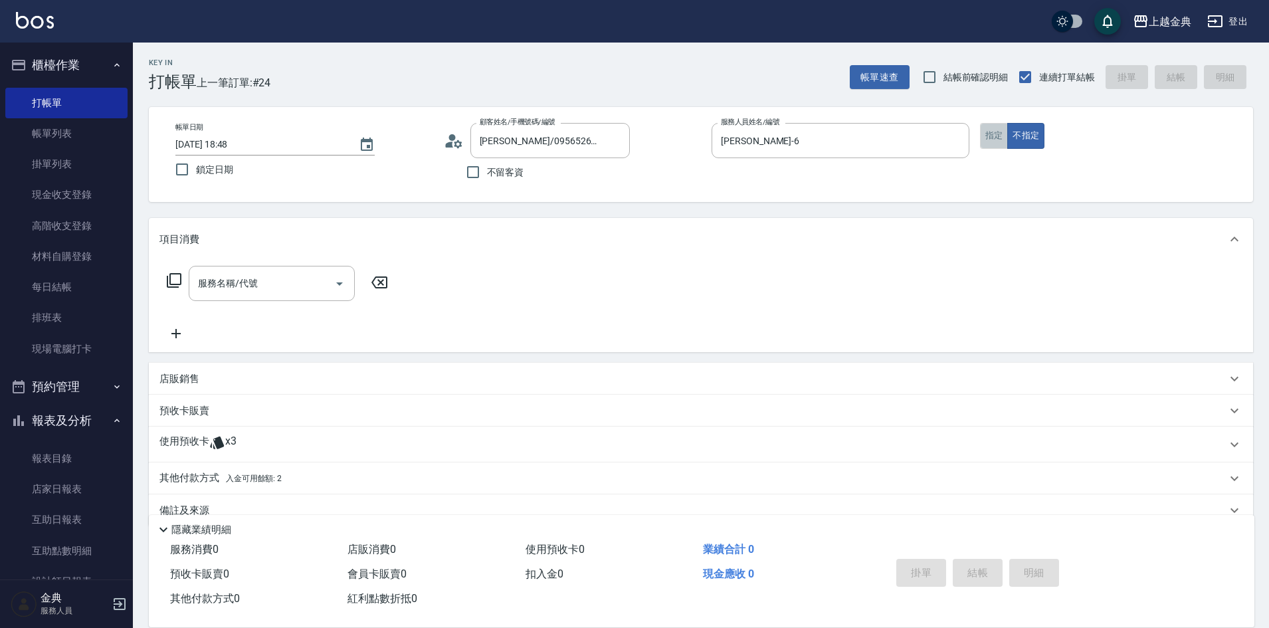
click at [989, 135] on button "指定" at bounding box center [994, 136] width 29 height 26
click at [163, 442] on p "使用預收卡" at bounding box center [184, 445] width 50 height 20
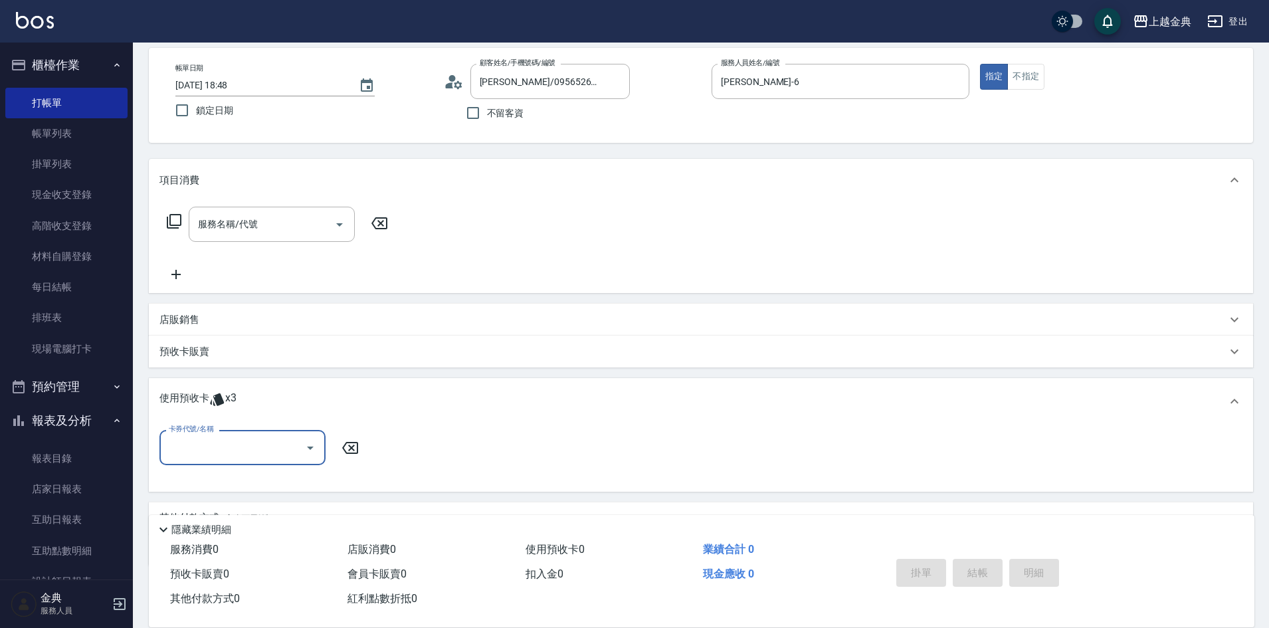
scroll to position [125, 0]
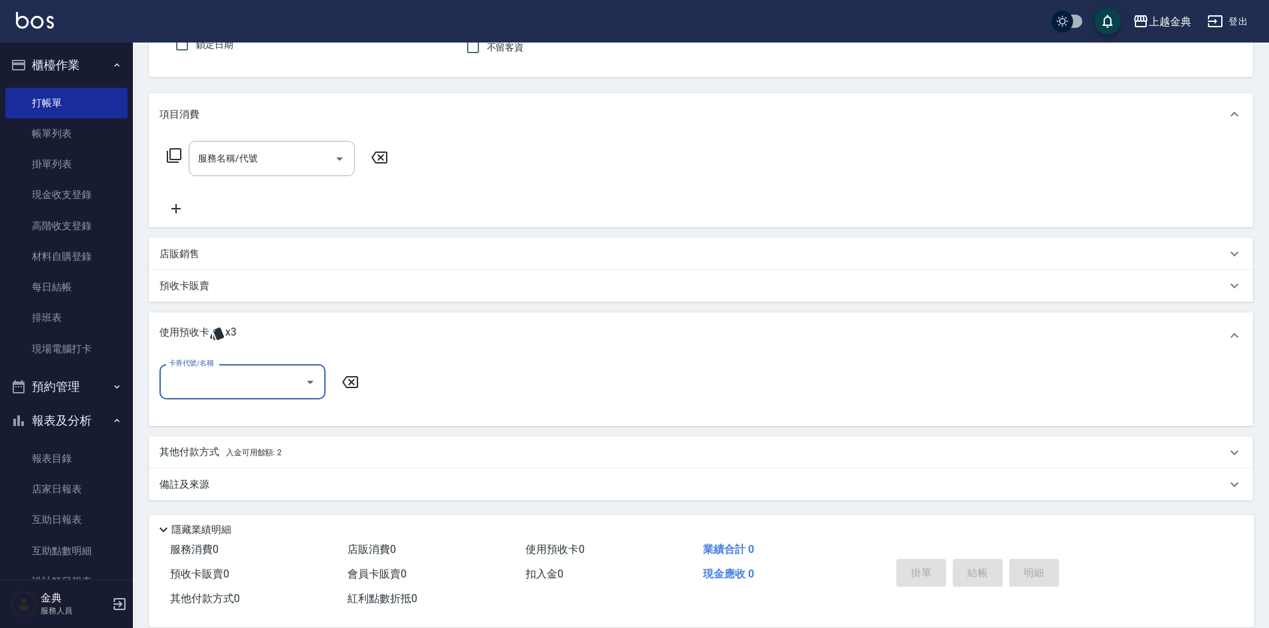
click at [206, 377] on input "卡券代號/名稱" at bounding box center [232, 381] width 134 height 23
click at [224, 417] on div "頭皮3次 剩餘3張" at bounding box center [242, 416] width 166 height 22
type input "頭皮3次"
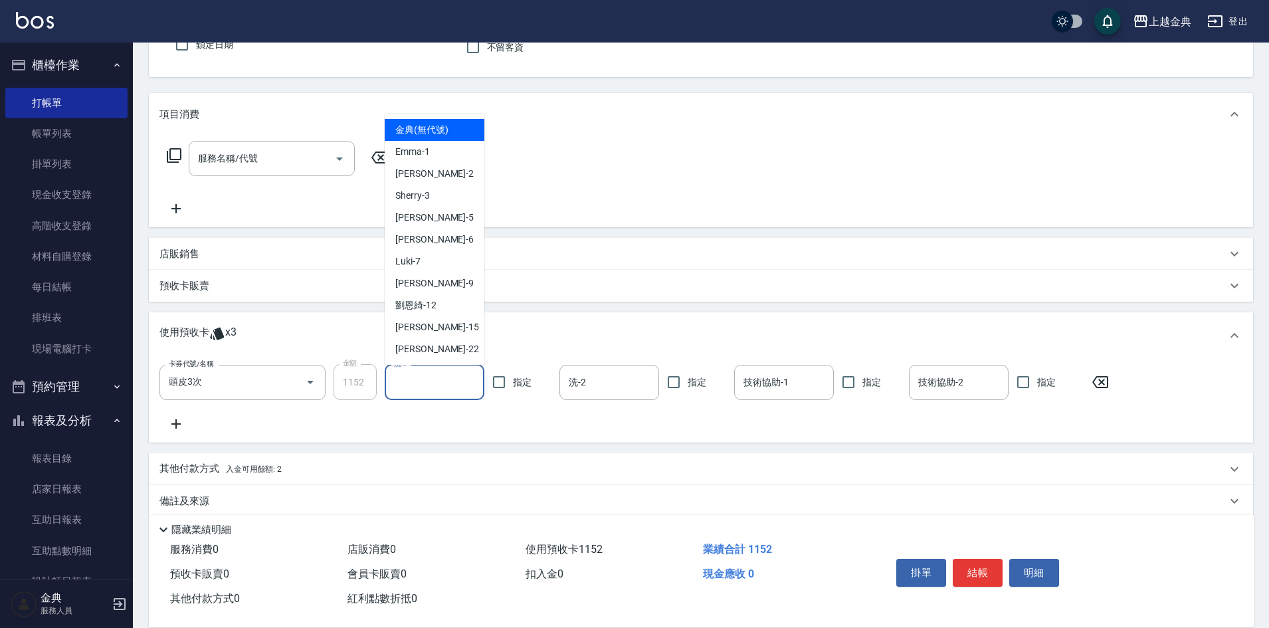
click at [419, 384] on input "洗-1" at bounding box center [435, 382] width 88 height 23
click at [428, 310] on span "[PERSON_NAME]-12" at bounding box center [415, 305] width 41 height 14
type input "[PERSON_NAME]-12"
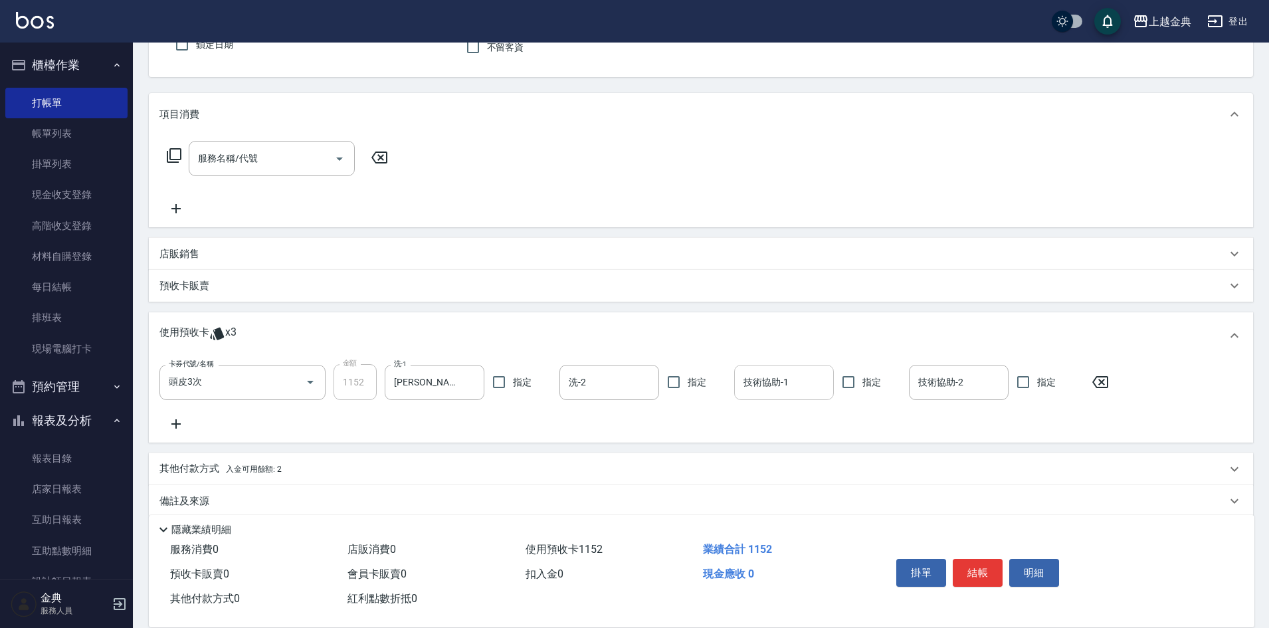
click at [779, 366] on div "技術協助-1" at bounding box center [784, 382] width 100 height 35
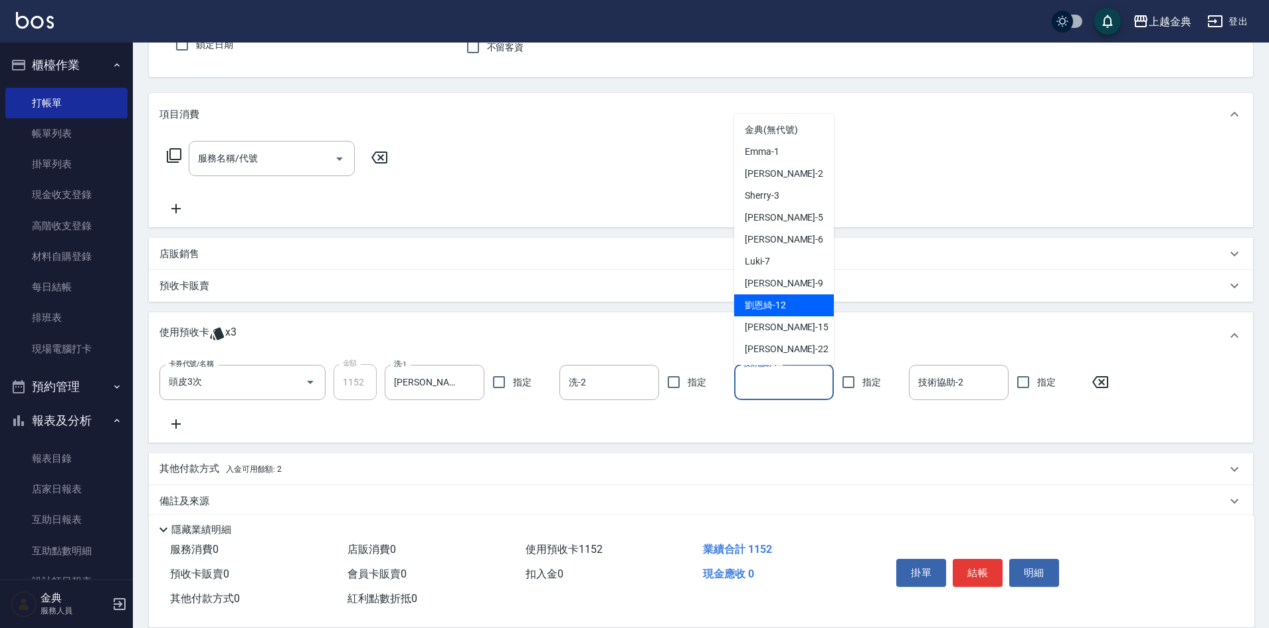
click at [779, 313] on div "[PERSON_NAME]-12" at bounding box center [784, 305] width 100 height 22
type input "[PERSON_NAME]-12"
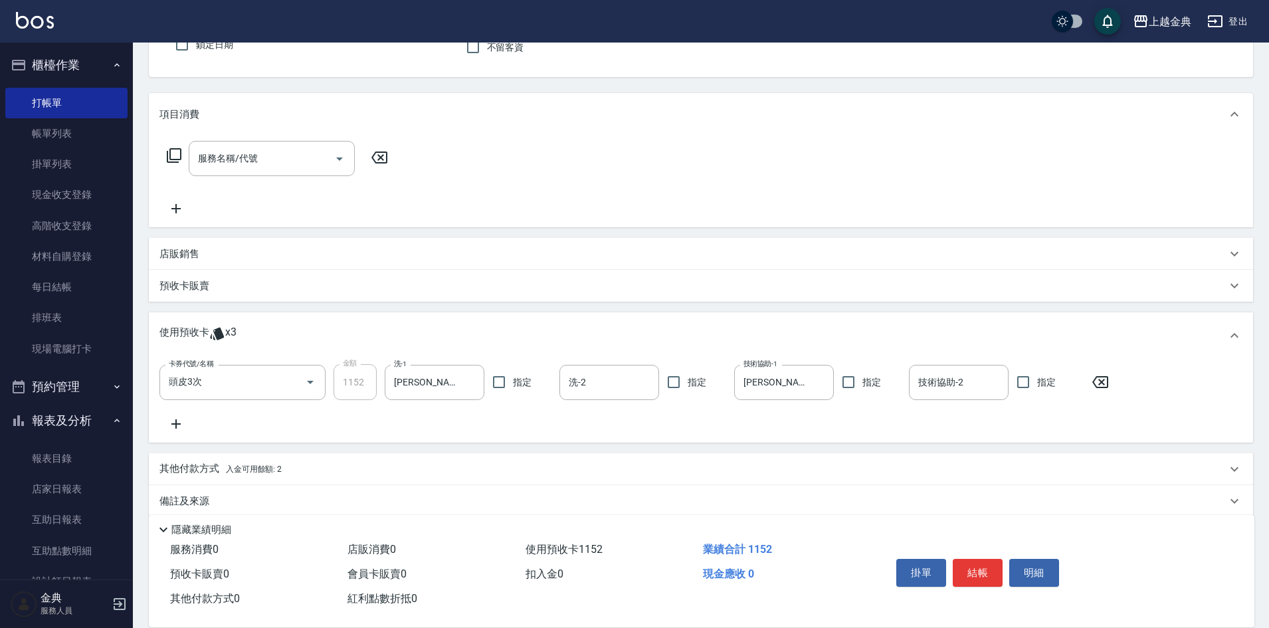
click at [977, 561] on button "結帳" at bounding box center [978, 573] width 50 height 28
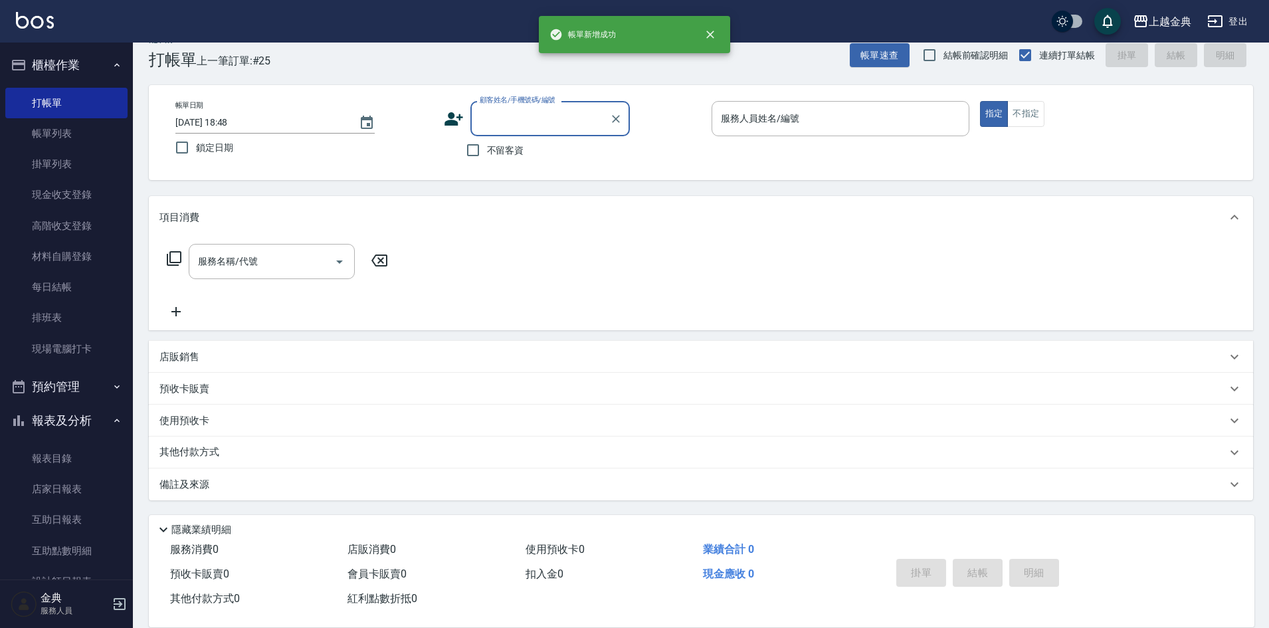
scroll to position [22, 0]
click at [868, 134] on div "服務人員姓名/編號" at bounding box center [841, 118] width 258 height 35
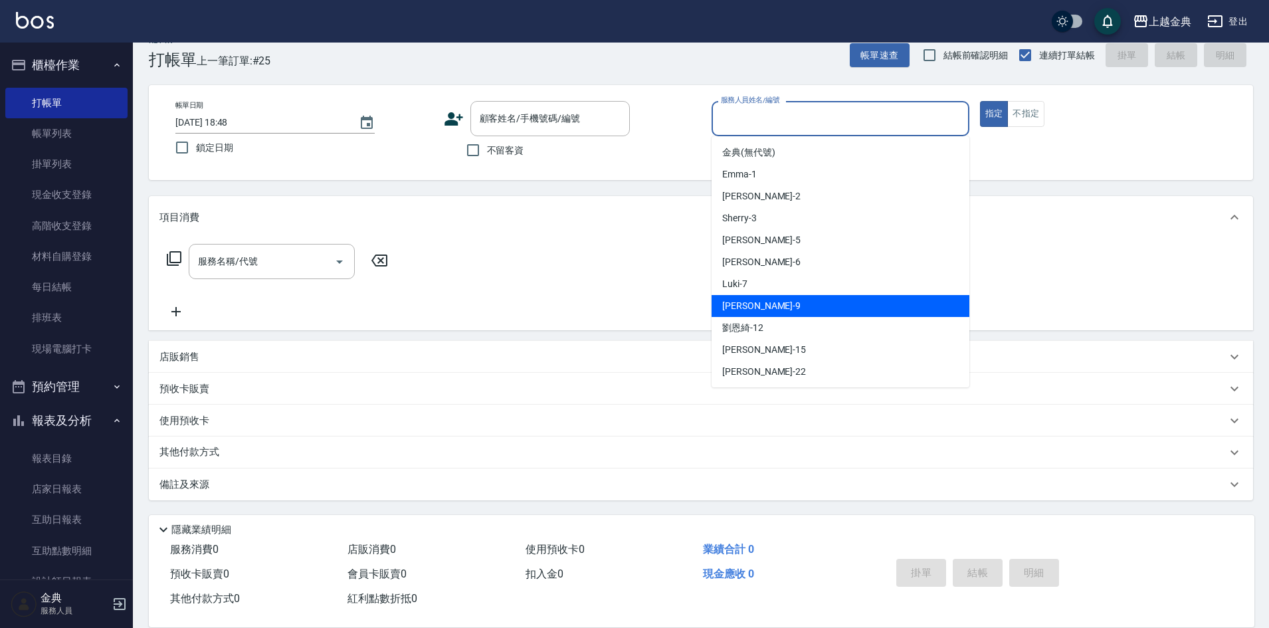
click at [819, 300] on div "[PERSON_NAME] -9" at bounding box center [841, 306] width 258 height 22
type input "[PERSON_NAME]-9"
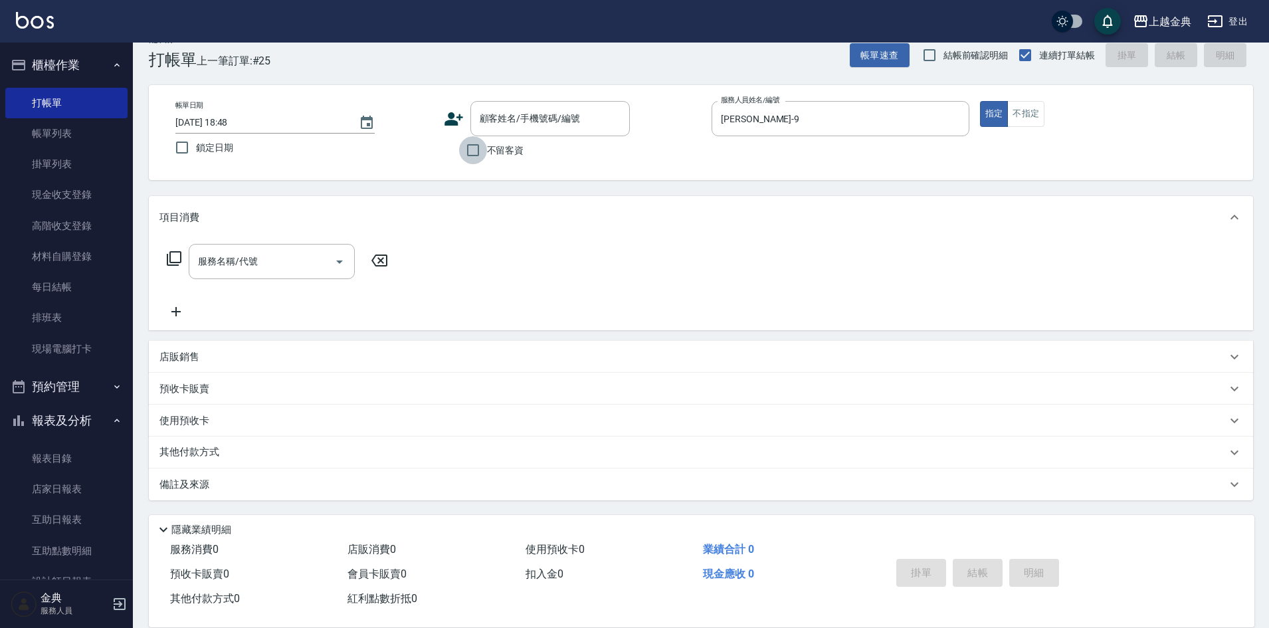
click at [486, 147] on input "不留客資" at bounding box center [473, 150] width 28 height 28
checkbox input "true"
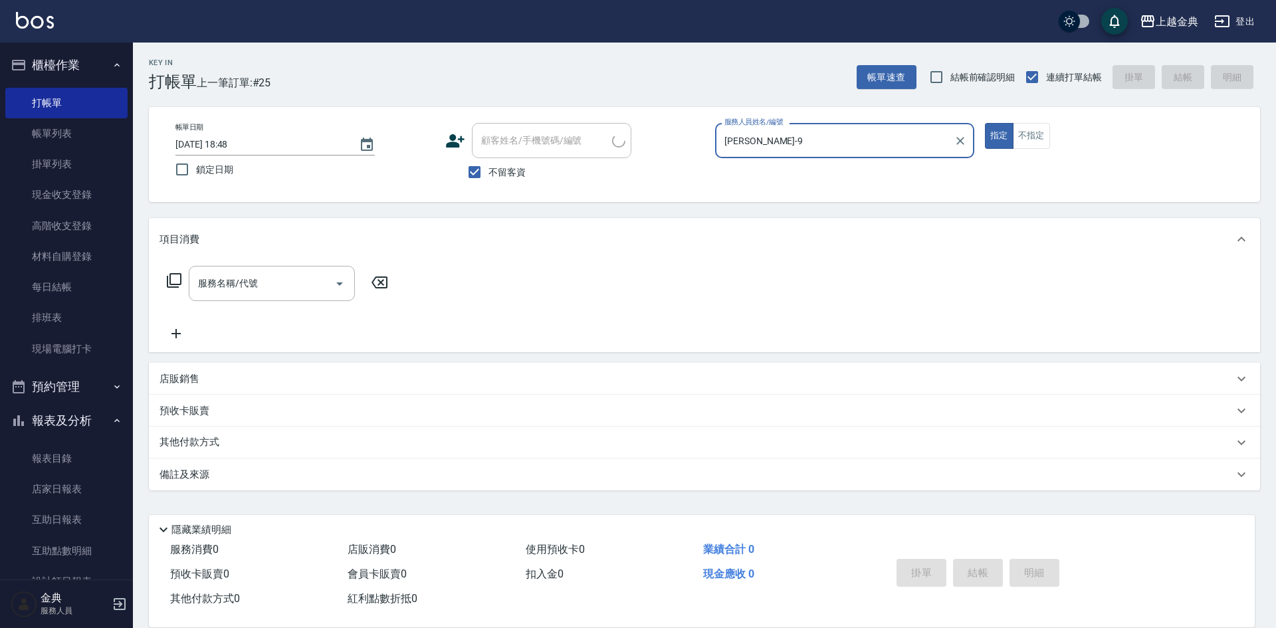
click at [176, 286] on icon at bounding box center [174, 280] width 16 height 16
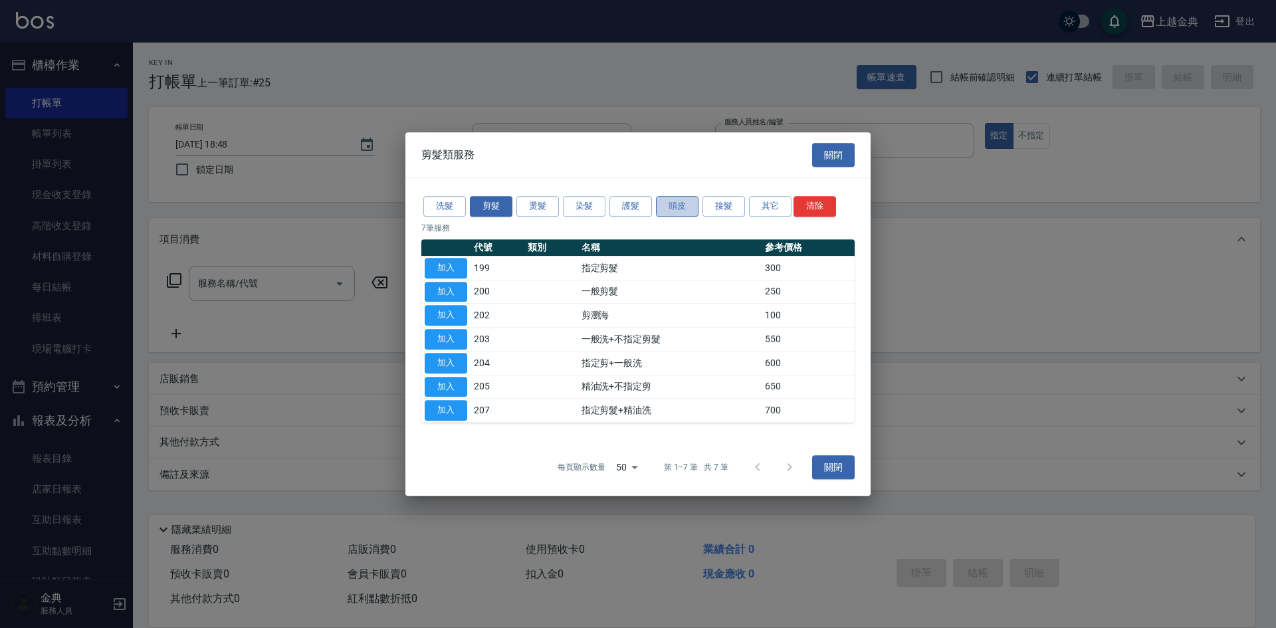
click at [672, 210] on button "頭皮" at bounding box center [677, 206] width 43 height 21
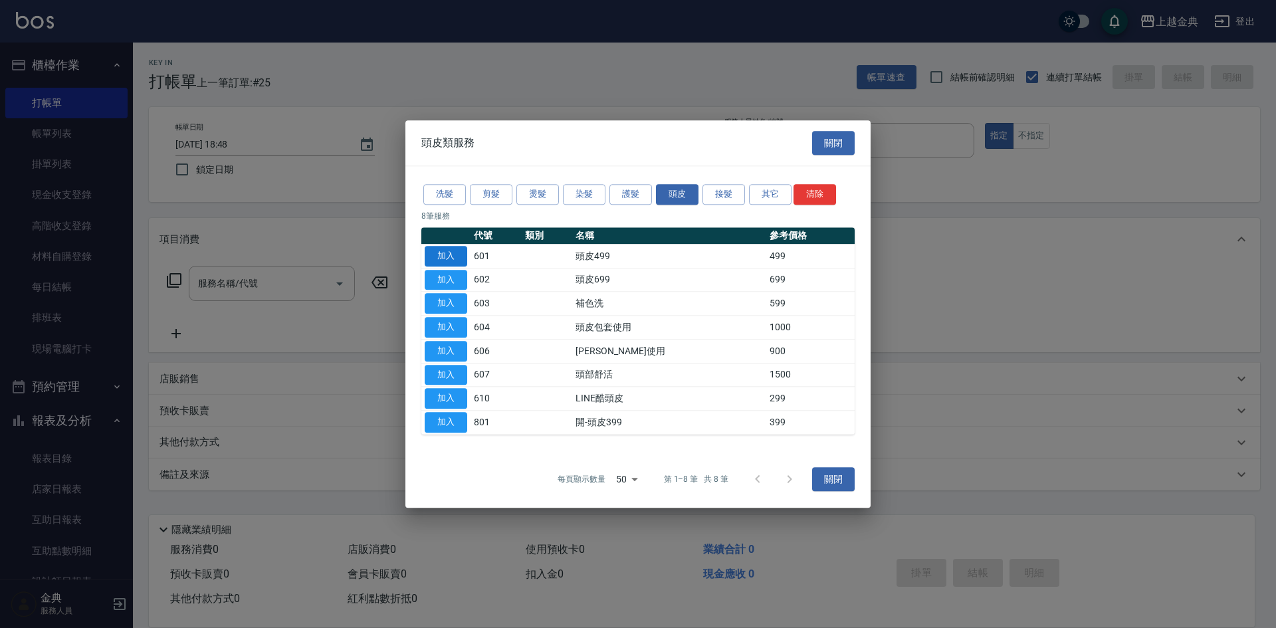
click at [448, 258] on button "加入" at bounding box center [446, 256] width 43 height 21
type input "頭皮499(601)"
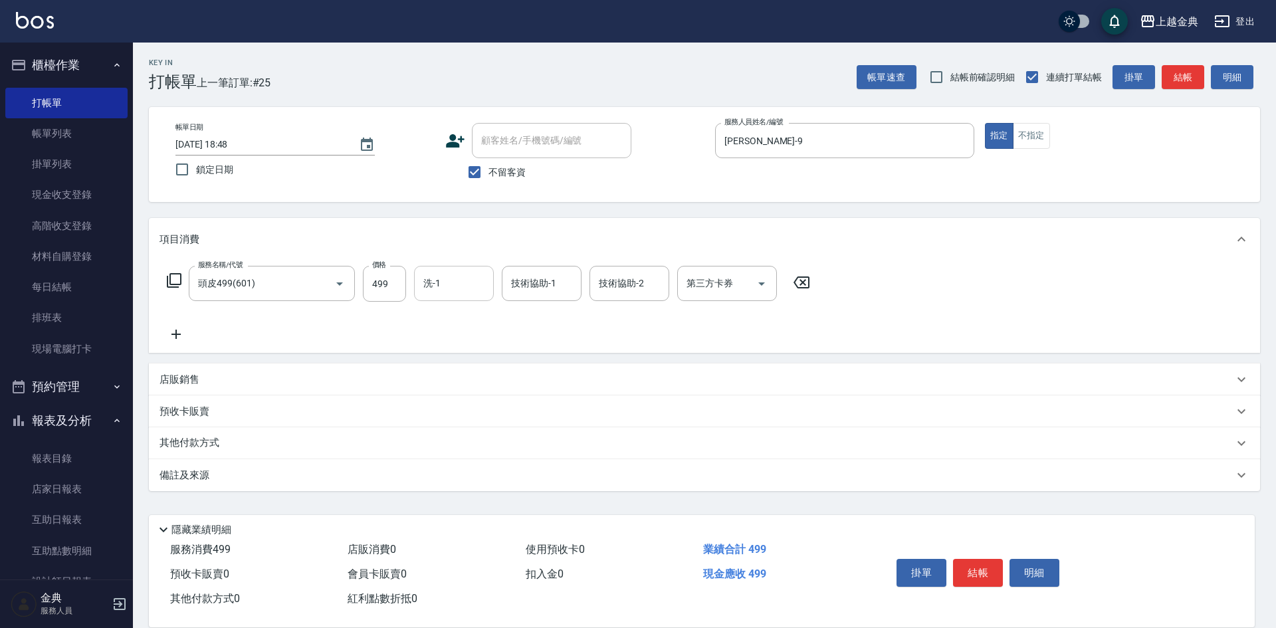
click at [458, 280] on input "洗-1" at bounding box center [454, 283] width 68 height 23
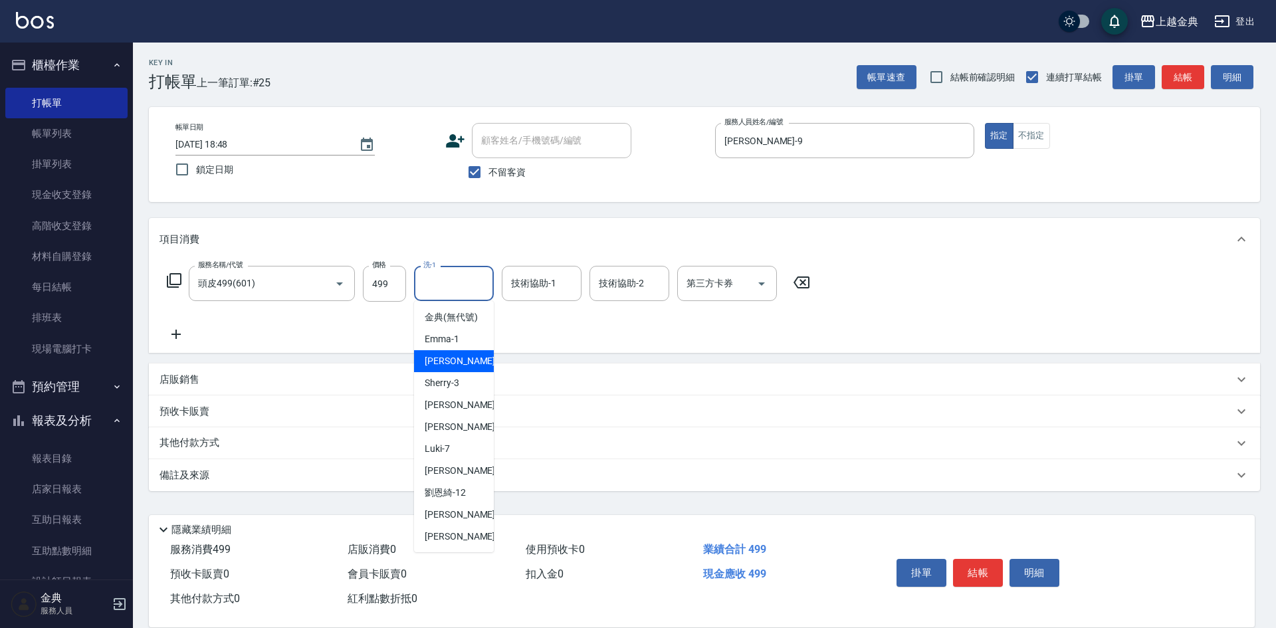
click at [468, 372] on div "Cindy -2" at bounding box center [454, 361] width 80 height 22
type input "Cindy-2"
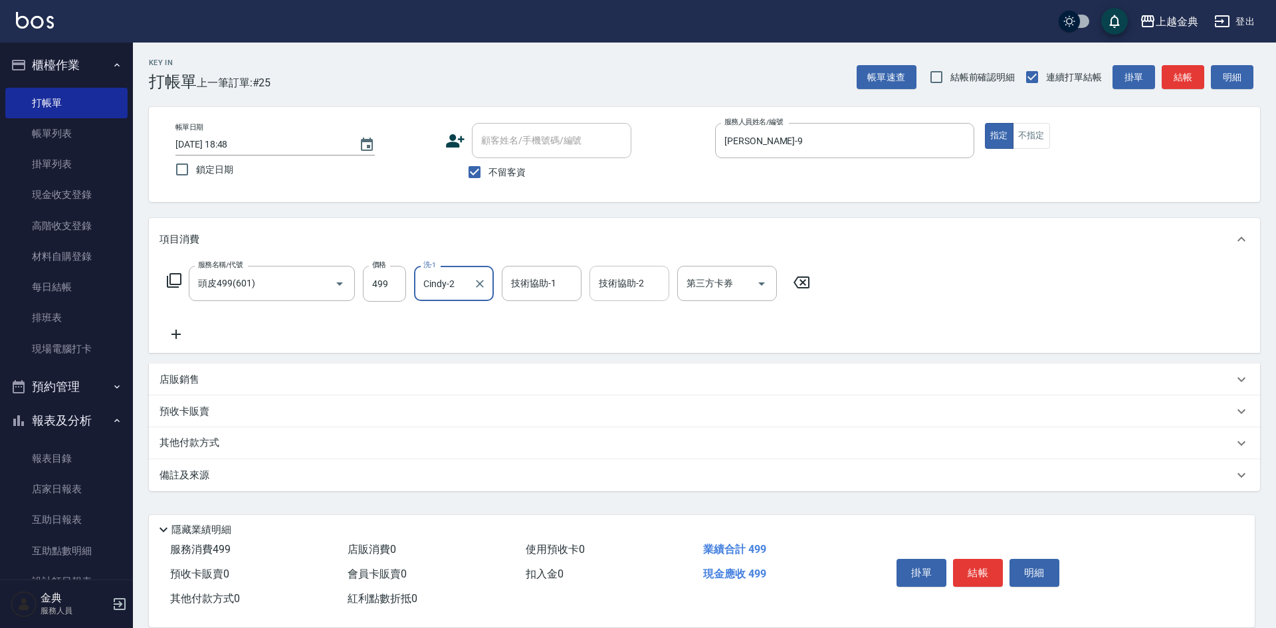
click at [634, 267] on div "技術協助-2" at bounding box center [629, 283] width 80 height 35
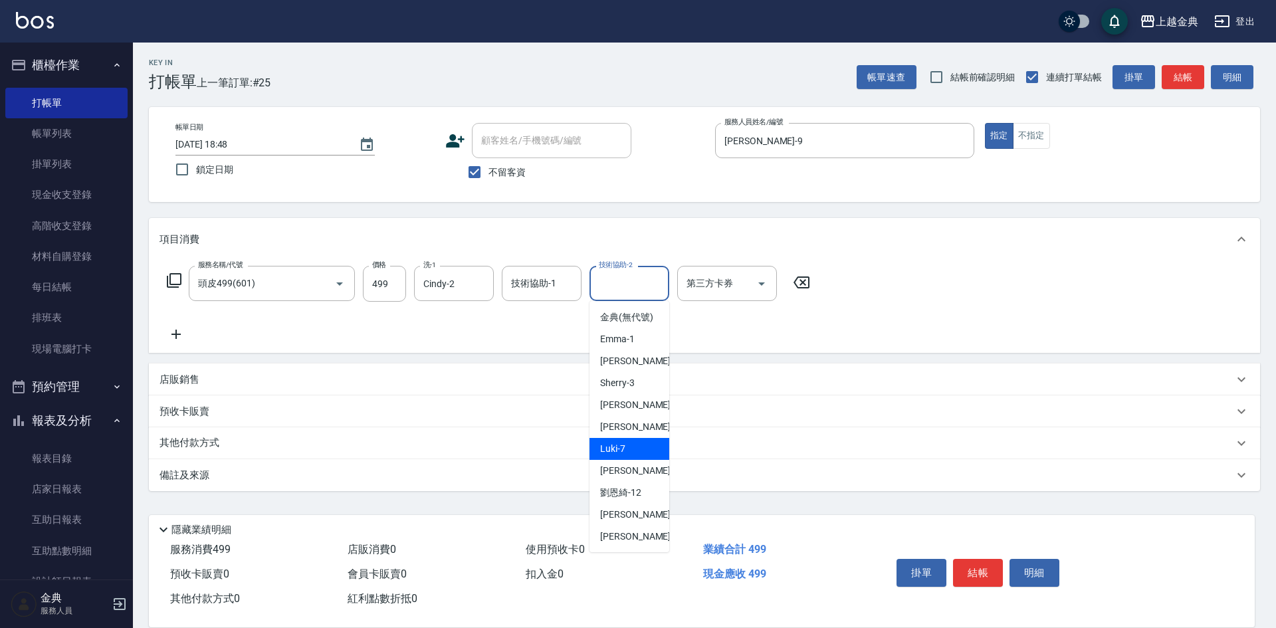
drag, startPoint x: 631, startPoint y: 471, endPoint x: 650, endPoint y: 479, distance: 20.9
click at [631, 460] on div "Luki -7" at bounding box center [629, 449] width 80 height 22
type input "Luki-7"
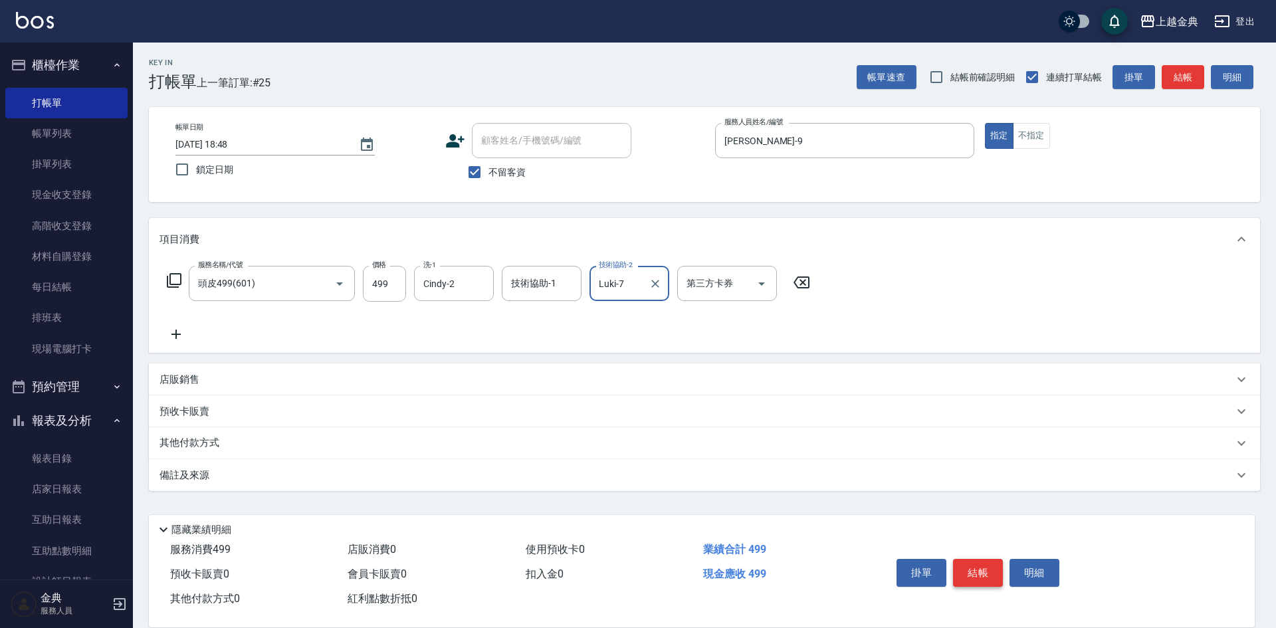
click at [974, 560] on button "結帳" at bounding box center [978, 573] width 50 height 28
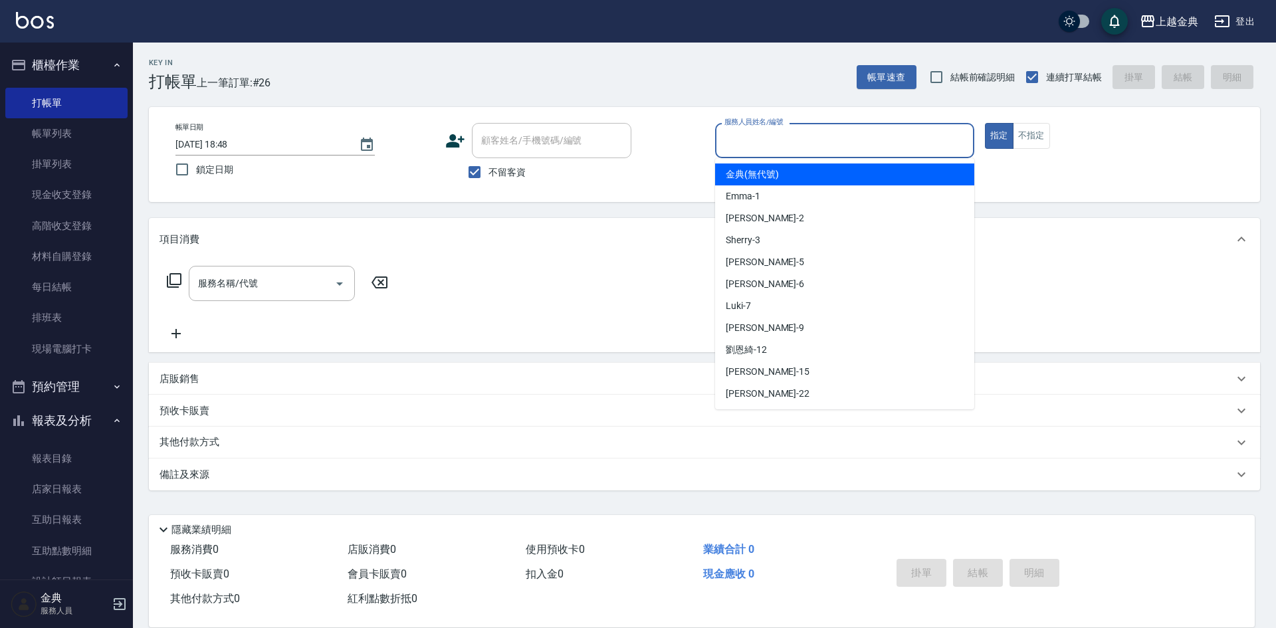
click at [872, 138] on input "服務人員姓名/編號" at bounding box center [844, 140] width 247 height 23
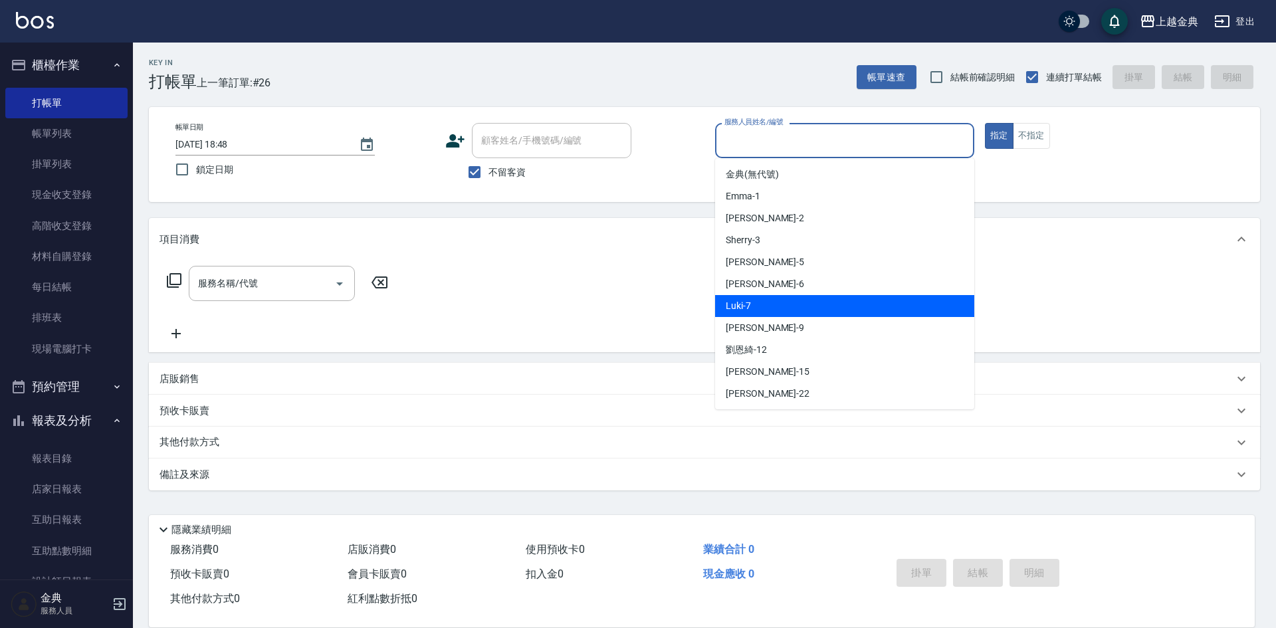
click at [850, 308] on div "Luki -7" at bounding box center [844, 306] width 259 height 22
type input "Luki-7"
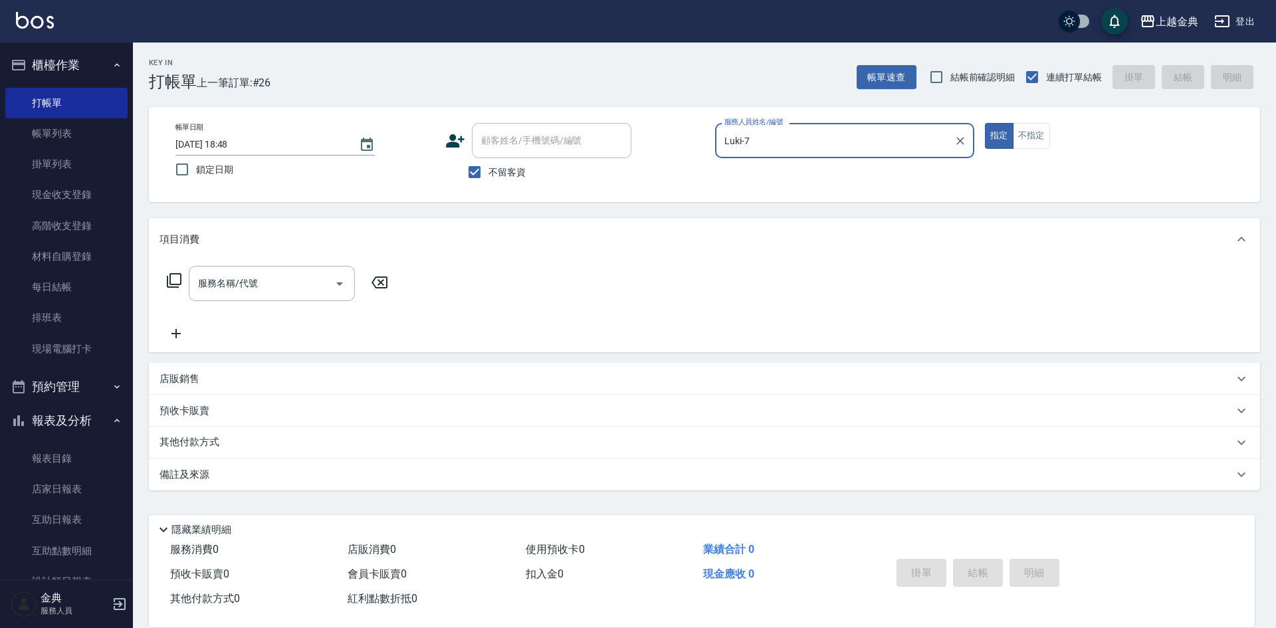
click at [163, 274] on div "服務名稱/代號 服務名稱/代號" at bounding box center [277, 283] width 237 height 35
click at [169, 280] on icon at bounding box center [174, 280] width 16 height 16
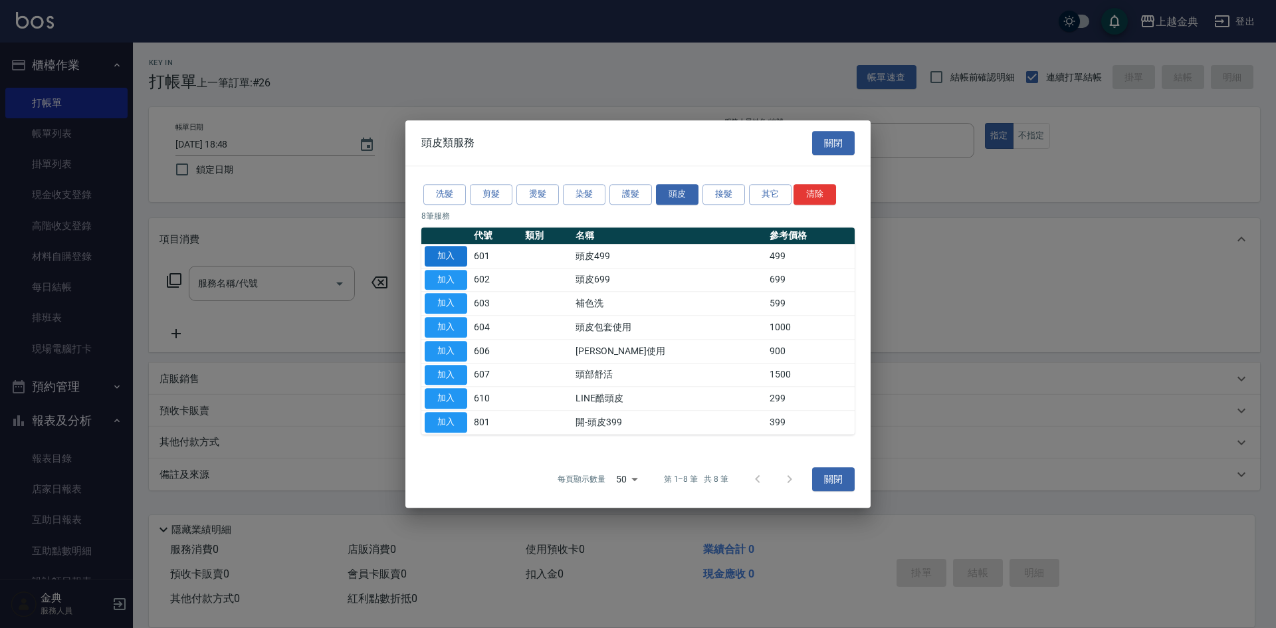
click at [441, 251] on button "加入" at bounding box center [446, 256] width 43 height 21
type input "頭皮499(601)"
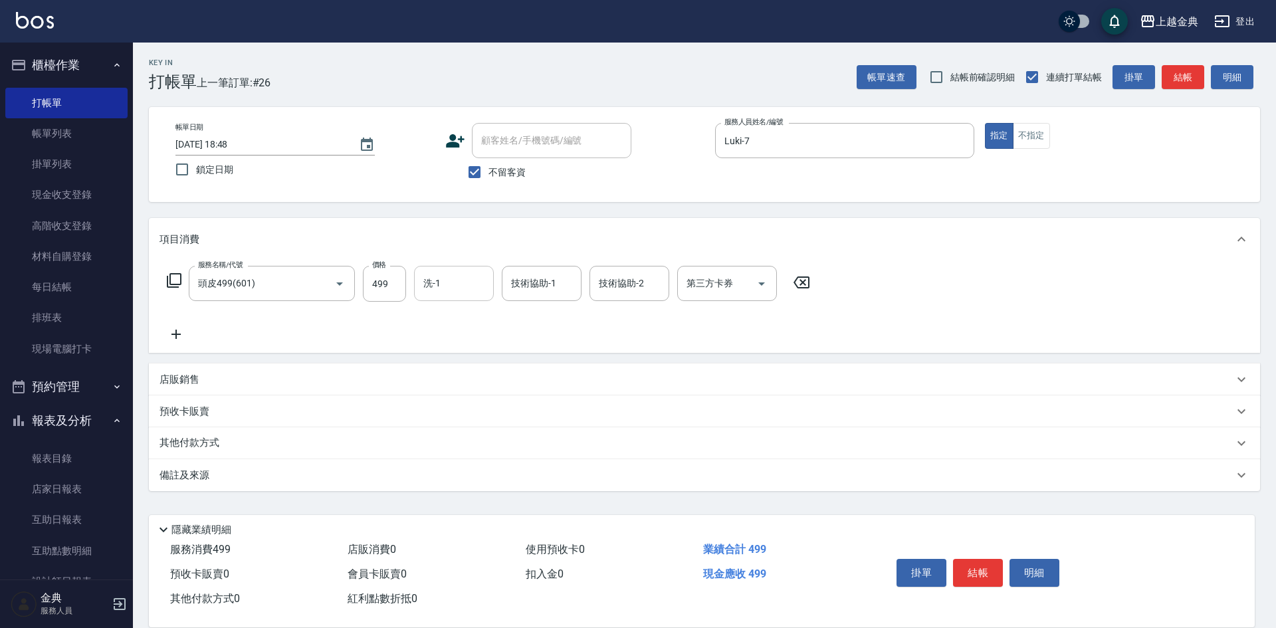
click at [437, 277] on input "洗-1" at bounding box center [454, 283] width 68 height 23
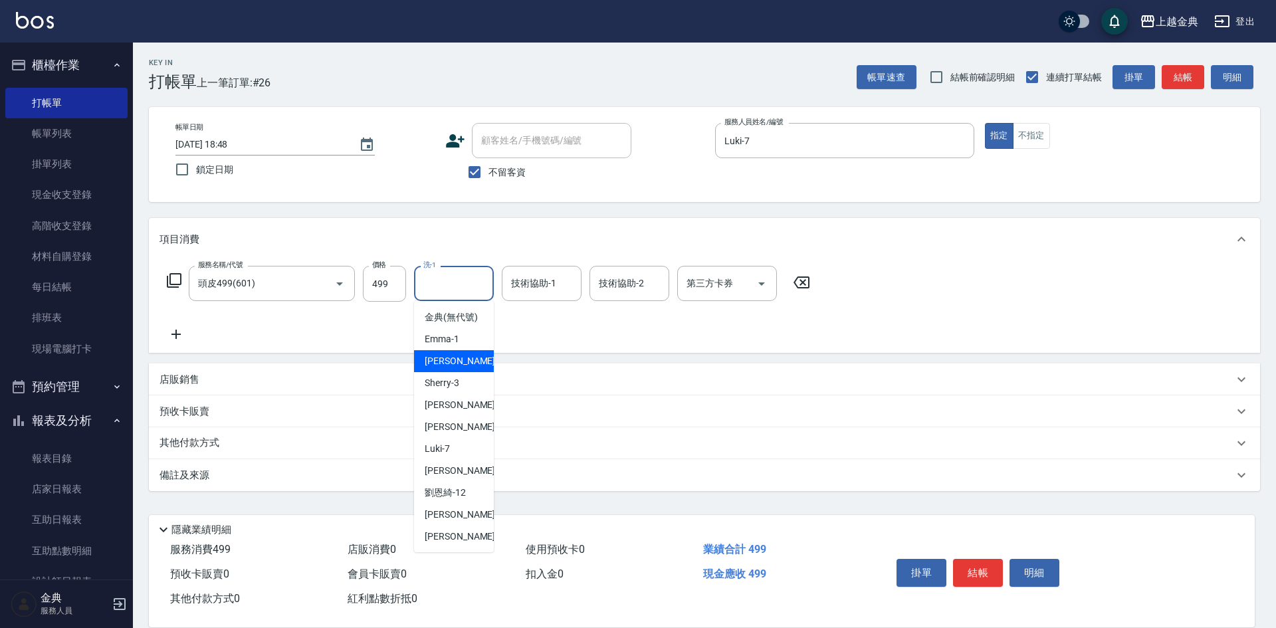
click at [471, 372] on div "Cindy -2" at bounding box center [454, 361] width 80 height 22
type input "Cindy-2"
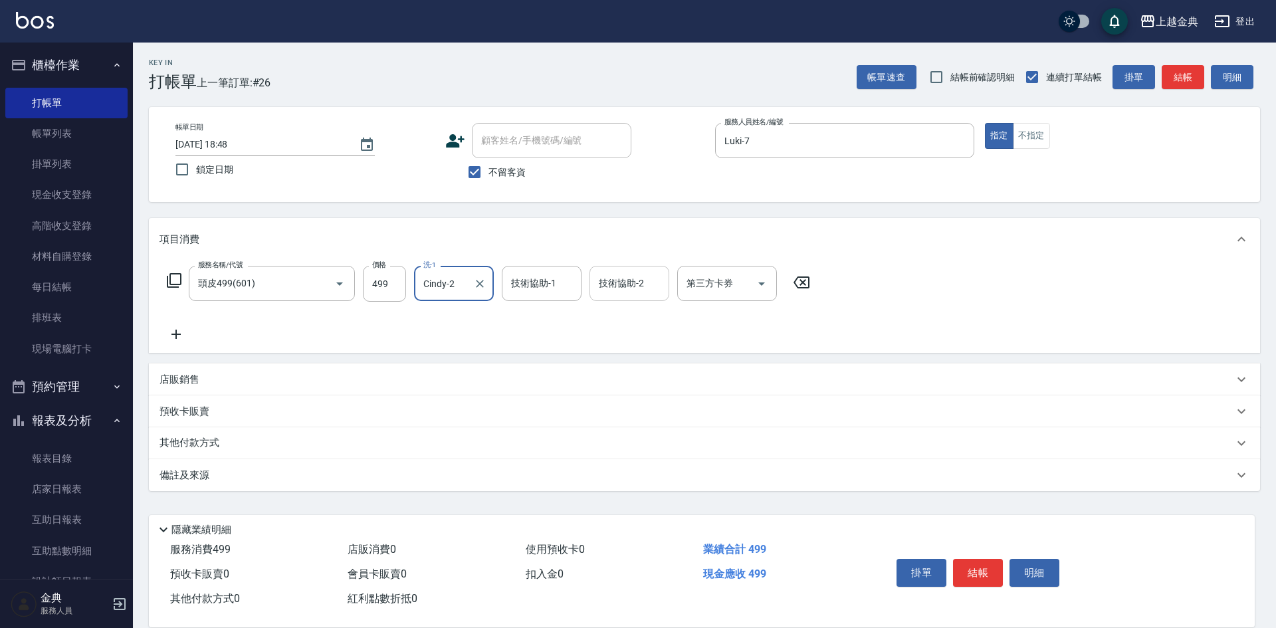
drag, startPoint x: 625, startPoint y: 268, endPoint x: 627, endPoint y: 292, distance: 23.4
click at [625, 268] on div "技術協助-2" at bounding box center [629, 283] width 80 height 35
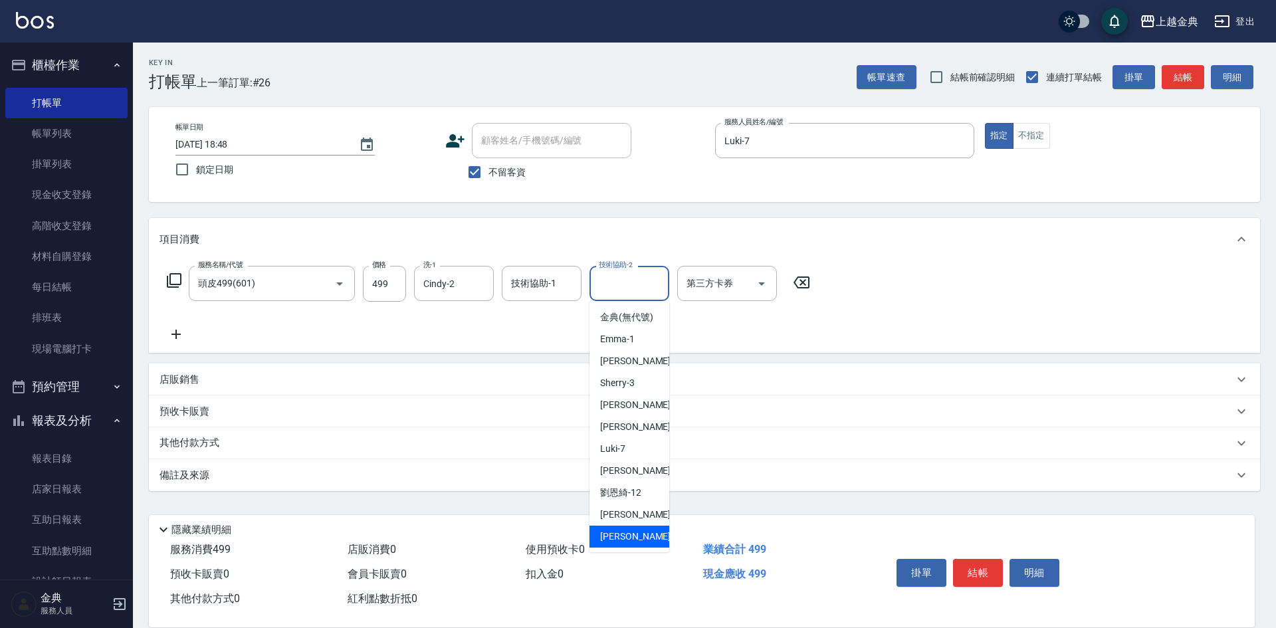
click at [644, 547] on div "[PERSON_NAME] -22" at bounding box center [629, 537] width 80 height 22
type input "[PERSON_NAME]-22"
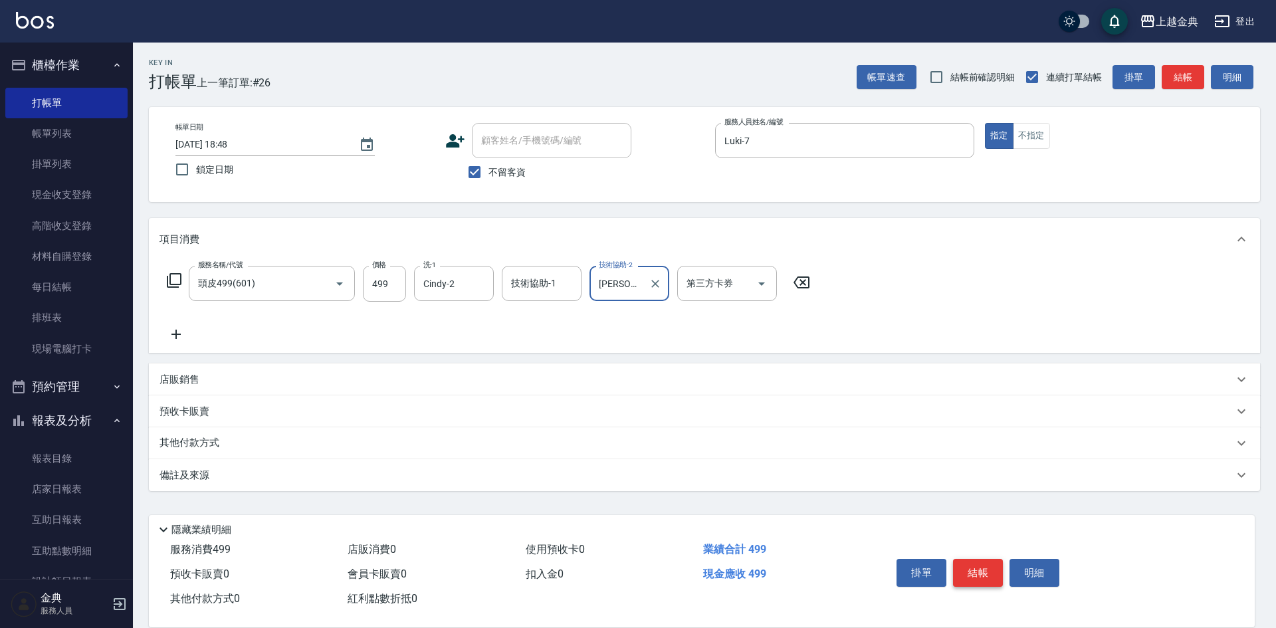
click at [985, 575] on button "結帳" at bounding box center [978, 573] width 50 height 28
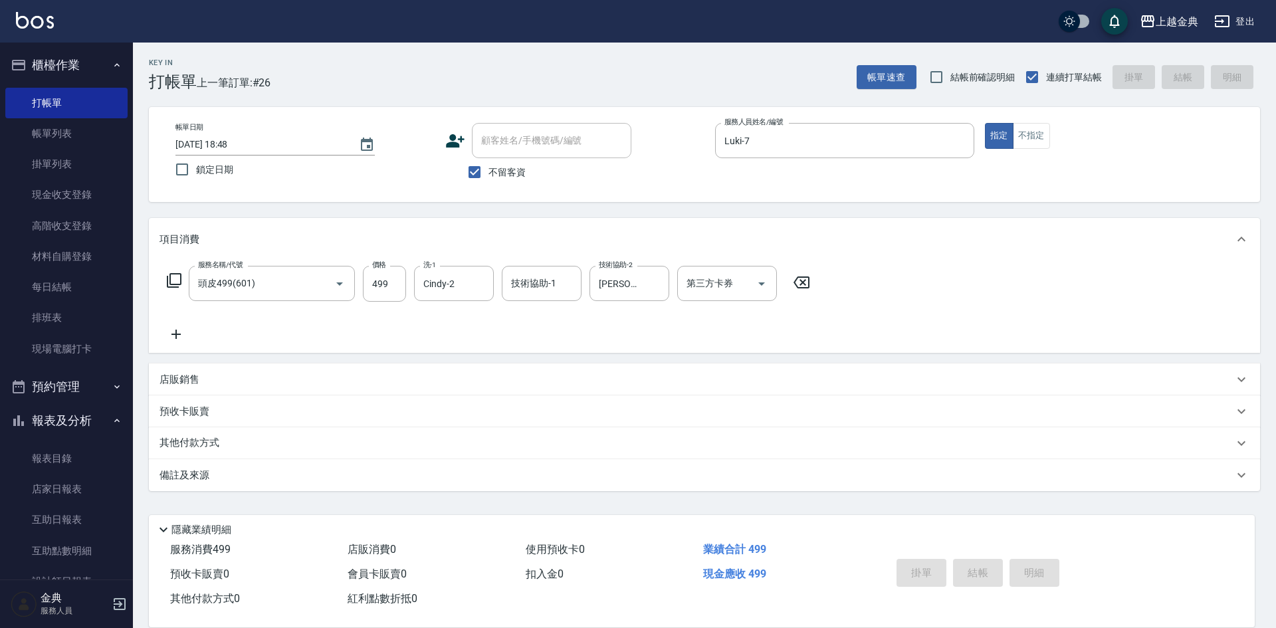
type input "[DATE] 18:49"
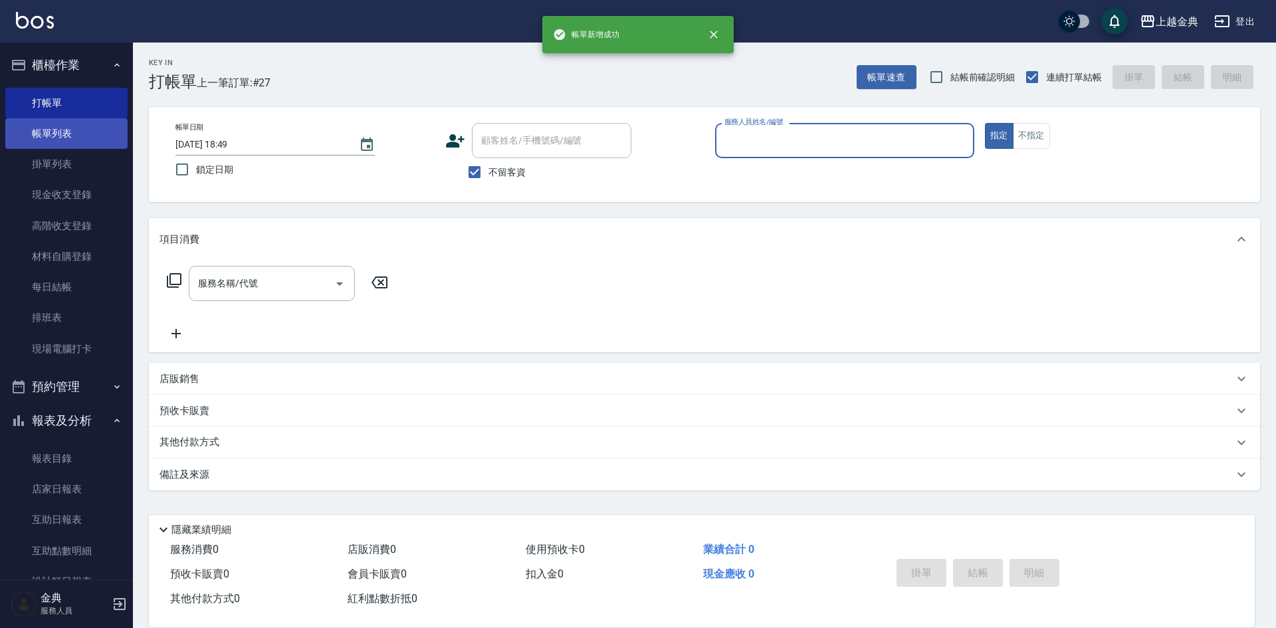
click at [69, 142] on link "帳單列表" at bounding box center [66, 133] width 122 height 31
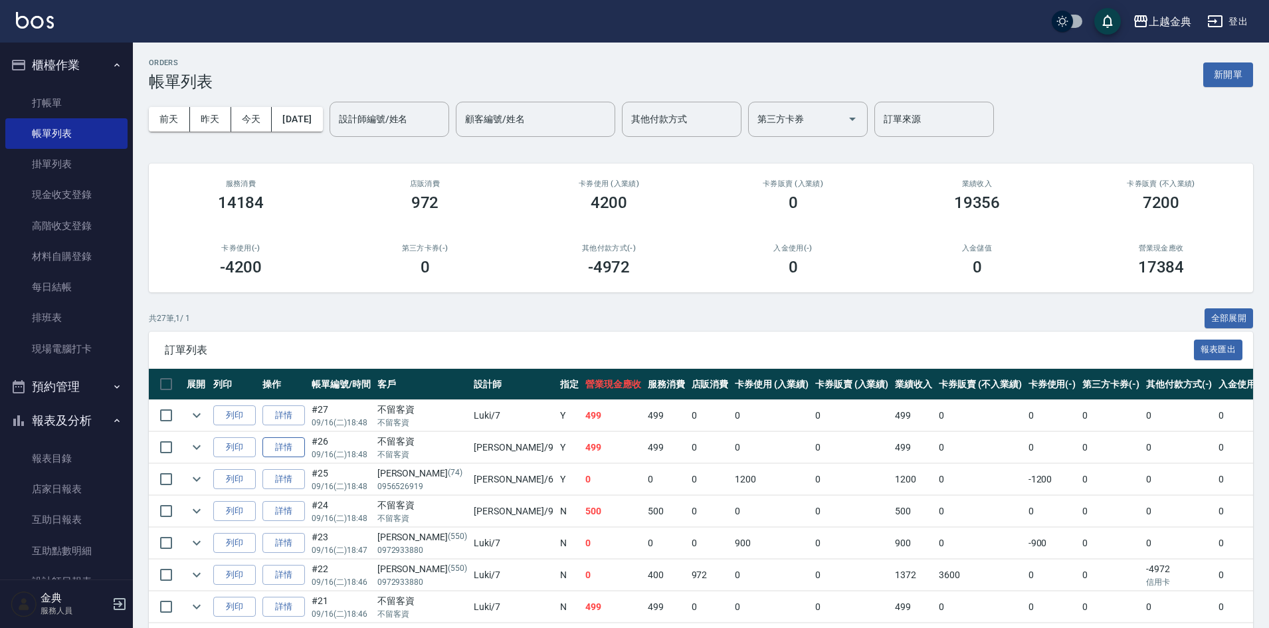
click at [276, 448] on link "詳情" at bounding box center [283, 447] width 43 height 21
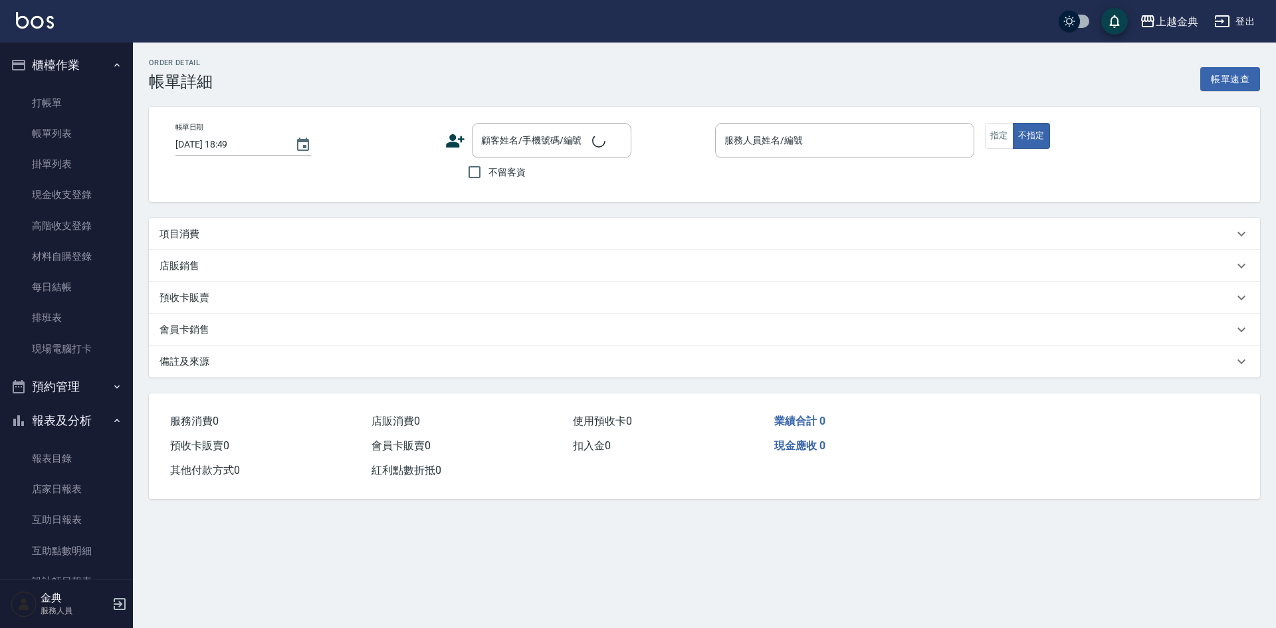
type input "[DATE] 18:48"
checkbox input "true"
type input "[PERSON_NAME]-9"
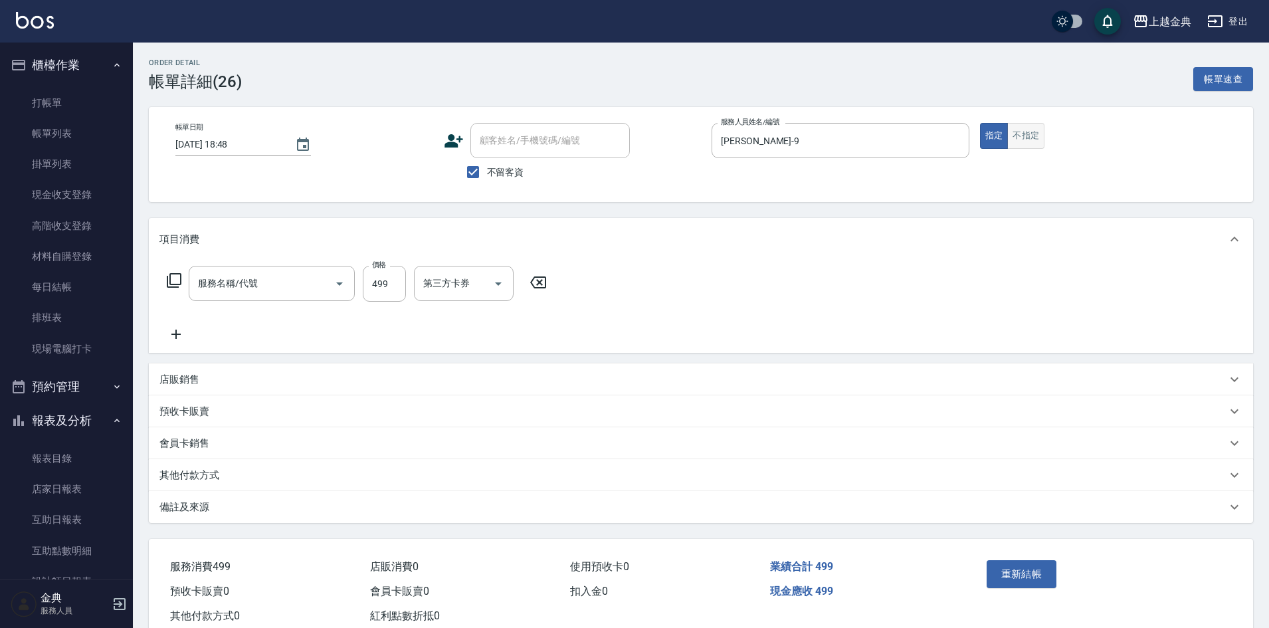
type input "頭皮499(601)"
click at [1017, 137] on button "不指定" at bounding box center [1025, 136] width 37 height 26
click at [1004, 574] on button "重新結帳" at bounding box center [1022, 574] width 70 height 28
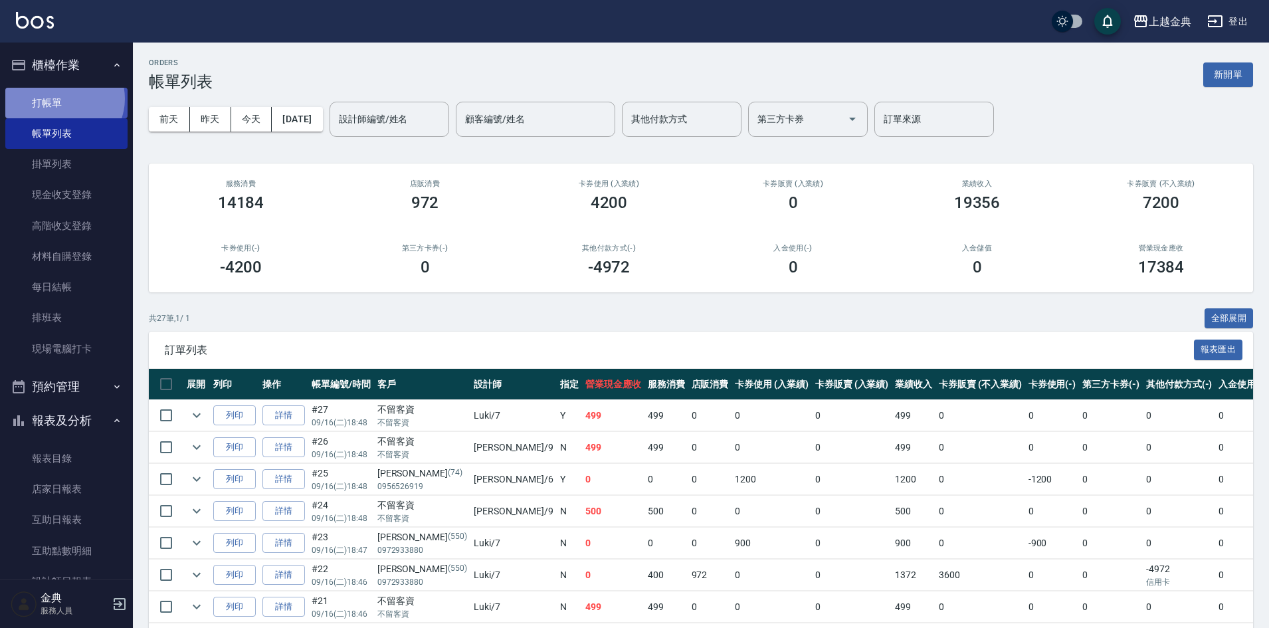
click at [63, 98] on link "打帳單" at bounding box center [66, 103] width 122 height 31
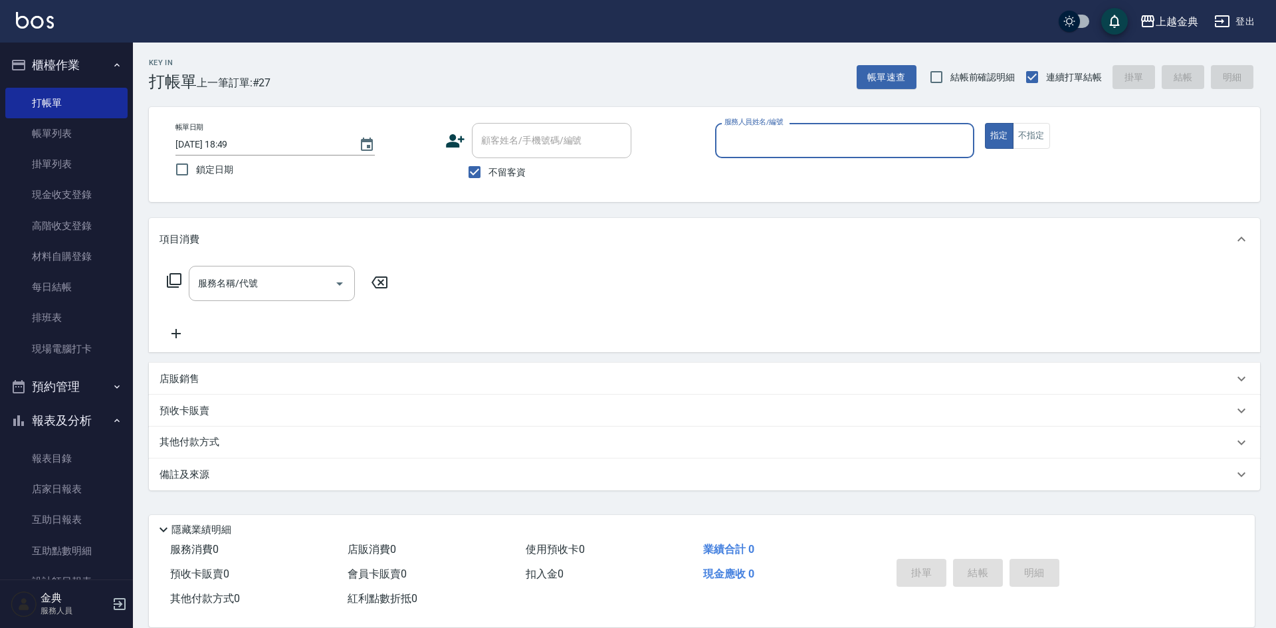
click at [860, 134] on input "服務人員姓名/編號" at bounding box center [844, 140] width 247 height 23
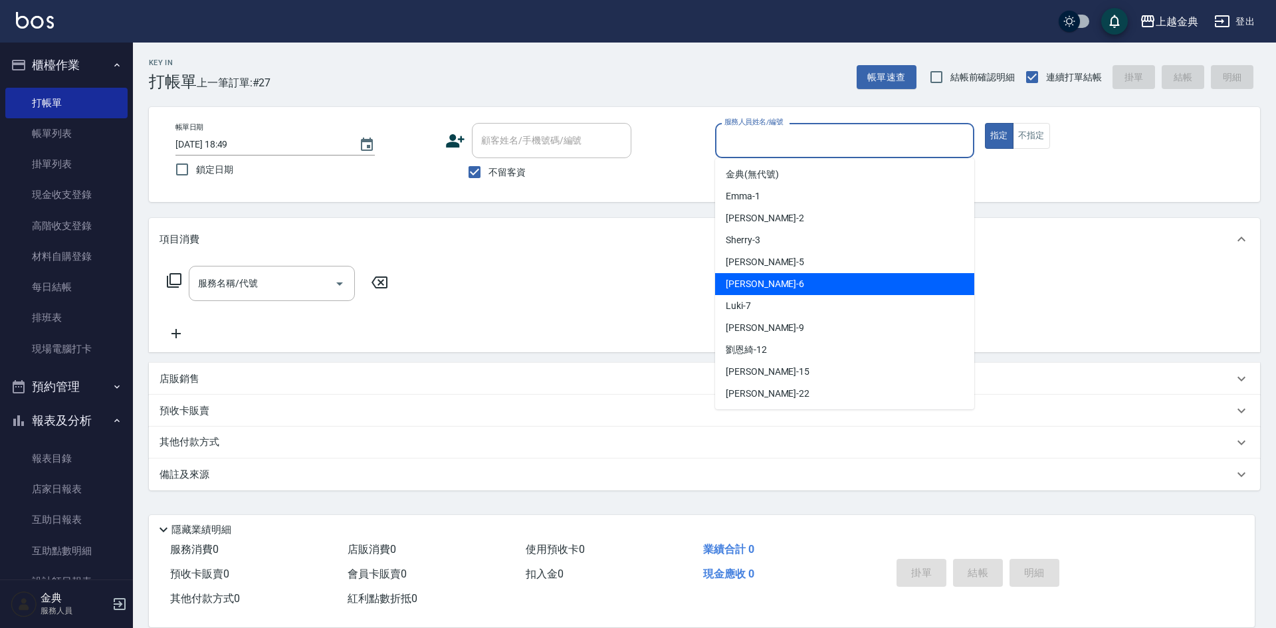
click at [771, 286] on div "[PERSON_NAME] -6" at bounding box center [844, 284] width 259 height 22
type input "[PERSON_NAME]-6"
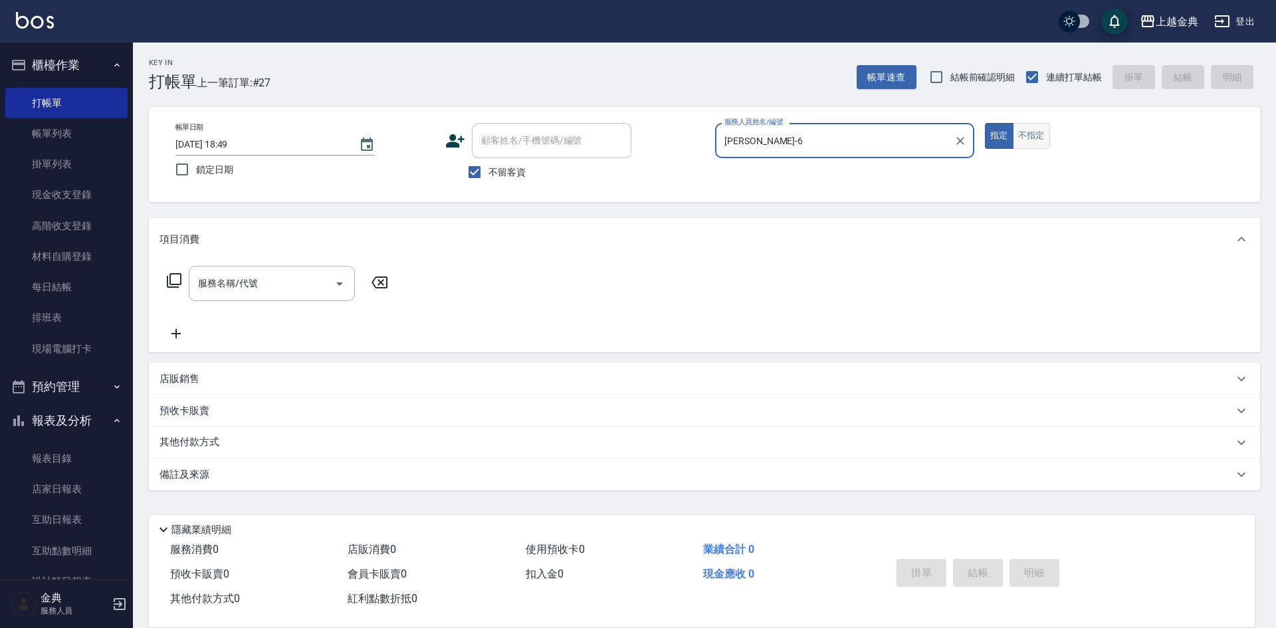
click at [1024, 136] on button "不指定" at bounding box center [1031, 136] width 37 height 26
click at [170, 282] on icon at bounding box center [174, 280] width 15 height 15
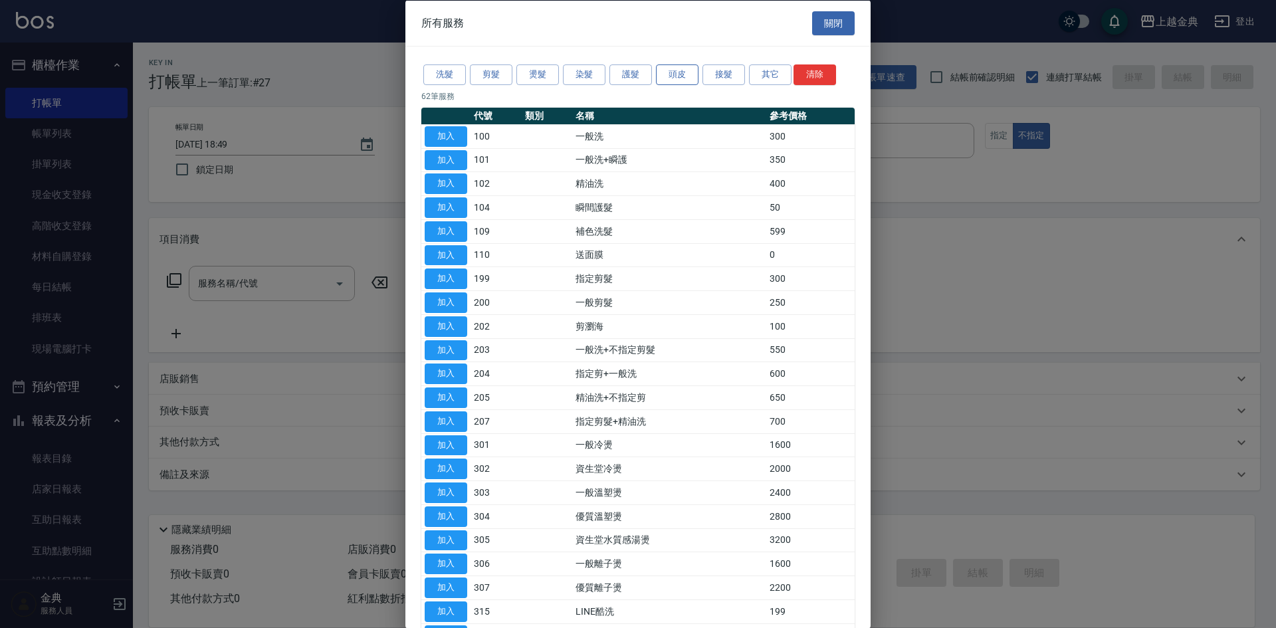
click at [681, 68] on button "頭皮" at bounding box center [677, 74] width 43 height 21
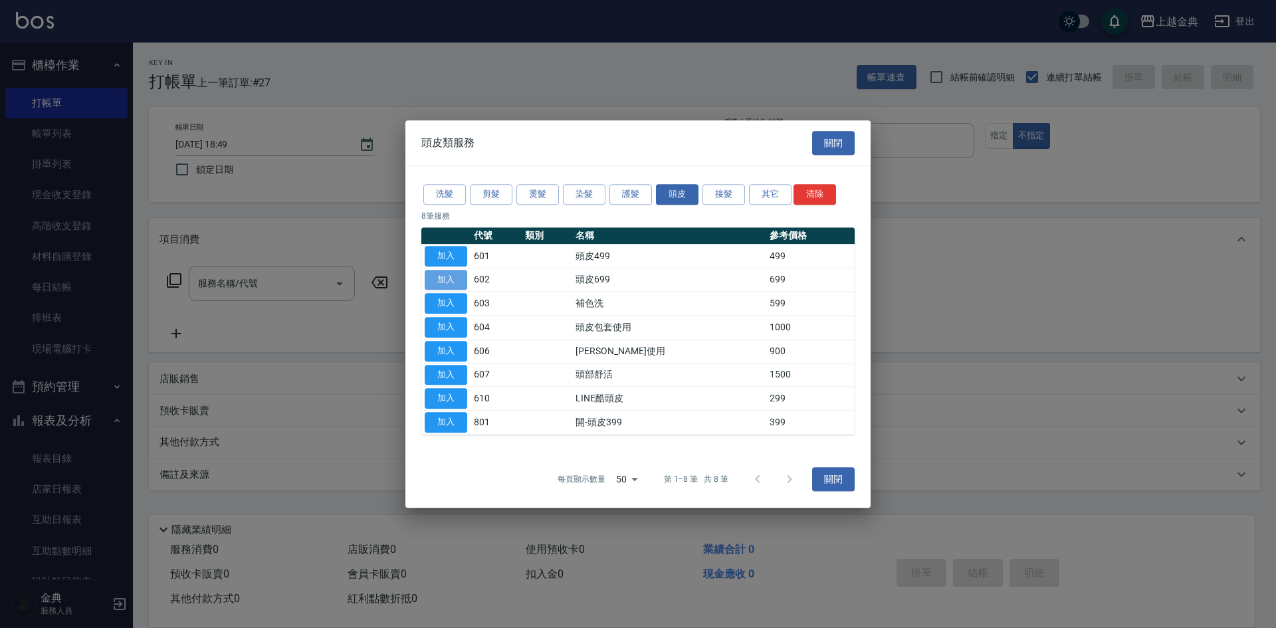
click at [444, 277] on button "加入" at bounding box center [446, 280] width 43 height 21
type input "頭皮699(602)"
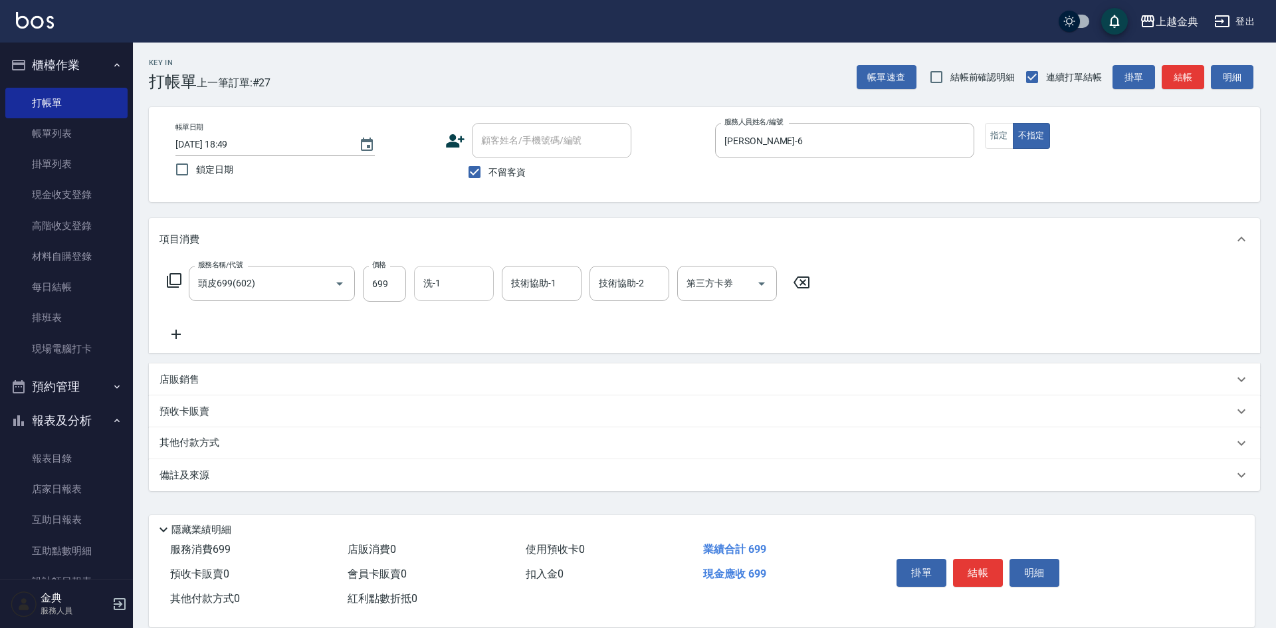
click at [444, 293] on input "洗-1" at bounding box center [454, 283] width 68 height 23
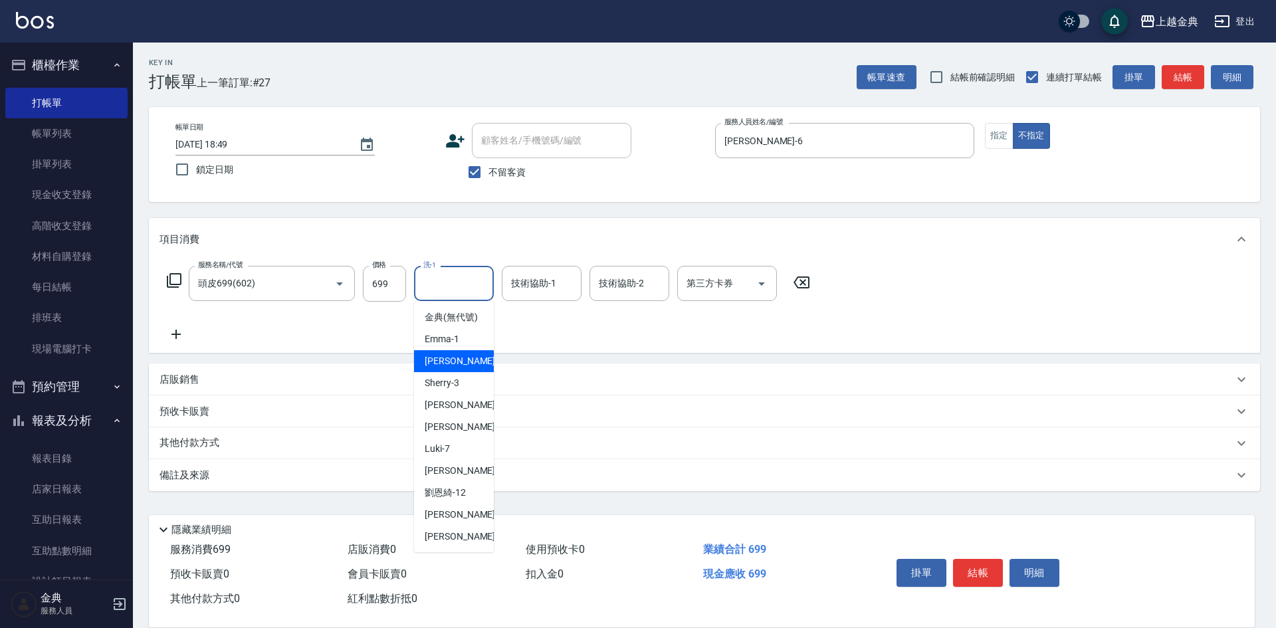
click at [454, 368] on span "Cindy -2" at bounding box center [464, 361] width 78 height 14
type input "Cindy-2"
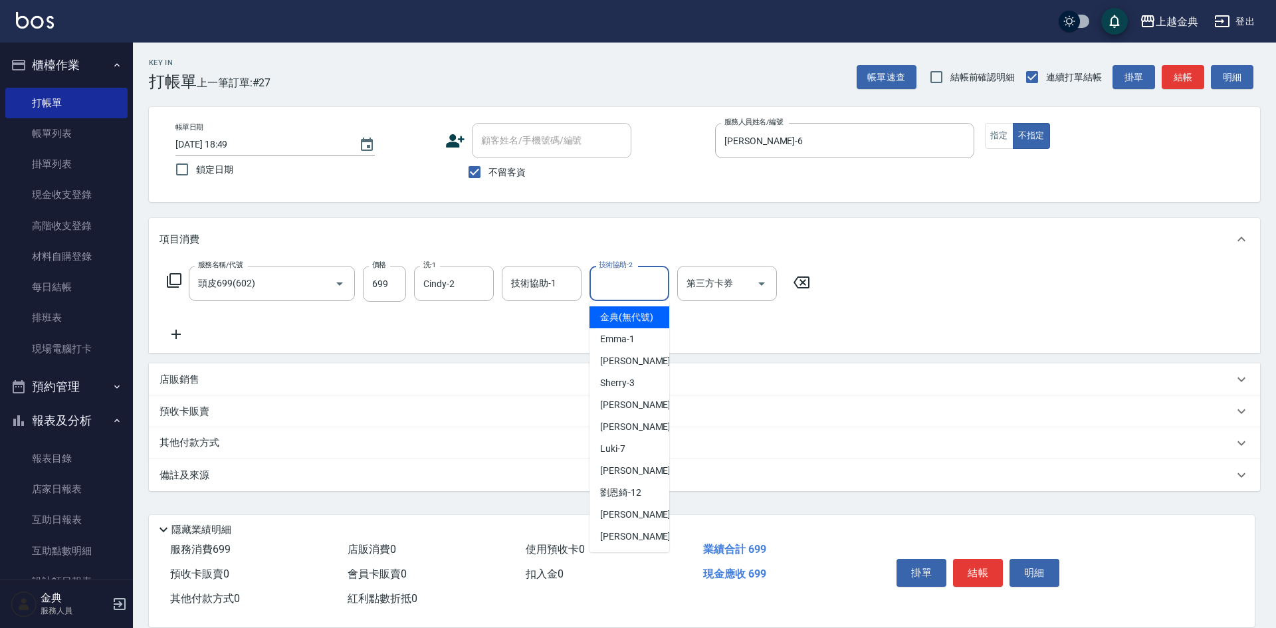
click at [635, 275] on div "技術協助-2 技術協助-2" at bounding box center [629, 283] width 80 height 35
click at [650, 372] on div "Cindy -2" at bounding box center [629, 361] width 80 height 22
type input "Cindy-2"
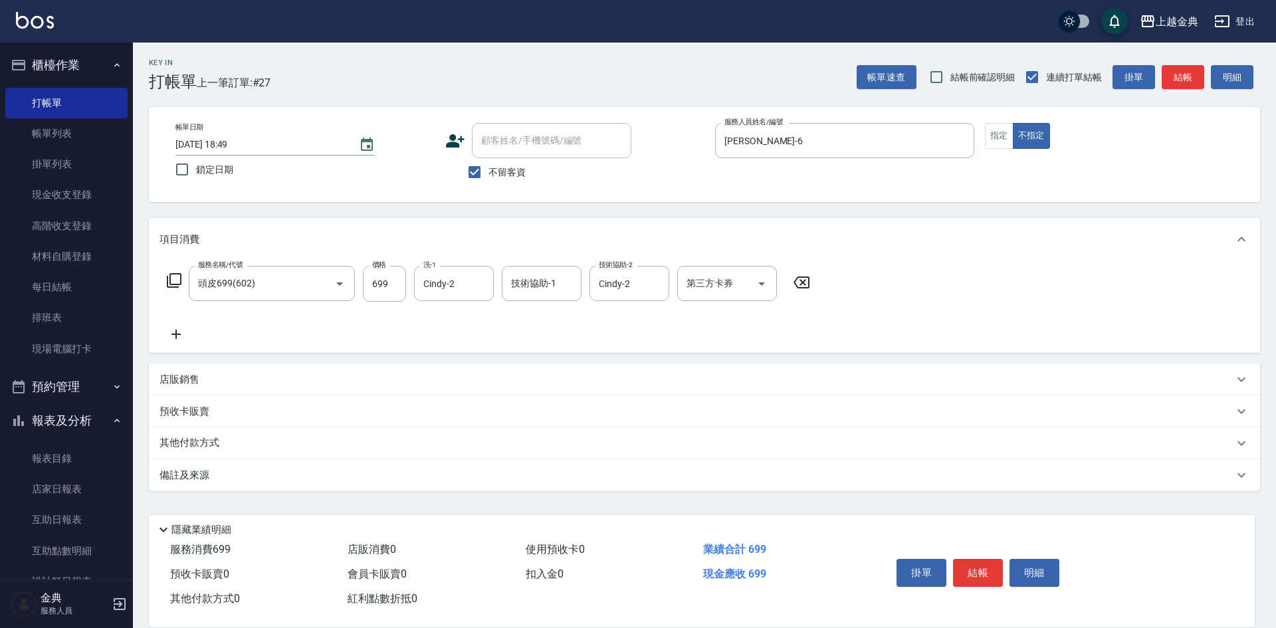
click at [177, 282] on icon at bounding box center [174, 280] width 16 height 16
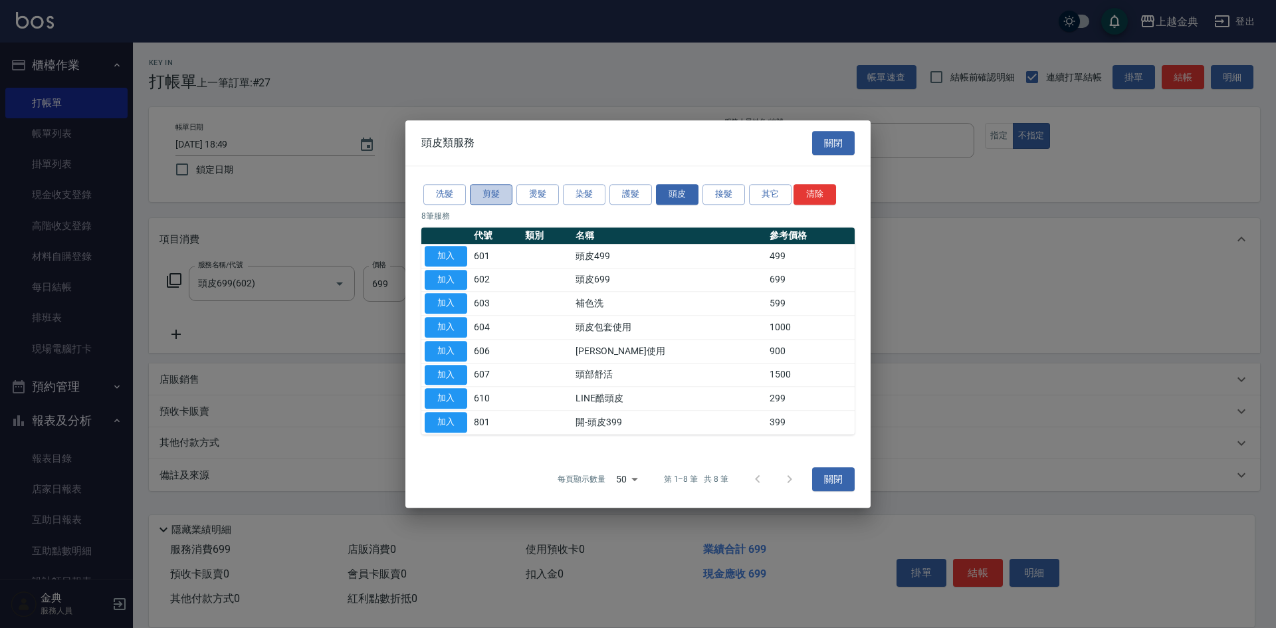
click at [484, 190] on button "剪髮" at bounding box center [491, 194] width 43 height 21
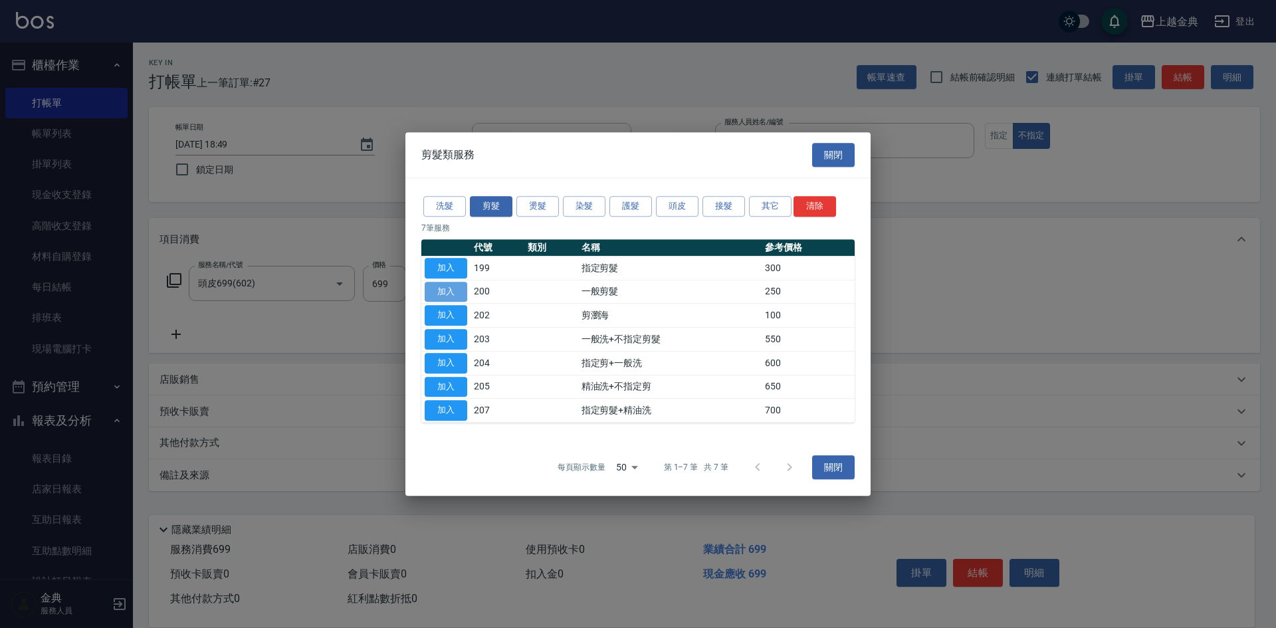
click at [447, 302] on button "加入" at bounding box center [446, 292] width 43 height 21
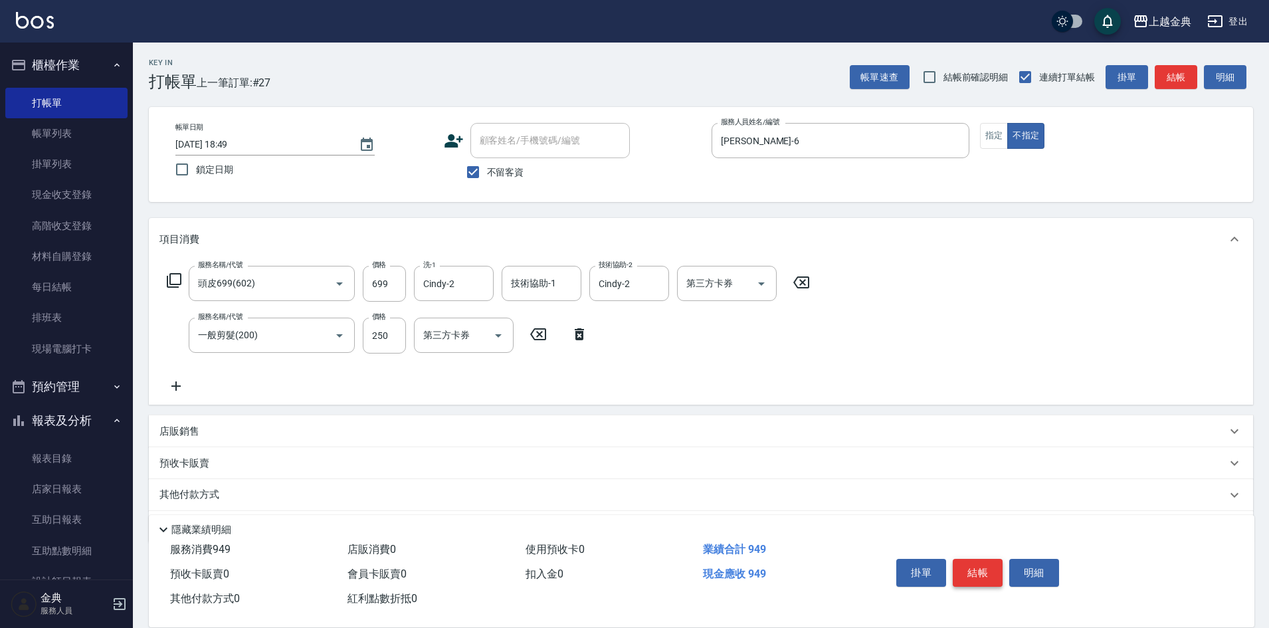
click at [977, 562] on button "結帳" at bounding box center [978, 573] width 50 height 28
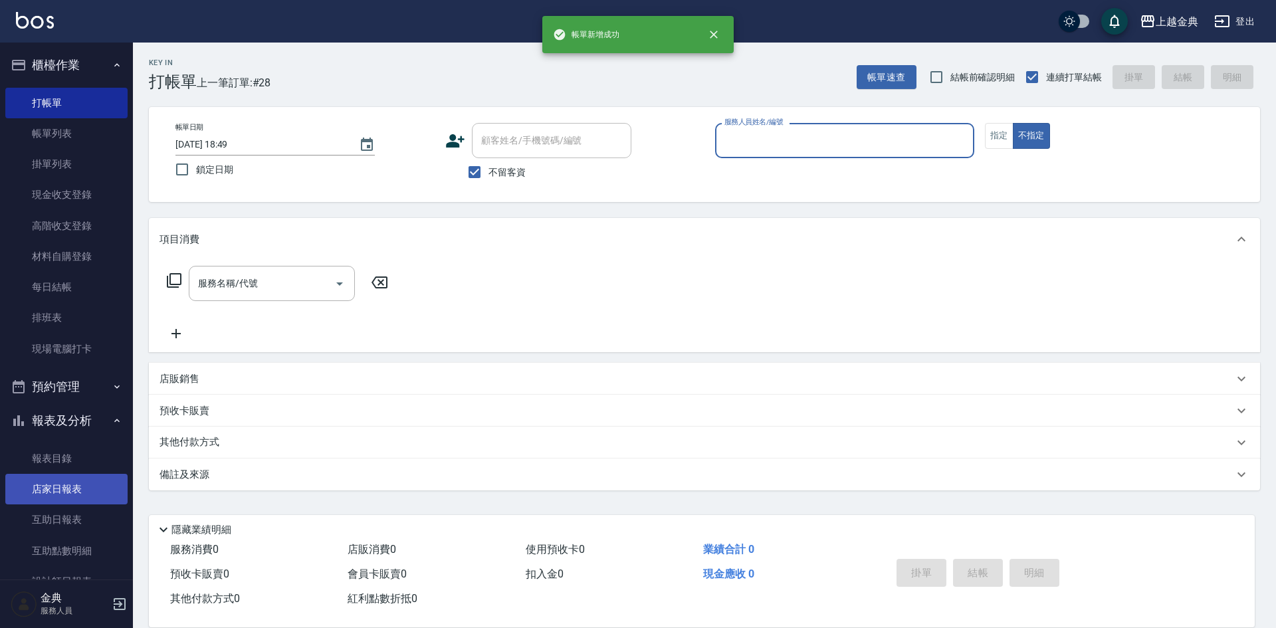
click at [86, 482] on link "店家日報表" at bounding box center [66, 489] width 122 height 31
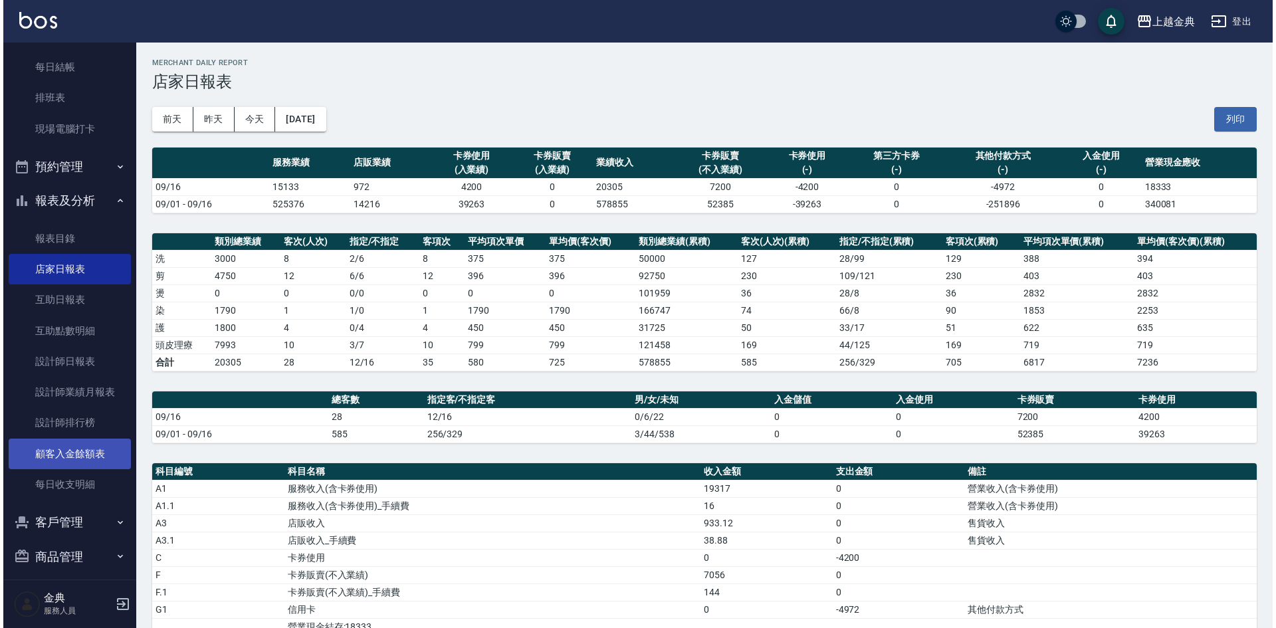
scroll to position [230, 0]
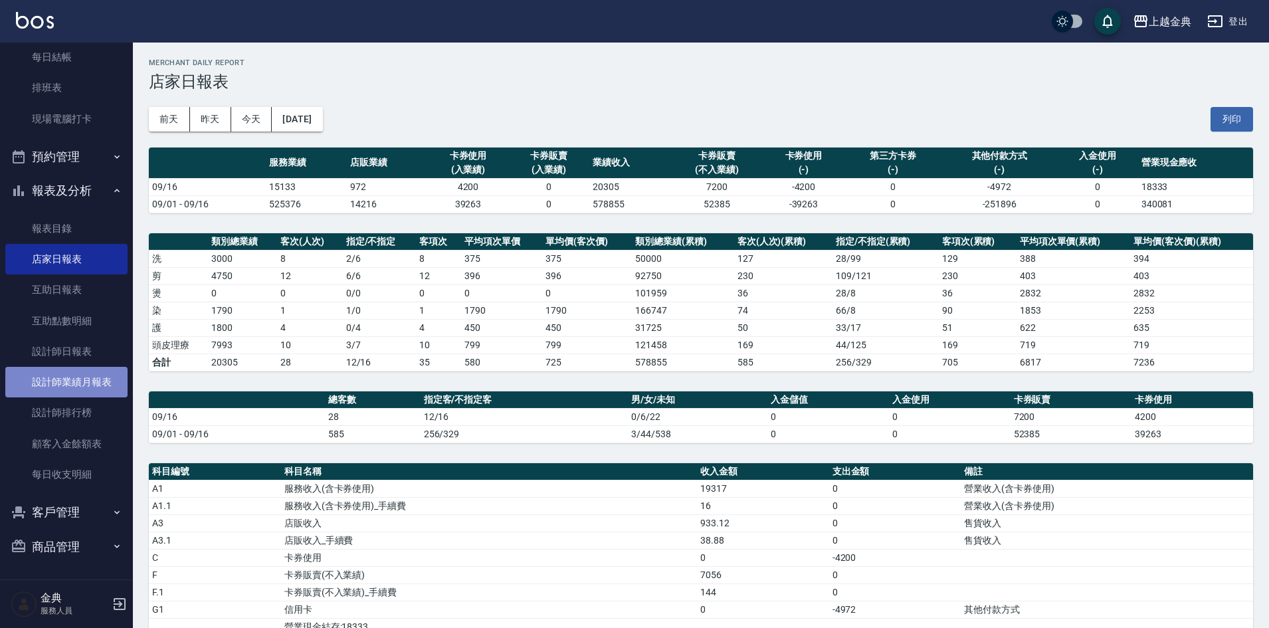
click at [70, 388] on link "設計師業績月報表" at bounding box center [66, 382] width 122 height 31
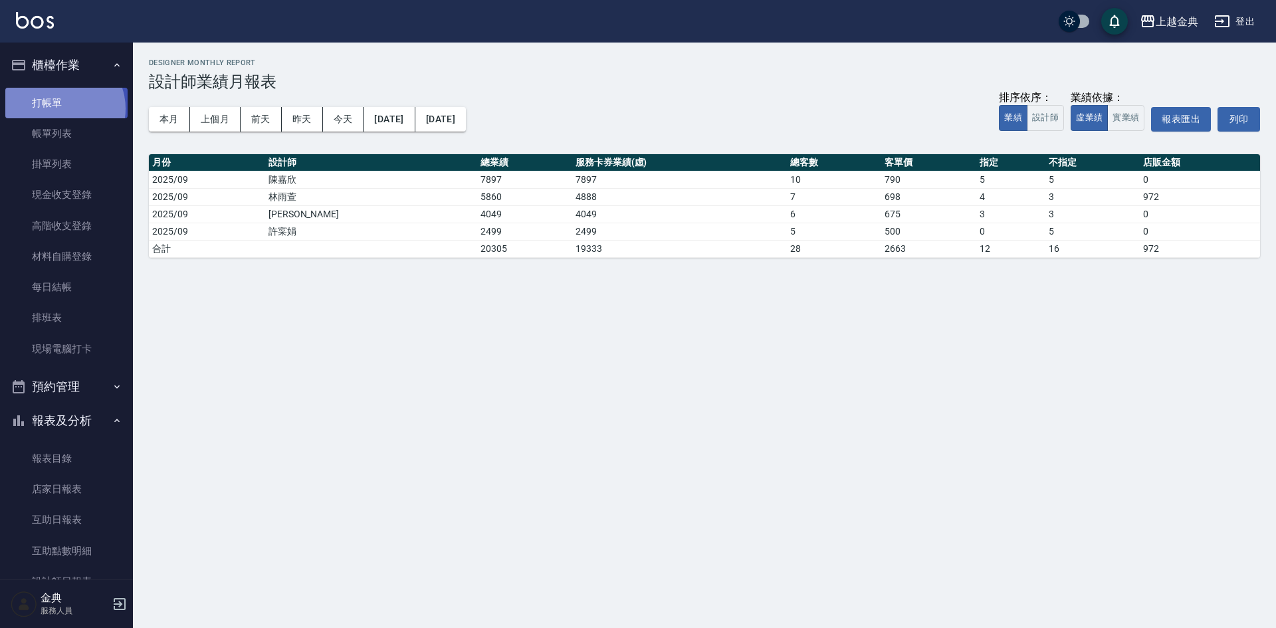
click at [59, 108] on link "打帳單" at bounding box center [66, 103] width 122 height 31
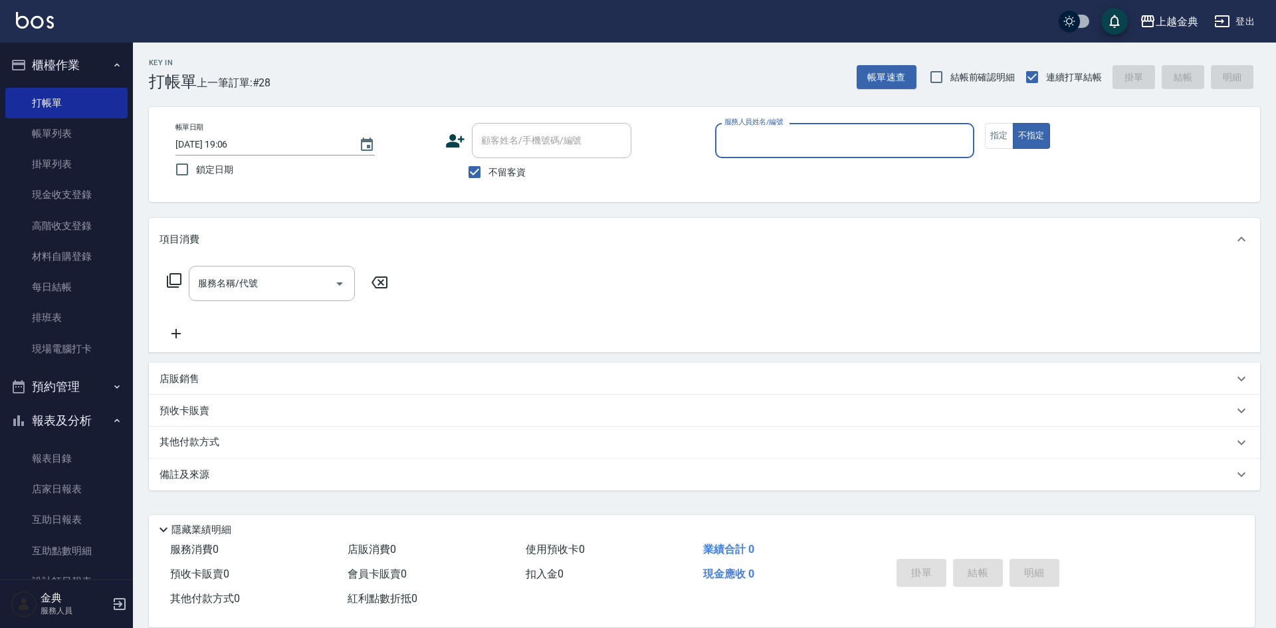
click at [506, 169] on span "不留客資" at bounding box center [506, 172] width 37 height 14
click at [488, 169] on input "不留客資" at bounding box center [474, 172] width 28 height 28
checkbox input "false"
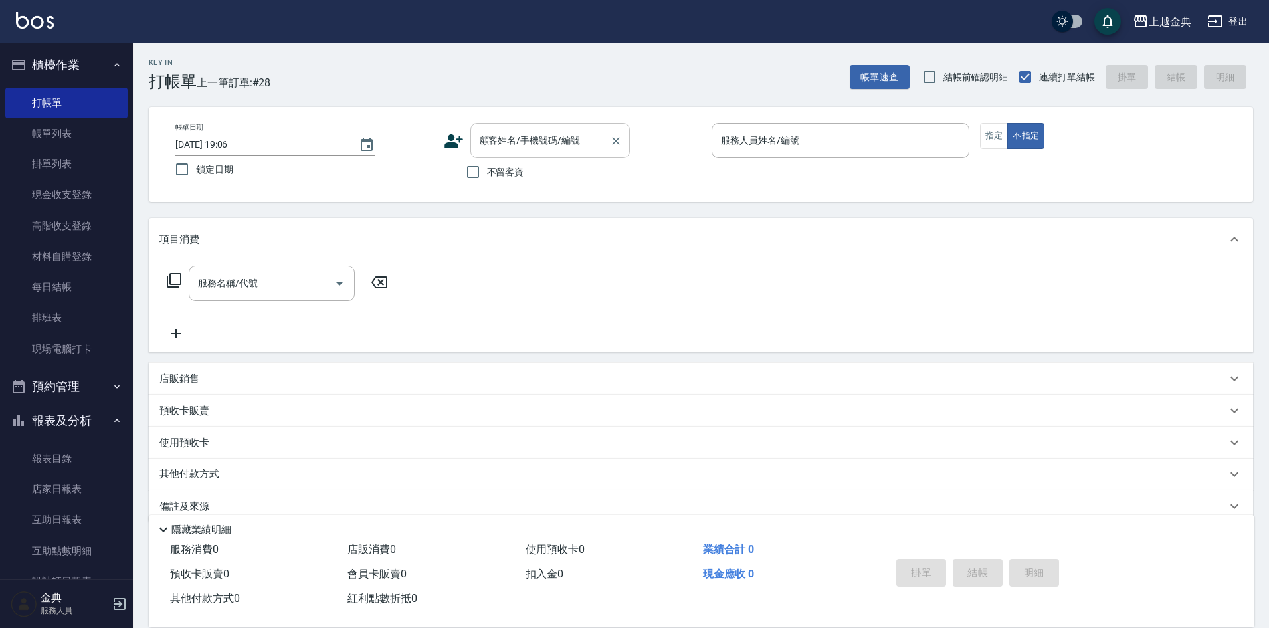
click at [506, 140] on input "顧客姓名/手機號碼/編號" at bounding box center [540, 140] width 128 height 23
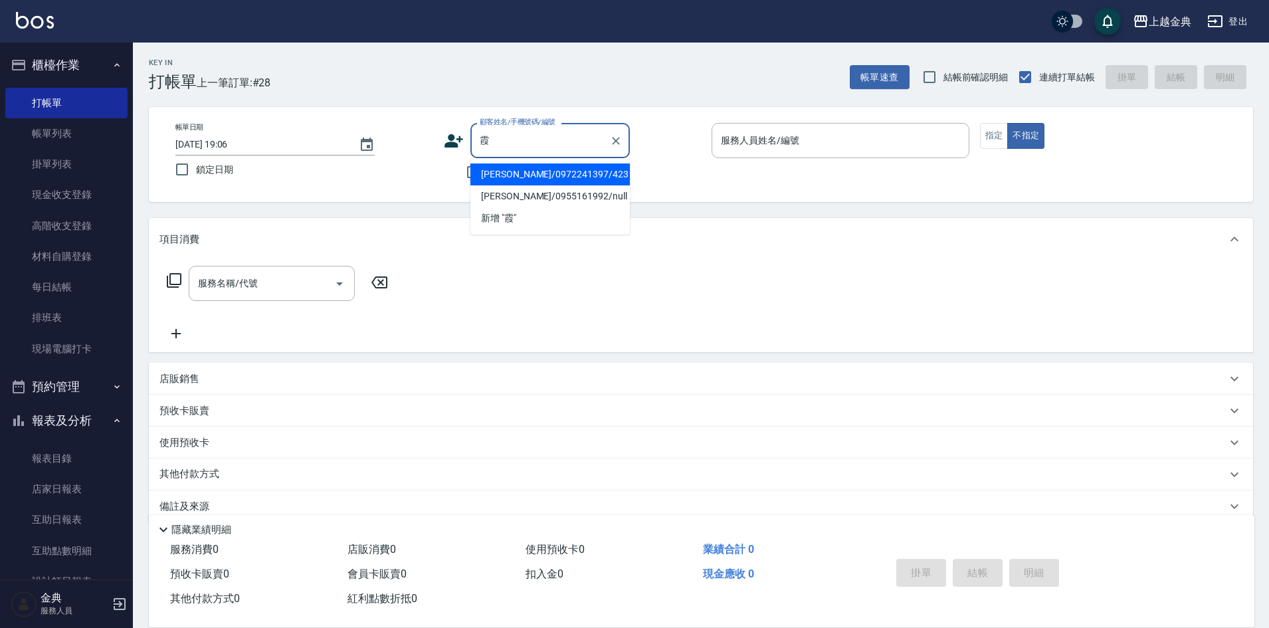
click at [530, 175] on li "[PERSON_NAME]/0972241397/423" at bounding box center [549, 174] width 159 height 22
type input "[PERSON_NAME]/0972241397/423"
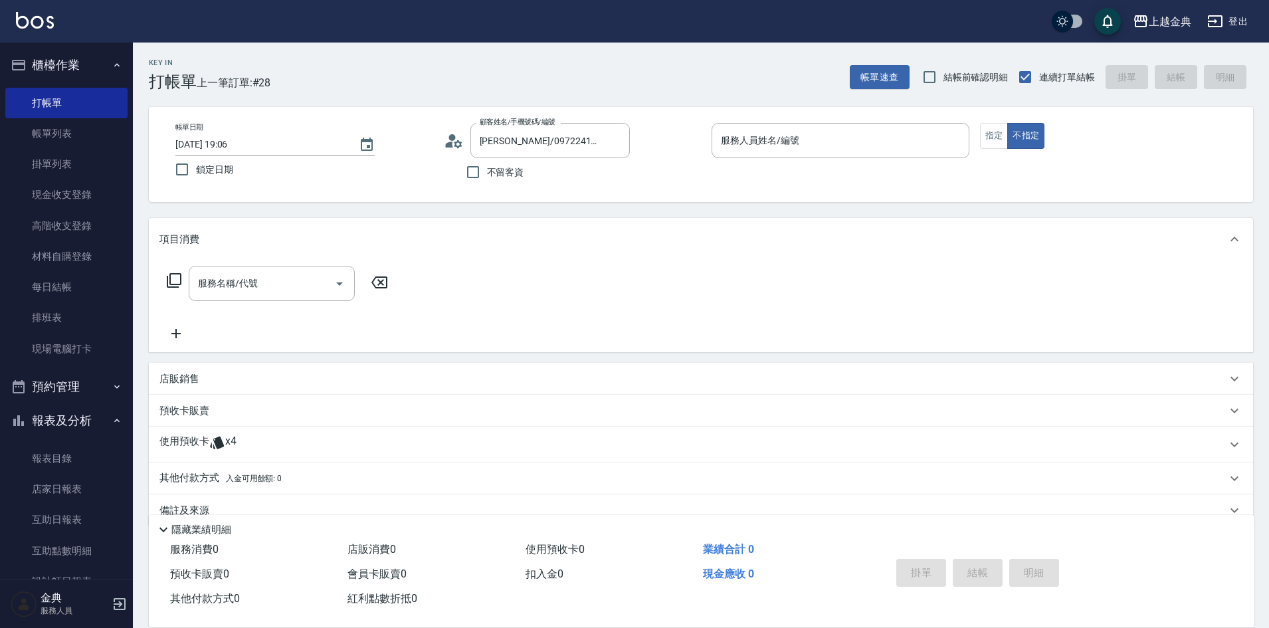
click at [255, 419] on div "預收卡販賣" at bounding box center [701, 411] width 1104 height 32
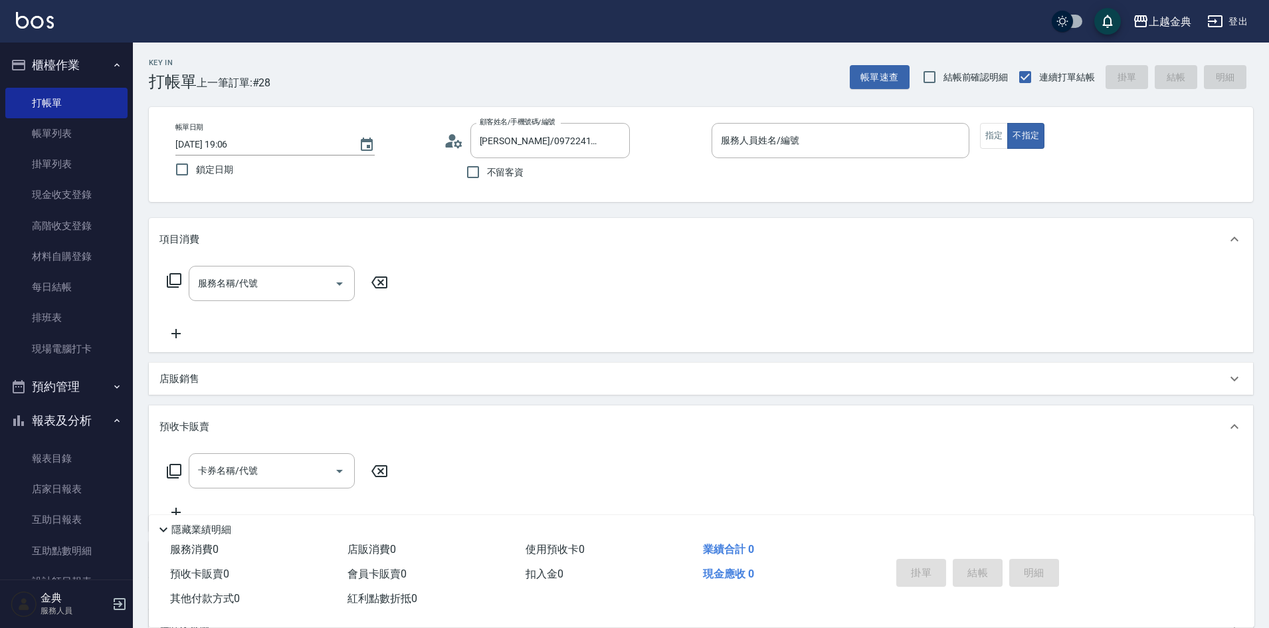
click at [234, 431] on div "預收卡販賣" at bounding box center [692, 427] width 1067 height 14
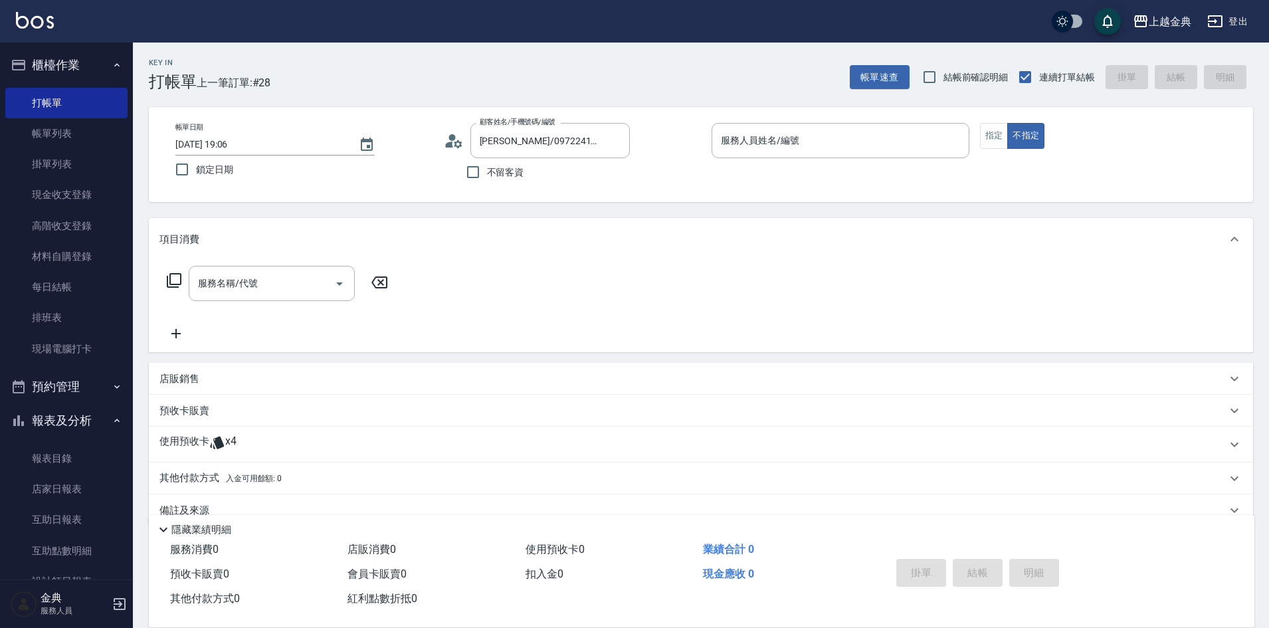
click at [237, 448] on div "使用預收卡 x4" at bounding box center [692, 445] width 1067 height 20
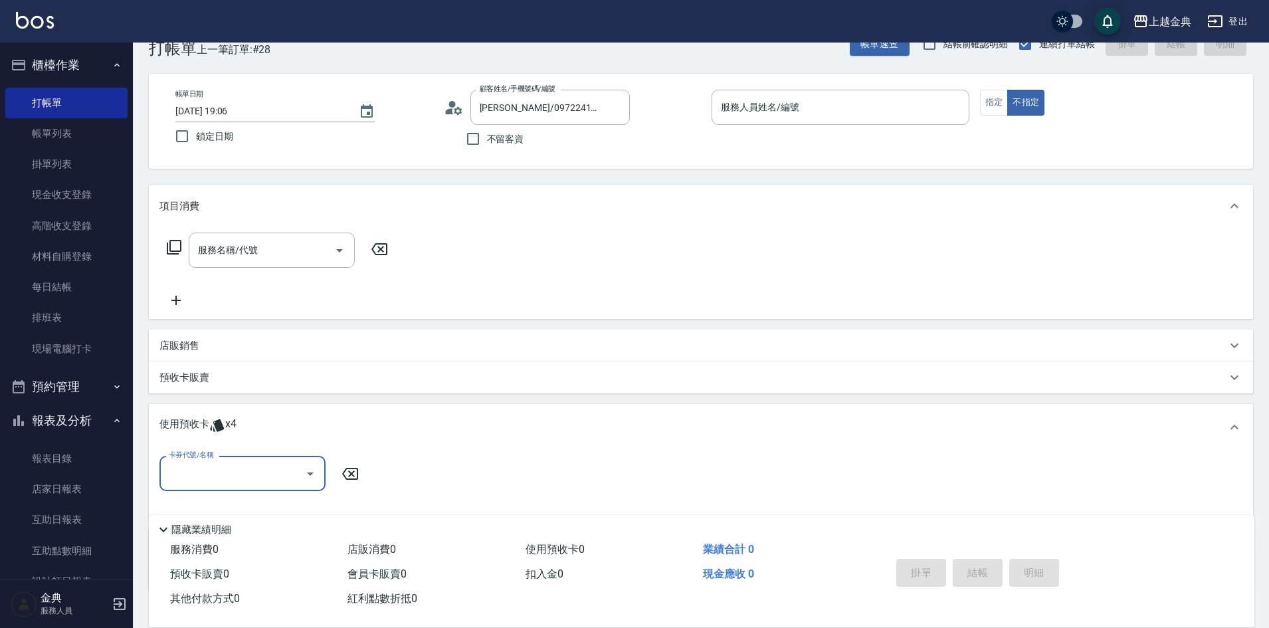
scroll to position [125, 0]
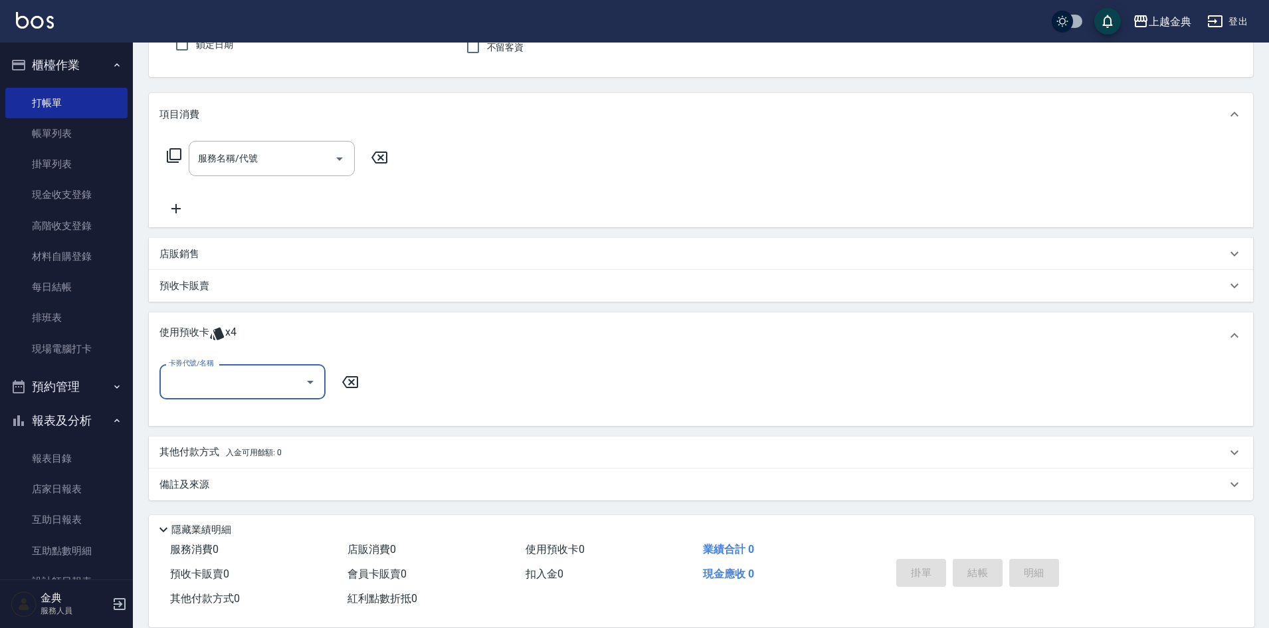
click at [251, 385] on input "卡券代號/名稱" at bounding box center [232, 381] width 134 height 23
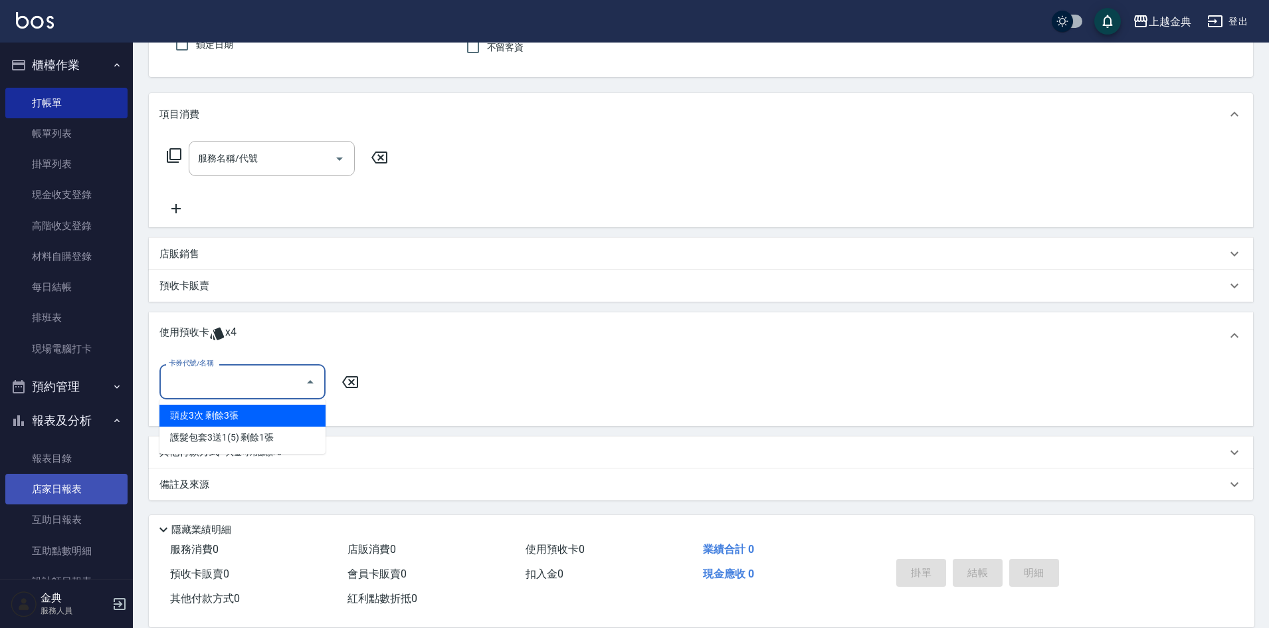
click at [63, 494] on link "店家日報表" at bounding box center [66, 489] width 122 height 31
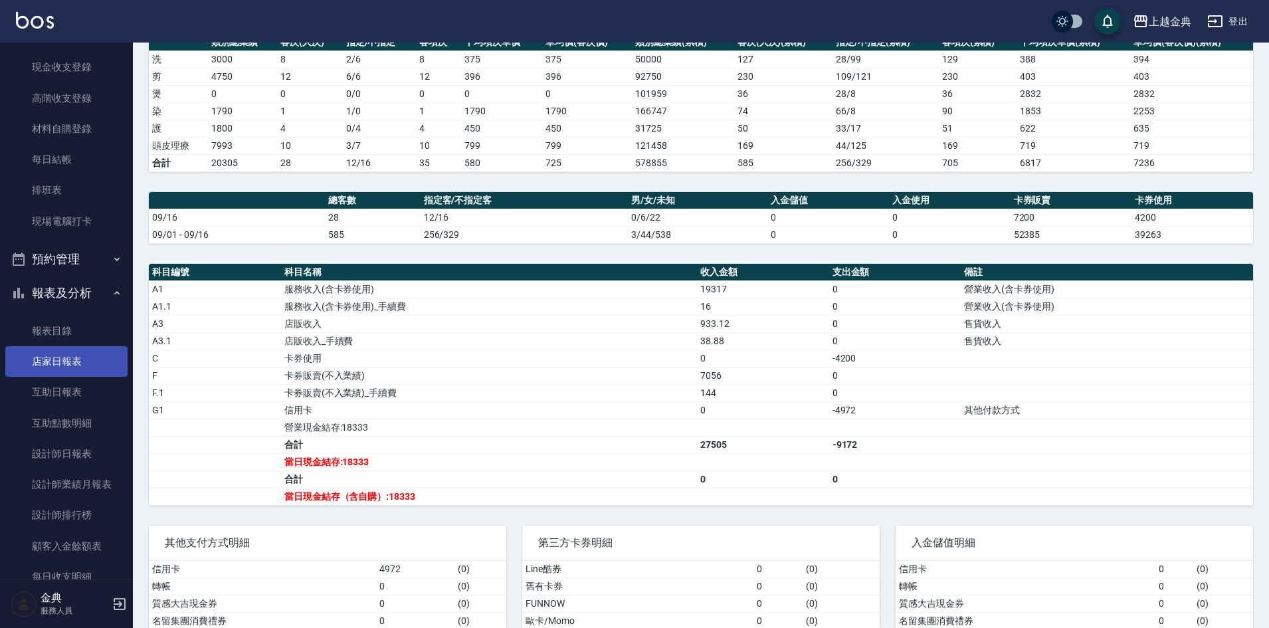
scroll to position [199, 0]
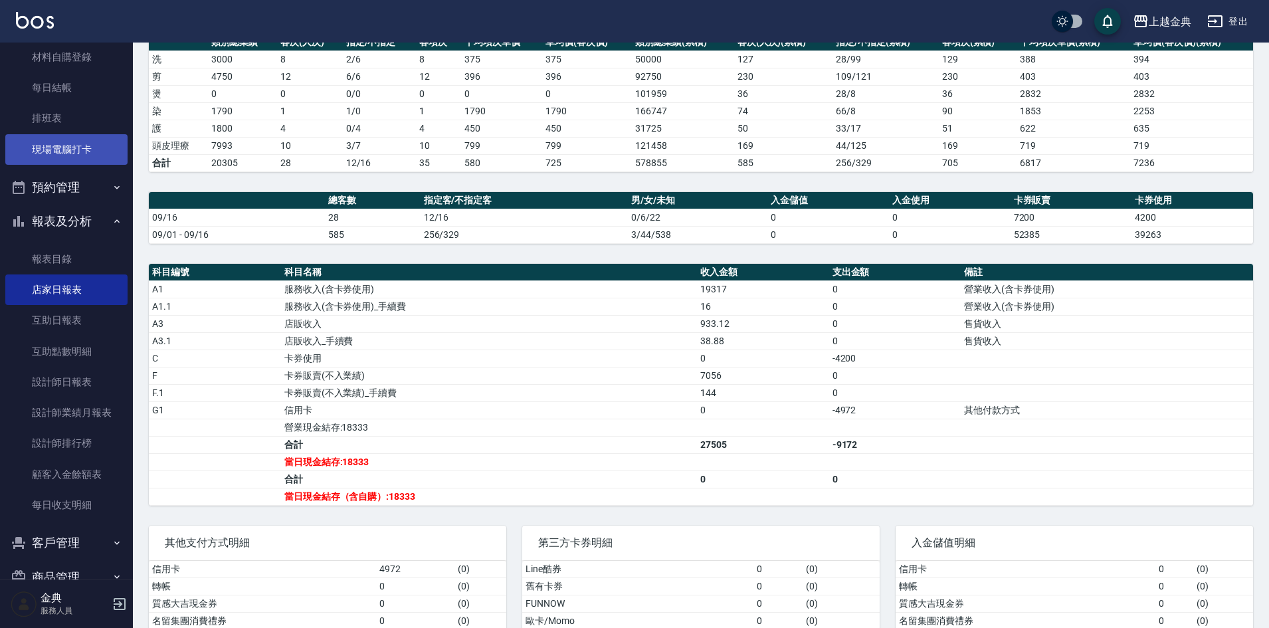
click at [46, 143] on link "現場電腦打卡" at bounding box center [66, 149] width 122 height 31
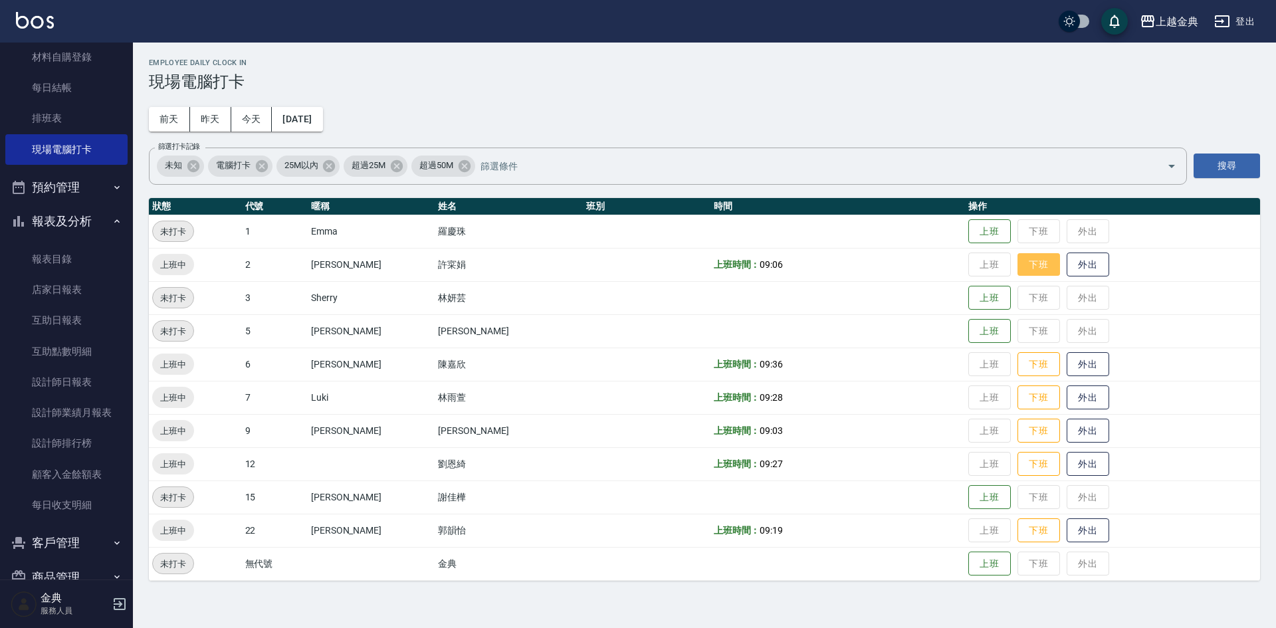
click at [1017, 271] on button "下班" at bounding box center [1038, 264] width 43 height 23
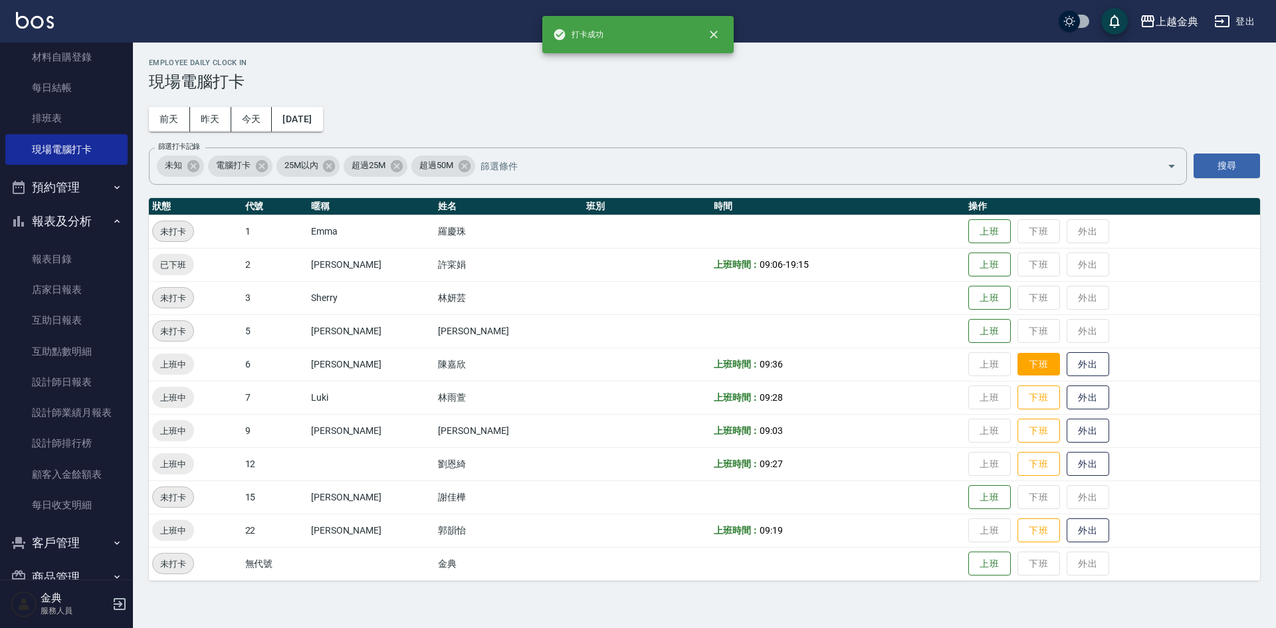
click at [1018, 359] on button "下班" at bounding box center [1038, 364] width 43 height 23
click at [1017, 400] on button "下班" at bounding box center [1038, 397] width 43 height 23
click at [1017, 438] on button "下班" at bounding box center [1038, 430] width 43 height 23
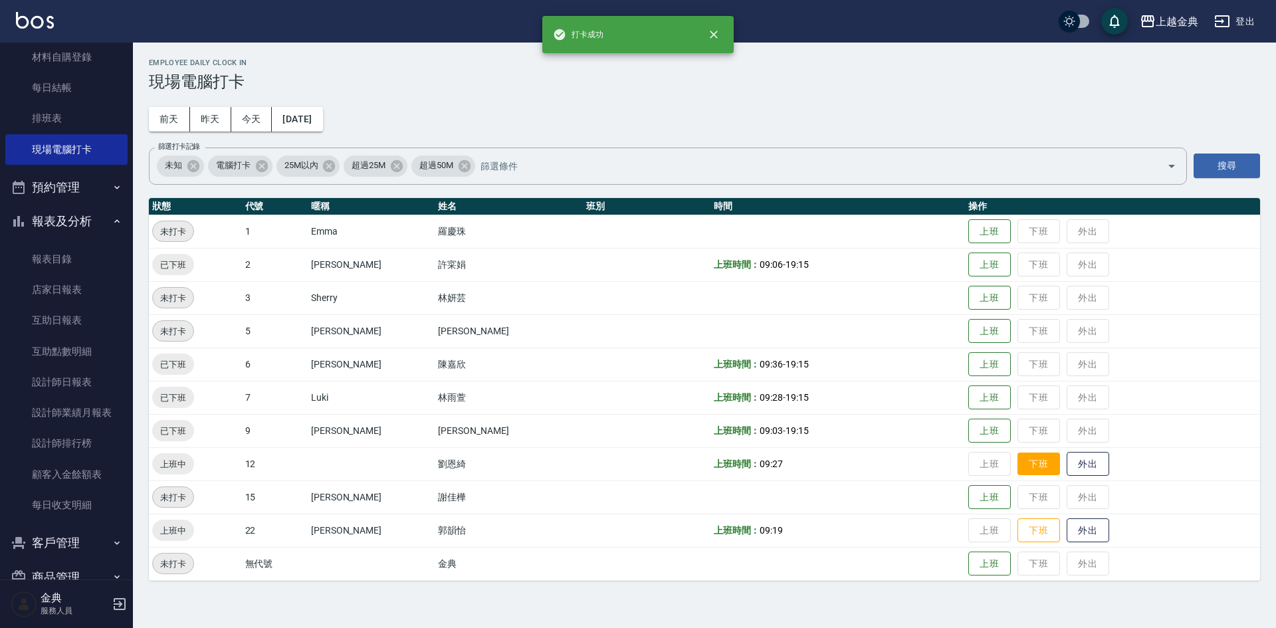
click at [1017, 458] on button "下班" at bounding box center [1038, 463] width 43 height 23
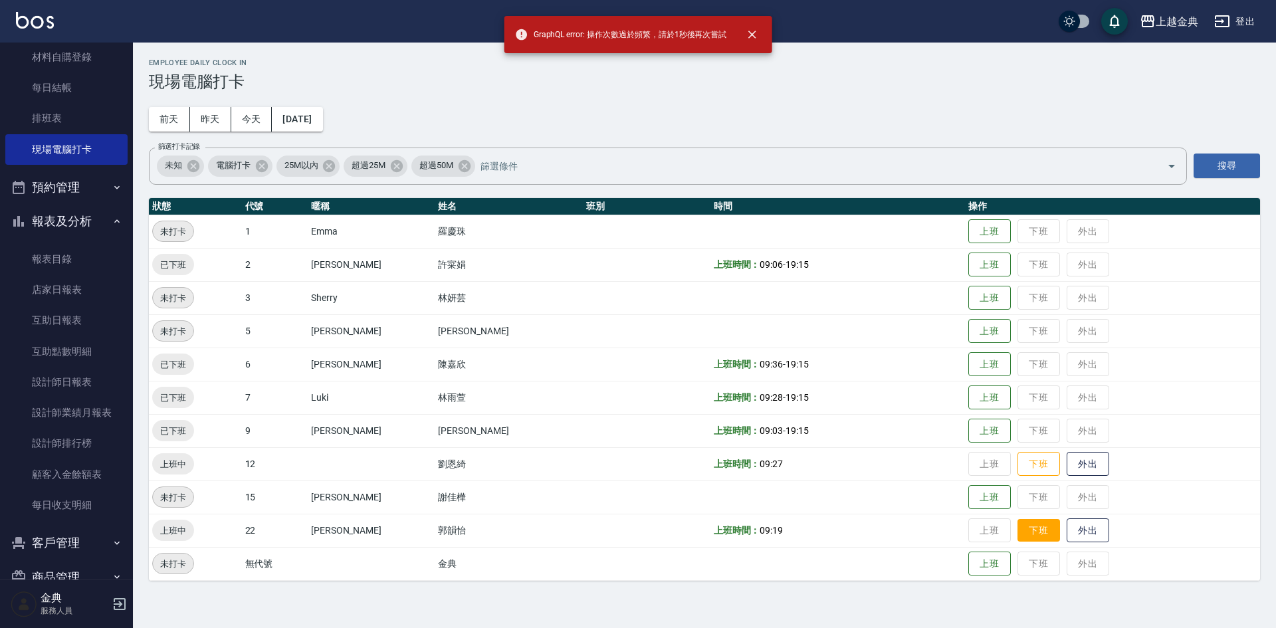
click at [1017, 526] on button "下班" at bounding box center [1038, 530] width 43 height 23
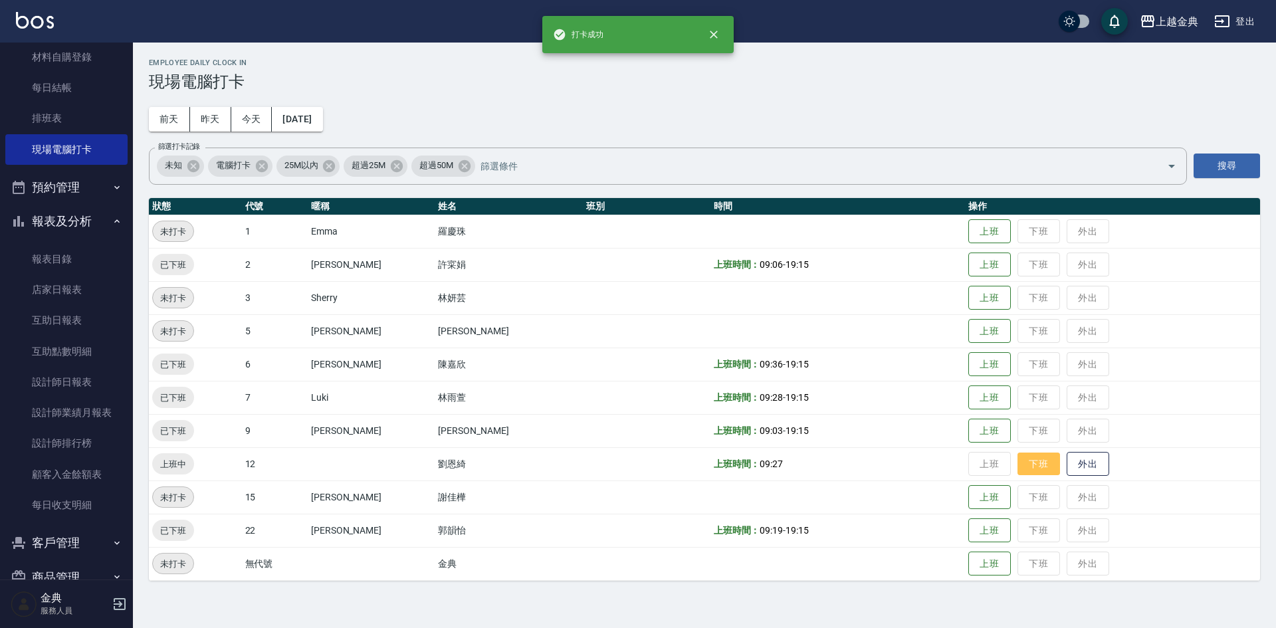
click at [1017, 472] on button "下班" at bounding box center [1038, 463] width 43 height 23
click at [84, 412] on link "設計師業績月報表" at bounding box center [66, 412] width 122 height 31
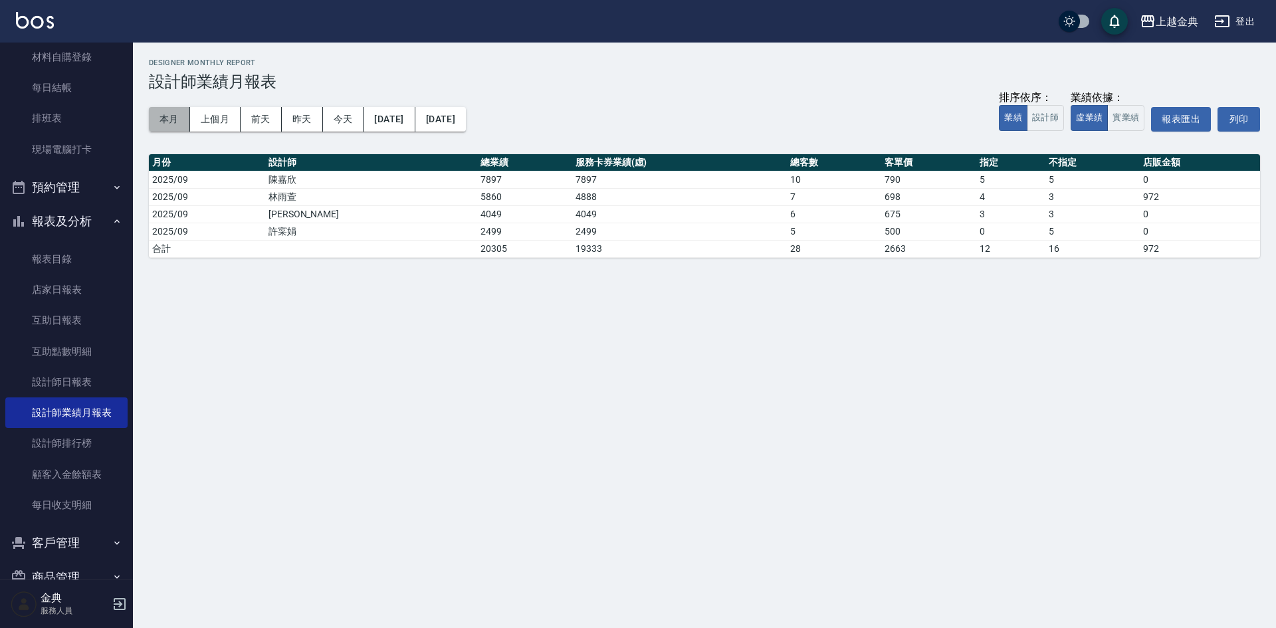
click at [165, 117] on button "本月" at bounding box center [169, 119] width 41 height 25
